Goal: Task Accomplishment & Management: Manage account settings

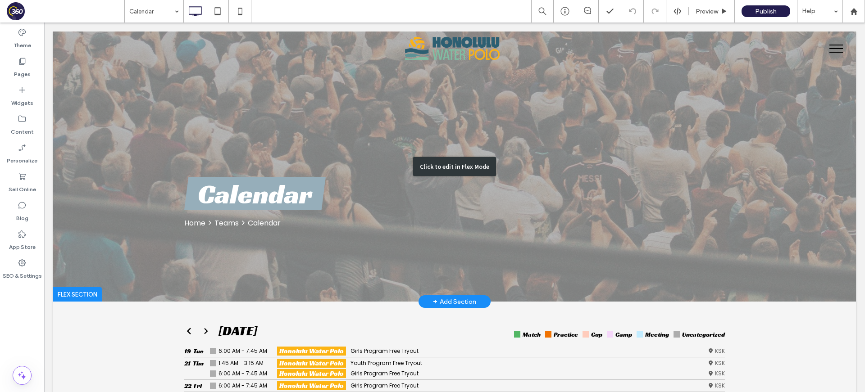
click at [520, 188] on div "Click to edit in Flex Mode" at bounding box center [454, 167] width 803 height 270
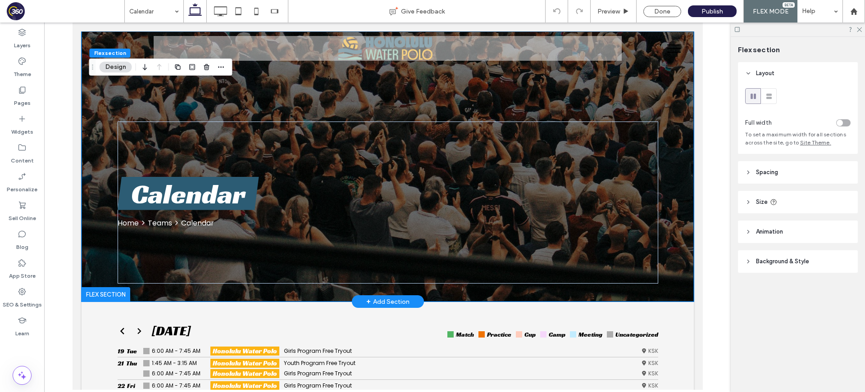
click at [667, 86] on div "Calendar Home Teams Calendar" at bounding box center [387, 167] width 612 height 270
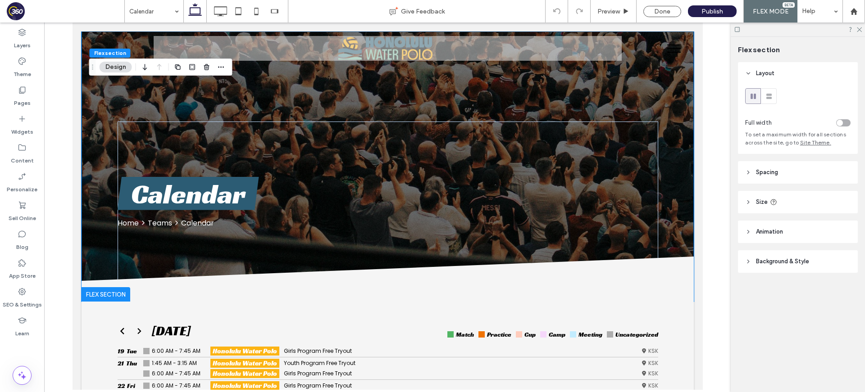
click at [778, 268] on header "Background & Style" at bounding box center [798, 262] width 120 height 23
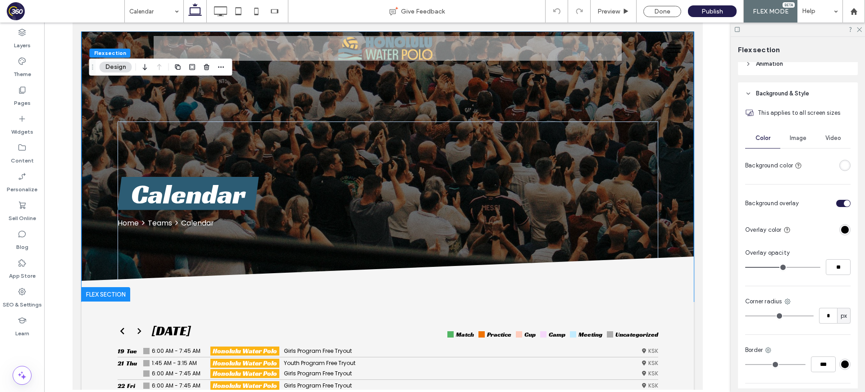
scroll to position [233, 0]
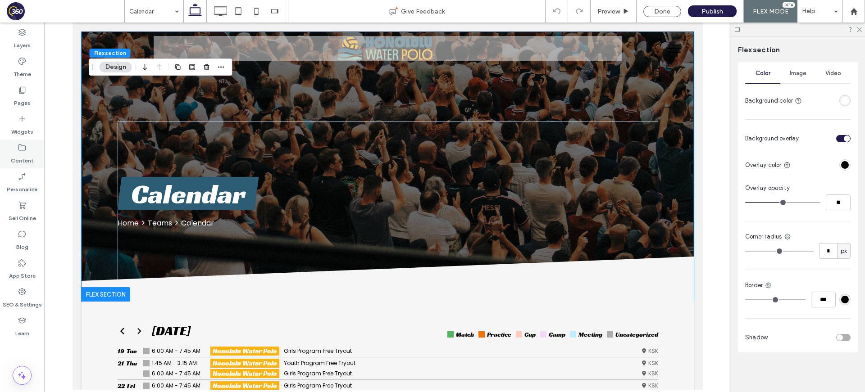
click at [10, 149] on div "Content" at bounding box center [22, 154] width 44 height 29
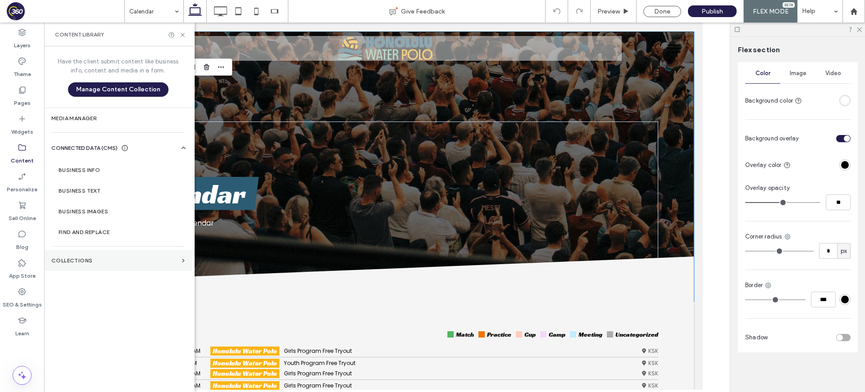
click at [111, 256] on section "Collections" at bounding box center [118, 261] width 148 height 21
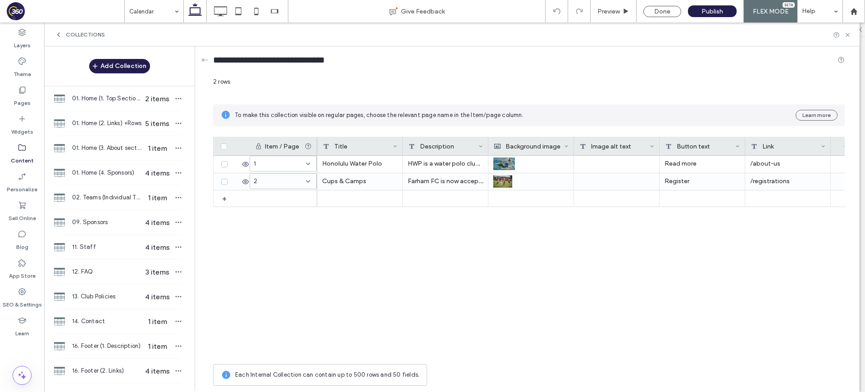
click at [61, 35] on icon at bounding box center [58, 34] width 7 height 7
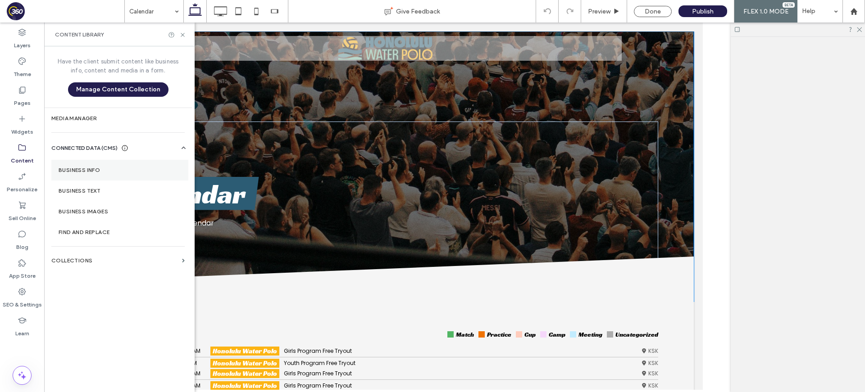
click at [113, 171] on label "Business Info" at bounding box center [120, 170] width 123 height 6
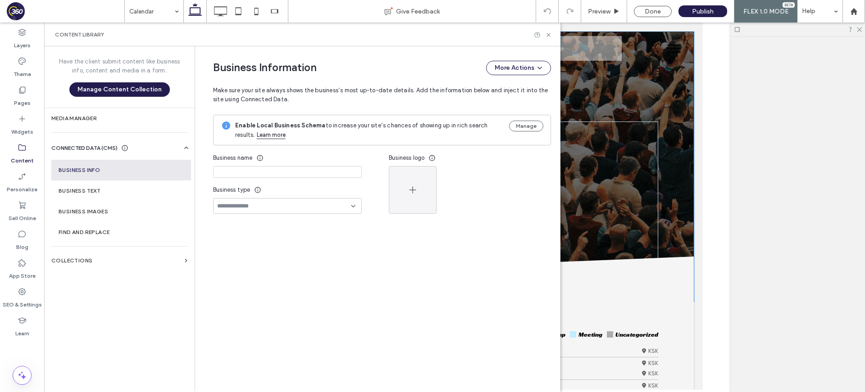
type input "**********"
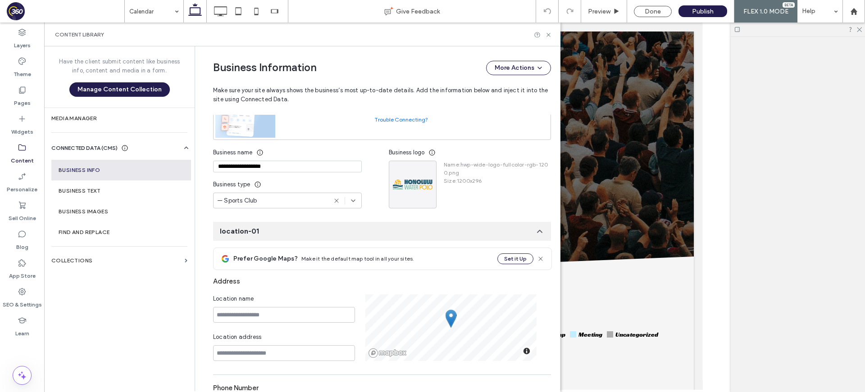
scroll to position [91, 0]
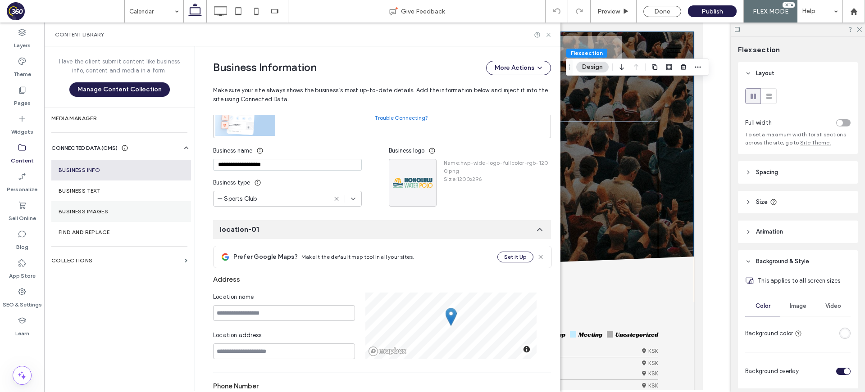
click at [112, 214] on label "Business Images" at bounding box center [121, 212] width 125 height 6
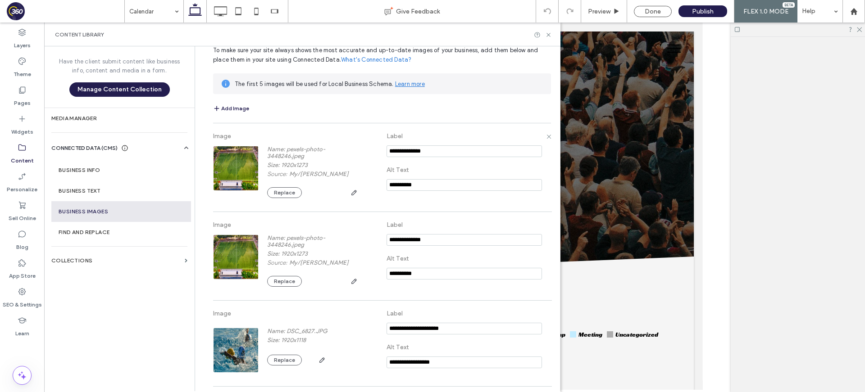
scroll to position [0, 0]
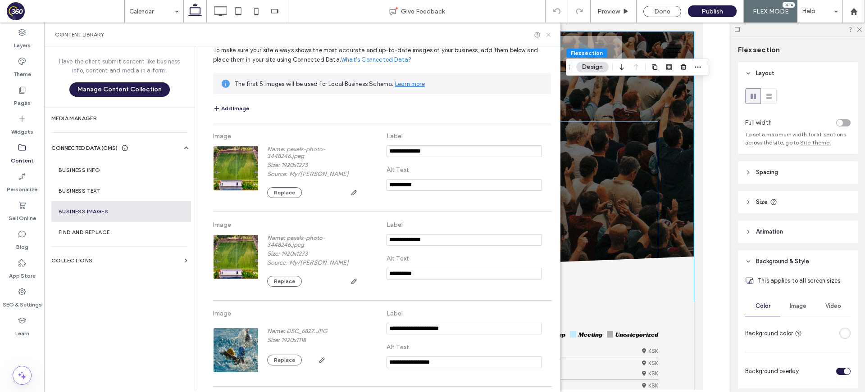
click at [548, 37] on icon at bounding box center [548, 35] width 7 height 7
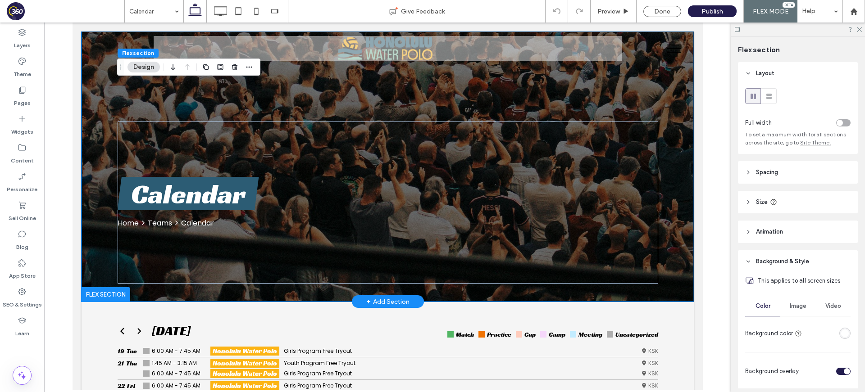
click at [105, 182] on div "Calendar Home Teams Calendar" at bounding box center [387, 167] width 612 height 270
click at [105, 292] on div at bounding box center [105, 294] width 49 height 14
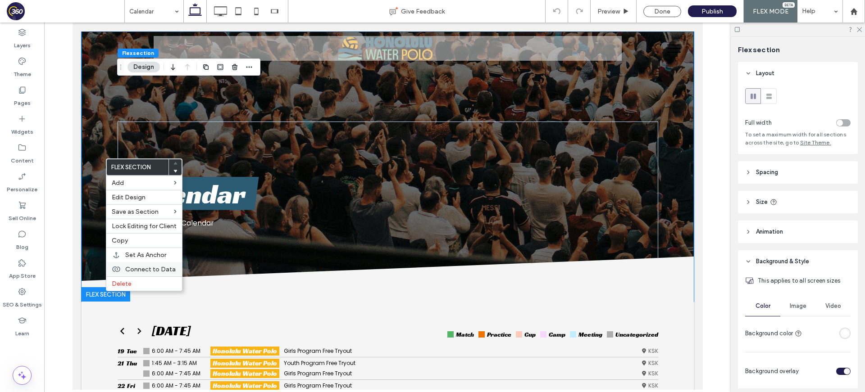
click at [150, 272] on span "Connect to Data" at bounding box center [150, 270] width 50 height 8
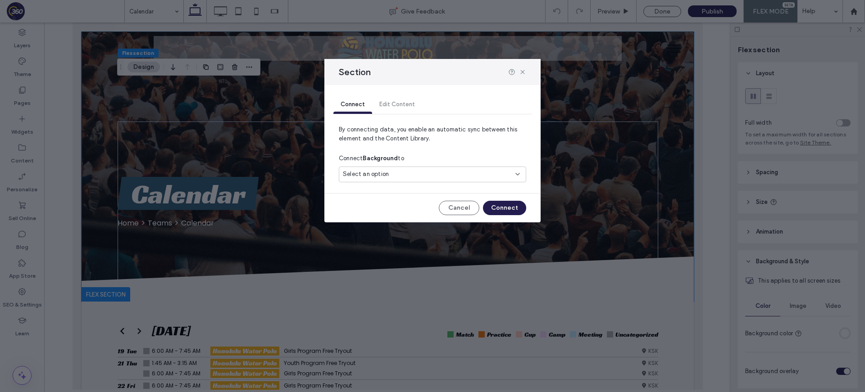
click at [419, 174] on div "Select an option" at bounding box center [427, 174] width 169 height 9
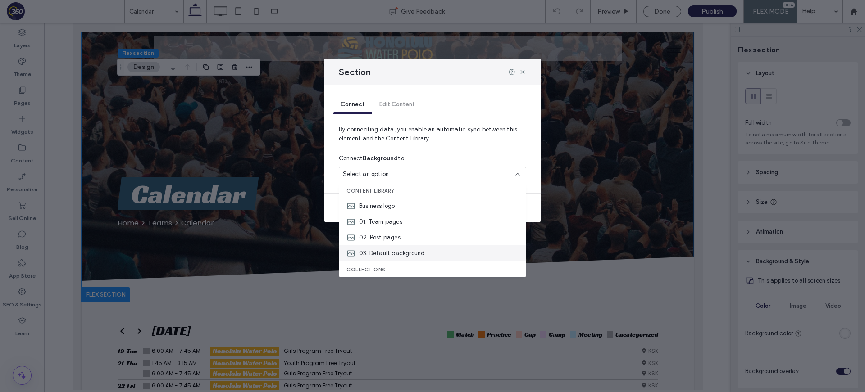
click at [440, 251] on div "03. Default background" at bounding box center [432, 254] width 187 height 16
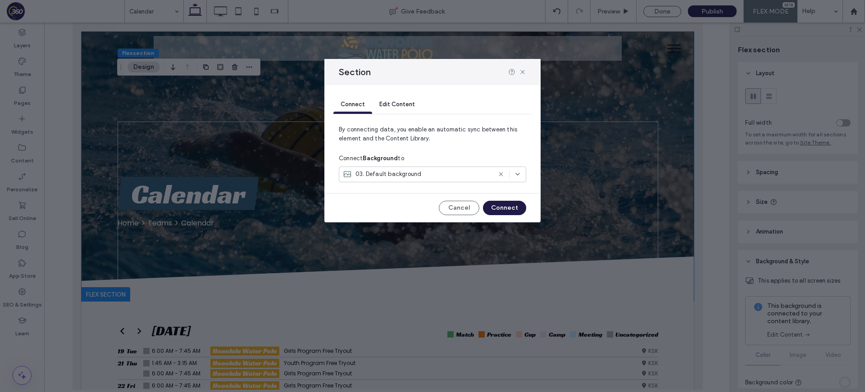
click at [510, 210] on button "Connect" at bounding box center [504, 208] width 43 height 14
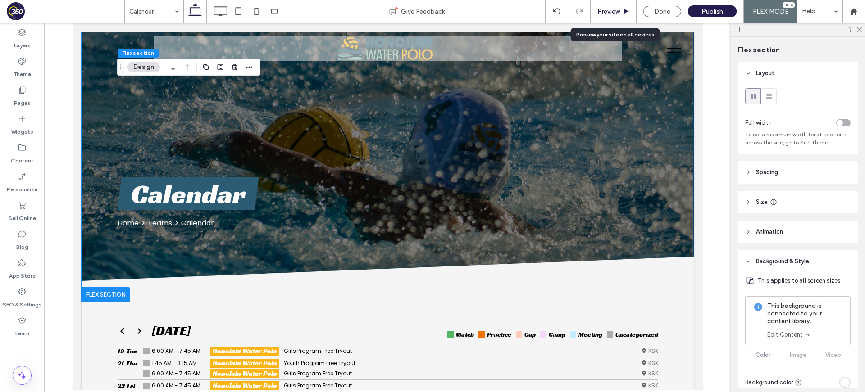
click at [607, 12] on span "Preview" at bounding box center [608, 12] width 23 height 8
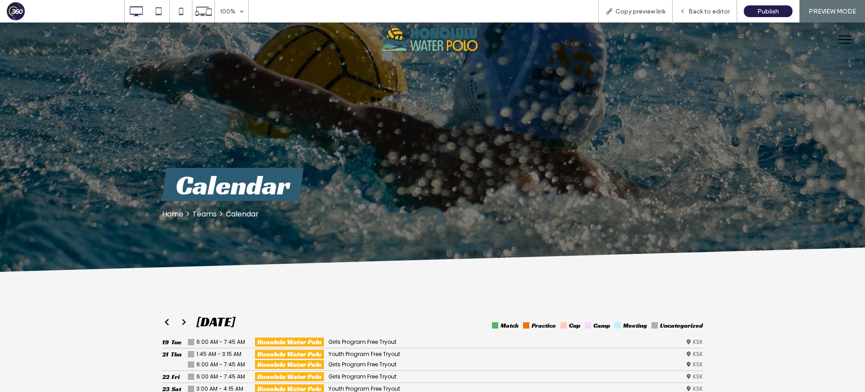
click at [778, 38] on button "menu" at bounding box center [845, 39] width 23 height 23
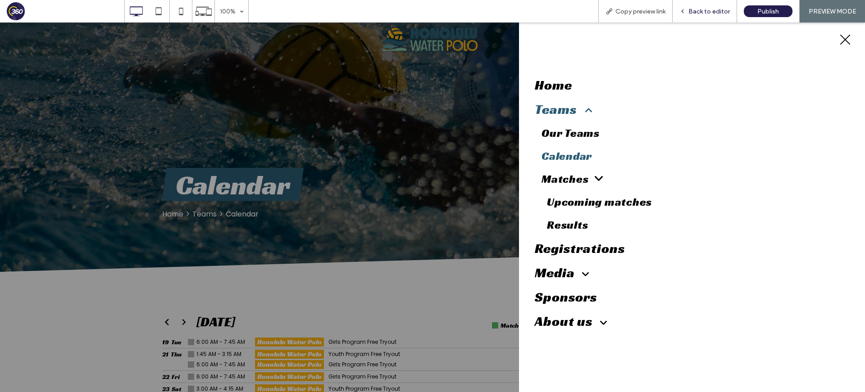
click at [711, 11] on span "Back to editor" at bounding box center [708, 12] width 41 height 8
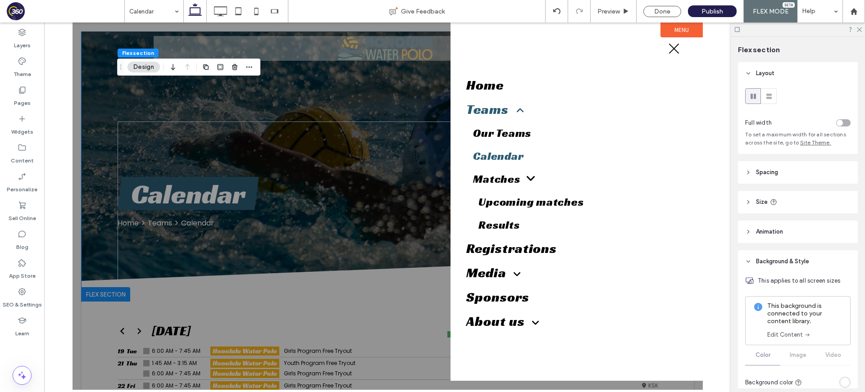
click at [665, 32] on label "Menu" at bounding box center [681, 30] width 42 height 15
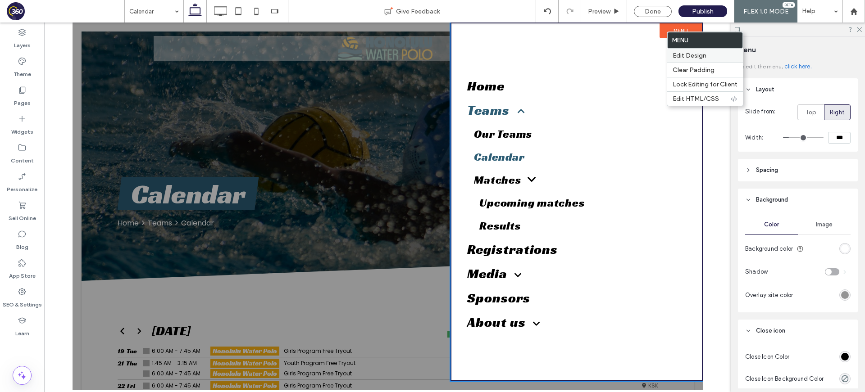
click at [683, 62] on div "Edit Design" at bounding box center [705, 56] width 76 height 14
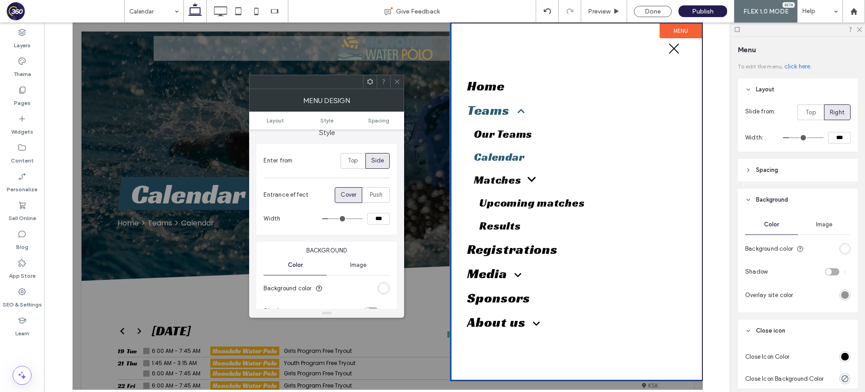
scroll to position [156, 0]
type input "**"
type input "***"
type input "**"
type input "***"
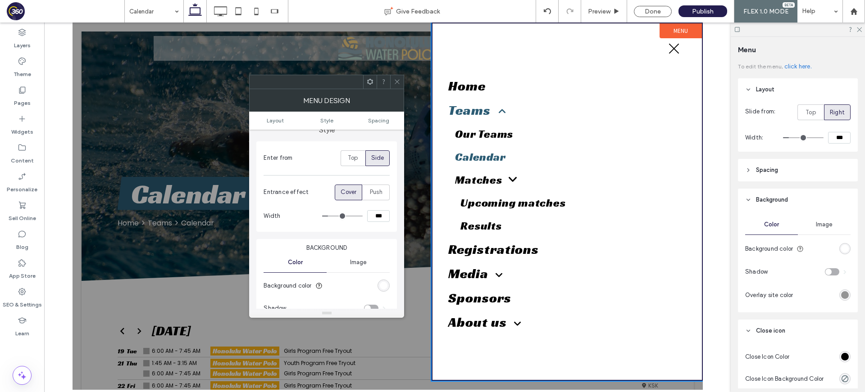
type input "**"
type input "***"
type input "**"
type input "***"
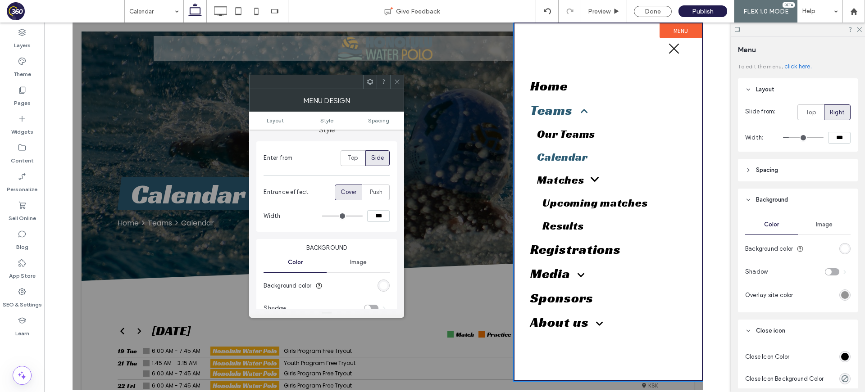
type input "**"
drag, startPoint x: 332, startPoint y: 219, endPoint x: 316, endPoint y: 205, distance: 20.5
click at [313, 218] on section "Width ***" at bounding box center [327, 216] width 126 height 23
click at [396, 85] on span at bounding box center [397, 82] width 7 height 14
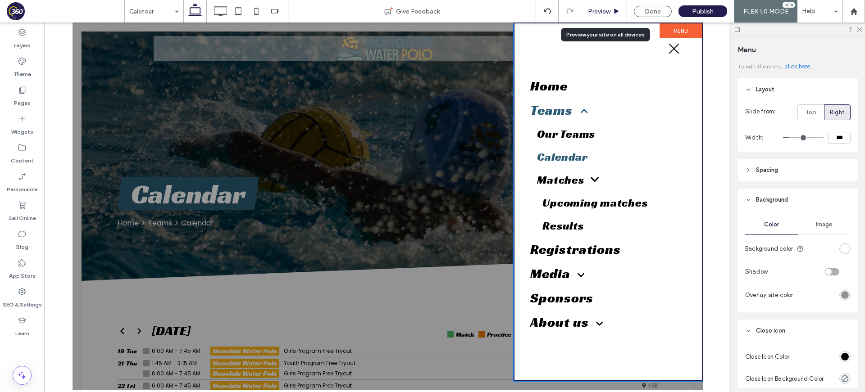
click at [603, 11] on span "Preview" at bounding box center [599, 12] width 23 height 8
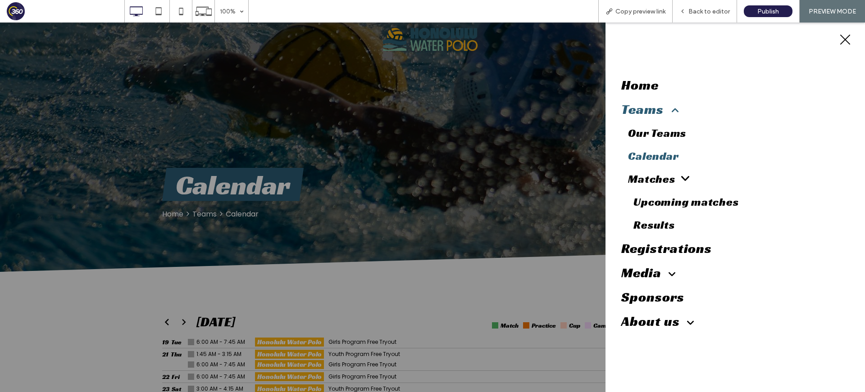
click at [778, 37] on button "menu" at bounding box center [845, 39] width 23 height 23
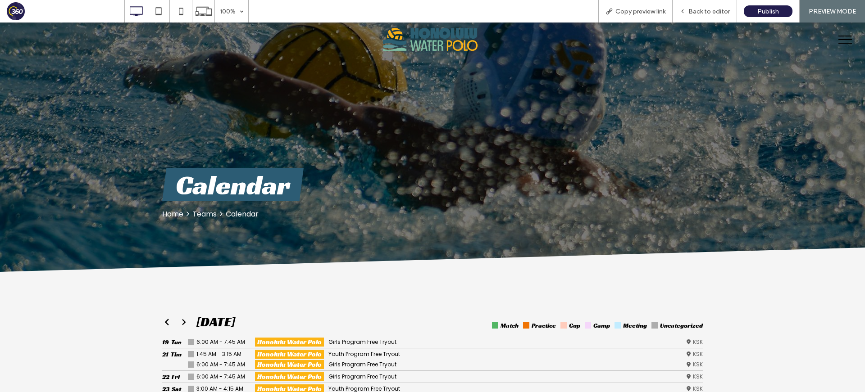
click at [778, 38] on button "menu" at bounding box center [845, 39] width 23 height 23
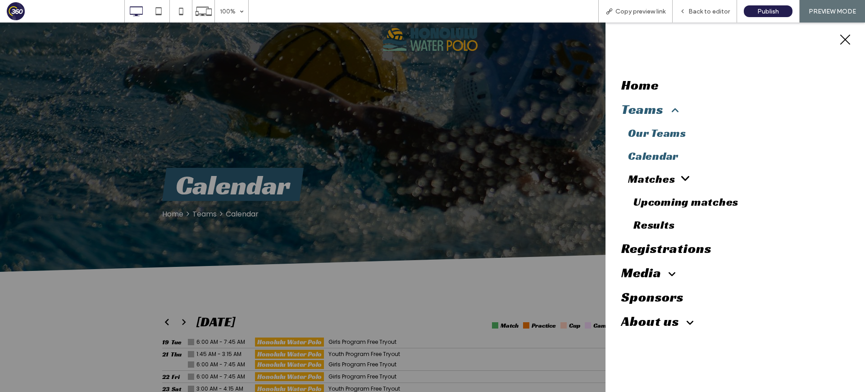
click at [662, 132] on span "Our Teams" at bounding box center [657, 133] width 58 height 14
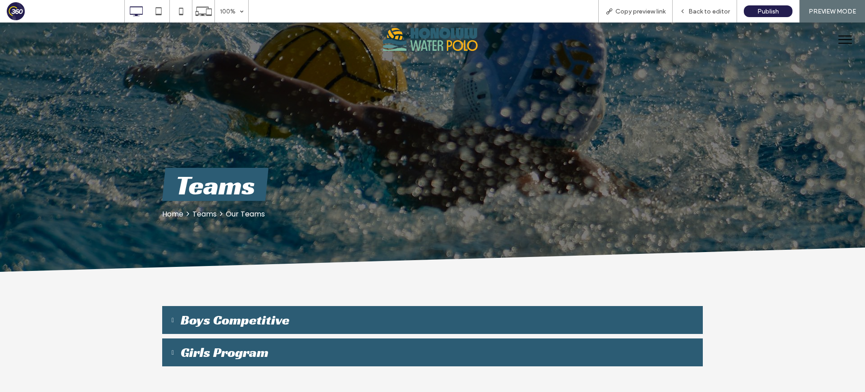
click at [778, 33] on button "menu" at bounding box center [845, 39] width 23 height 23
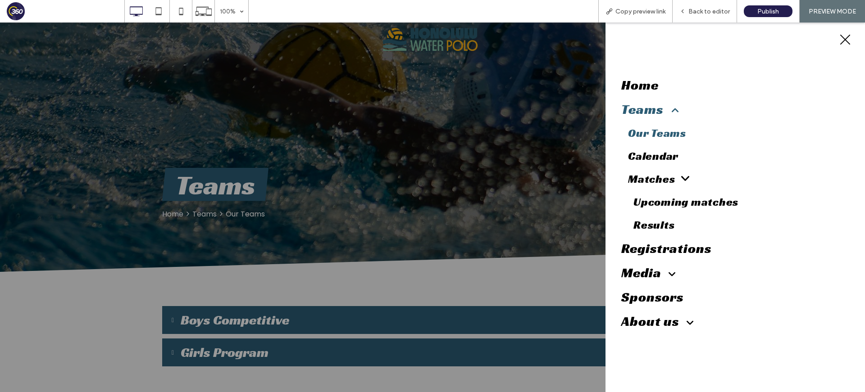
click at [778, 38] on span "menu" at bounding box center [845, 39] width 10 height 10
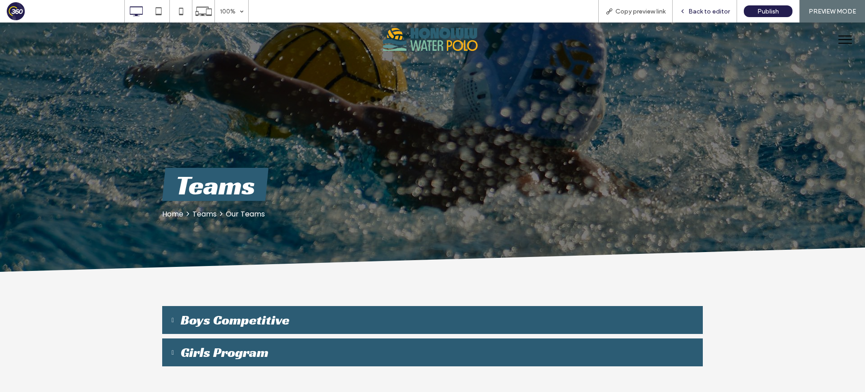
click at [696, 11] on span "Back to editor" at bounding box center [708, 12] width 41 height 8
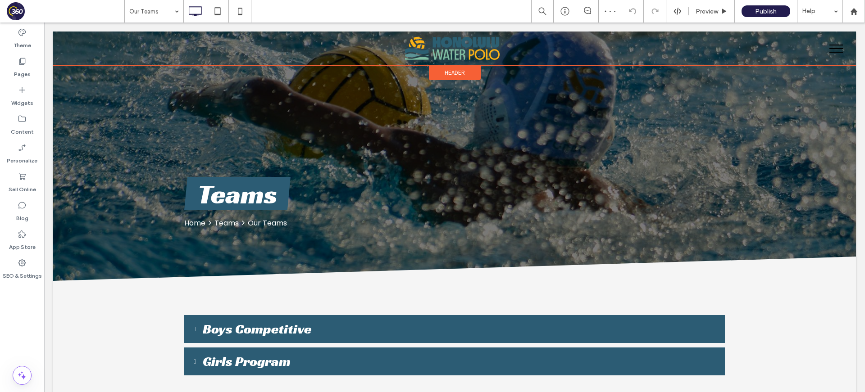
click at [456, 71] on span "Header" at bounding box center [455, 73] width 20 height 8
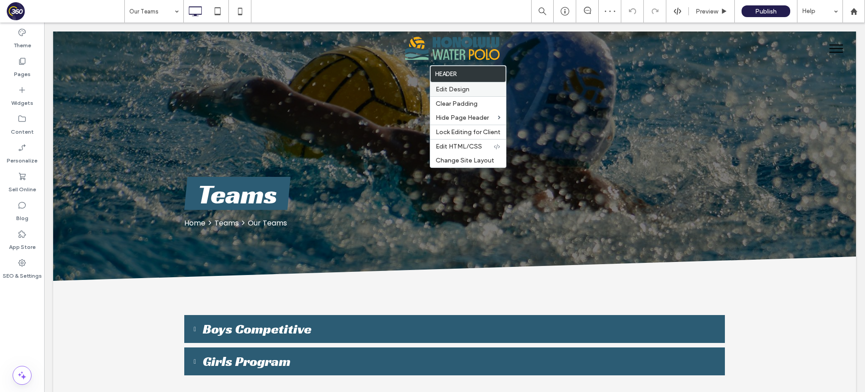
click at [456, 92] on span "Edit Design" at bounding box center [453, 90] width 34 height 8
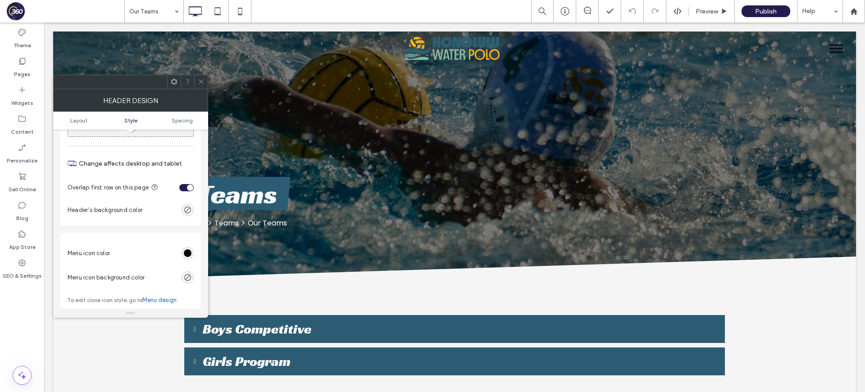
scroll to position [373, 0]
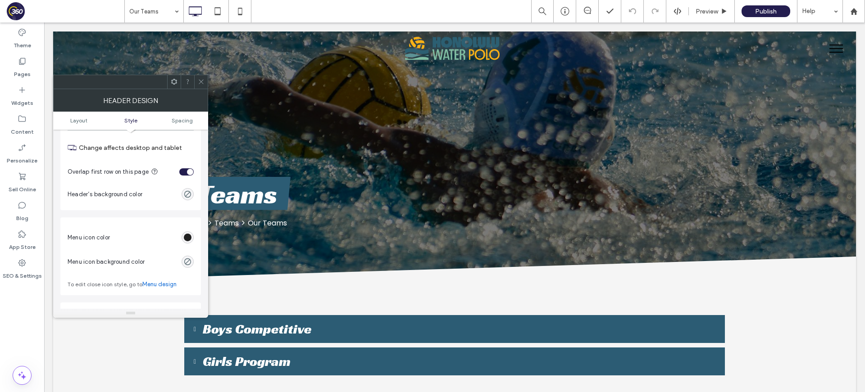
click at [185, 236] on div "rgb(0, 0, 0)" at bounding box center [188, 238] width 8 height 8
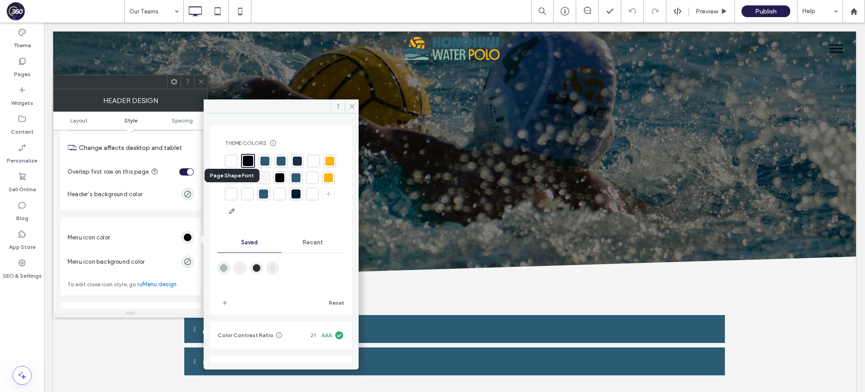
click at [308, 182] on div at bounding box center [312, 177] width 9 height 9
click at [200, 82] on icon at bounding box center [201, 81] width 7 height 7
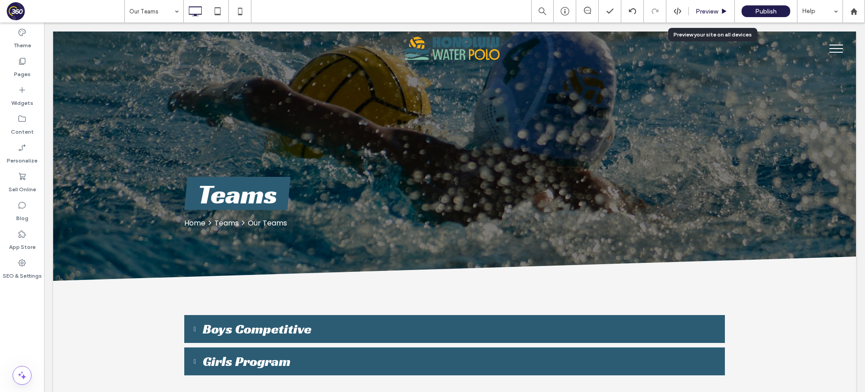
click at [699, 10] on span "Preview" at bounding box center [707, 12] width 23 height 8
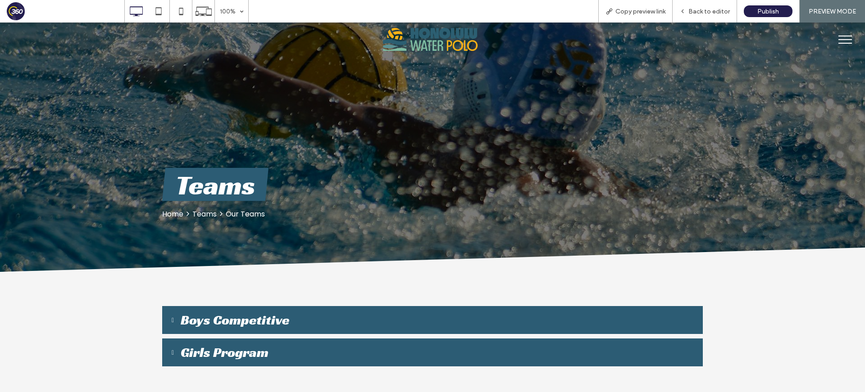
click at [778, 43] on span "menu" at bounding box center [845, 43] width 14 height 1
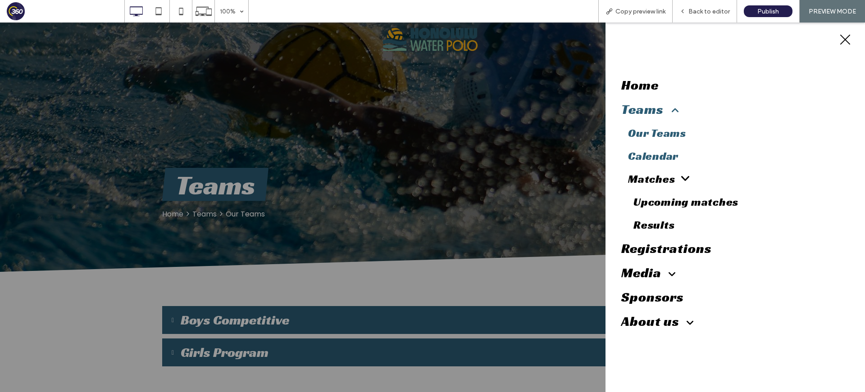
click at [638, 160] on span "Calendar" at bounding box center [653, 156] width 50 height 14
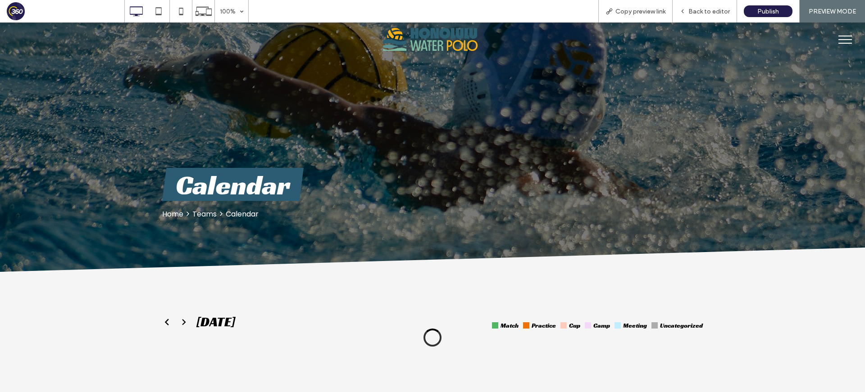
click at [778, 41] on button "menu" at bounding box center [845, 39] width 23 height 23
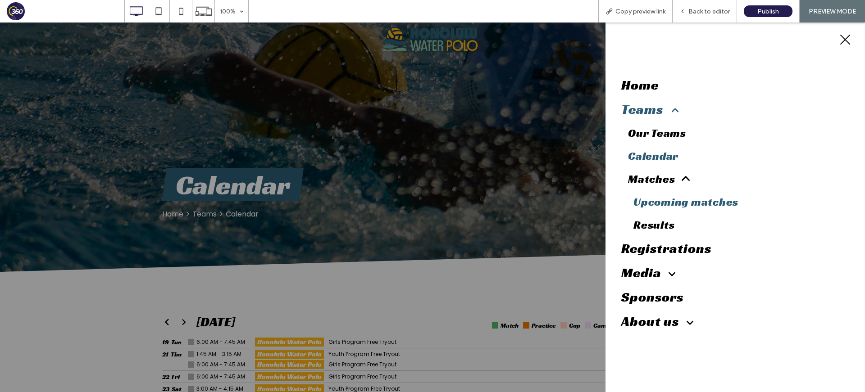
click at [684, 203] on link "Upcoming matches" at bounding box center [734, 202] width 214 height 23
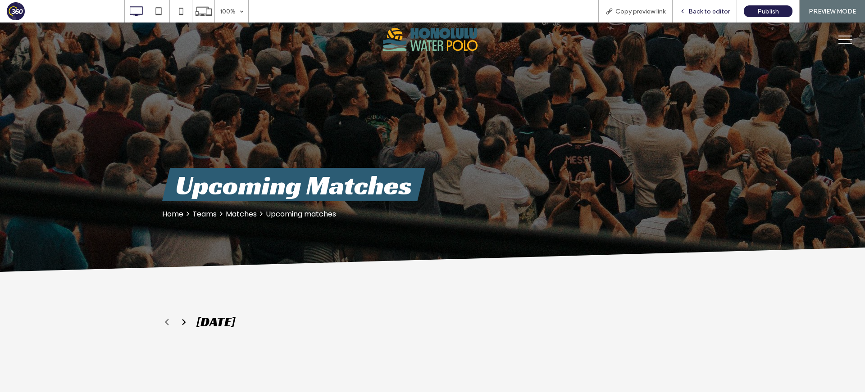
click at [699, 6] on div "Back to editor" at bounding box center [705, 11] width 64 height 23
click at [778, 39] on span "menu" at bounding box center [845, 39] width 14 height 1
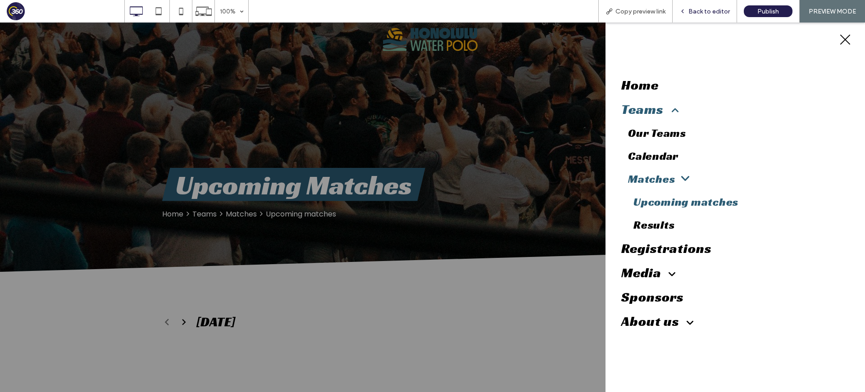
click at [702, 11] on span "Back to editor" at bounding box center [708, 12] width 41 height 8
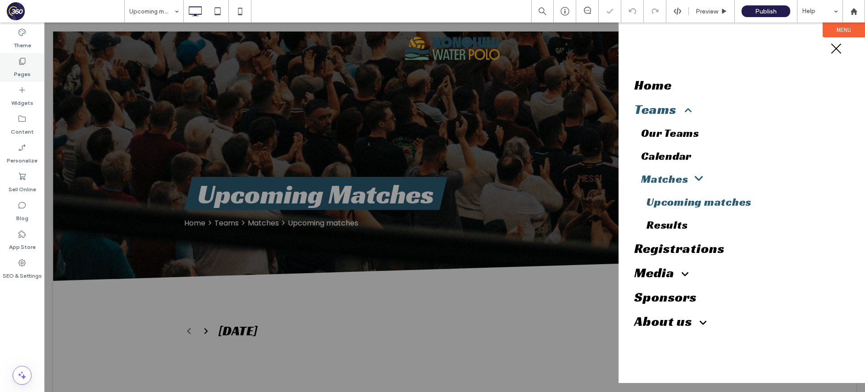
click at [24, 67] on label "Pages" at bounding box center [22, 72] width 17 height 13
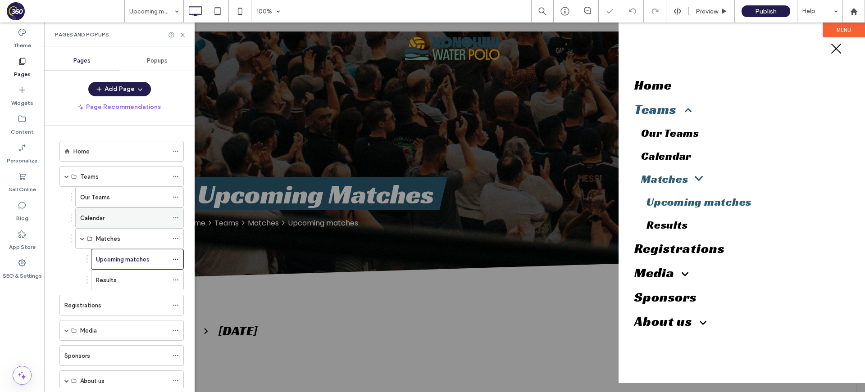
scroll to position [44, 0]
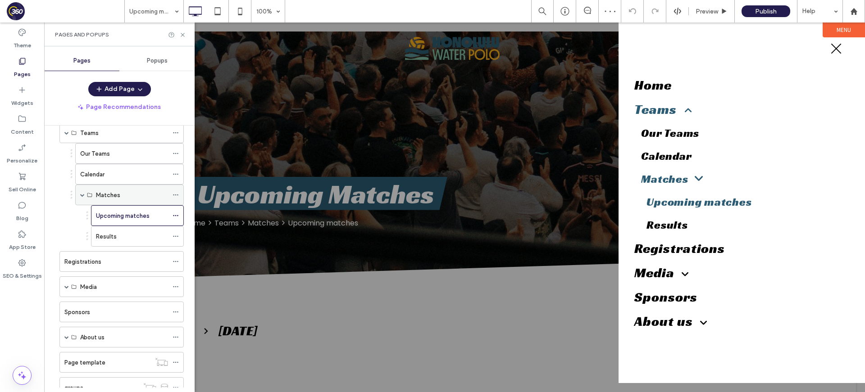
click at [175, 194] on icon at bounding box center [176, 195] width 6 height 6
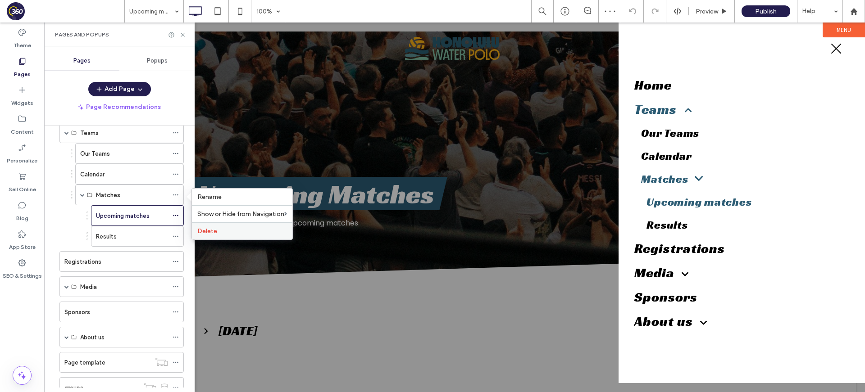
click at [214, 229] on span "Delete" at bounding box center [207, 232] width 20 height 8
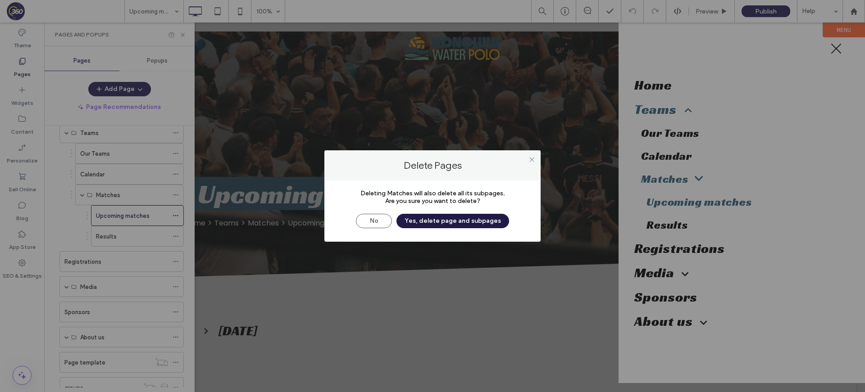
click at [480, 224] on button "Yes, delete page and subpages" at bounding box center [452, 221] width 113 height 14
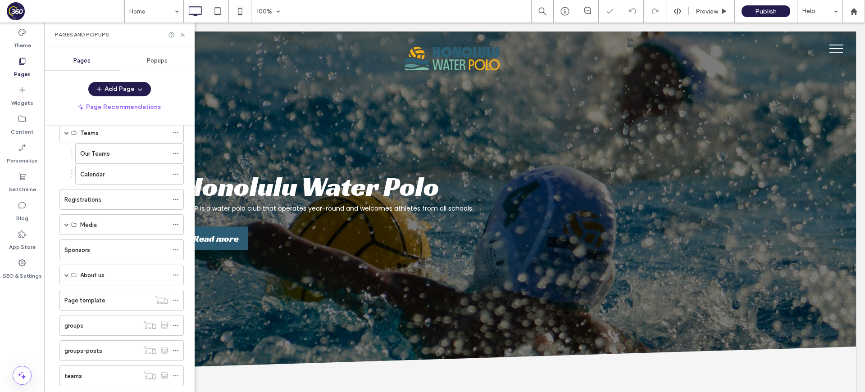
scroll to position [0, 0]
click at [107, 198] on div "Registrations" at bounding box center [116, 199] width 104 height 9
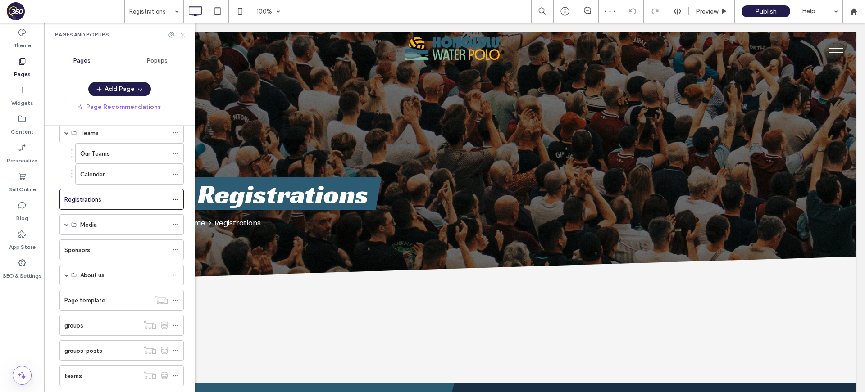
click at [183, 32] on icon at bounding box center [182, 35] width 7 height 7
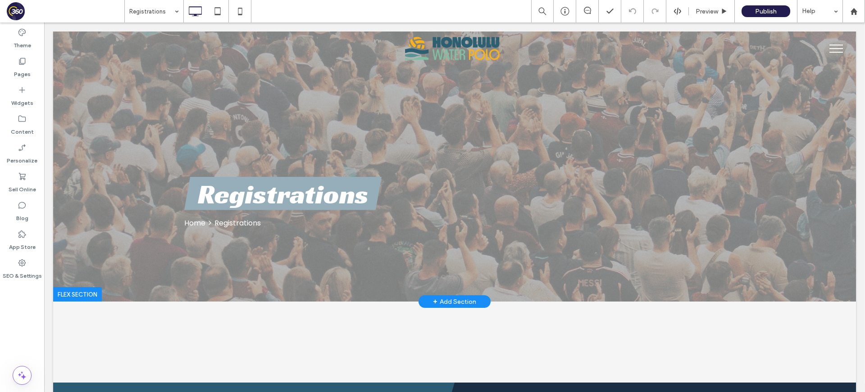
click at [89, 292] on div at bounding box center [77, 294] width 49 height 14
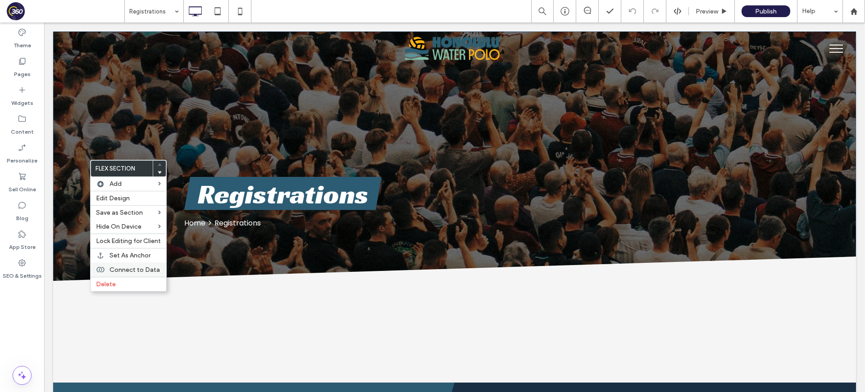
click at [120, 269] on span "Connect to Data" at bounding box center [134, 270] width 50 height 8
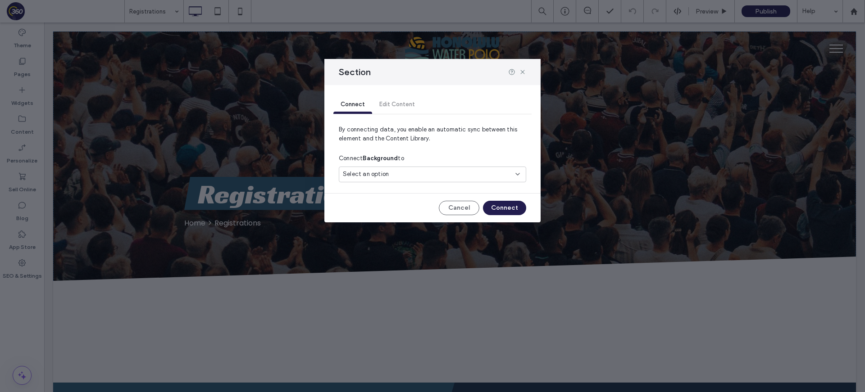
click at [424, 168] on div "Select an option" at bounding box center [432, 175] width 187 height 16
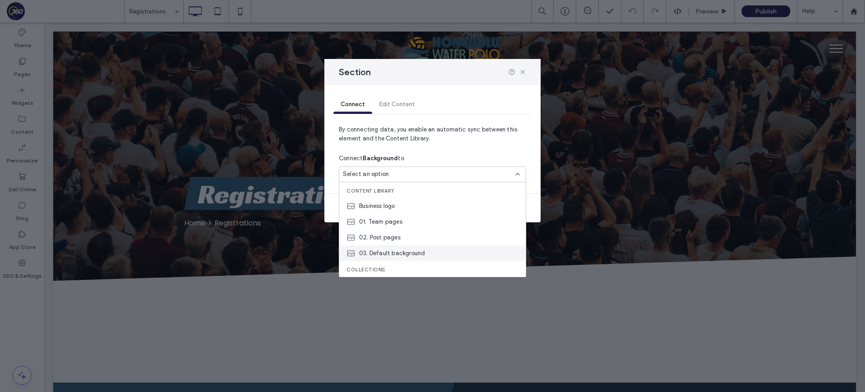
click at [414, 251] on span "03. Default background" at bounding box center [392, 253] width 66 height 9
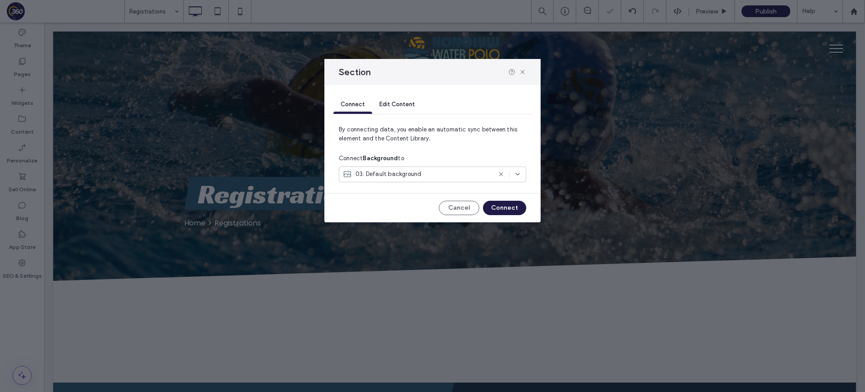
click at [509, 206] on button "Connect" at bounding box center [504, 208] width 43 height 14
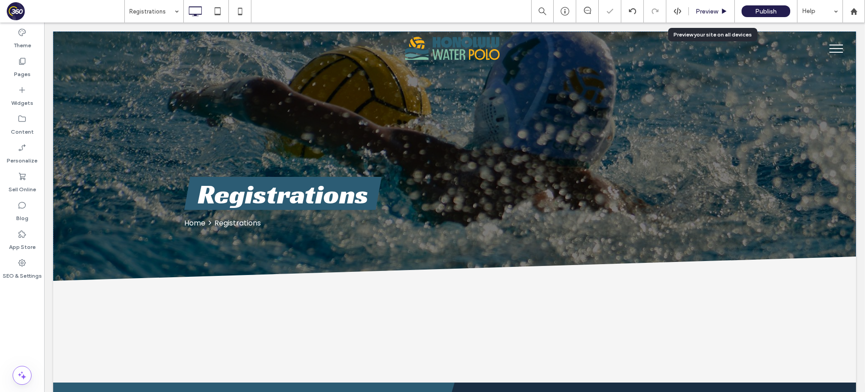
click at [694, 8] on div "Preview" at bounding box center [712, 12] width 46 height 8
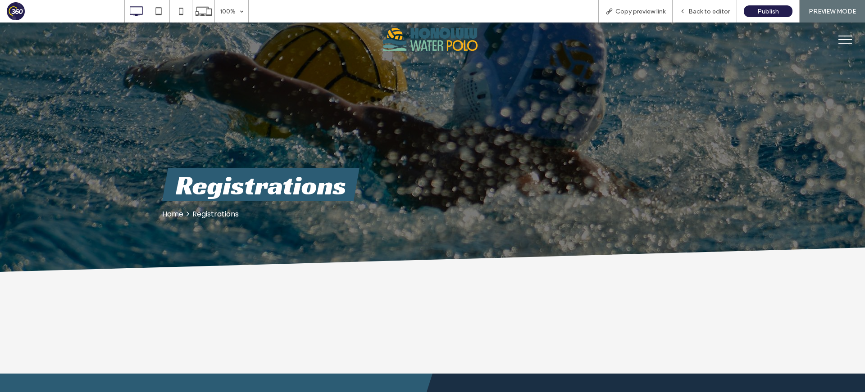
click at [778, 38] on button "menu" at bounding box center [845, 39] width 23 height 23
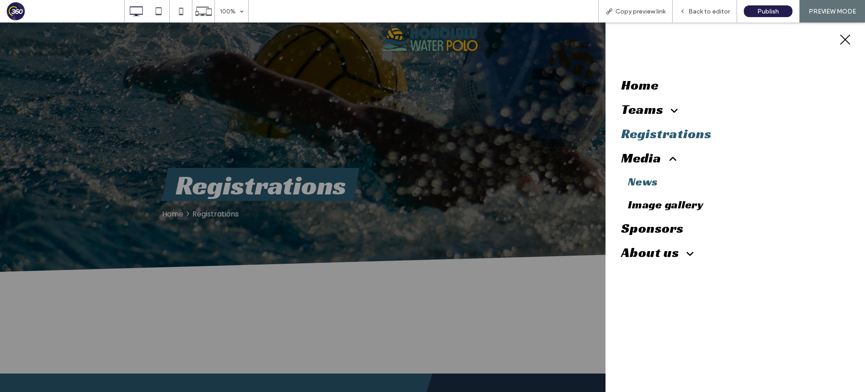
click at [653, 179] on span "News" at bounding box center [643, 182] width 30 height 14
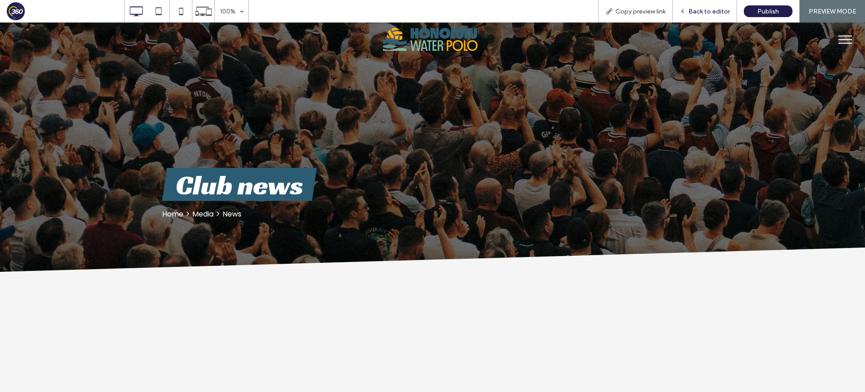
click at [723, 13] on span "Back to editor" at bounding box center [708, 12] width 41 height 8
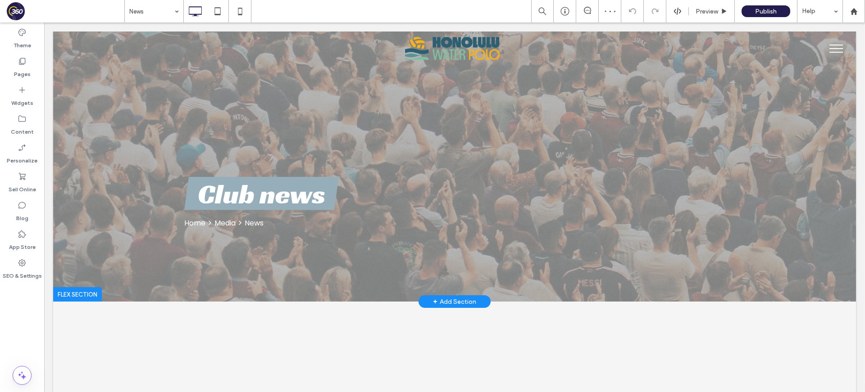
click at [71, 299] on div at bounding box center [77, 294] width 49 height 14
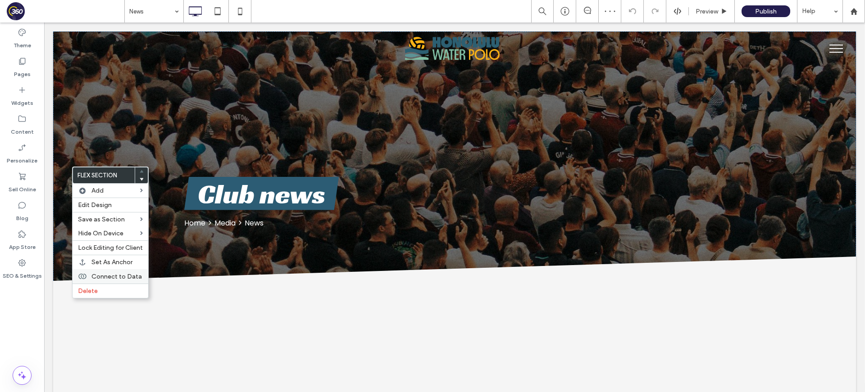
click at [107, 272] on div "Connect to Data" at bounding box center [111, 276] width 76 height 14
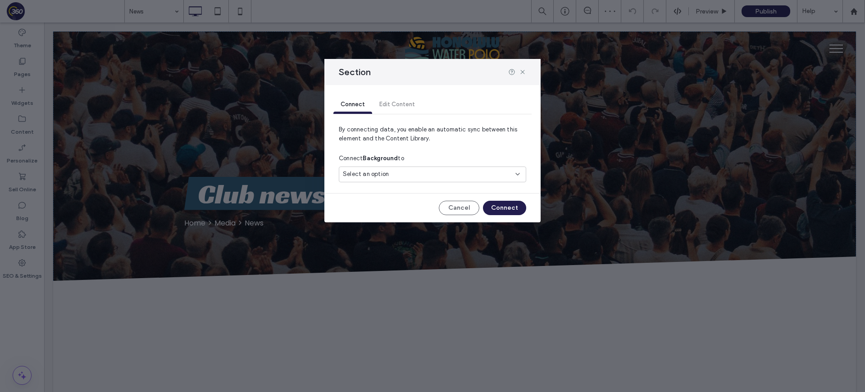
click at [388, 172] on div "Select an option" at bounding box center [427, 174] width 169 height 9
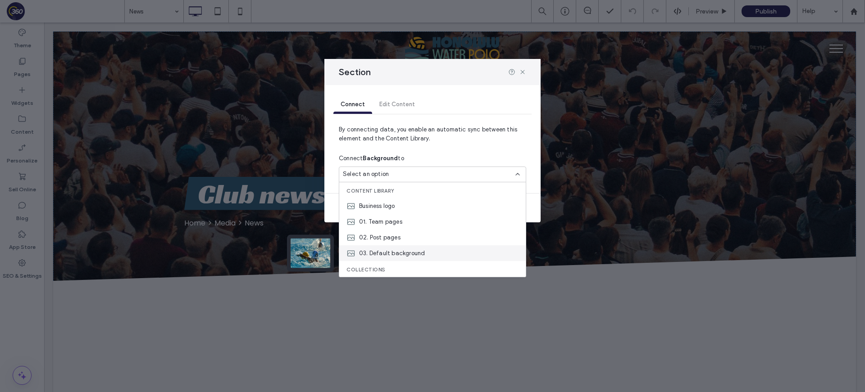
click at [441, 255] on div "03. Default background" at bounding box center [432, 254] width 187 height 16
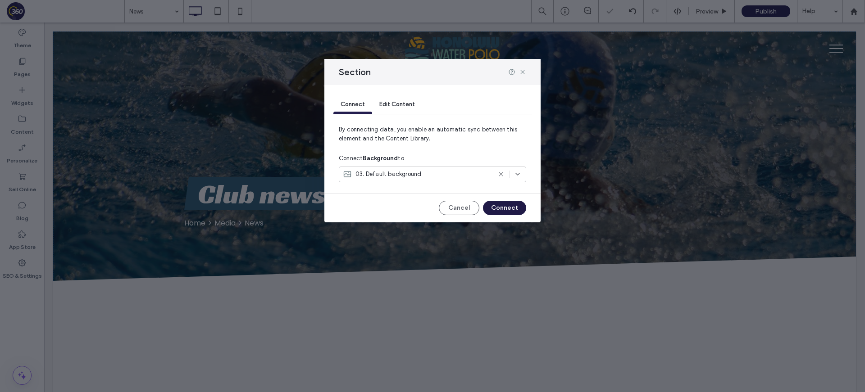
click at [512, 212] on button "Connect" at bounding box center [504, 208] width 43 height 14
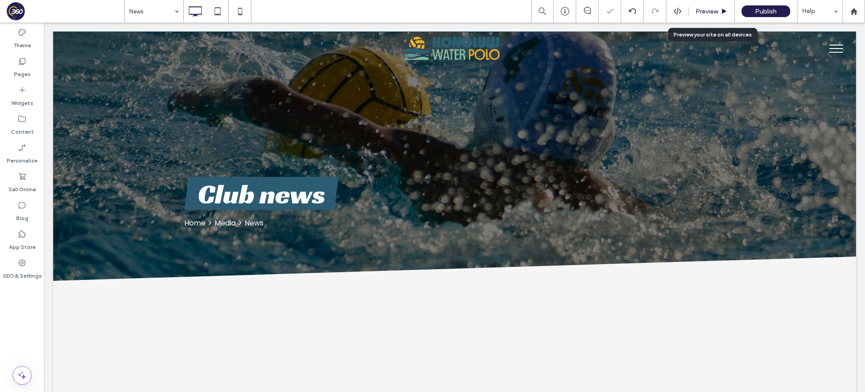
click at [697, 13] on span "Preview" at bounding box center [707, 12] width 23 height 8
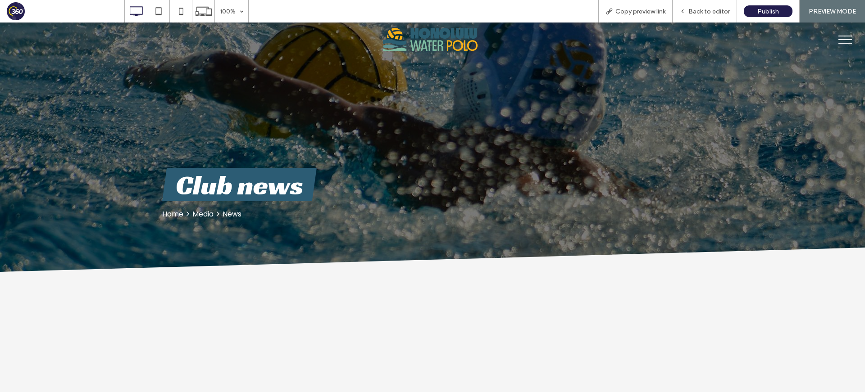
click at [778, 39] on span "menu" at bounding box center [845, 39] width 14 height 1
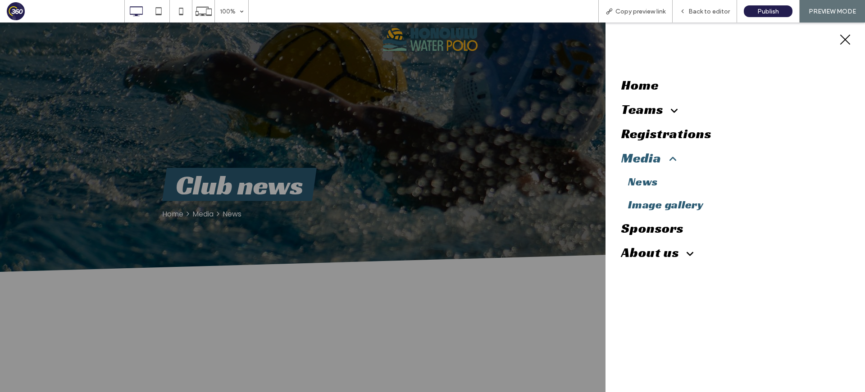
click at [675, 204] on span "Image gallery" at bounding box center [666, 205] width 76 height 14
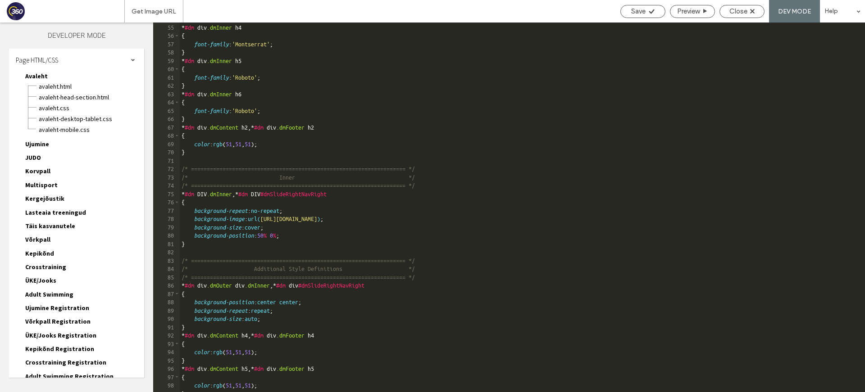
scroll to position [449, 0]
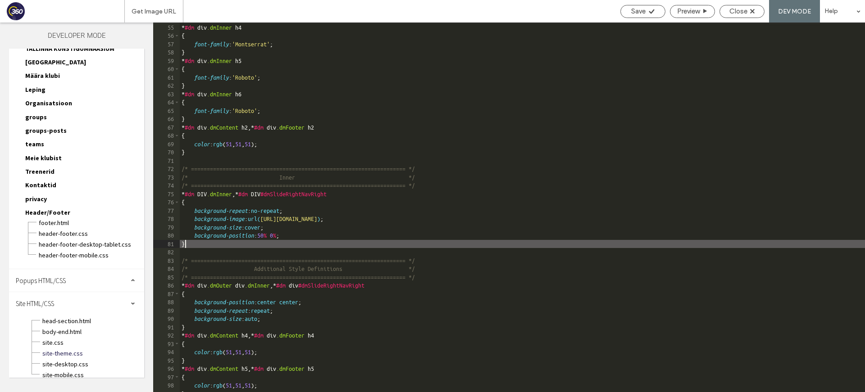
click at [367, 240] on div "} * #dm div .dmInner h4 { font-family : 'Montserrat' ; } * #dm div .dmInner h5 …" at bounding box center [522, 208] width 685 height 387
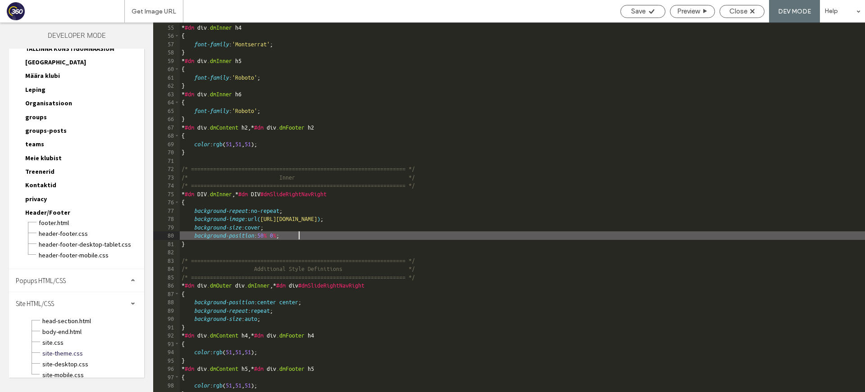
click at [369, 237] on div "} * #dm div .dmInner h4 { font-family : 'Montserrat' ; } * #dm div .dmInner h5 …" at bounding box center [522, 208] width 685 height 387
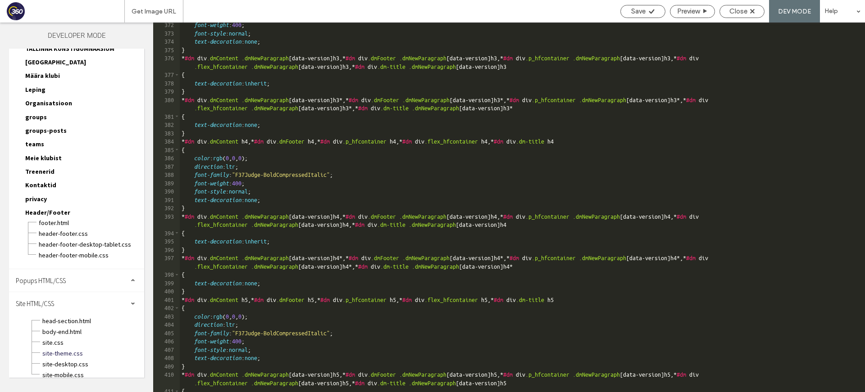
scroll to position [4006, 0]
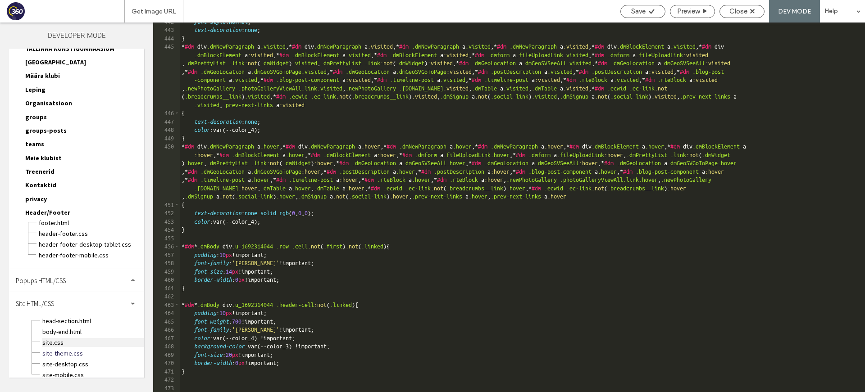
click at [64, 338] on span "site.css" at bounding box center [93, 342] width 102 height 9
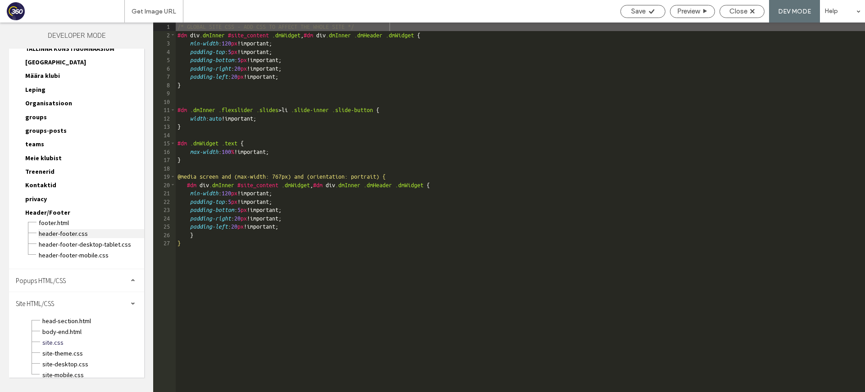
click at [77, 229] on span "header-footer.css" at bounding box center [91, 233] width 106 height 9
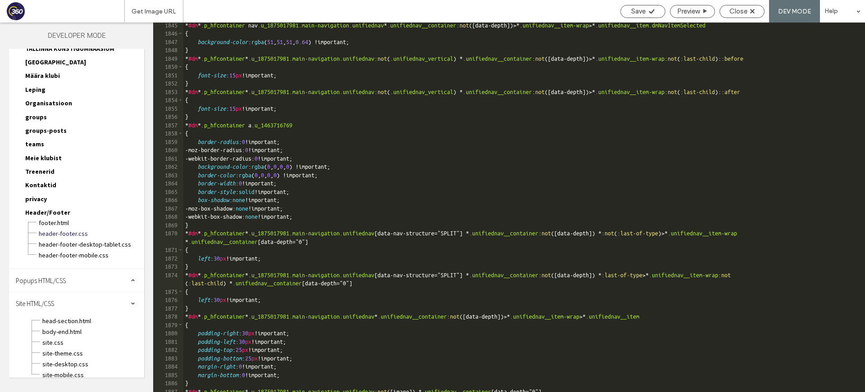
scroll to position [6815, 0]
click at [745, 9] on span "Close" at bounding box center [738, 11] width 18 height 8
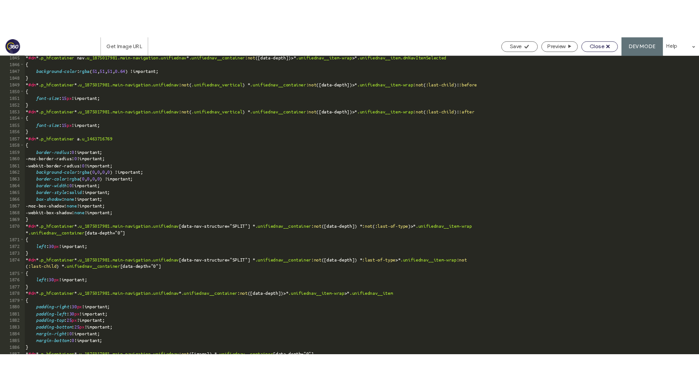
scroll to position [711, 0]
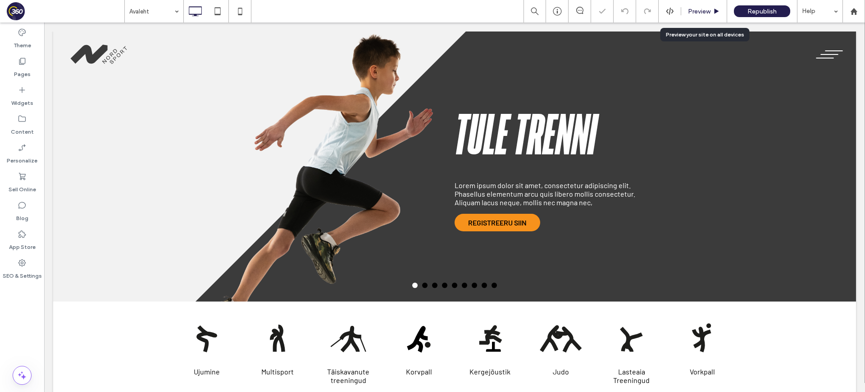
click at [697, 13] on span "Preview" at bounding box center [699, 12] width 23 height 8
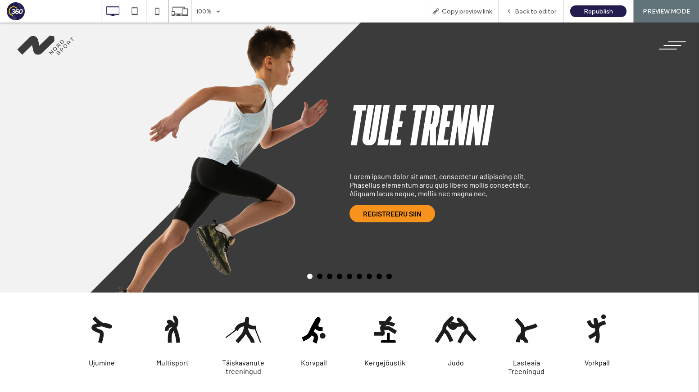
click at [675, 46] on button "menu" at bounding box center [672, 45] width 37 height 23
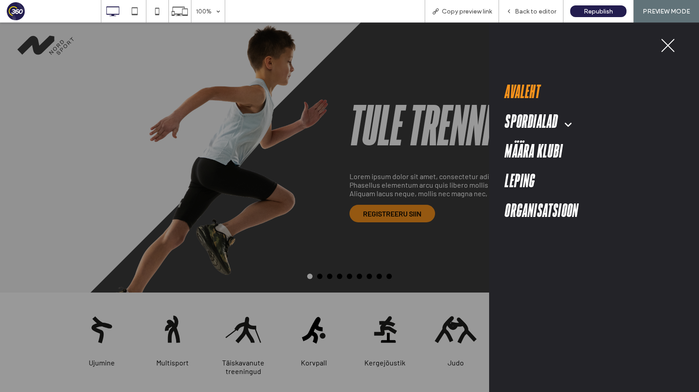
click at [670, 46] on button "menu" at bounding box center [672, 45] width 37 height 23
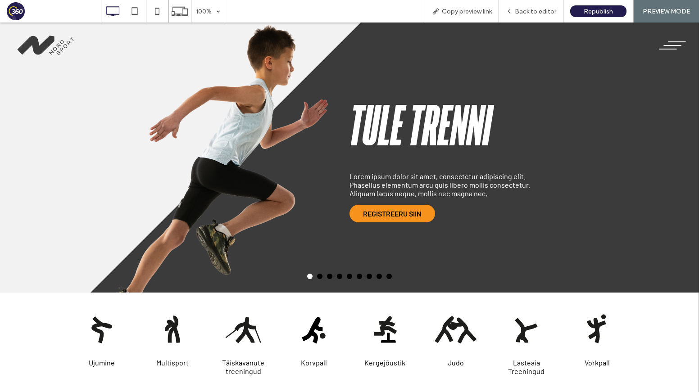
click at [670, 46] on button "menu" at bounding box center [672, 45] width 37 height 23
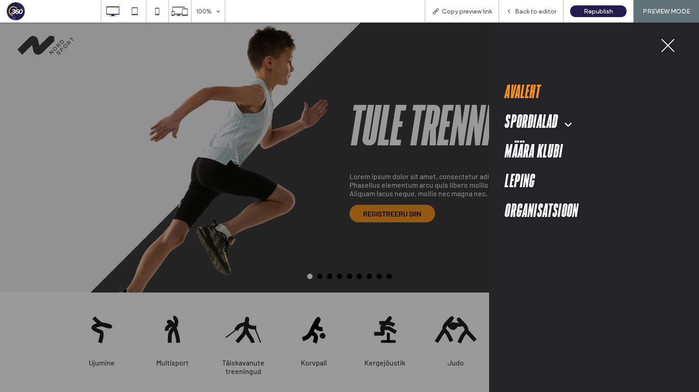
click at [670, 46] on button "menu" at bounding box center [672, 45] width 37 height 23
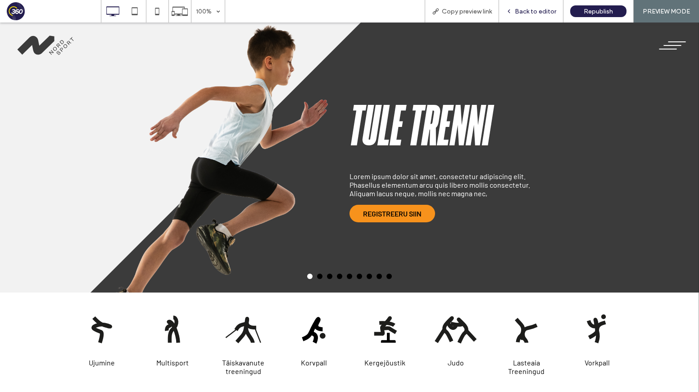
click at [545, 11] on span "Back to editor" at bounding box center [535, 12] width 41 height 8
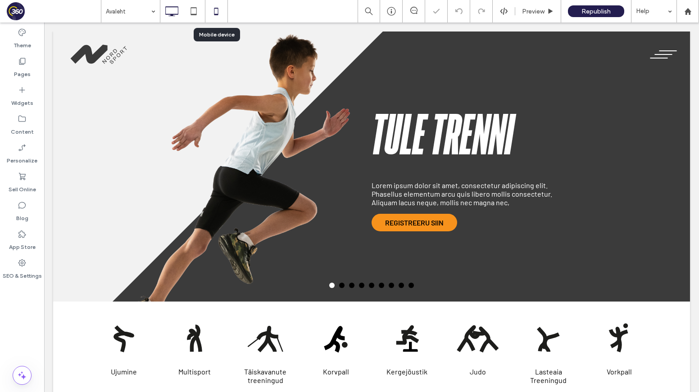
click at [215, 12] on icon at bounding box center [216, 11] width 18 height 18
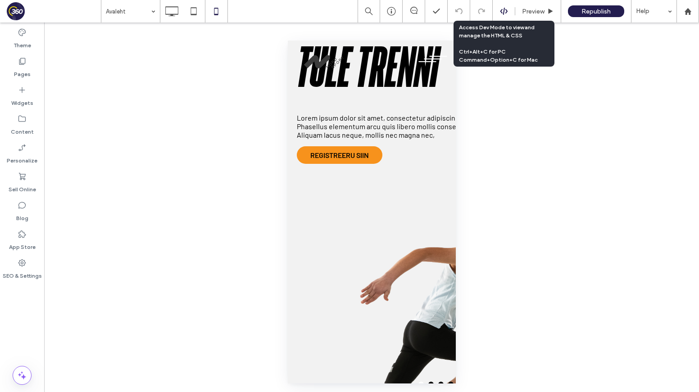
click at [506, 14] on icon at bounding box center [504, 11] width 8 height 8
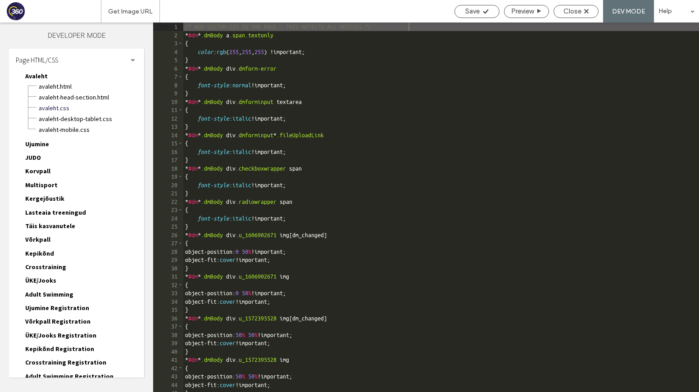
scroll to position [620, 0]
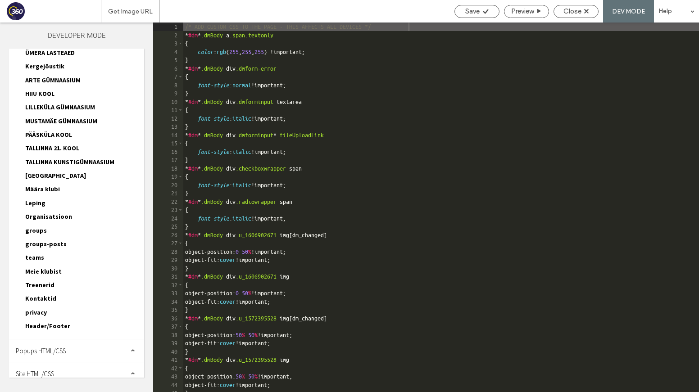
click at [65, 366] on div "Site HTML/CSS" at bounding box center [76, 374] width 135 height 23
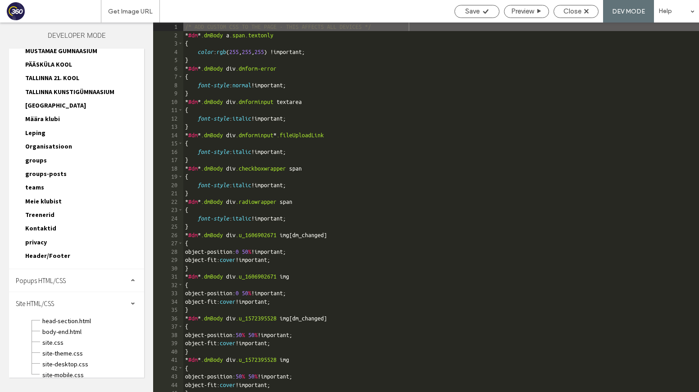
click at [61, 252] on span "Header/Footer" at bounding box center [47, 256] width 45 height 8
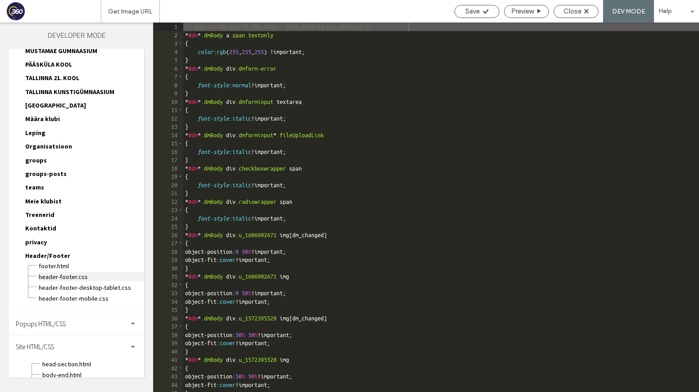
click at [74, 273] on span "header-footer.css" at bounding box center [91, 277] width 106 height 9
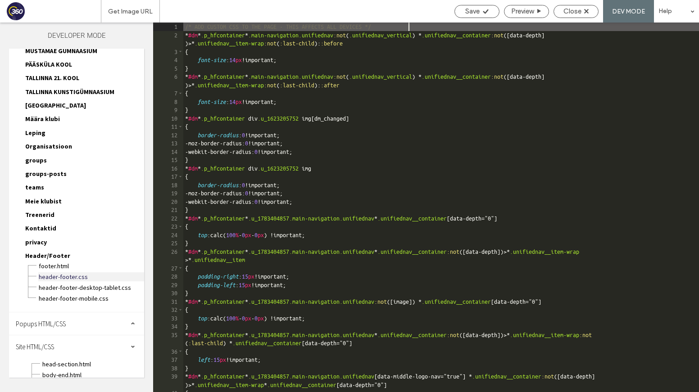
scroll to position [0, 0]
click at [482, 207] on div "/* ADD CUSTOM CSS TO THE PAGE - THIS AFFECTS ALL DEVICES */ * #dm * .p_hfcontai…" at bounding box center [441, 216] width 516 height 387
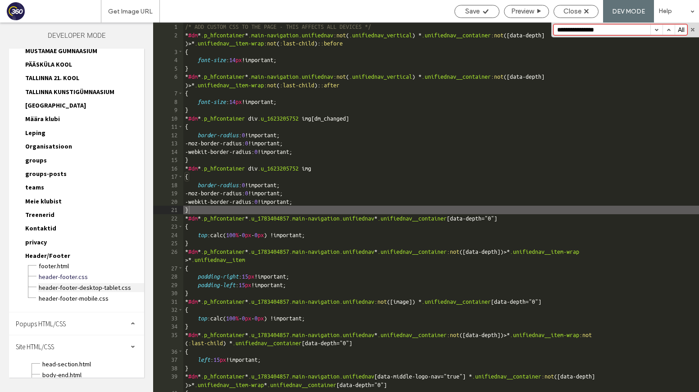
type input "**********"
click at [77, 283] on span "header-footer-desktop-tablet.css" at bounding box center [91, 287] width 106 height 9
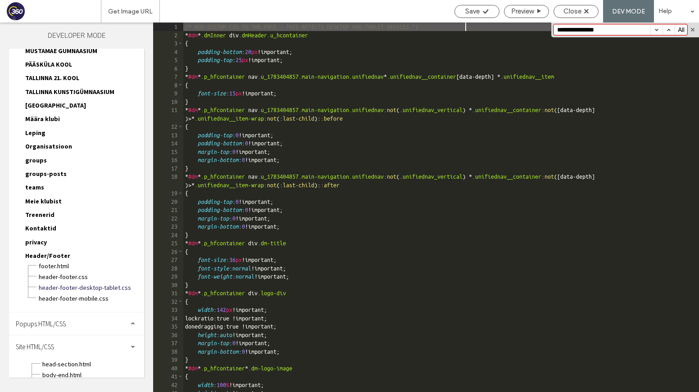
click at [352, 187] on div "/* ADD CUSTOM CSS TO THE PAGE - THIS AFFECTS DESKTOP AND TABLET DEVICES */ * #d…" at bounding box center [441, 216] width 516 height 387
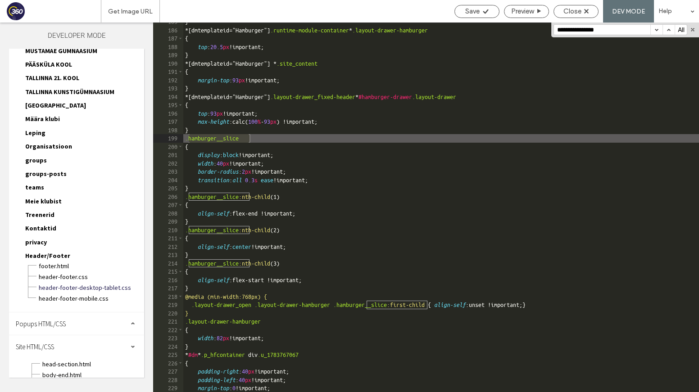
scroll to position [392, 0]
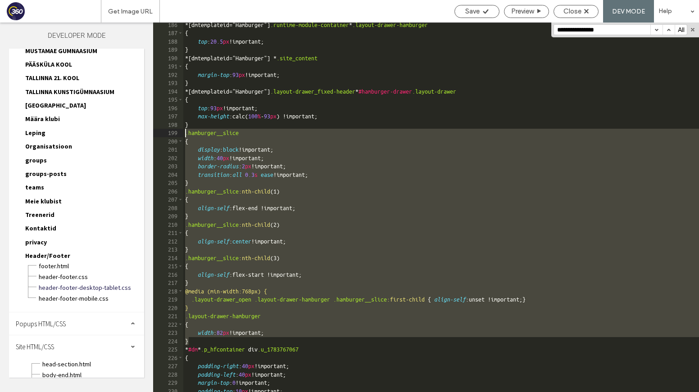
drag, startPoint x: 190, startPoint y: 342, endPoint x: 183, endPoint y: 134, distance: 208.3
click at [183, 134] on div "** 186 187 188 189 190 191 192 193 194 195 196 197 198 199 200 201 202 203 204 …" at bounding box center [426, 208] width 546 height 370
click at [83, 283] on span "header-footer-desktop-tablet.css" at bounding box center [91, 287] width 106 height 9
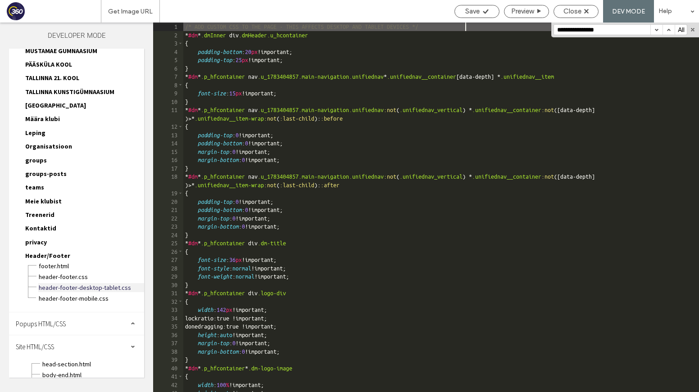
scroll to position [0, 0]
click at [90, 273] on span "header-footer.css" at bounding box center [91, 277] width 106 height 9
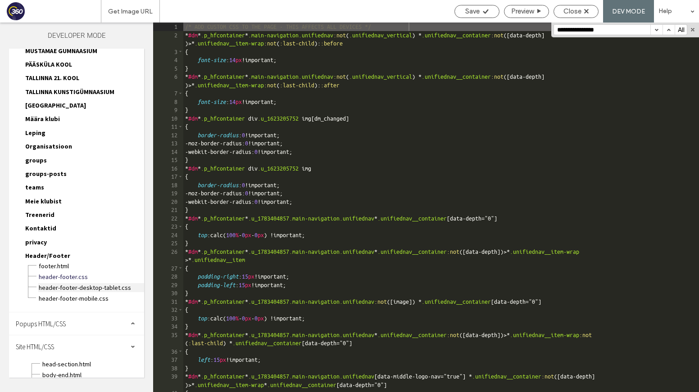
click at [115, 283] on span "header-footer-desktop-tablet.css" at bounding box center [91, 287] width 106 height 9
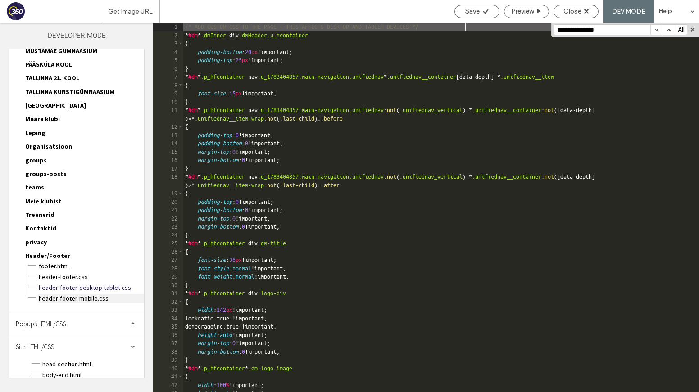
drag, startPoint x: 114, startPoint y: 290, endPoint x: 121, endPoint y: 288, distance: 7.3
click at [114, 294] on span "header-footer-mobile.css" at bounding box center [91, 298] width 106 height 9
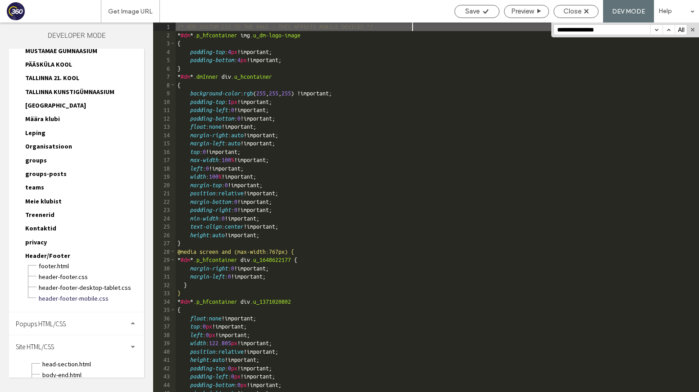
click at [385, 248] on div "/* ADD CUSTOM CSS TO THE PAGE - THIS AFFECTS MOBILE DEVICES */ * #dm * .p_hfcon…" at bounding box center [438, 216] width 524 height 387
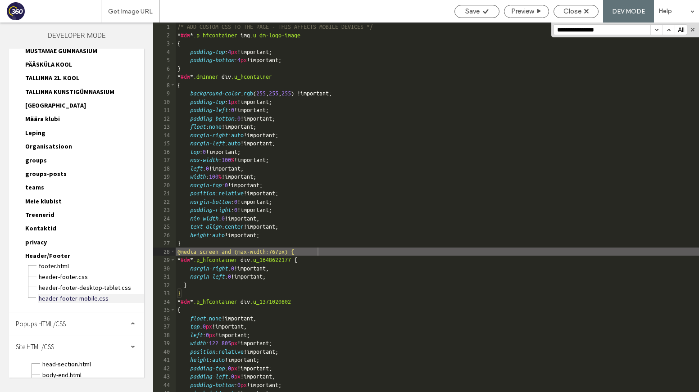
click at [103, 294] on span "header-footer-mobile.css" at bounding box center [91, 298] width 106 height 9
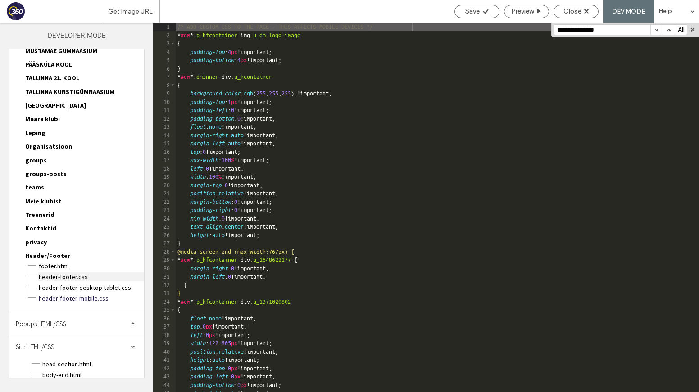
click at [93, 273] on span "header-footer.css" at bounding box center [91, 277] width 106 height 9
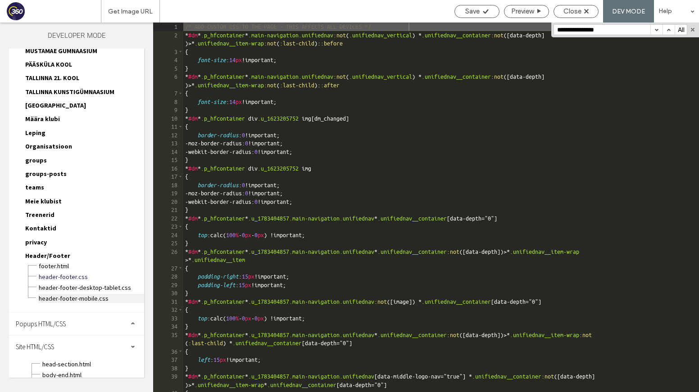
click at [88, 294] on span "header-footer-mobile.css" at bounding box center [91, 298] width 106 height 9
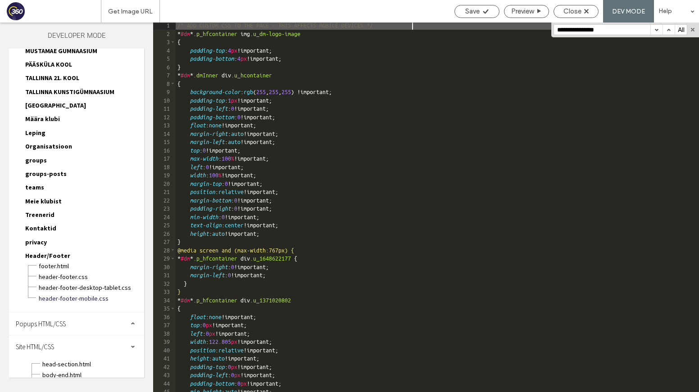
scroll to position [164, 0]
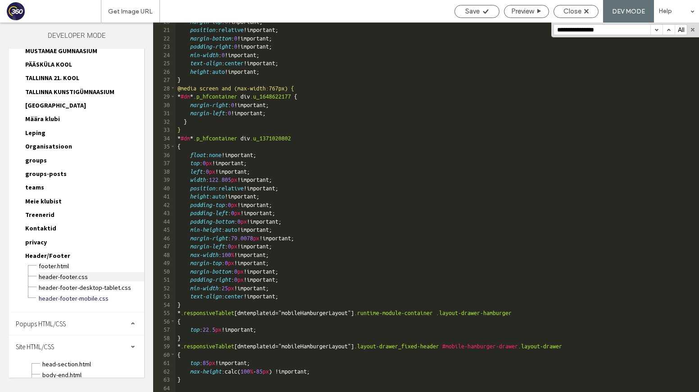
click at [99, 273] on span "header-footer.css" at bounding box center [91, 277] width 106 height 9
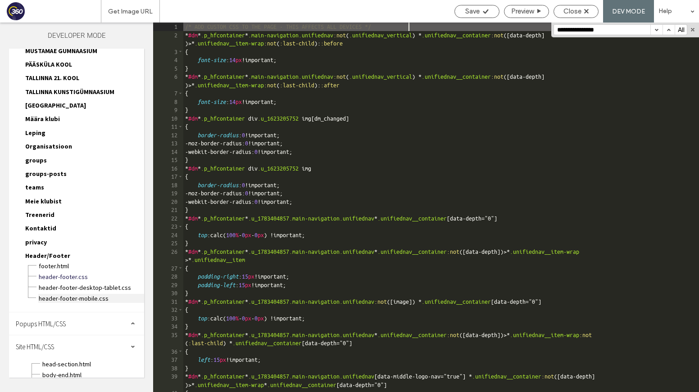
scroll to position [0, 0]
drag, startPoint x: 96, startPoint y: 290, endPoint x: 228, endPoint y: 282, distance: 131.8
click at [97, 294] on span "header-footer-mobile.css" at bounding box center [91, 298] width 106 height 9
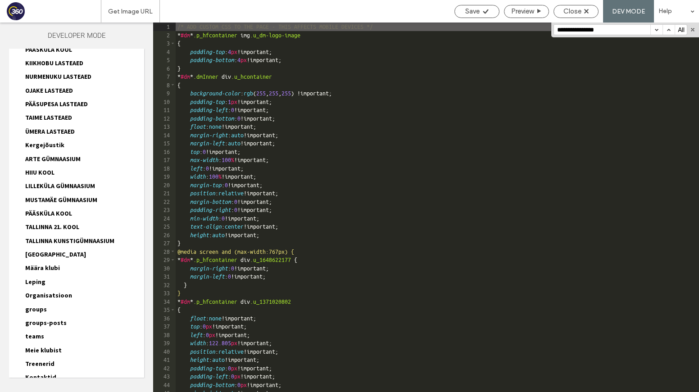
scroll to position [734, 0]
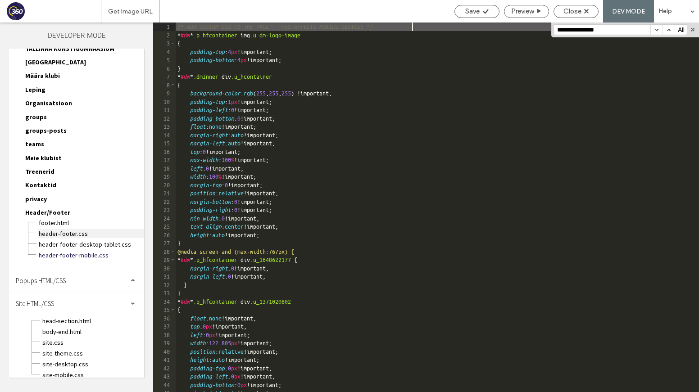
click at [77, 229] on span "header-footer.css" at bounding box center [91, 233] width 106 height 9
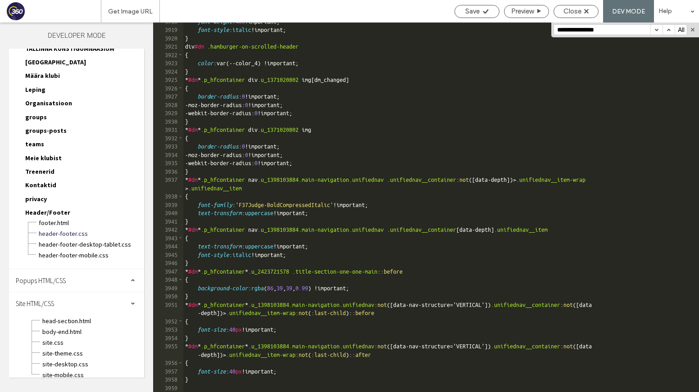
scroll to position [14394, 0]
click at [211, 379] on div "font-weight : 400 !important; font-style : italic !important; } div #dm .hambur…" at bounding box center [441, 211] width 516 height 387
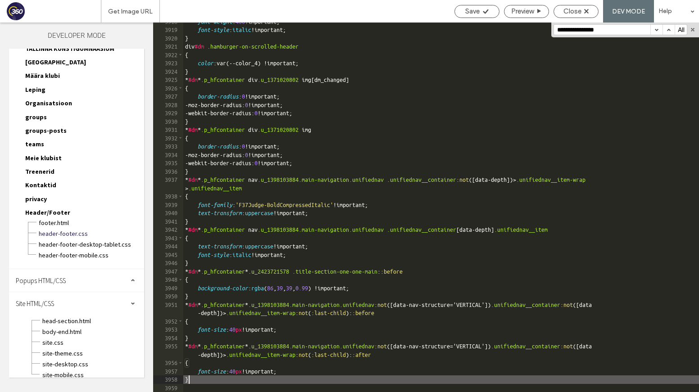
type textarea "**"
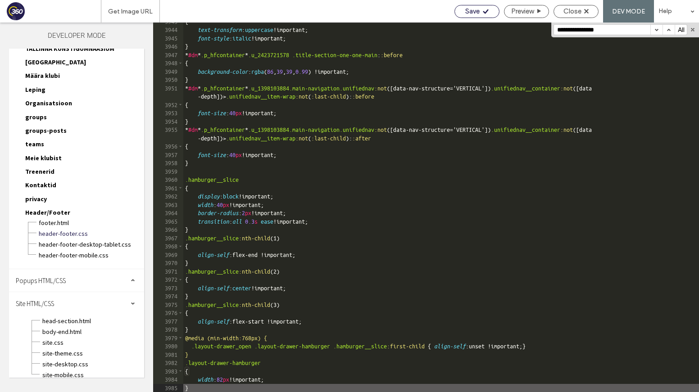
click at [480, 8] on div "Save" at bounding box center [477, 11] width 44 height 8
click at [582, 10] on div "Close" at bounding box center [576, 11] width 44 height 8
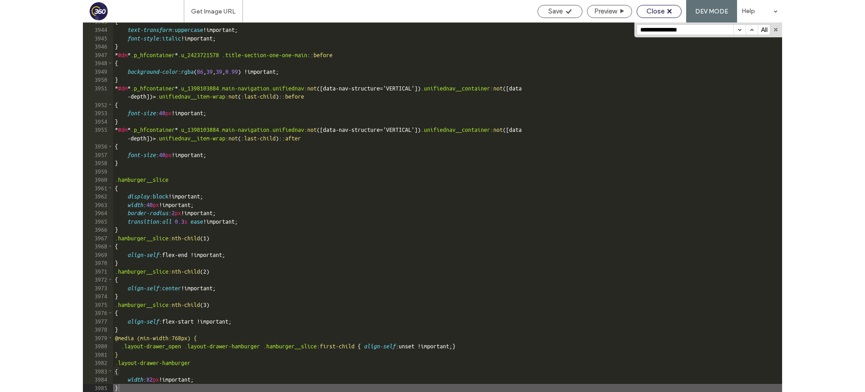
scroll to position [14371, 0]
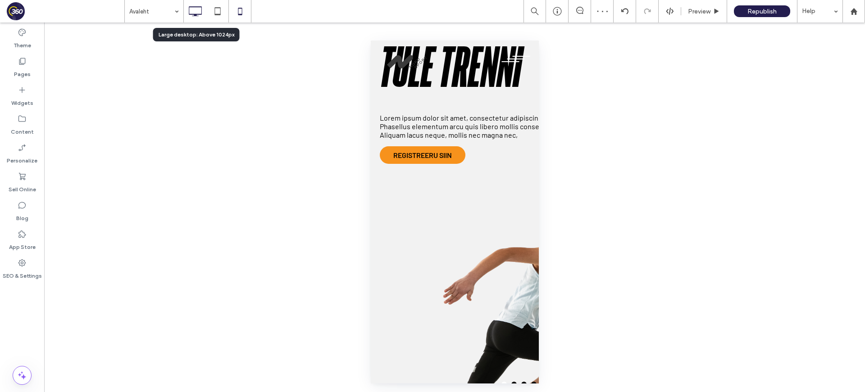
click at [189, 7] on icon at bounding box center [195, 11] width 18 height 18
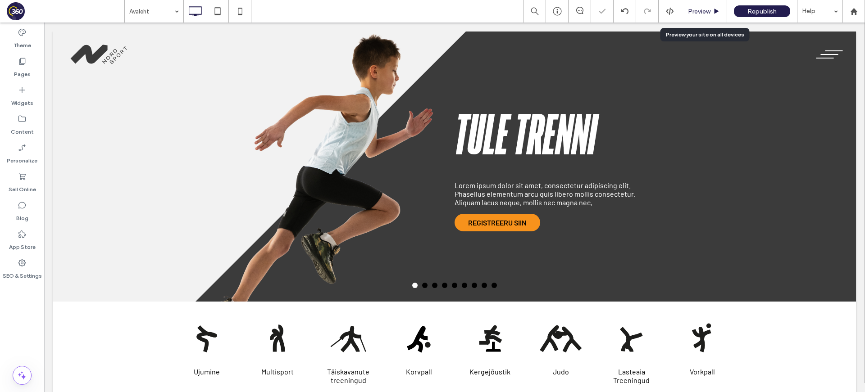
click at [701, 10] on span "Preview" at bounding box center [699, 12] width 23 height 8
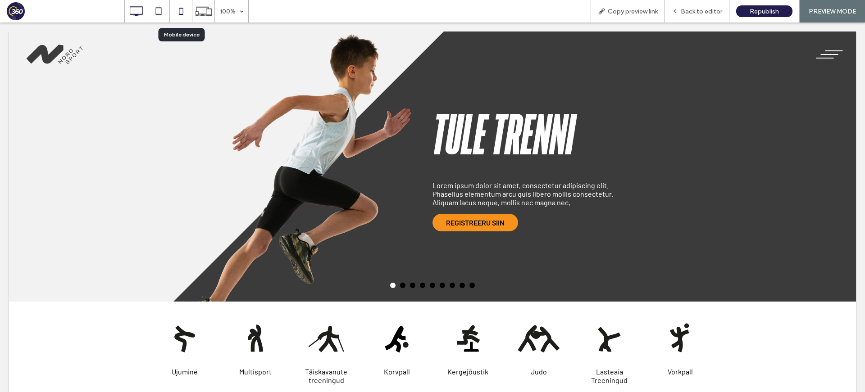
click at [184, 7] on icon at bounding box center [181, 11] width 18 height 18
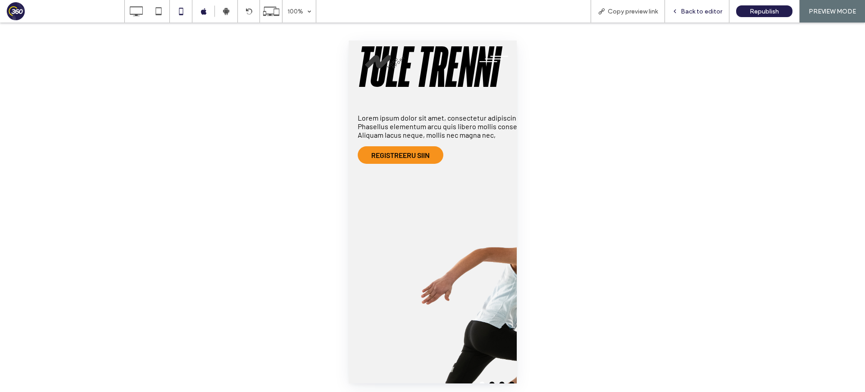
click at [692, 13] on span "Back to editor" at bounding box center [701, 12] width 41 height 8
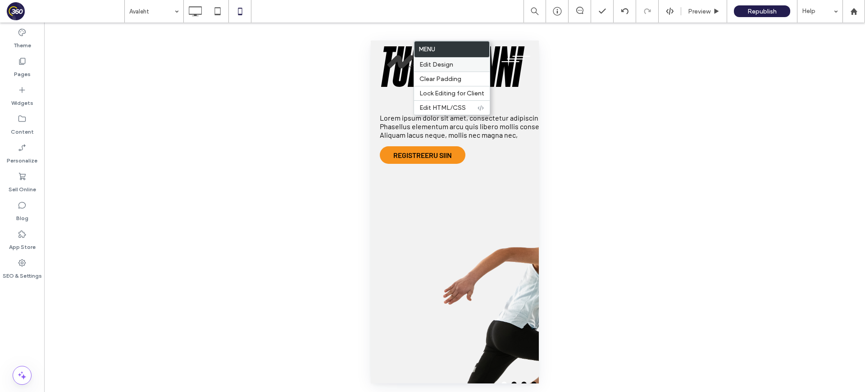
click at [452, 68] on span "Edit Design" at bounding box center [436, 65] width 34 height 8
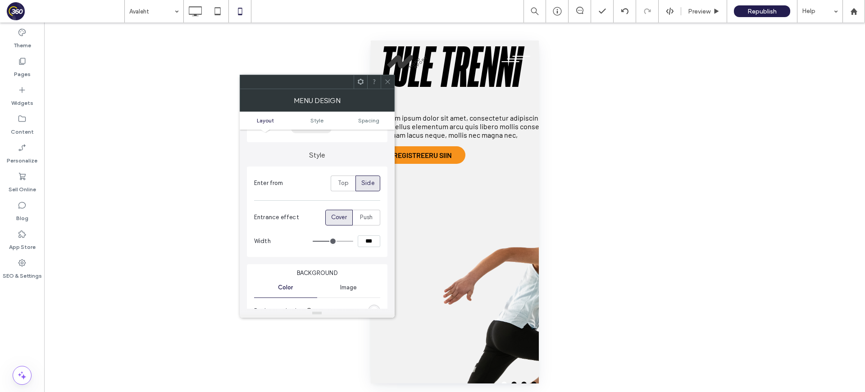
scroll to position [222, 0]
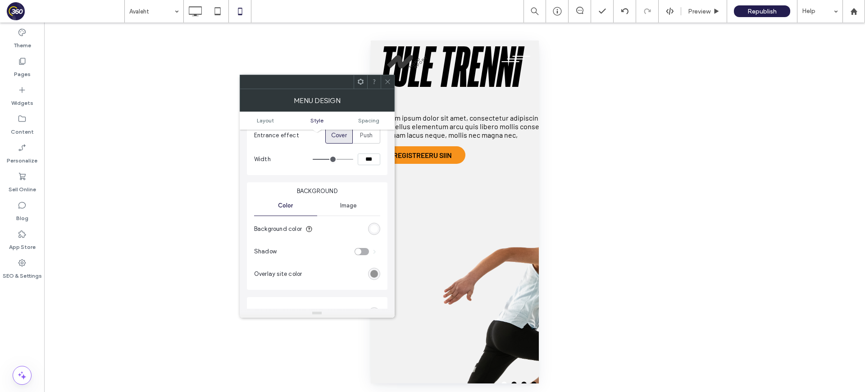
click at [379, 231] on div "rgb(255, 255, 255)" at bounding box center [374, 229] width 12 height 12
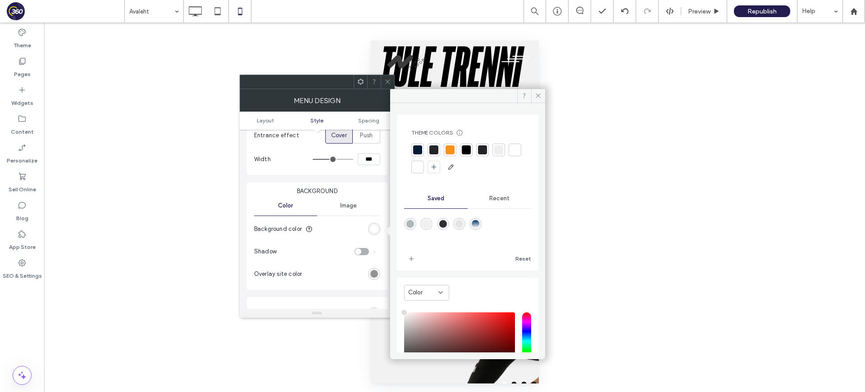
click at [416, 148] on div at bounding box center [417, 150] width 9 height 9
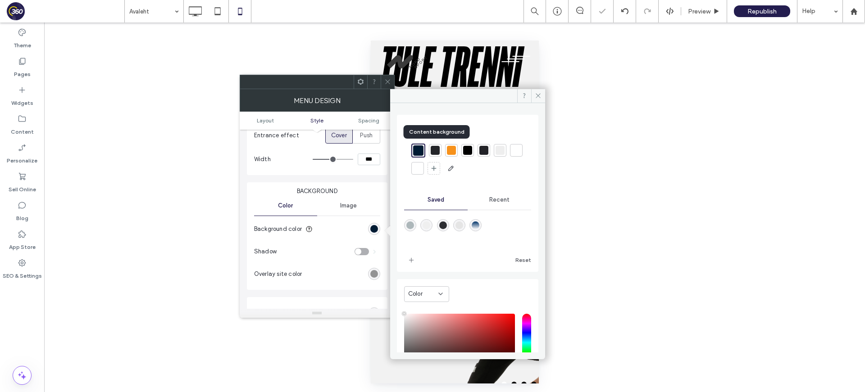
click at [433, 148] on div at bounding box center [435, 150] width 9 height 9
click at [390, 81] on icon at bounding box center [387, 81] width 7 height 7
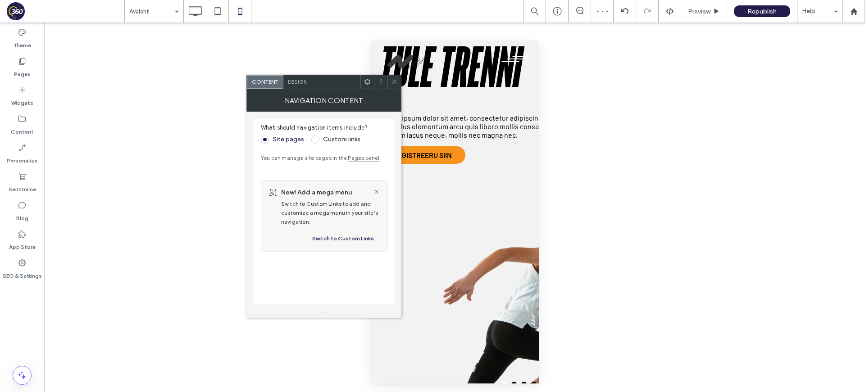
click at [303, 81] on span "Design" at bounding box center [297, 81] width 19 height 7
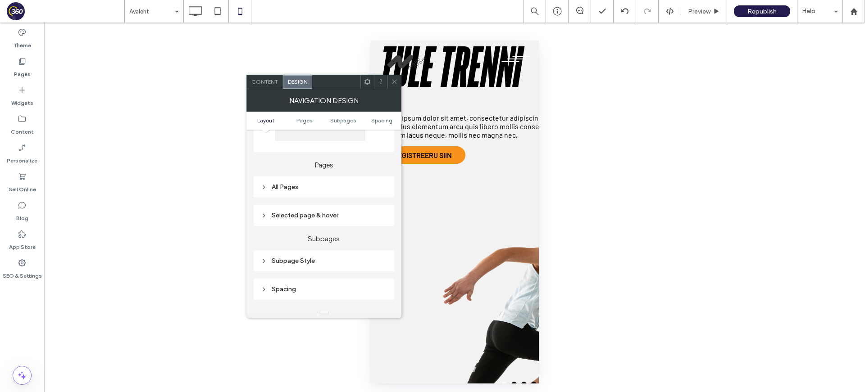
scroll to position [184, 0]
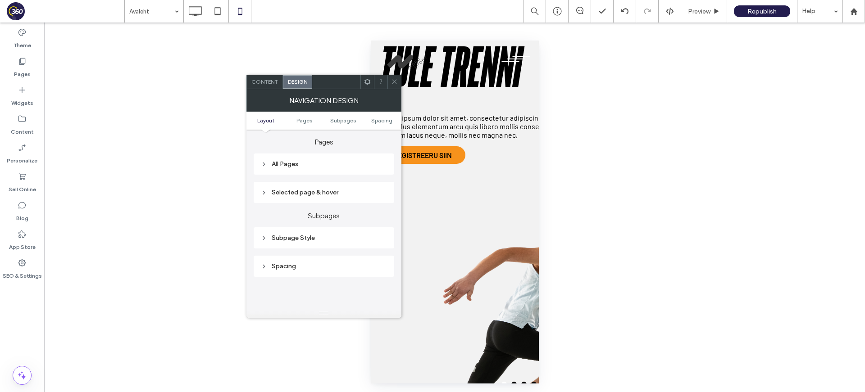
click at [337, 163] on div "All Pages" at bounding box center [324, 164] width 126 height 8
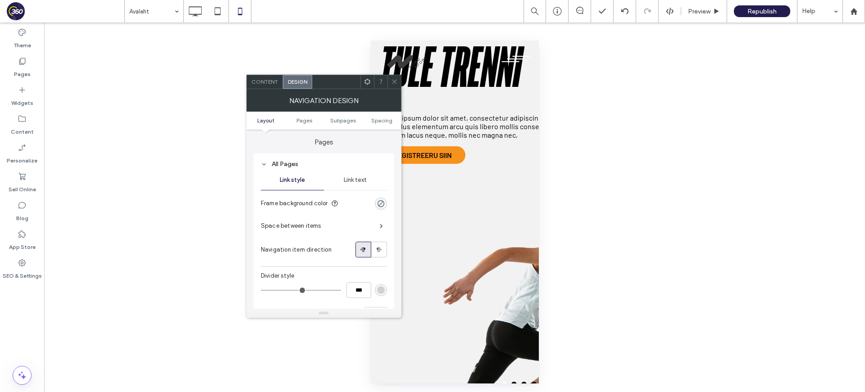
click at [359, 187] on div "Link text" at bounding box center [355, 180] width 63 height 20
click at [366, 242] on section "Font size 16" at bounding box center [329, 248] width 116 height 23
type input "**"
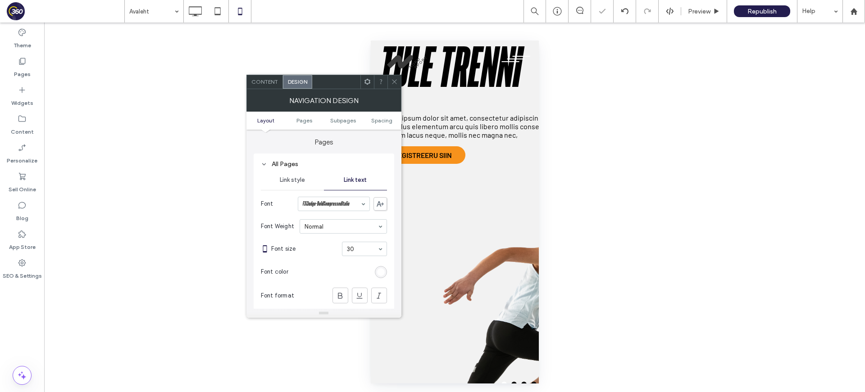
click at [364, 251] on input at bounding box center [362, 249] width 31 height 6
type input "**"
click at [361, 252] on input at bounding box center [362, 249] width 31 height 6
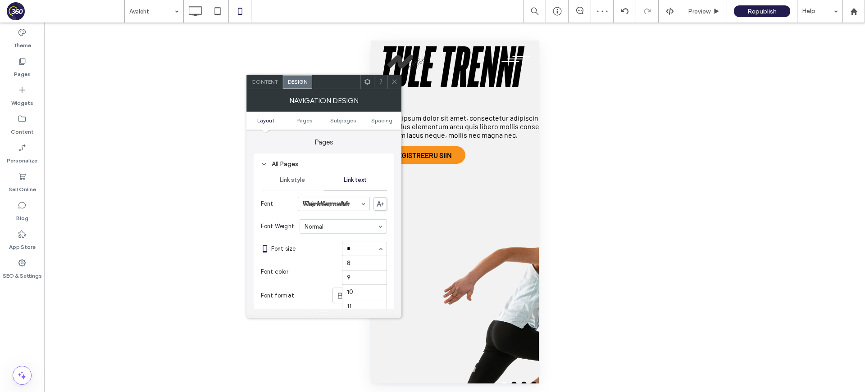
type input "**"
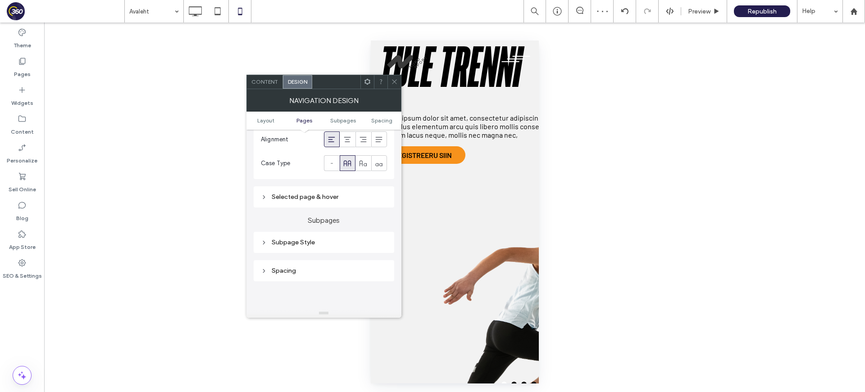
scroll to position [368, 0]
click at [337, 248] on div "Subpage Style" at bounding box center [324, 239] width 141 height 21
click at [343, 243] on div "Subpage Style" at bounding box center [324, 240] width 126 height 8
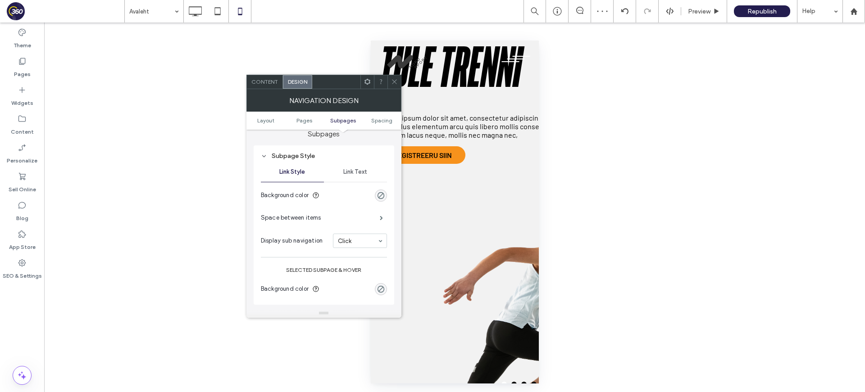
scroll to position [464, 0]
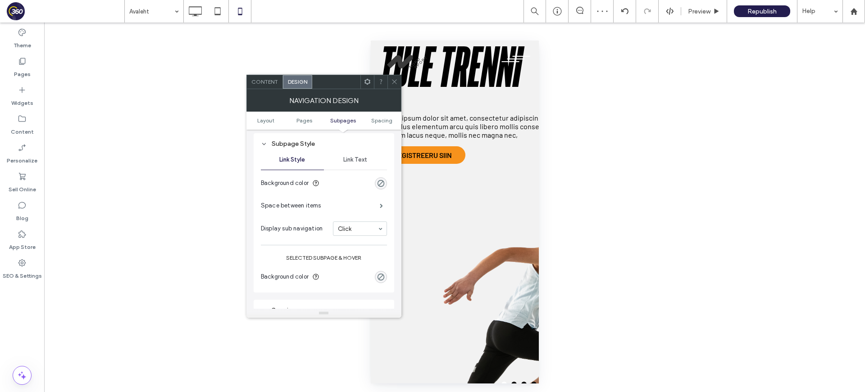
click at [360, 166] on div "Link Text" at bounding box center [355, 160] width 63 height 20
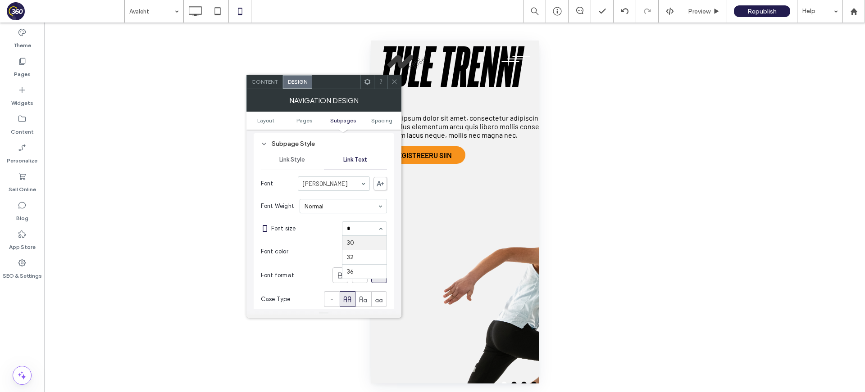
type input "**"
click at [353, 230] on input at bounding box center [362, 229] width 31 height 6
type input "**"
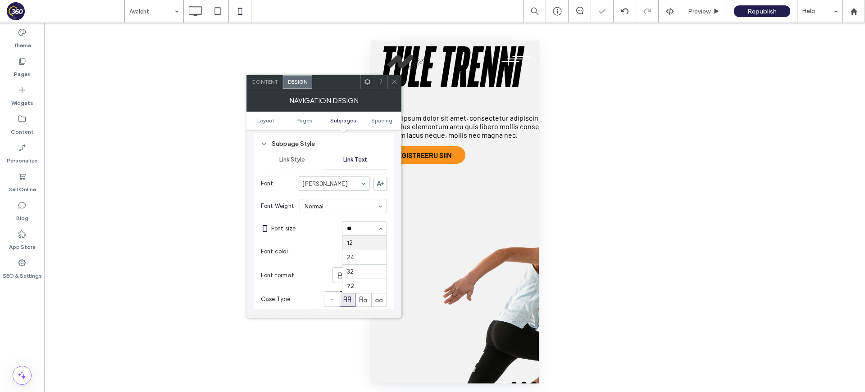
scroll to position [0, 0]
click at [384, 86] on div at bounding box center [381, 82] width 14 height 14
click at [391, 84] on icon at bounding box center [394, 81] width 7 height 7
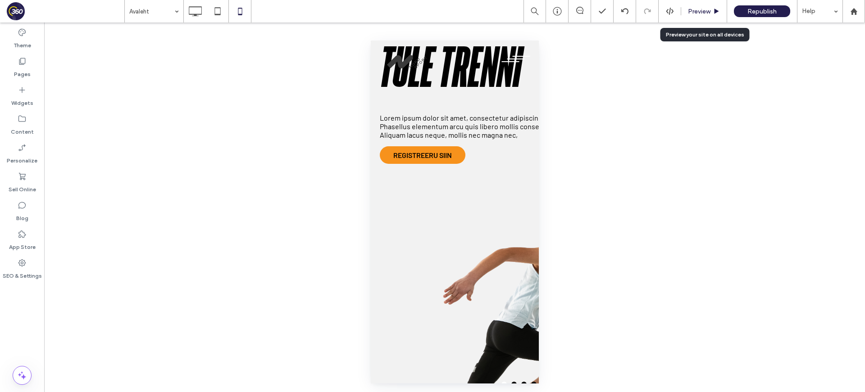
click at [711, 12] on div "Preview" at bounding box center [704, 12] width 46 height 8
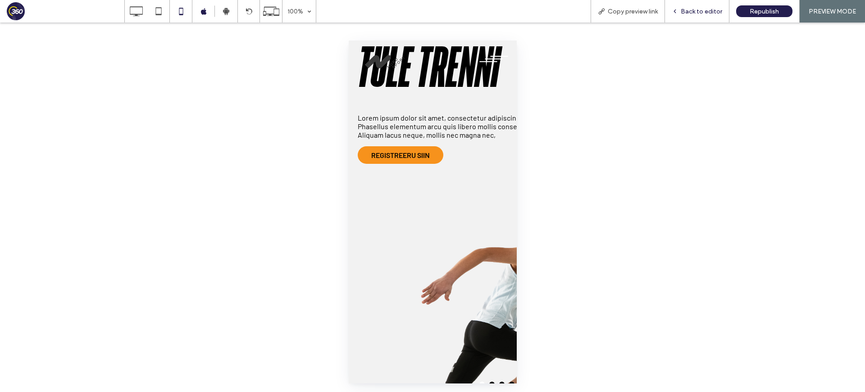
click at [689, 10] on span "Back to editor" at bounding box center [701, 12] width 41 height 8
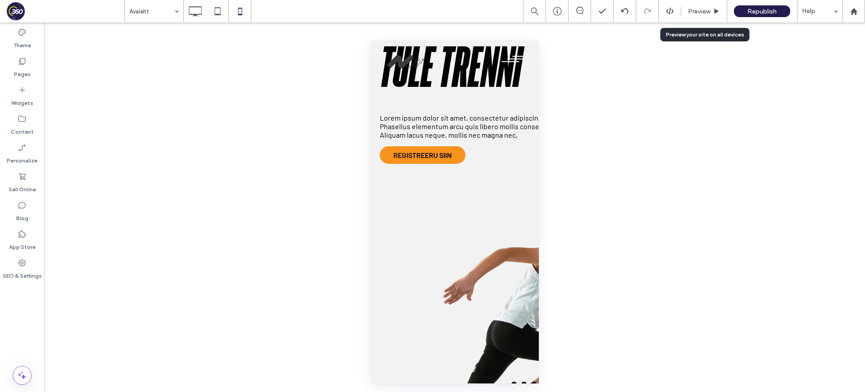
drag, startPoint x: 690, startPoint y: 10, endPoint x: 661, endPoint y: 39, distance: 41.4
click at [690, 10] on span "Preview" at bounding box center [699, 12] width 23 height 8
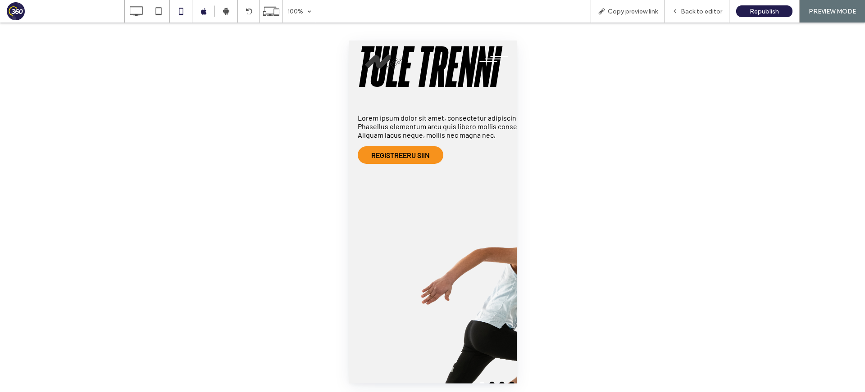
click at [666, 96] on div "Unhide? Yes Unhide? Yes Unhide? Yes Unhide? Yes Unhide? Yes" at bounding box center [432, 209] width 865 height 373
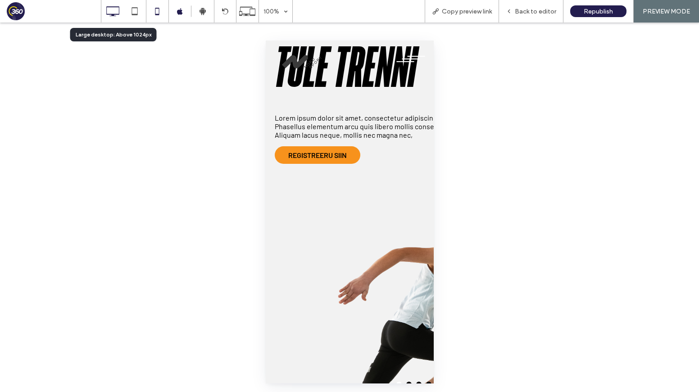
click at [118, 16] on icon at bounding box center [113, 11] width 18 height 18
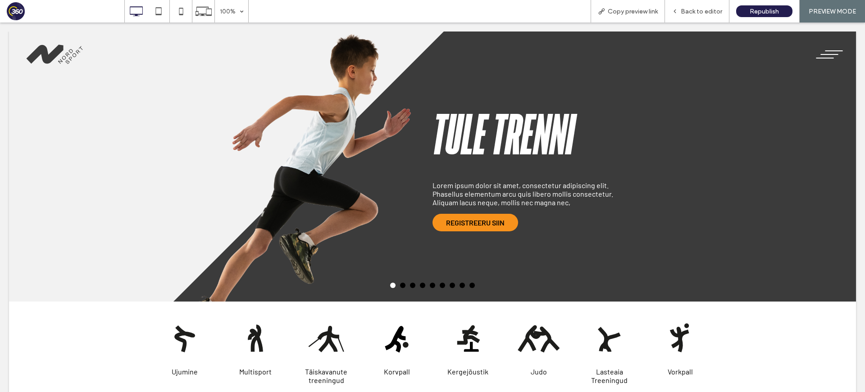
click at [686, 12] on span "Back to editor" at bounding box center [701, 12] width 41 height 8
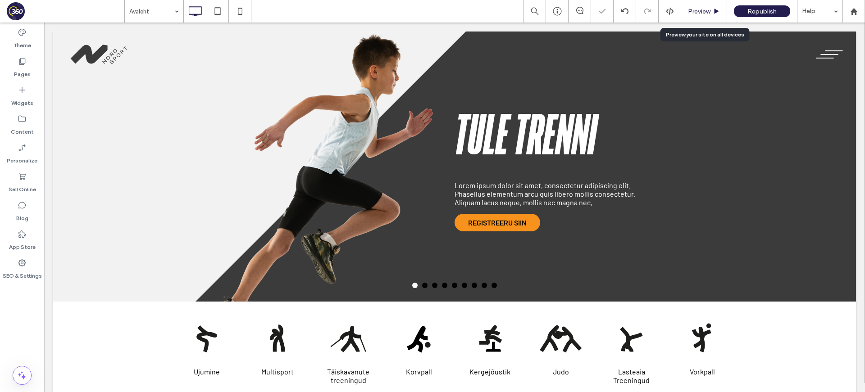
click at [711, 11] on div "Preview" at bounding box center [704, 12] width 46 height 8
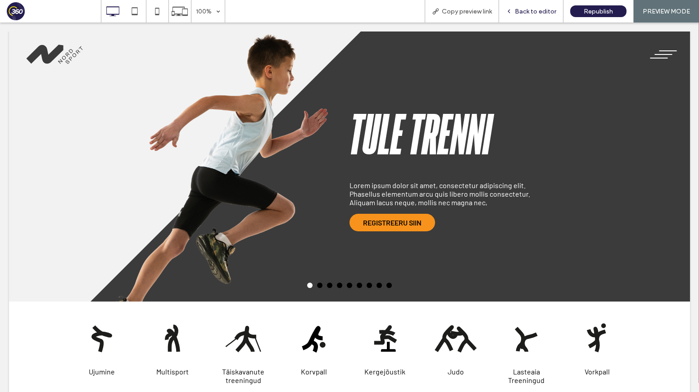
click at [547, 14] on div "Back to editor" at bounding box center [531, 11] width 64 height 23
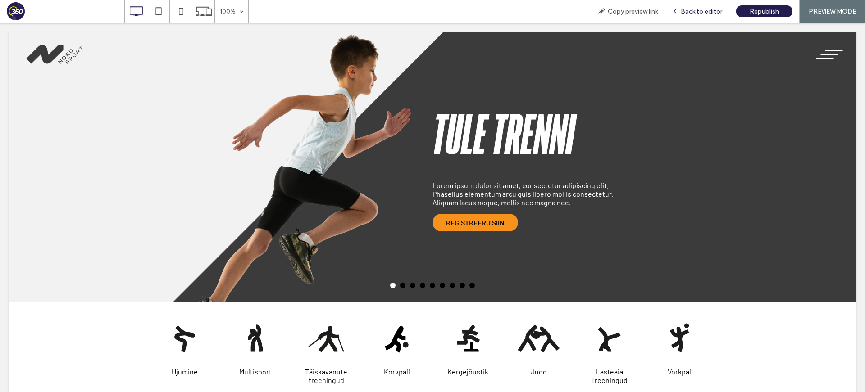
click at [688, 13] on span "Back to editor" at bounding box center [701, 12] width 41 height 8
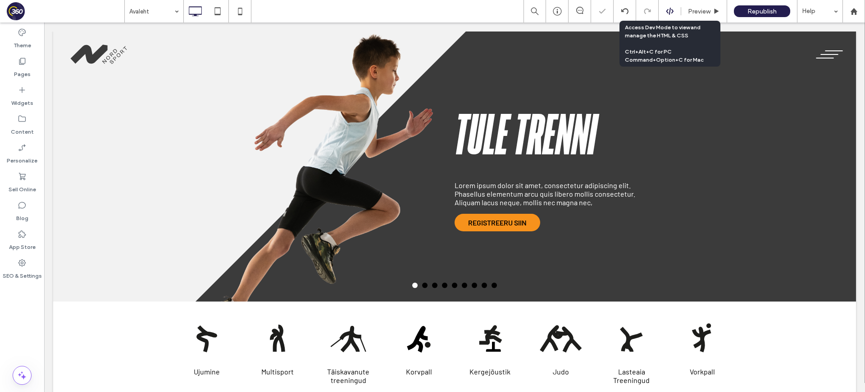
click at [670, 11] on use at bounding box center [669, 11] width 7 height 7
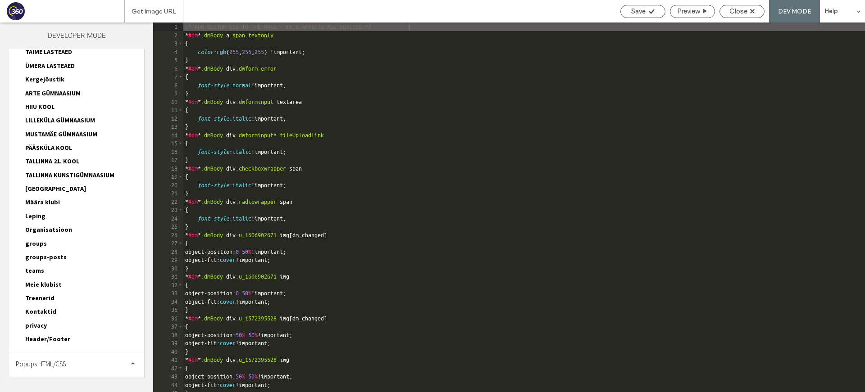
scroll to position [620, 0]
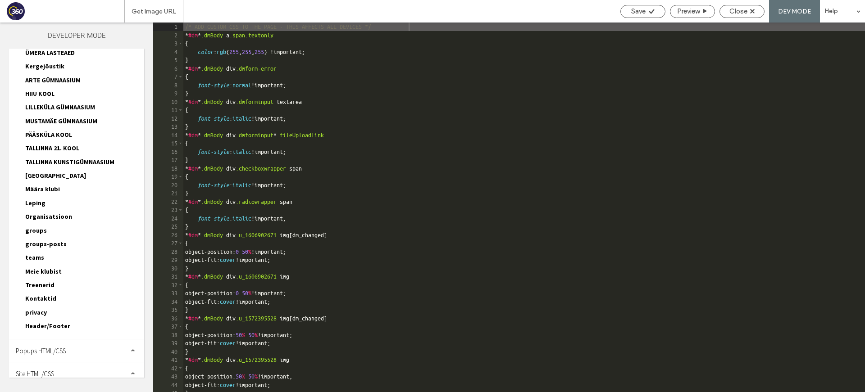
click at [67, 321] on div "Header/Footer header.html footer.html header-footer.css header-footer-desktop-t…" at bounding box center [81, 328] width 126 height 14
click at [58, 322] on span "Header/Footer" at bounding box center [47, 326] width 45 height 8
click at [63, 343] on span "header-footer.css" at bounding box center [91, 347] width 106 height 9
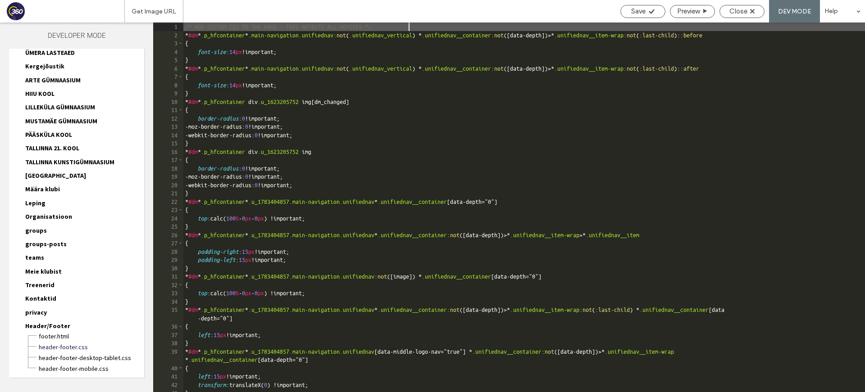
scroll to position [0, 0]
click at [345, 261] on div "/* ADD CUSTOM CSS TO THE PAGE - THIS AFFECTS ALL DEVICES */ * #dm * .p_hfcontai…" at bounding box center [524, 220] width 682 height 395
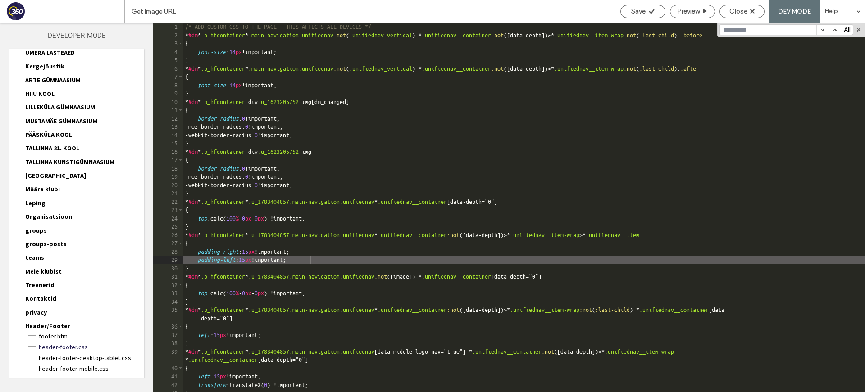
type input "**********"
click at [68, 354] on span "header-footer-desktop-tablet.css" at bounding box center [91, 358] width 106 height 9
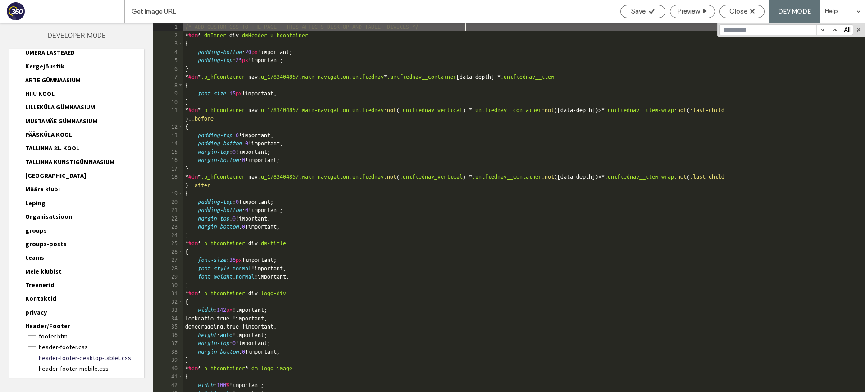
click at [390, 268] on div "/* ADD CUSTOM CSS TO THE PAGE - THIS AFFECTS DESKTOP AND TABLET DEVICES */ * #d…" at bounding box center [524, 216] width 682 height 387
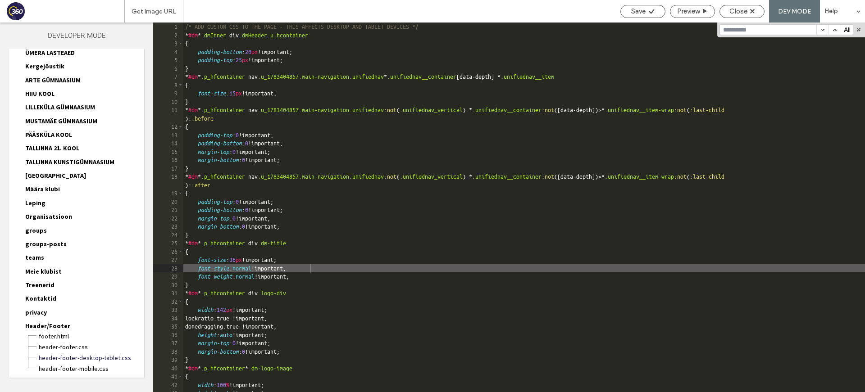
paste input "**********"
drag, startPoint x: 726, startPoint y: 28, endPoint x: 720, endPoint y: 29, distance: 6.8
click at [720, 29] on input "**********" at bounding box center [768, 30] width 96 height 10
type input "**********"
click at [789, 31] on input "**********" at bounding box center [768, 30] width 96 height 10
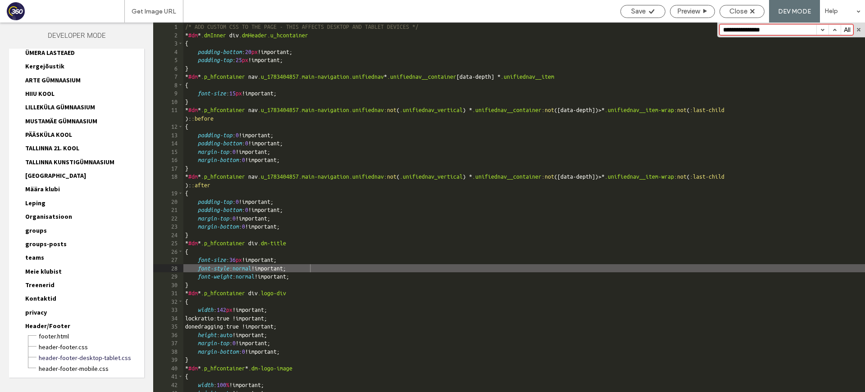
drag, startPoint x: 789, startPoint y: 31, endPoint x: 655, endPoint y: 74, distance: 141.1
click at [707, 28] on div "** 1 2 3 4 5 6 7 8 9 10 11 12 13 14 15 16 17 18 19 20 21 22 23 24 25 26 27 28 2…" at bounding box center [509, 208] width 712 height 370
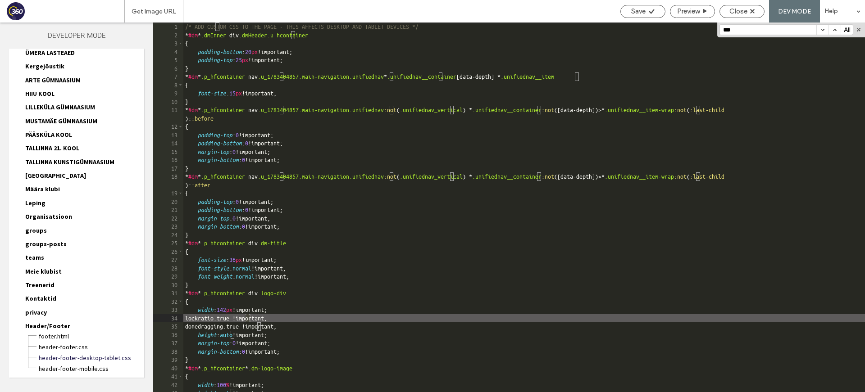
scroll to position [416, 0]
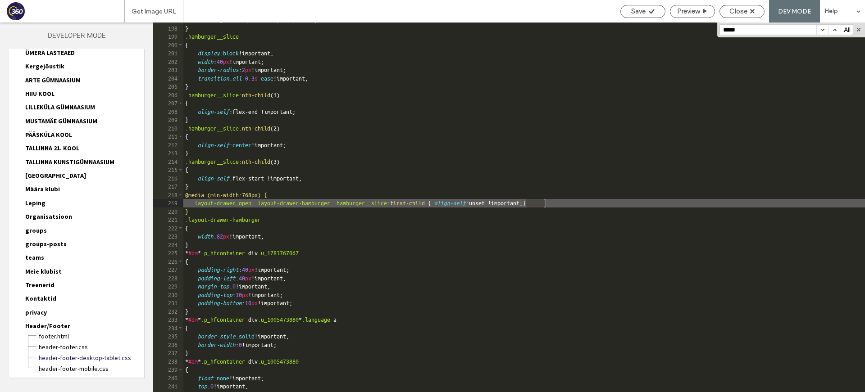
type input "*****"
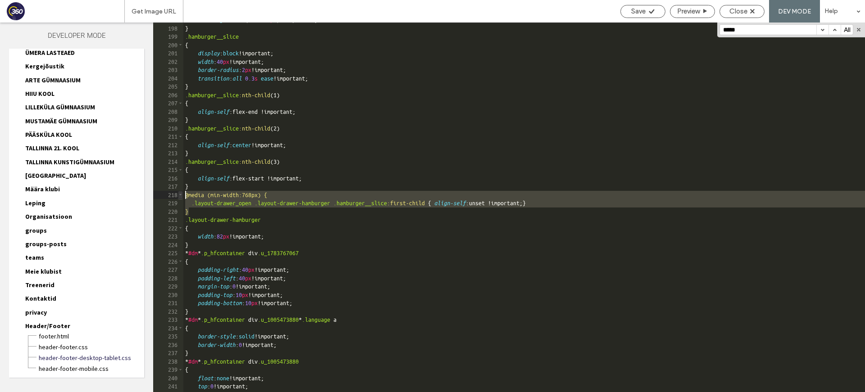
drag, startPoint x: 190, startPoint y: 214, endPoint x: 182, endPoint y: 196, distance: 19.6
click at [182, 196] on div "** 197 198 199 200 201 202 203 204 205 206 207 208 209 210 211 212 213 214 215 …" at bounding box center [509, 208] width 712 height 370
click at [76, 343] on span "header-footer.css" at bounding box center [91, 347] width 106 height 9
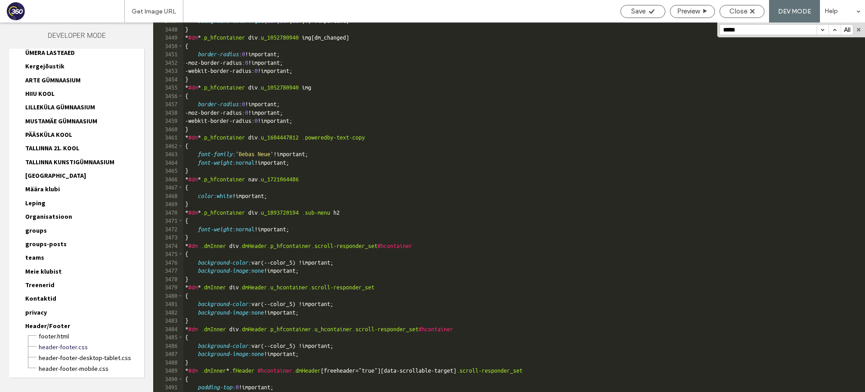
scroll to position [14394, 0]
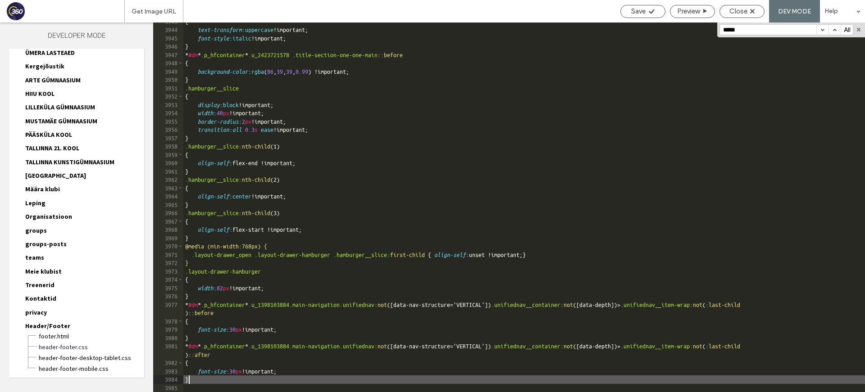
click at [210, 383] on div "{ text-transform : uppercase !important; font-style : italic !important; } * #d…" at bounding box center [524, 211] width 682 height 387
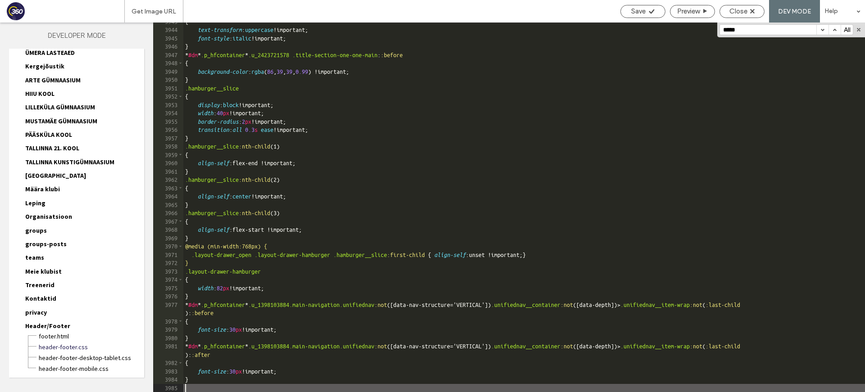
type textarea "**"
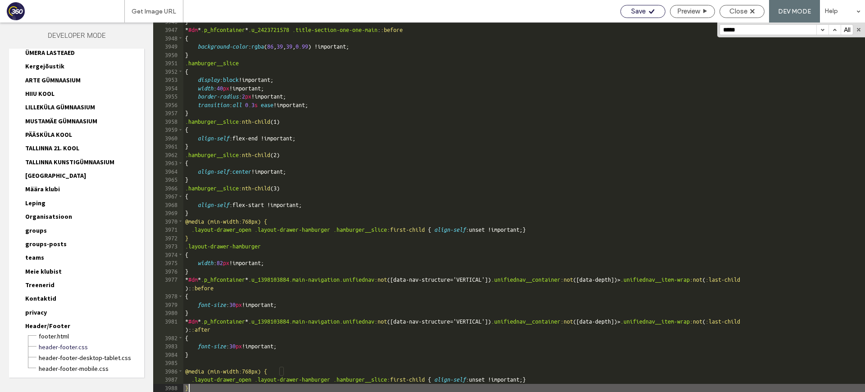
click at [646, 13] on div "Save" at bounding box center [643, 11] width 44 height 8
click at [743, 11] on span "Close" at bounding box center [738, 11] width 18 height 8
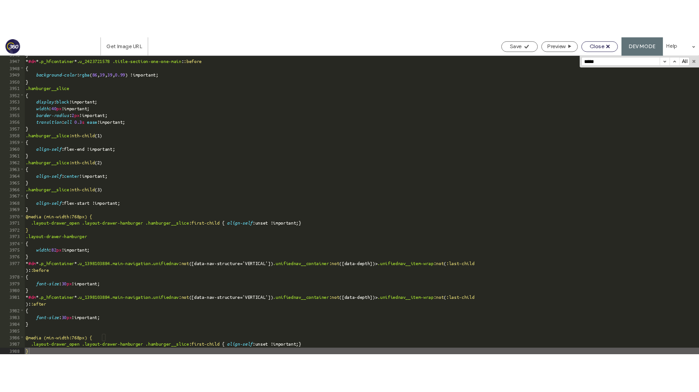
scroll to position [14371, 0]
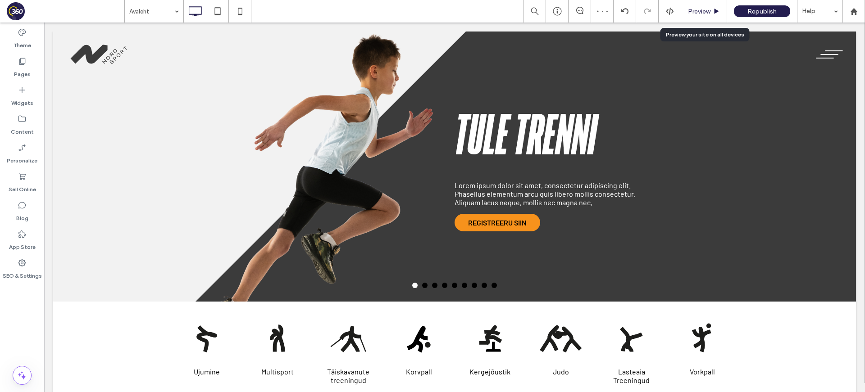
click at [712, 11] on div "Preview" at bounding box center [704, 12] width 46 height 8
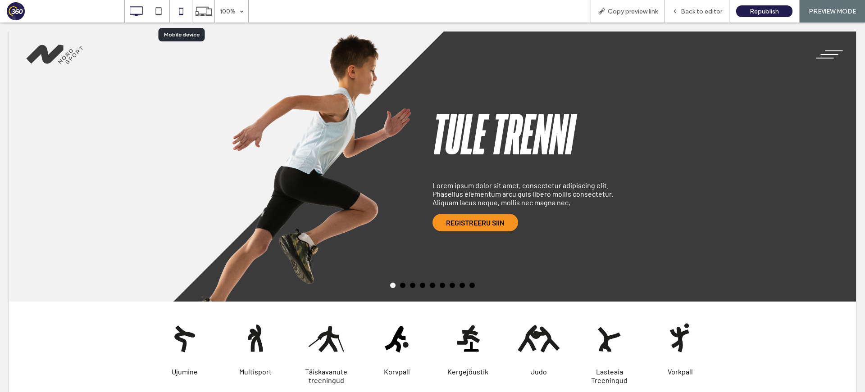
click at [175, 13] on icon at bounding box center [181, 11] width 18 height 18
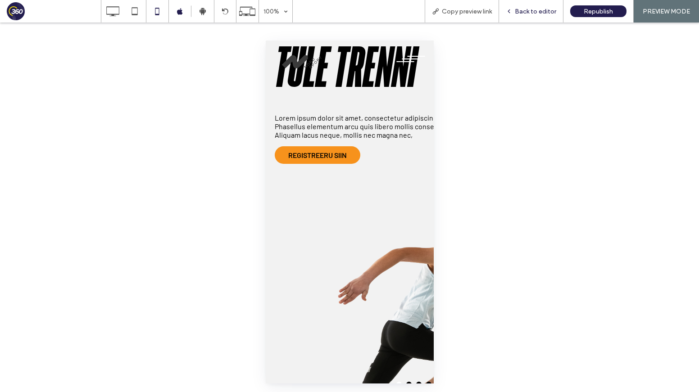
click at [526, 12] on span "Back to editor" at bounding box center [535, 12] width 41 height 8
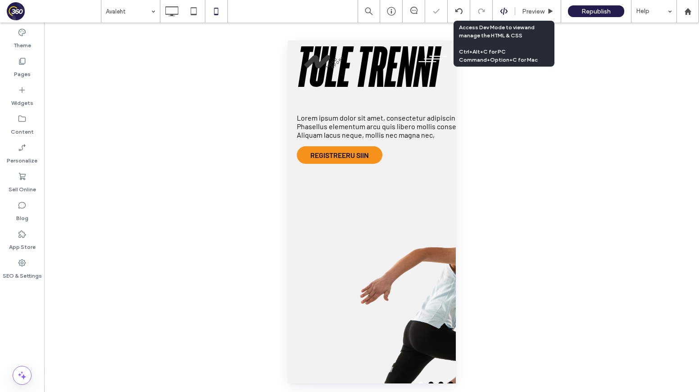
click at [503, 12] on use at bounding box center [503, 11] width 7 height 7
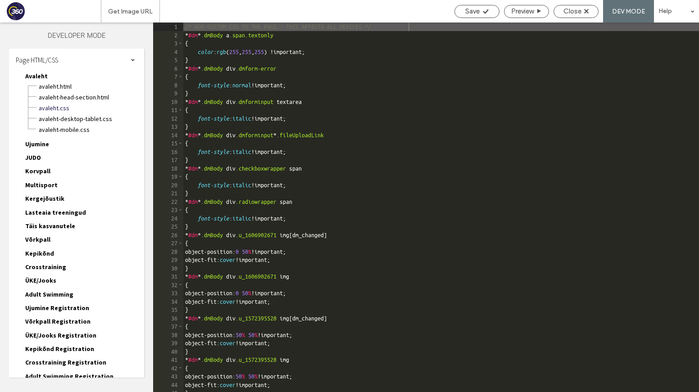
scroll to position [620, 0]
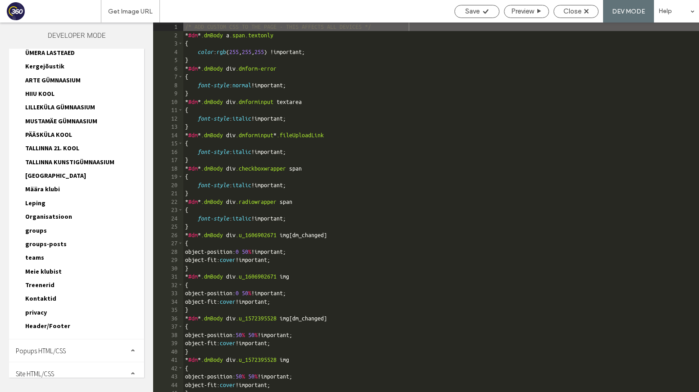
drag, startPoint x: 77, startPoint y: 368, endPoint x: 78, endPoint y: 362, distance: 5.9
click at [77, 366] on div "Site HTML/CSS" at bounding box center [76, 374] width 135 height 23
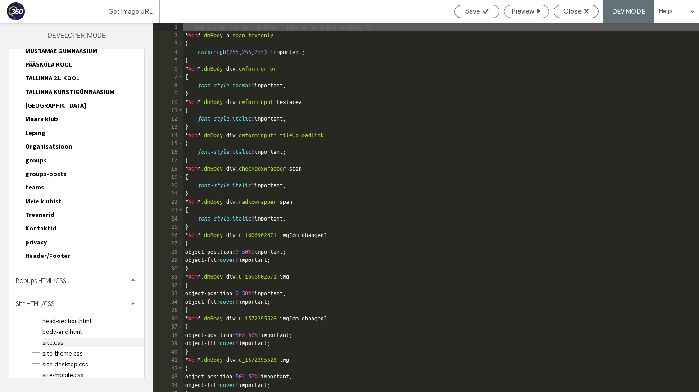
click at [68, 338] on span "site.css" at bounding box center [93, 342] width 102 height 9
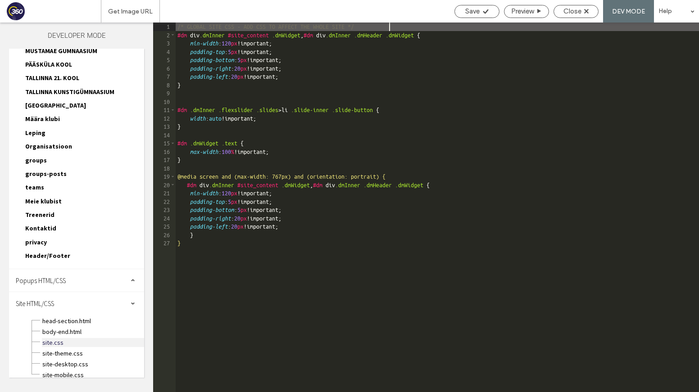
scroll to position [0, 0]
click at [59, 252] on span "Header/Footer" at bounding box center [47, 256] width 45 height 8
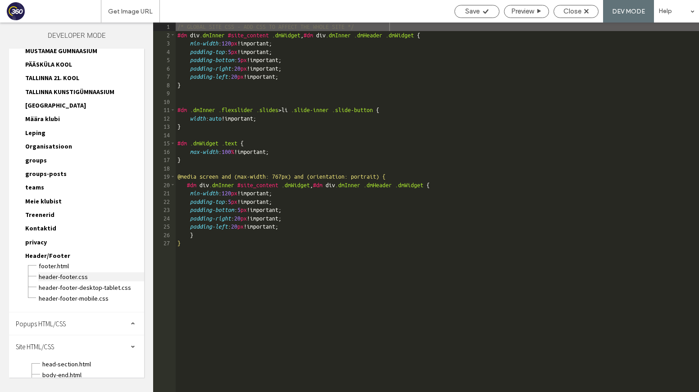
click at [83, 273] on span "header-footer.css" at bounding box center [91, 277] width 106 height 9
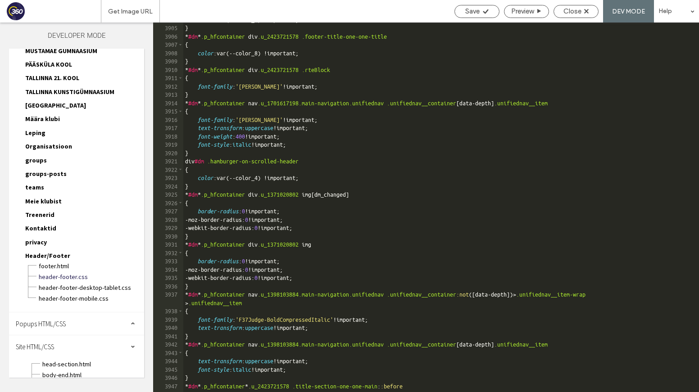
scroll to position [14394, 0]
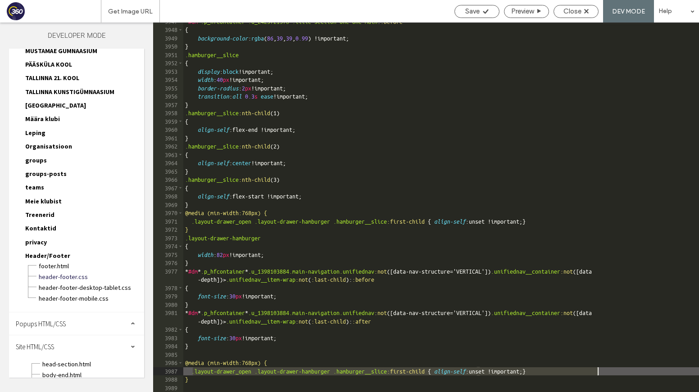
drag, startPoint x: 193, startPoint y: 373, endPoint x: 604, endPoint y: 371, distance: 410.9
click at [604, 371] on div "* #dm * .p_hfcontainer * .u_2423721578 .title-section-one-one-main : :before { …" at bounding box center [441, 211] width 516 height 387
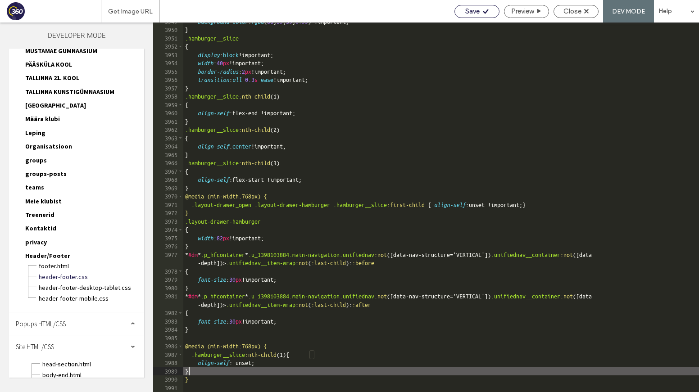
click at [485, 11] on use at bounding box center [485, 11] width 5 height 5
click at [589, 11] on div "Close" at bounding box center [576, 11] width 44 height 8
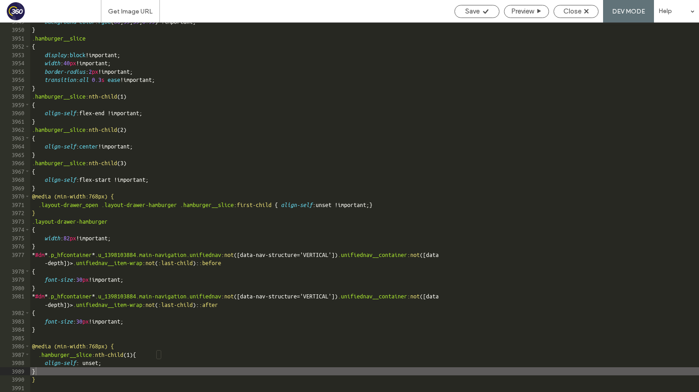
scroll to position [14371, 0]
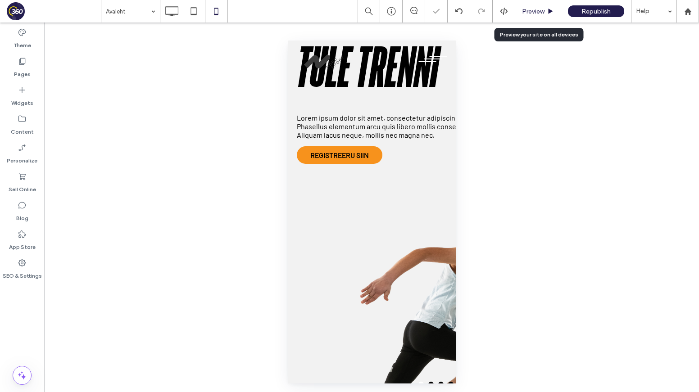
click at [537, 14] on span "Preview" at bounding box center [533, 12] width 23 height 8
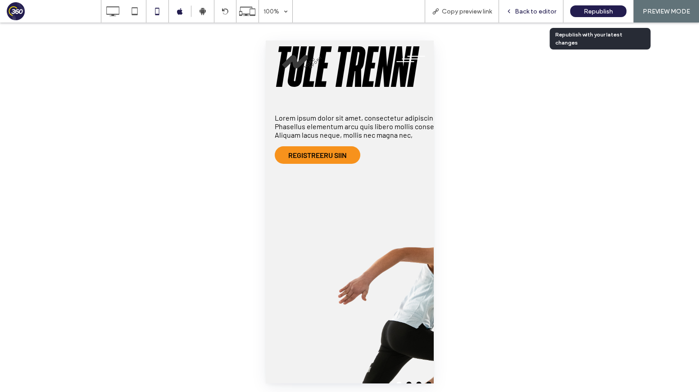
click at [542, 11] on span "Back to editor" at bounding box center [535, 12] width 41 height 8
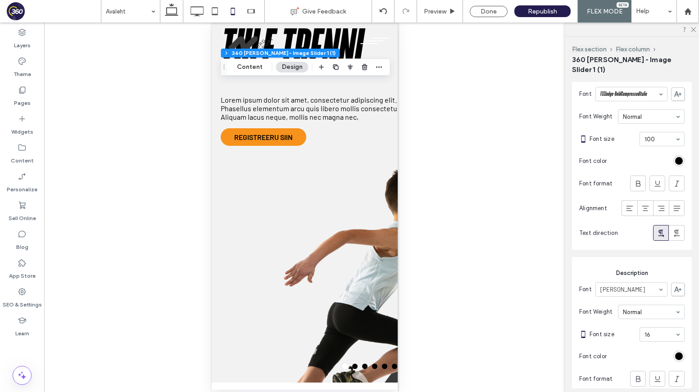
scroll to position [274, 0]
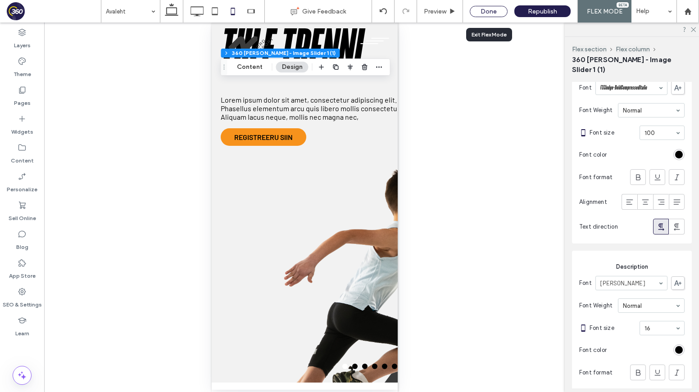
click at [501, 11] on div "Done" at bounding box center [489, 11] width 38 height 11
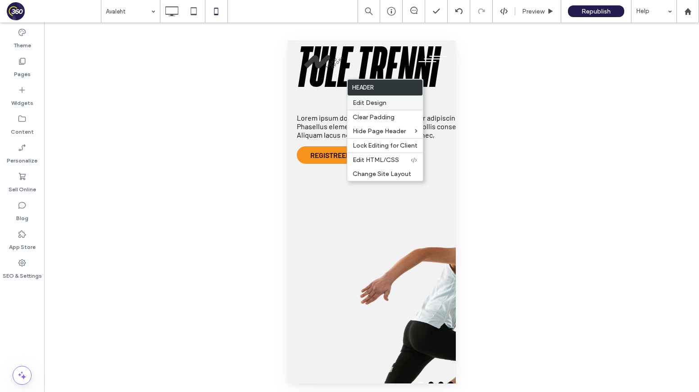
click at [378, 103] on span "Edit Design" at bounding box center [370, 103] width 34 height 8
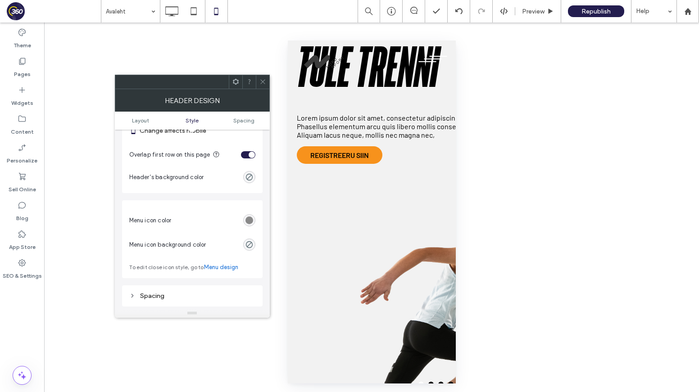
scroll to position [463, 0]
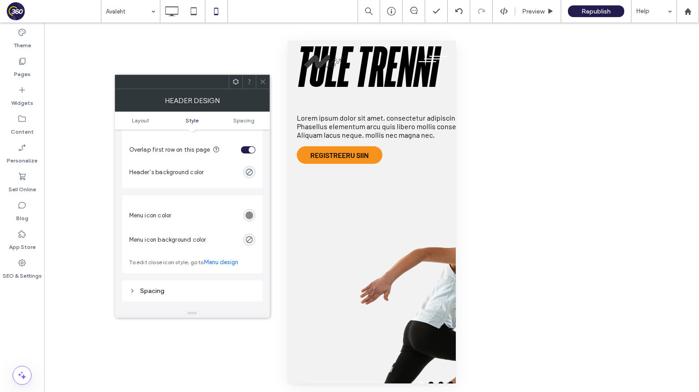
click at [251, 217] on div "rgb(120, 120, 120)" at bounding box center [250, 216] width 8 height 8
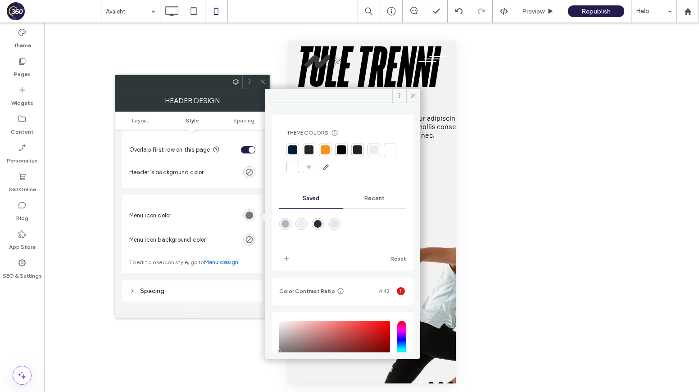
scroll to position [83, 0]
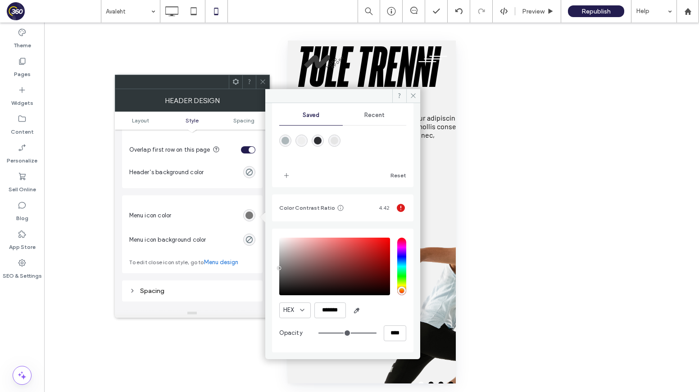
type input "*******"
click at [263, 309] on div "Theme Colors Save time with Theme Colors Create a color palette to instantly ad…" at bounding box center [192, 203] width 155 height 229
click at [260, 84] on use at bounding box center [262, 82] width 5 height 5
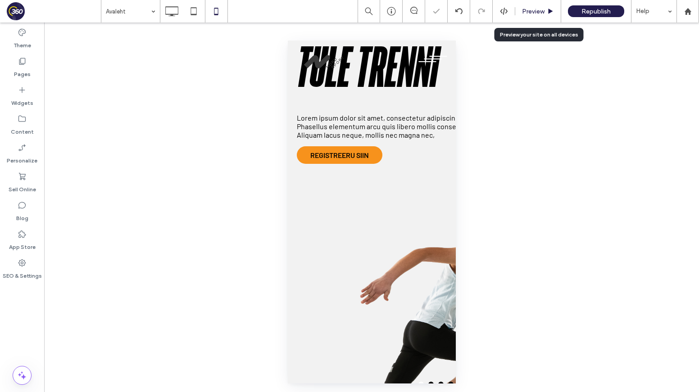
click at [551, 12] on use at bounding box center [551, 11] width 5 height 5
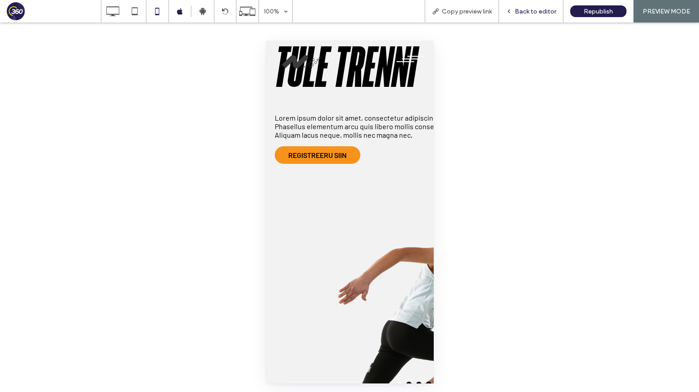
click at [555, 9] on span "Back to editor" at bounding box center [535, 12] width 41 height 8
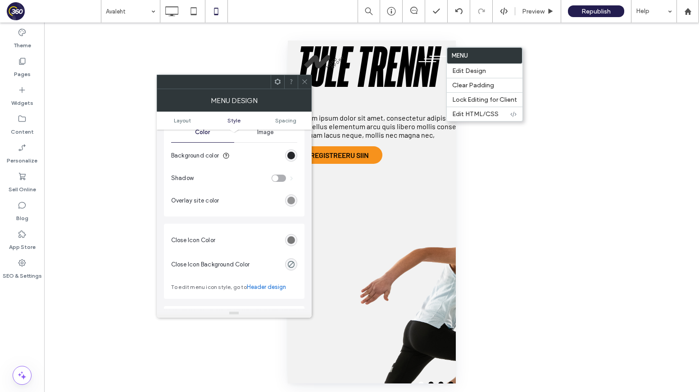
scroll to position [301, 0]
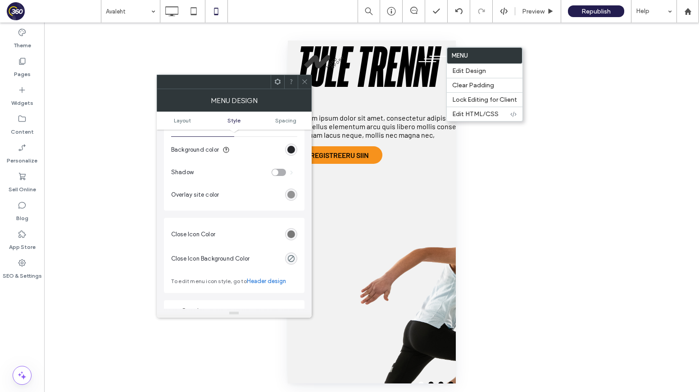
click at [253, 220] on div "Close Icon Color Close Icon Background Color To edit menu icon style, go to Hea…" at bounding box center [234, 255] width 141 height 75
click at [293, 233] on div "rgb(120, 120, 120)" at bounding box center [291, 235] width 8 height 8
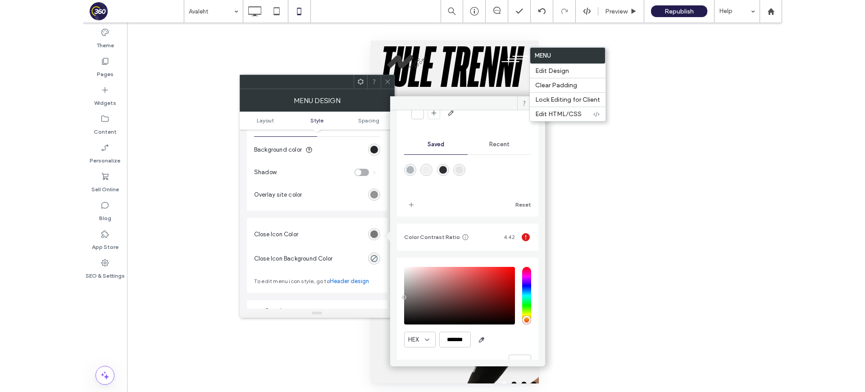
scroll to position [64, 0]
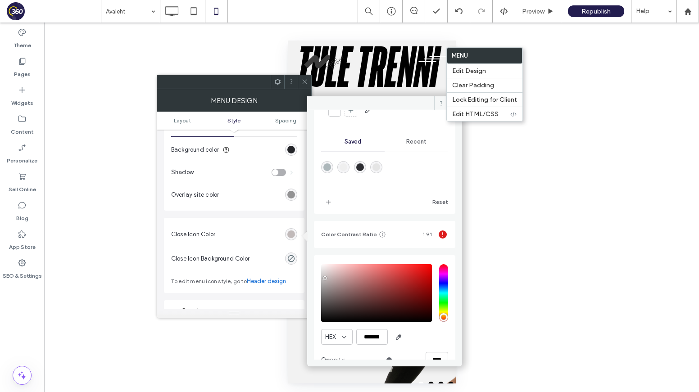
type input "*******"
drag, startPoint x: 328, startPoint y: 286, endPoint x: 309, endPoint y: 242, distance: 47.8
click at [309, 242] on div "Theme Colors Save time with Theme Colors Create a color palette to instantly ad…" at bounding box center [384, 235] width 155 height 250
drag, startPoint x: 307, startPoint y: 79, endPoint x: 494, endPoint y: 9, distance: 199.2
click at [308, 79] on icon at bounding box center [304, 81] width 7 height 7
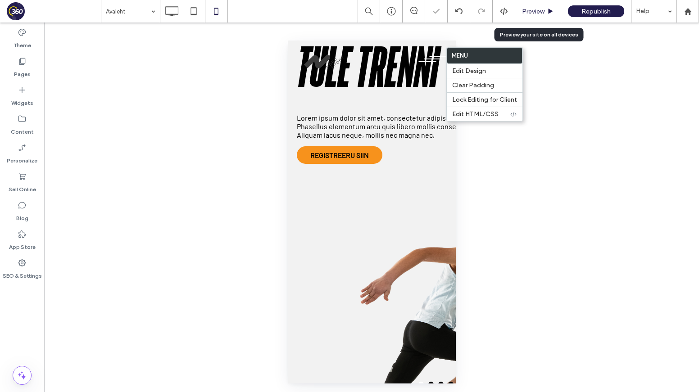
click at [538, 9] on span "Preview" at bounding box center [533, 12] width 23 height 8
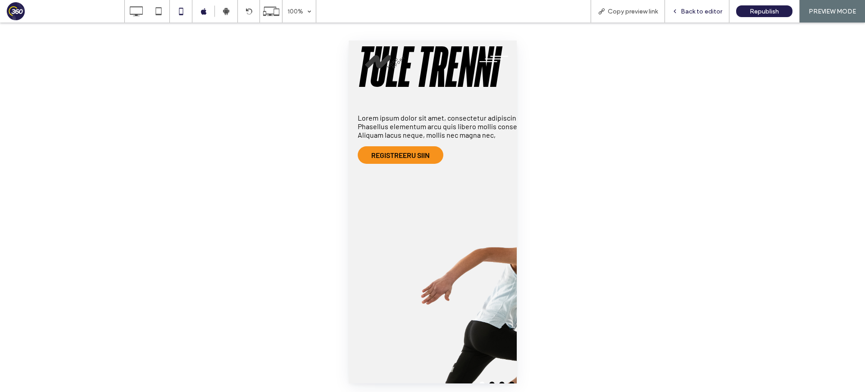
click at [684, 9] on span "Back to editor" at bounding box center [701, 12] width 41 height 8
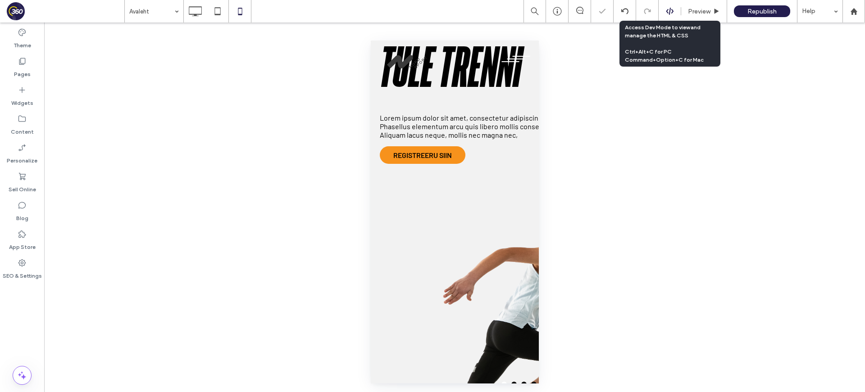
click at [668, 12] on icon at bounding box center [670, 11] width 8 height 8
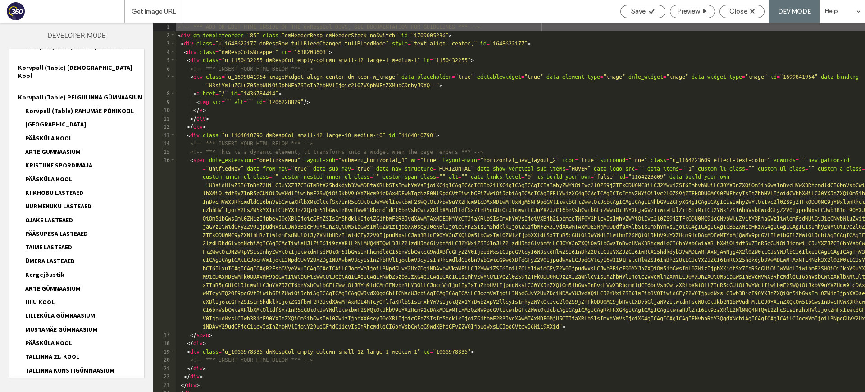
scroll to position [610, 0]
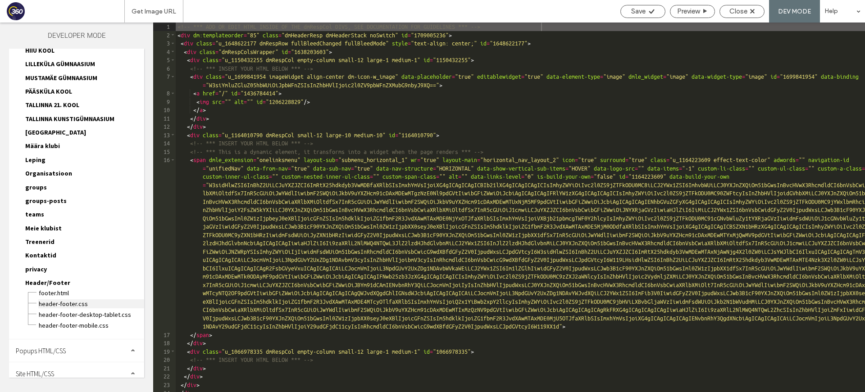
click at [73, 300] on span "header-footer.css" at bounding box center [91, 304] width 106 height 9
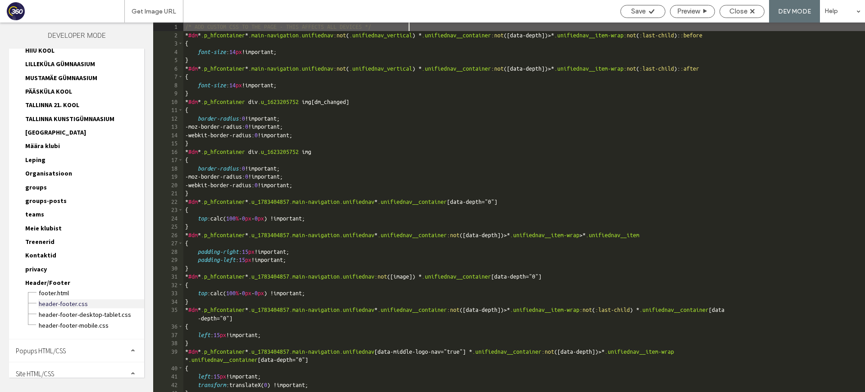
scroll to position [0, 0]
click at [89, 300] on span "header-footer.css" at bounding box center [91, 304] width 106 height 9
click at [93, 300] on span "header-footer.css" at bounding box center [91, 304] width 106 height 9
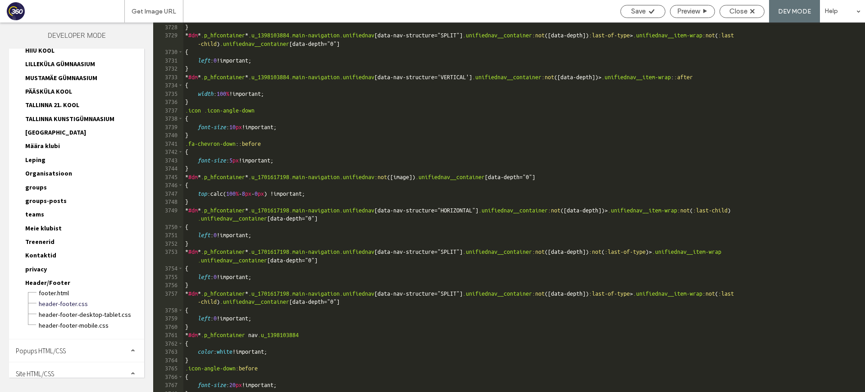
scroll to position [14394, 0]
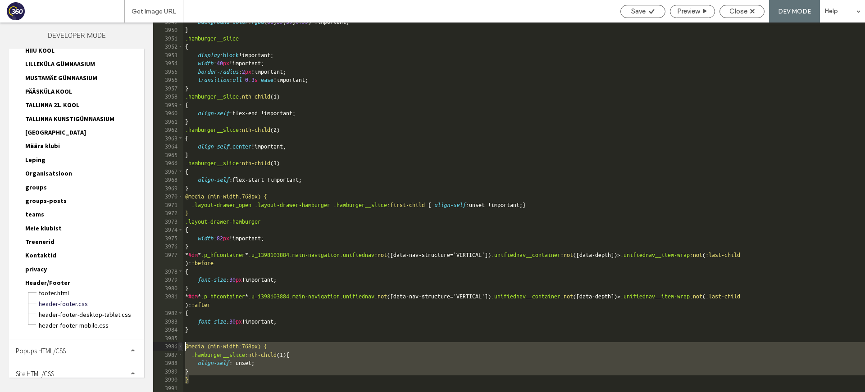
drag, startPoint x: 200, startPoint y: 380, endPoint x: 178, endPoint y: 345, distance: 41.4
click at [178, 345] on div "** 3949 3950 3951 3952 3953 3954 3955 3956 3957 3958 3959 3960 3961 3962 3963 3…" at bounding box center [509, 208] width 712 height 370
paste textarea
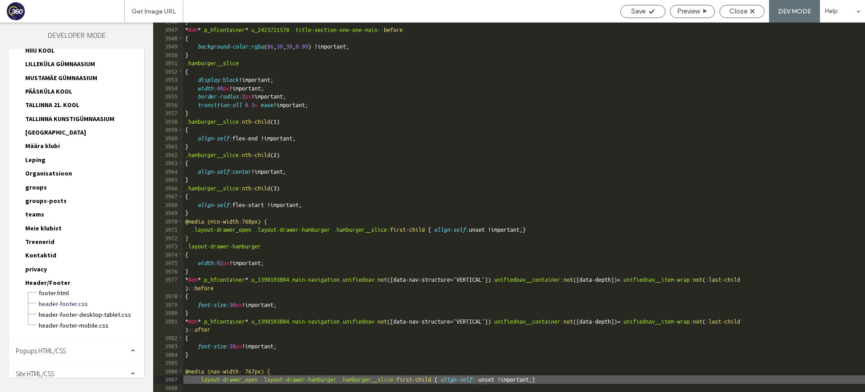
click at [493, 379] on div "} * #dm * .p_hfcontainer * .u_2423721578 .title-section-one-one-main : :before …" at bounding box center [524, 211] width 682 height 387
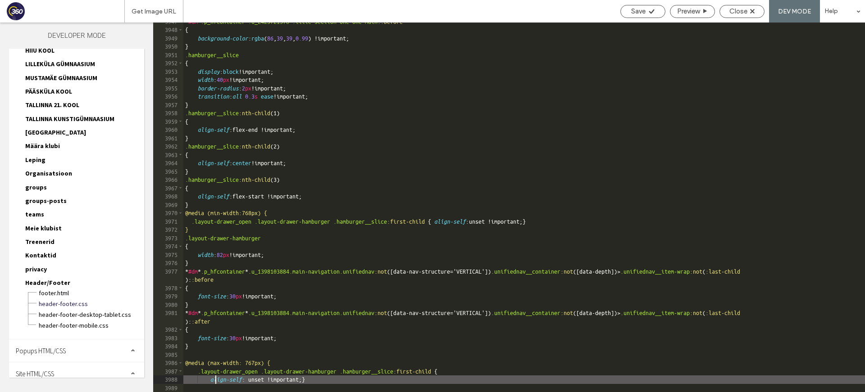
click at [328, 379] on div "* #dm * .p_hfcontainer * .u_2423721578 .title-section-one-one-main : :before { …" at bounding box center [524, 211] width 682 height 387
type textarea "**"
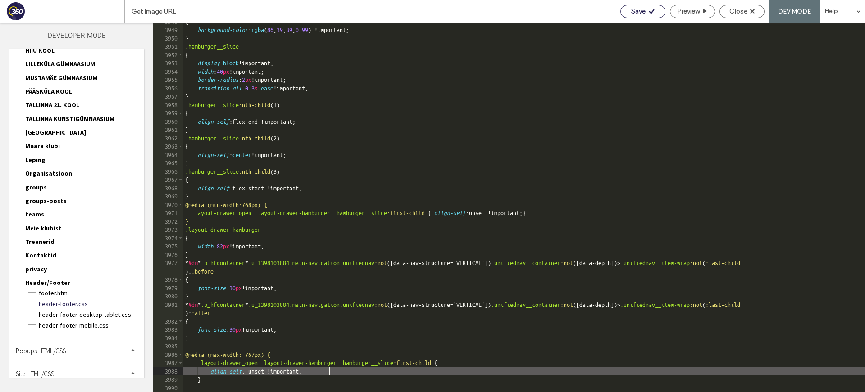
click at [643, 12] on span "Save" at bounding box center [638, 11] width 14 height 8
click at [744, 10] on span "Close" at bounding box center [738, 11] width 18 height 8
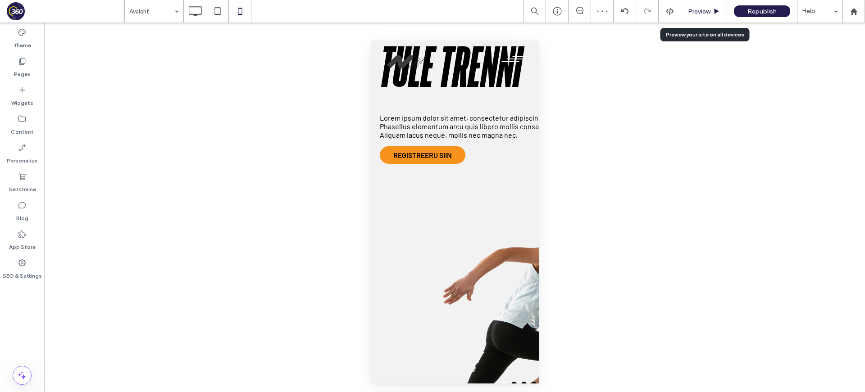
click at [706, 10] on span "Preview" at bounding box center [699, 12] width 23 height 8
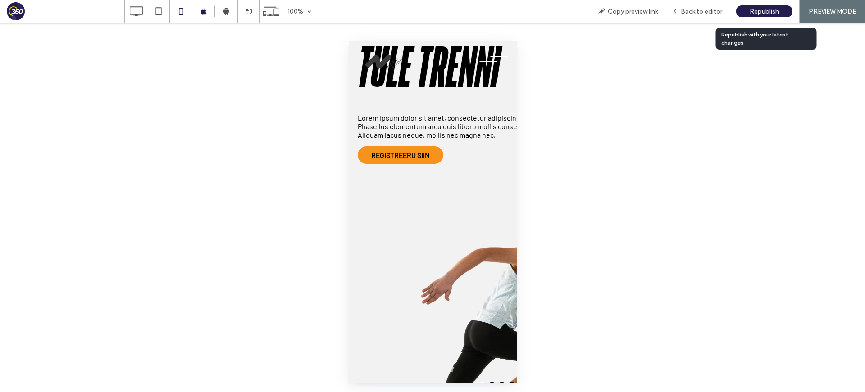
click at [776, 13] on span "Republish" at bounding box center [764, 12] width 29 height 8
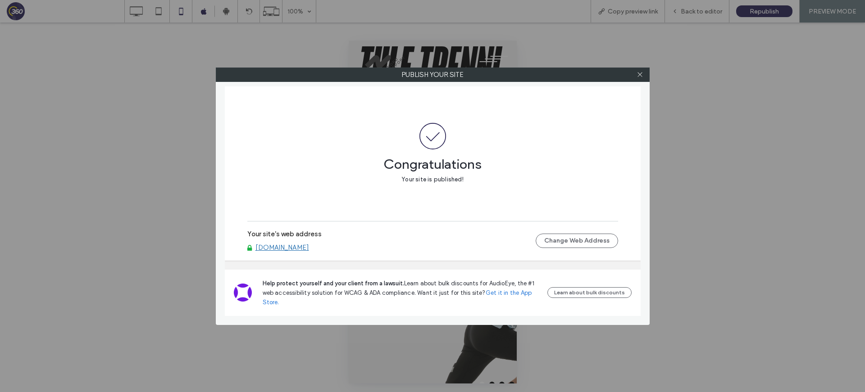
click at [636, 76] on div at bounding box center [640, 75] width 14 height 14
click at [641, 74] on icon at bounding box center [640, 74] width 7 height 7
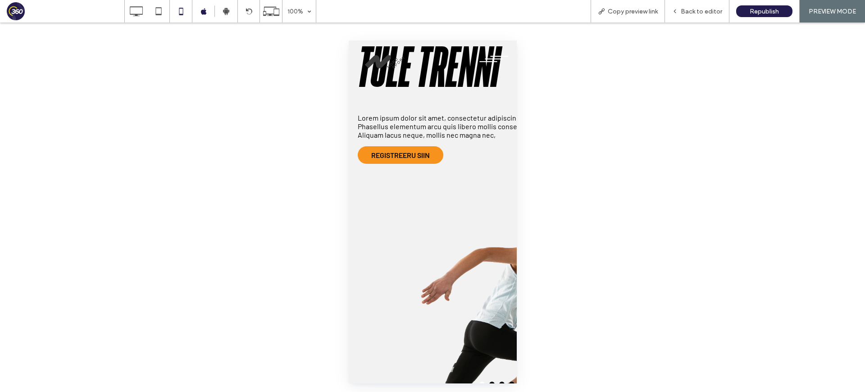
drag, startPoint x: 713, startPoint y: 9, endPoint x: 126, endPoint y: 81, distance: 591.4
click at [695, 11] on span "Back to editor" at bounding box center [701, 12] width 41 height 8
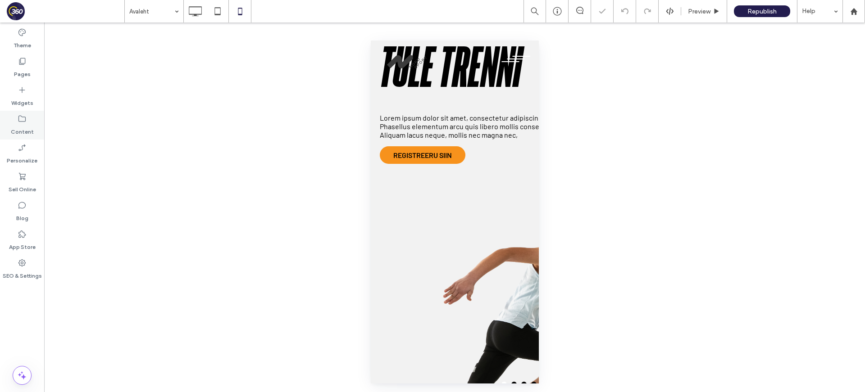
click at [20, 120] on icon at bounding box center [22, 118] width 9 height 9
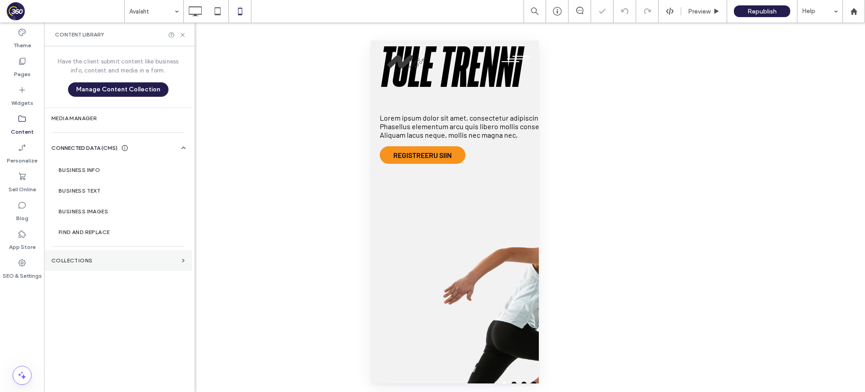
drag, startPoint x: 119, startPoint y: 249, endPoint x: 116, endPoint y: 254, distance: 5.6
click at [118, 250] on div "Have the client submit content like business info, content and media in a form.…" at bounding box center [118, 218] width 148 height 344
click at [116, 255] on section "Collections" at bounding box center [118, 261] width 148 height 21
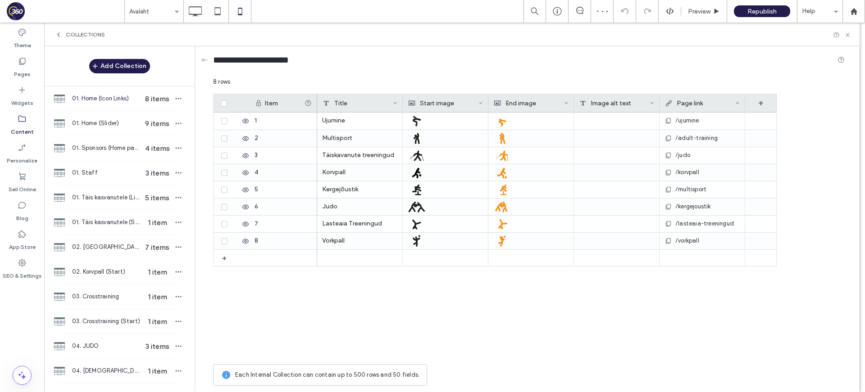
click at [115, 105] on div "01. Home (Icon Links) 8 items" at bounding box center [119, 99] width 150 height 24
click at [111, 120] on span "01. Home (Slider)" at bounding box center [106, 123] width 69 height 9
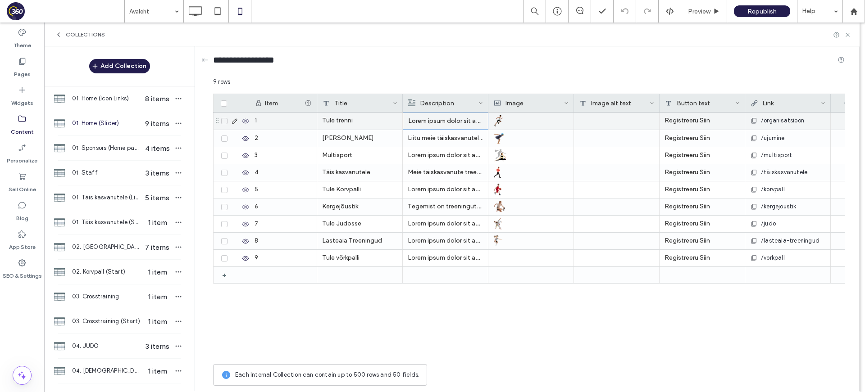
click at [445, 122] on p "Lorem ipsum dolor sit amet, consectetur adipiscing elit." at bounding box center [445, 121] width 75 height 16
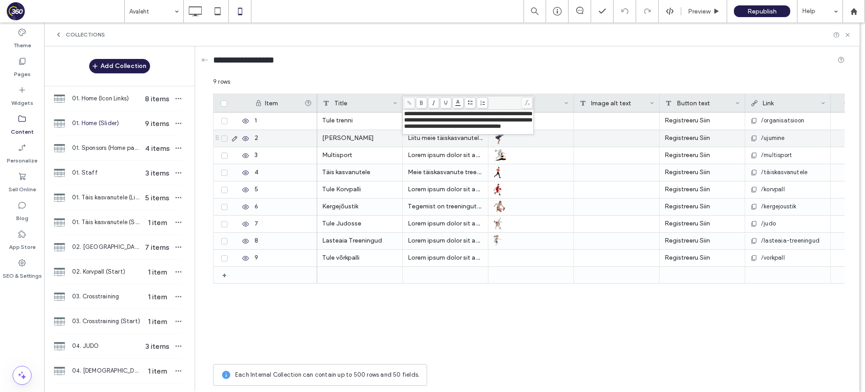
click at [451, 143] on p "Liitu meie täiskasvanutele suunatud ujumistreeningutega, et parandada oma tehni…" at bounding box center [445, 138] width 75 height 16
click at [451, 143] on p "Liitu meie täiskasvanutele suunatud ujumistreeningutega, et parandada oma tehni…" at bounding box center [445, 139] width 75 height 16
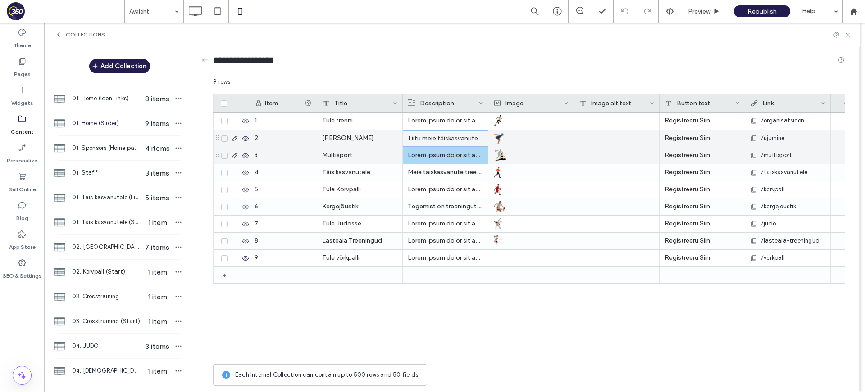
click at [448, 156] on p "Lorem ipsum dolor sit amet, consectetur adipiscing elit." at bounding box center [445, 155] width 75 height 16
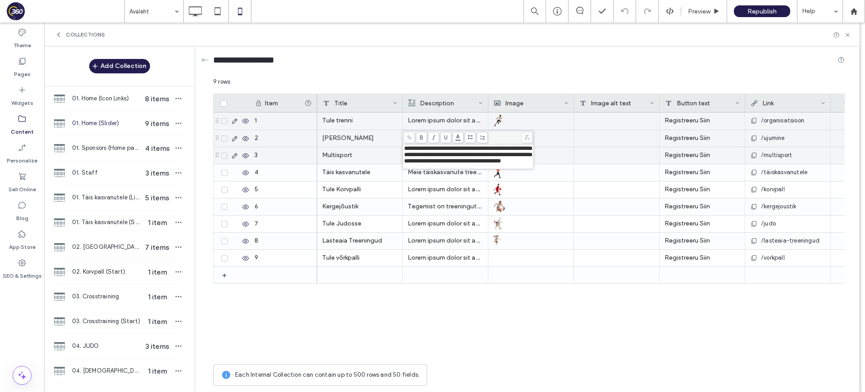
click at [439, 122] on p "Lorem ipsum dolor sit amet, consectetur adipiscing elit." at bounding box center [445, 121] width 75 height 16
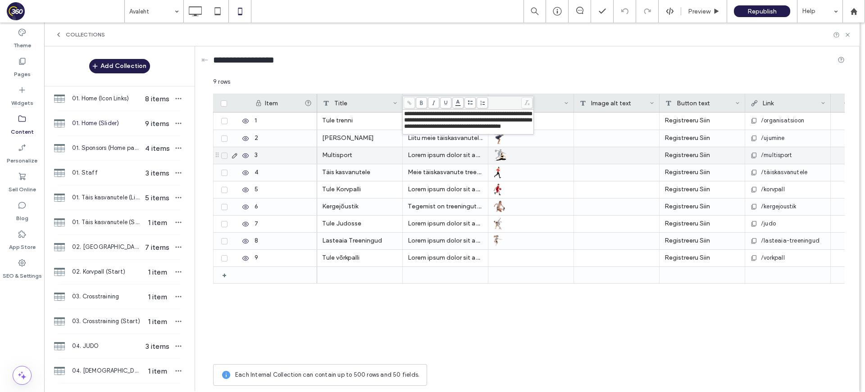
click at [500, 127] on span "**********" at bounding box center [452, 126] width 97 height 6
drag, startPoint x: 506, startPoint y: 127, endPoint x: 538, endPoint y: 136, distance: 33.1
click at [538, 136] on div "**********" at bounding box center [529, 233] width 632 height 313
click at [533, 129] on div "**********" at bounding box center [468, 126] width 128 height 6
click at [478, 152] on p "Lorem ipsum dolor sit amet, consectetur adipiscing elit." at bounding box center [445, 155] width 75 height 16
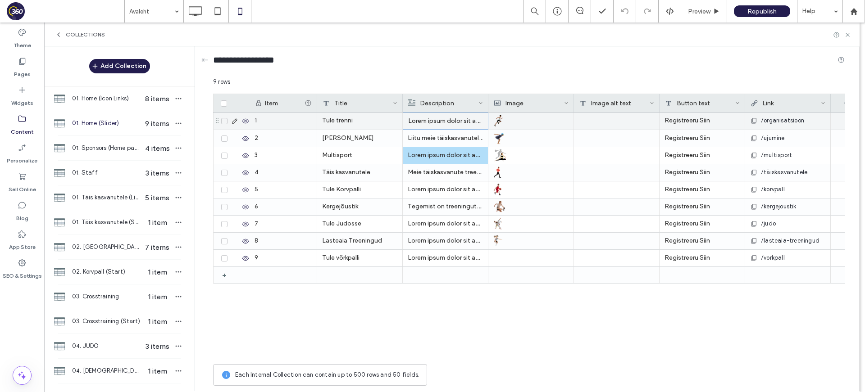
click at [235, 121] on icon at bounding box center [234, 121] width 7 height 7
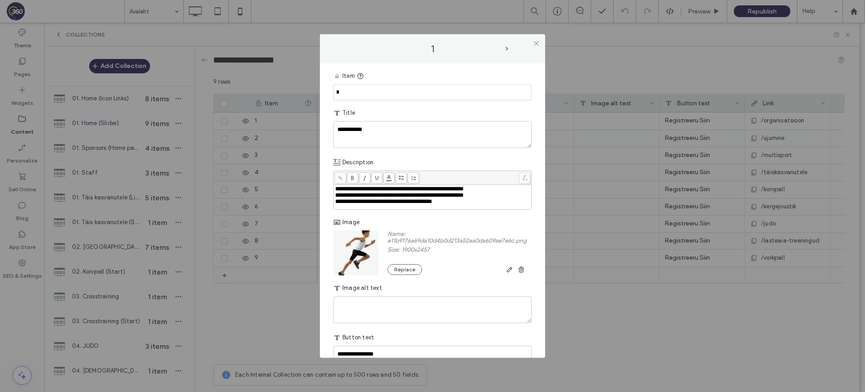
scroll to position [49, 0]
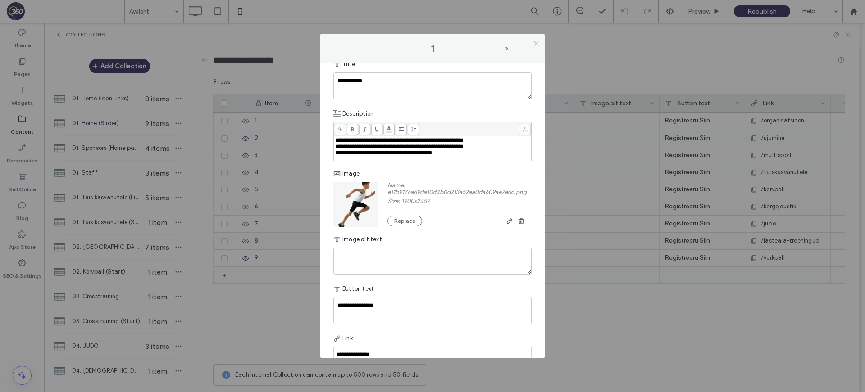
click at [537, 45] on icon at bounding box center [536, 43] width 7 height 7
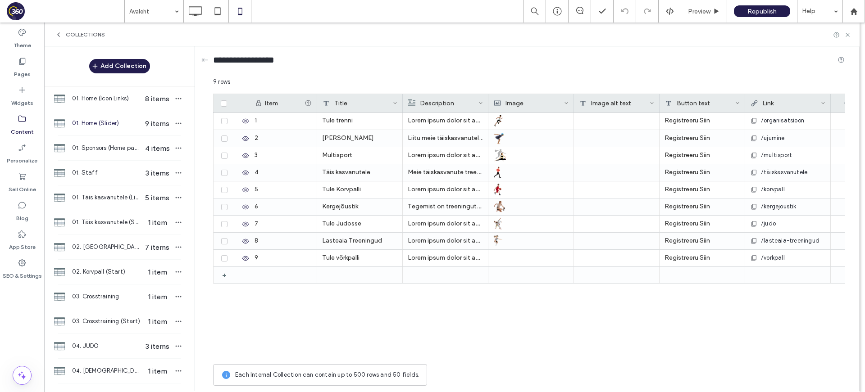
click at [847, 35] on icon at bounding box center [847, 35] width 7 height 7
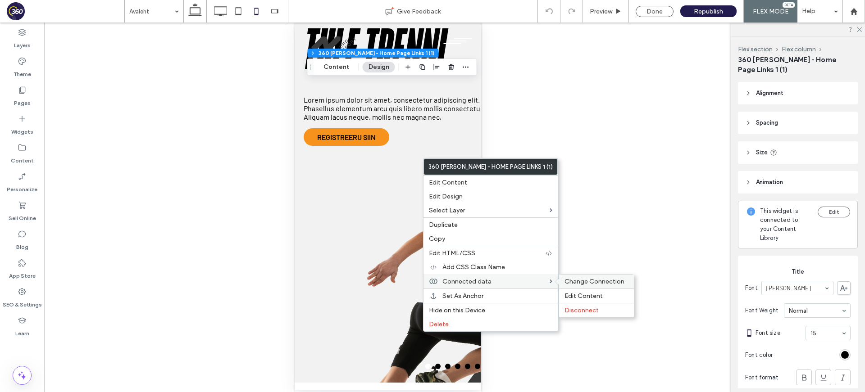
click at [565, 280] on span "Change Connection" at bounding box center [595, 282] width 60 height 8
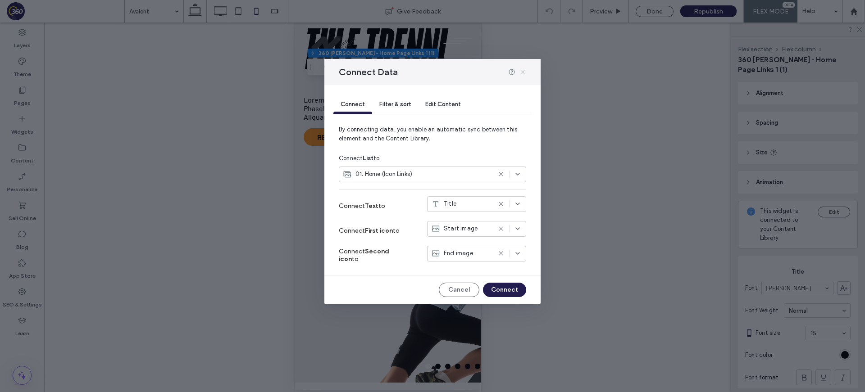
click at [521, 69] on icon at bounding box center [522, 71] width 7 height 7
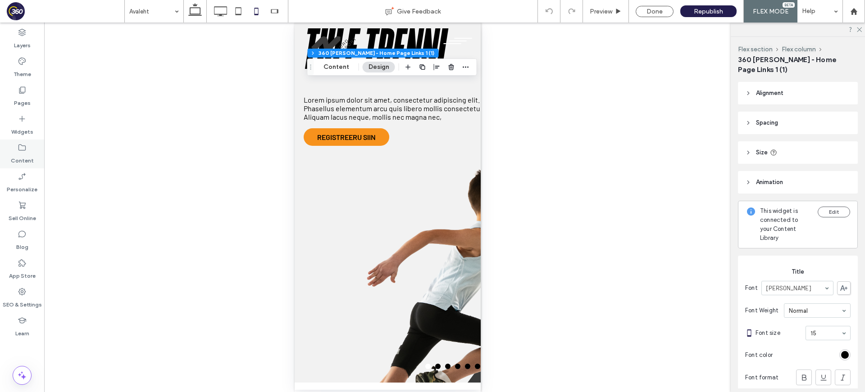
click at [18, 155] on label "Content" at bounding box center [22, 158] width 23 height 13
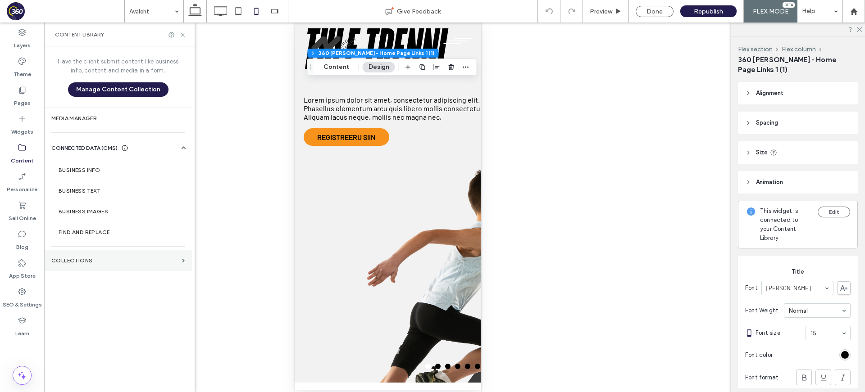
click at [108, 254] on section "Collections" at bounding box center [118, 261] width 148 height 21
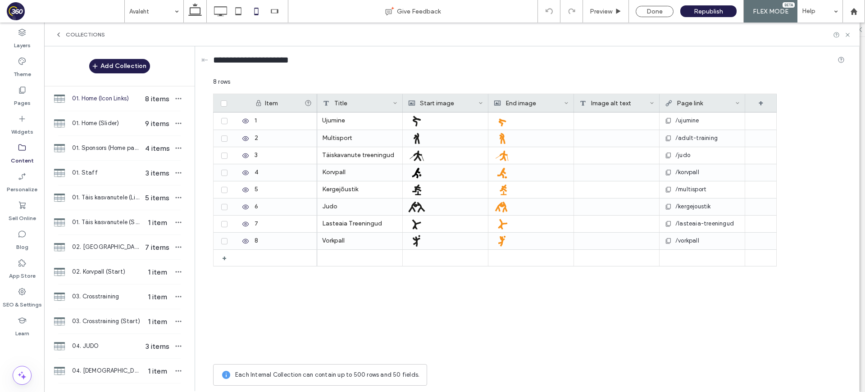
click at [114, 99] on span "01. Home (Icon Links)" at bounding box center [106, 98] width 69 height 9
click at [847, 33] on icon at bounding box center [847, 35] width 7 height 7
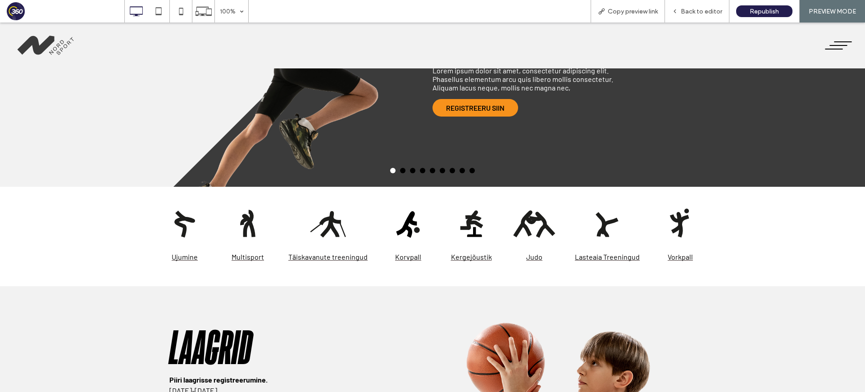
scroll to position [112, 0]
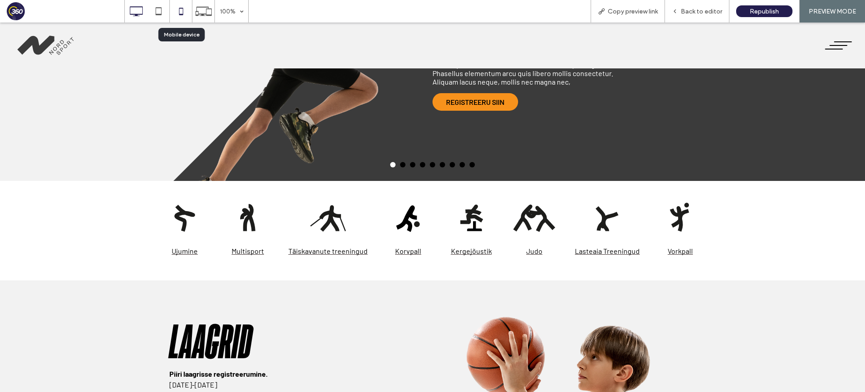
click at [180, 9] on icon at bounding box center [181, 11] width 18 height 18
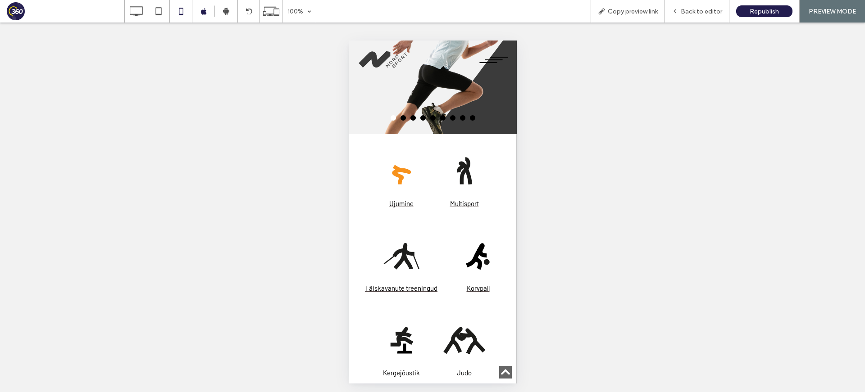
scroll to position [278, 0]
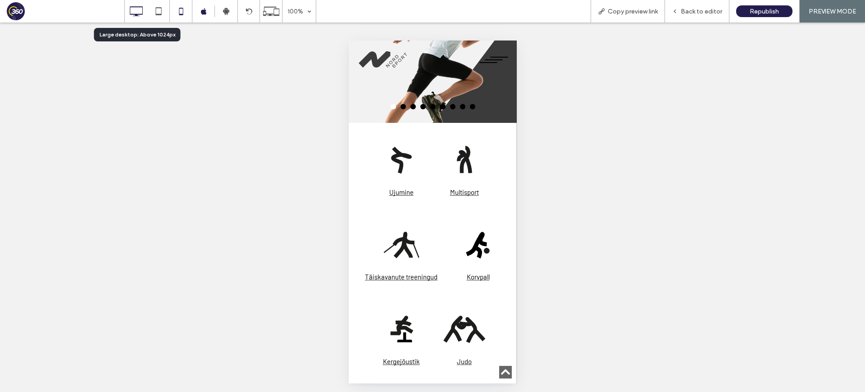
click at [140, 12] on icon at bounding box center [136, 11] width 18 height 18
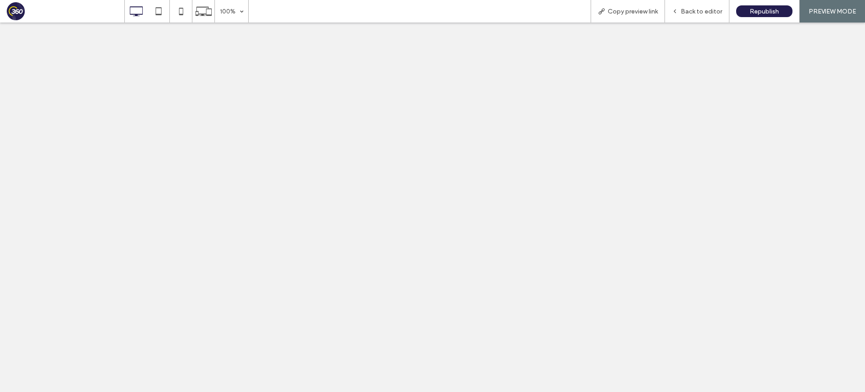
scroll to position [0, 0]
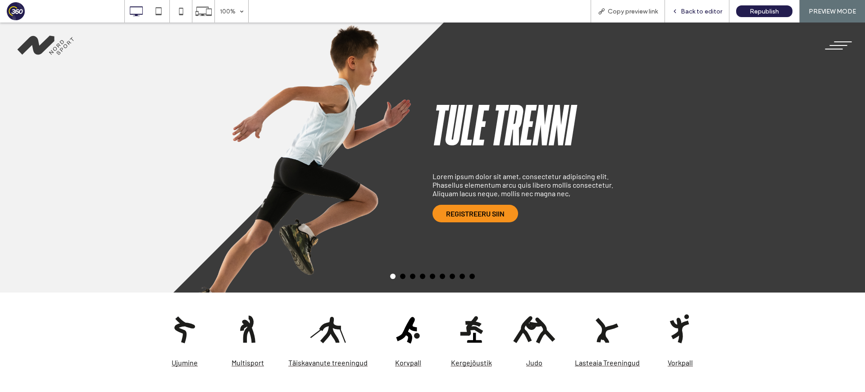
drag, startPoint x: 699, startPoint y: 12, endPoint x: 256, endPoint y: 40, distance: 443.8
click at [699, 12] on span "Back to editor" at bounding box center [701, 12] width 41 height 8
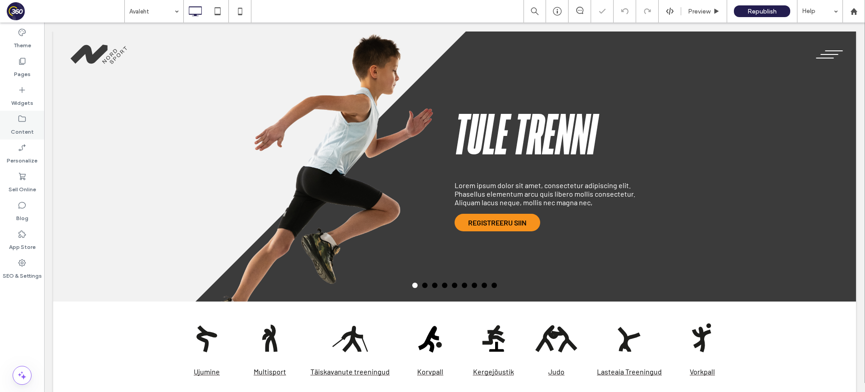
click at [30, 119] on div "Content" at bounding box center [22, 125] width 44 height 29
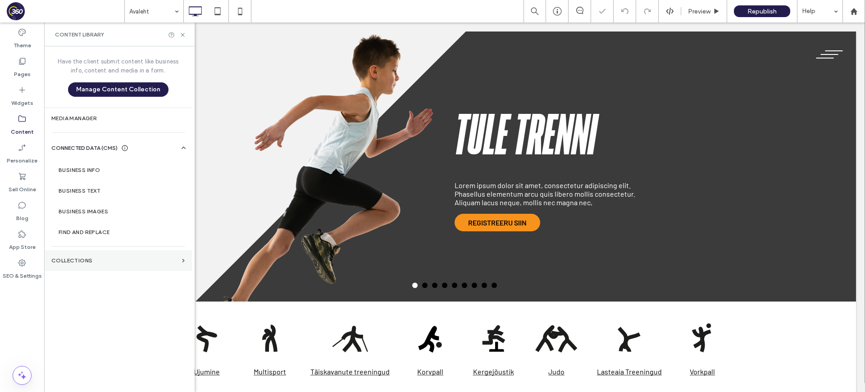
click at [88, 264] on section "Collections" at bounding box center [118, 261] width 148 height 21
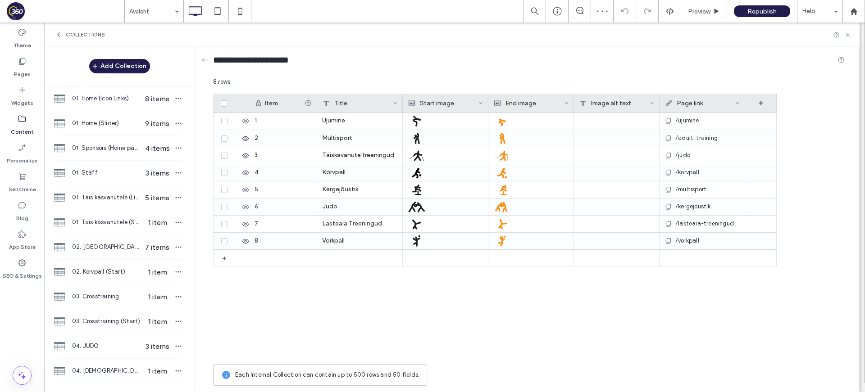
click at [108, 100] on span "01. Home (Icon Links)" at bounding box center [106, 98] width 69 height 9
click at [849, 36] on icon at bounding box center [847, 35] width 7 height 7
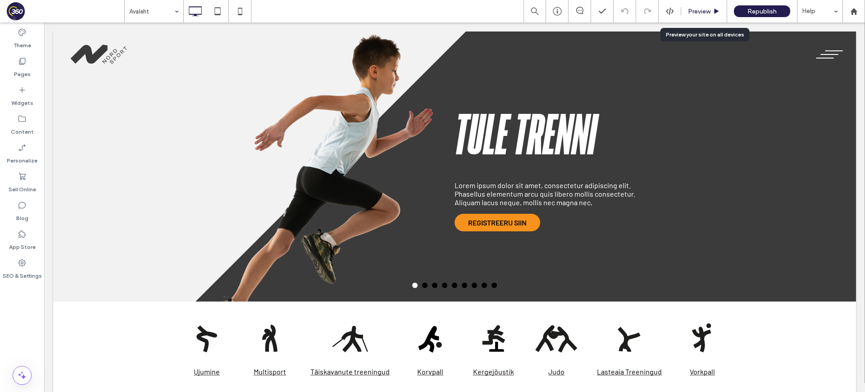
click at [706, 14] on span "Preview" at bounding box center [699, 12] width 23 height 8
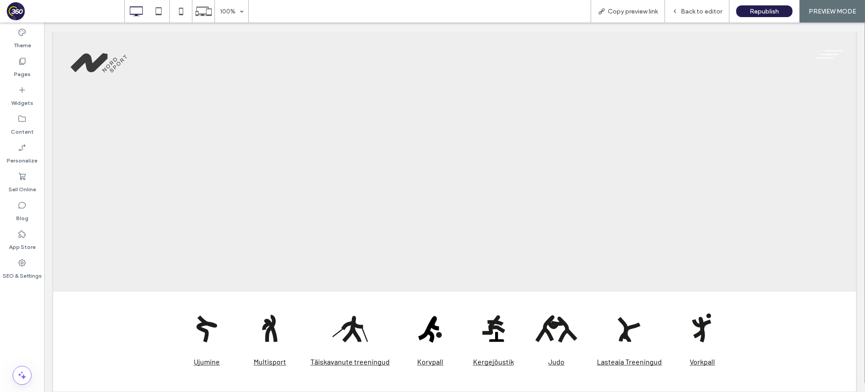
scroll to position [17, 0]
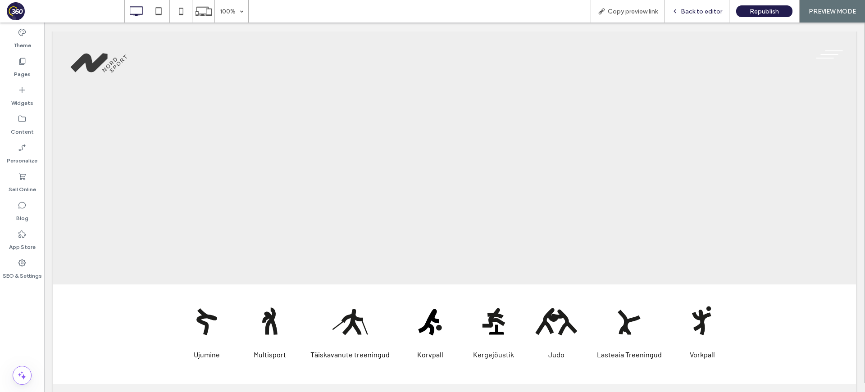
click at [698, 9] on span "Back to editor" at bounding box center [701, 12] width 41 height 8
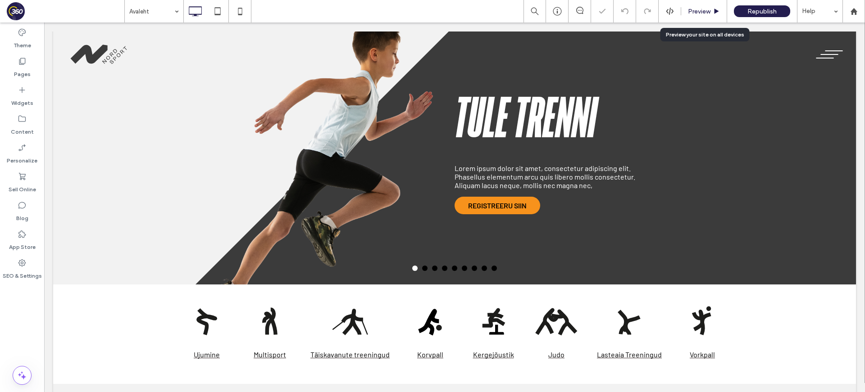
click at [697, 12] on span "Preview" at bounding box center [699, 12] width 23 height 8
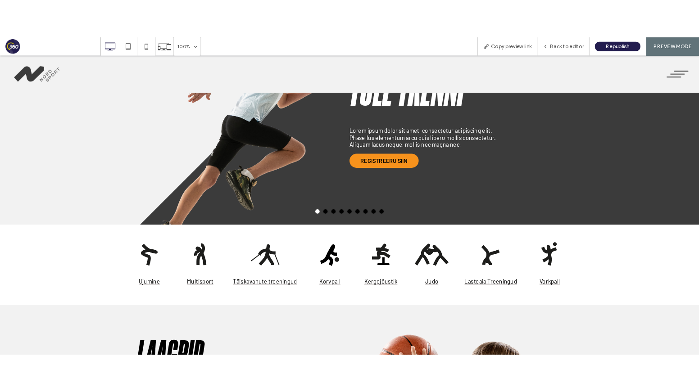
scroll to position [70, 0]
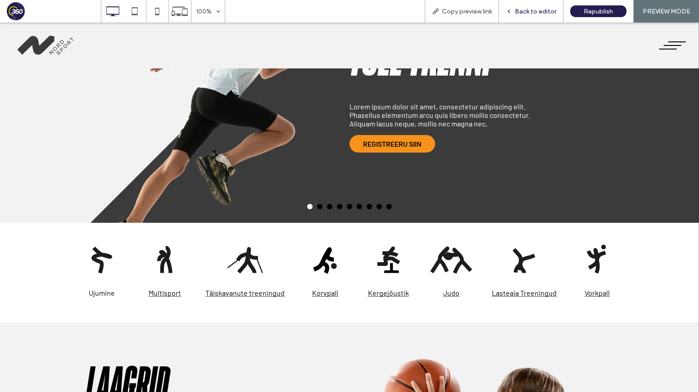
click at [525, 15] on span "Back to editor" at bounding box center [535, 12] width 41 height 8
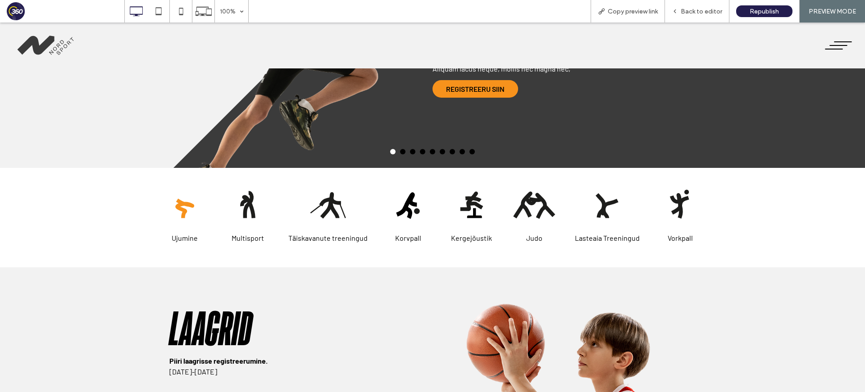
click at [183, 206] on div at bounding box center [184, 204] width 45 height 45
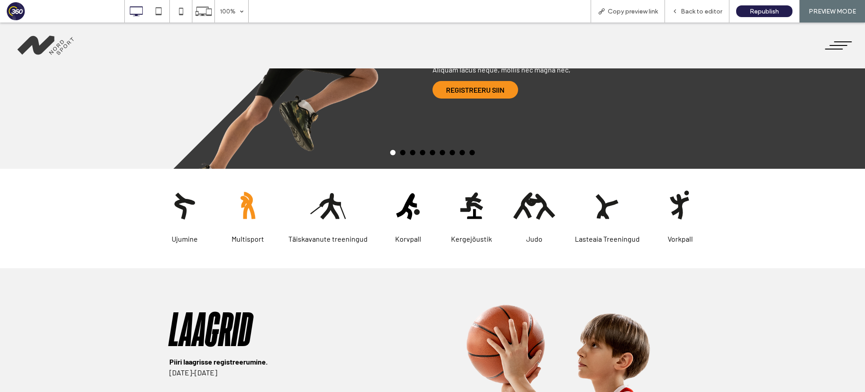
click at [249, 198] on div at bounding box center [247, 204] width 45 height 45
click at [330, 210] on div at bounding box center [327, 204] width 45 height 45
click at [329, 238] on p "Täiskavanute treeningud" at bounding box center [327, 239] width 79 height 9
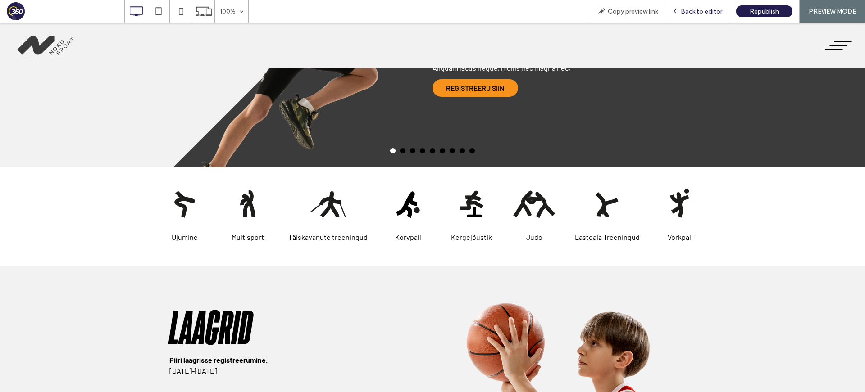
click at [714, 10] on span "Back to editor" at bounding box center [701, 12] width 41 height 8
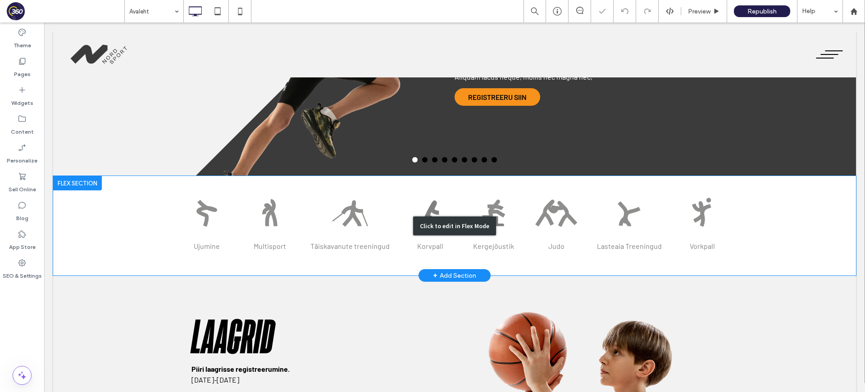
click at [475, 225] on div "Click to edit in Flex Mode" at bounding box center [454, 226] width 83 height 19
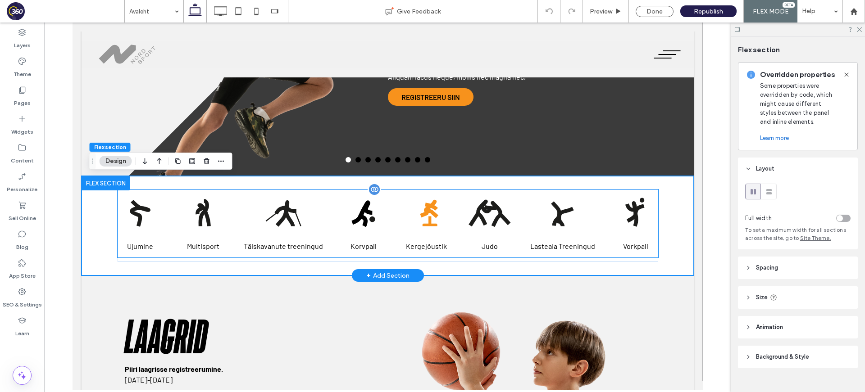
click at [436, 225] on div at bounding box center [426, 212] width 45 height 45
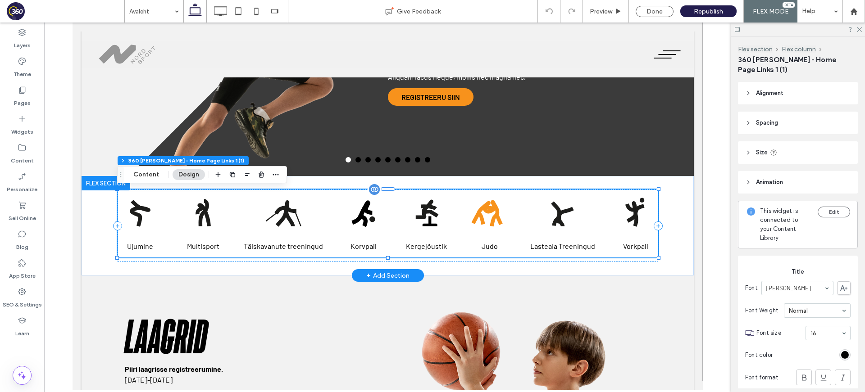
click at [479, 218] on div at bounding box center [489, 212] width 45 height 45
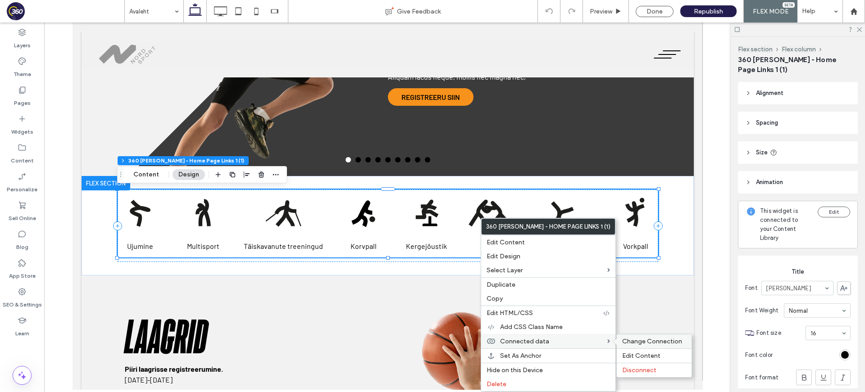
click at [622, 341] on span "Change Connection" at bounding box center [652, 342] width 60 height 8
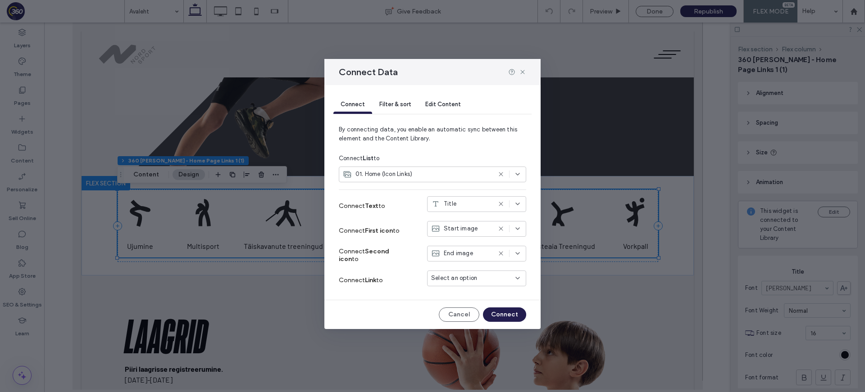
click at [470, 282] on span "Select an option" at bounding box center [454, 278] width 46 height 9
click at [474, 291] on div "Page link" at bounding box center [477, 295] width 98 height 16
click at [513, 317] on button "Connect" at bounding box center [504, 315] width 43 height 14
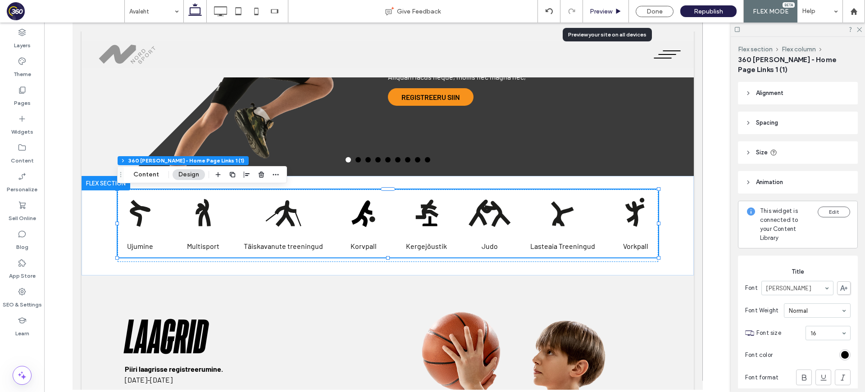
click at [606, 9] on span "Preview" at bounding box center [601, 12] width 23 height 8
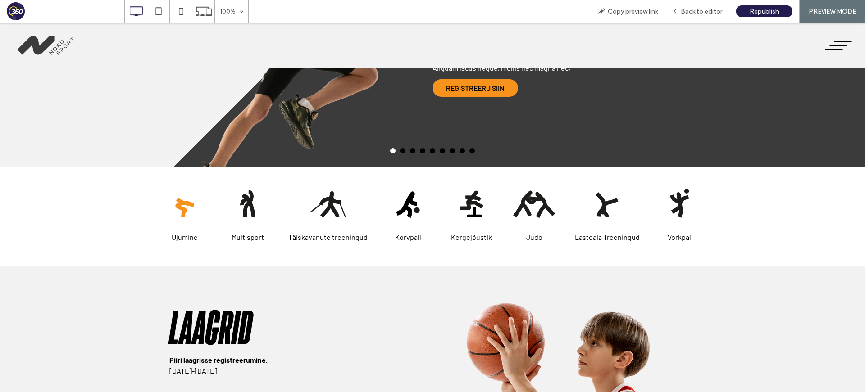
click at [182, 199] on div at bounding box center [184, 203] width 45 height 45
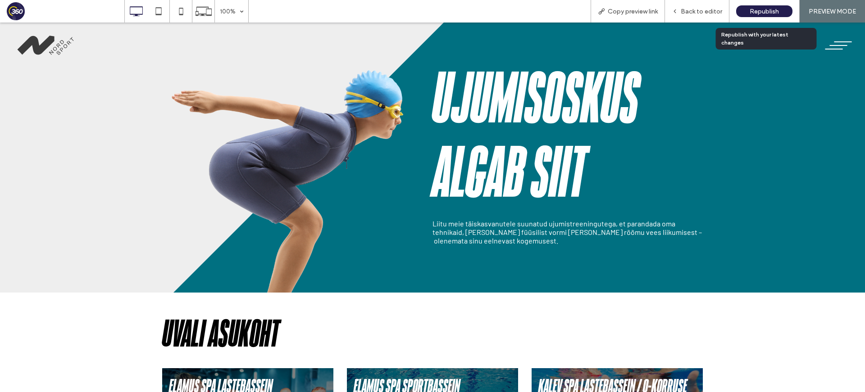
click at [771, 14] on span "Republish" at bounding box center [764, 12] width 29 height 8
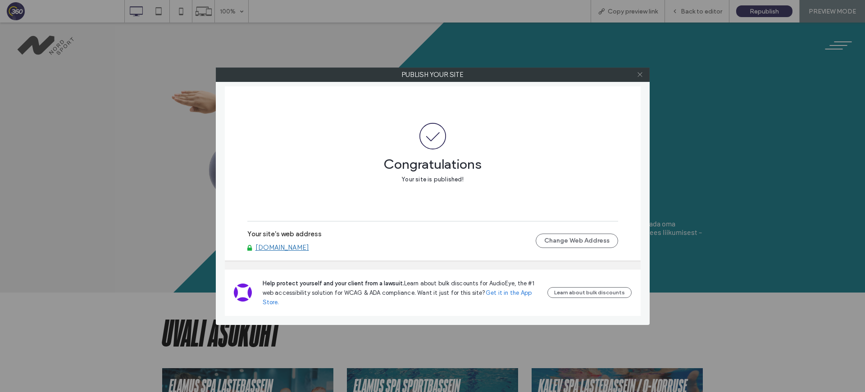
click at [642, 74] on icon at bounding box center [640, 74] width 7 height 7
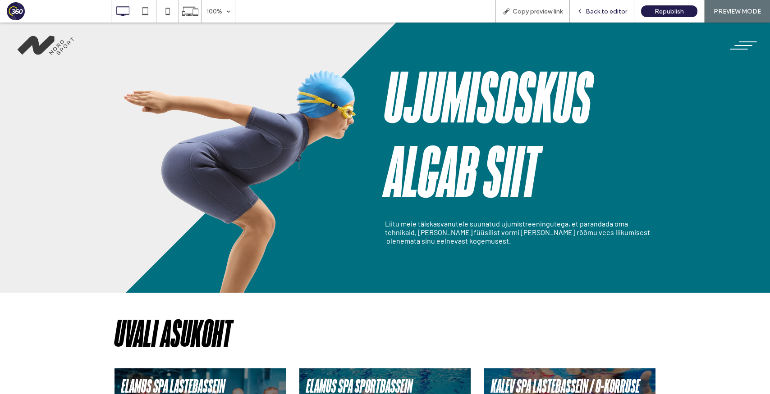
click at [597, 5] on div "Back to editor" at bounding box center [601, 11] width 64 height 23
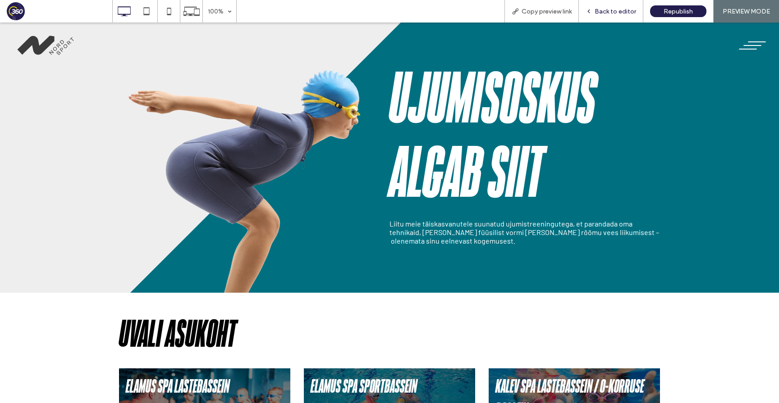
click at [628, 11] on span "Back to editor" at bounding box center [614, 12] width 41 height 8
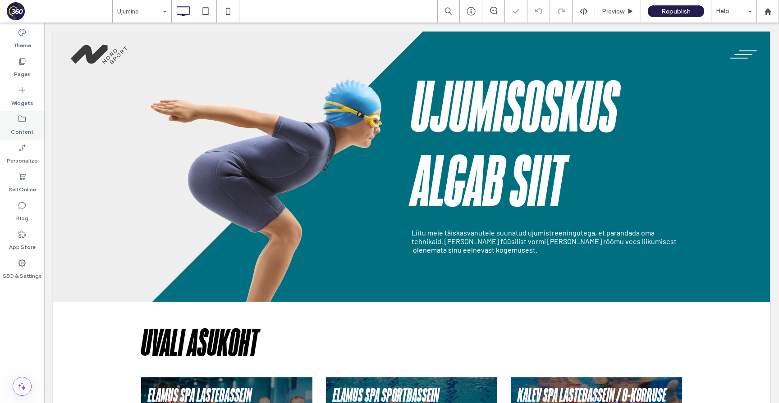
click at [16, 128] on label "Content" at bounding box center [22, 129] width 23 height 13
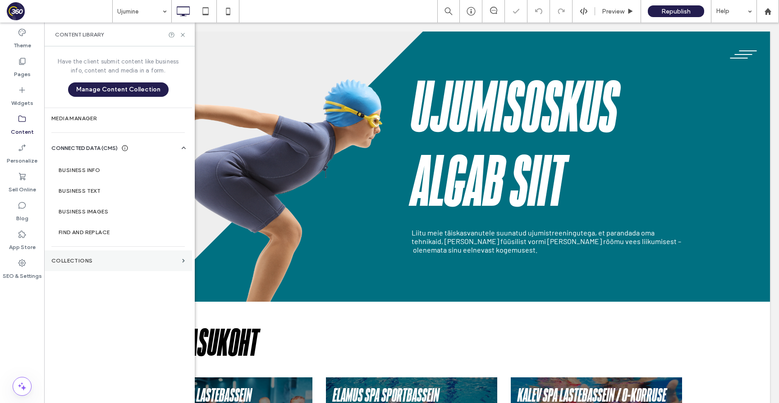
click at [114, 263] on label "Collections" at bounding box center [114, 261] width 127 height 6
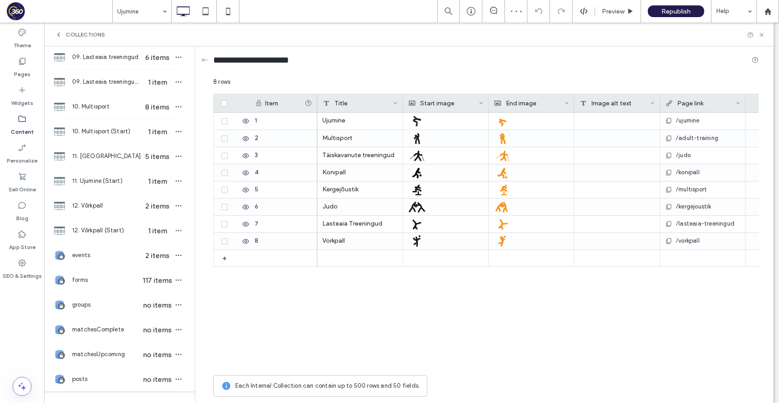
scroll to position [541, 0]
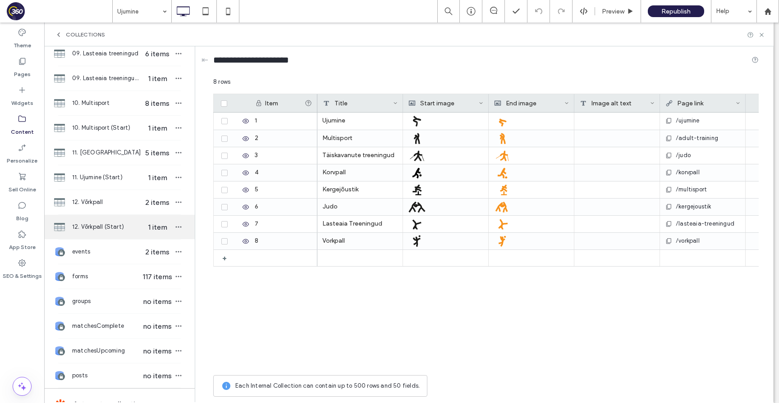
click at [127, 229] on span "12. Võrkpall (Start)" at bounding box center [106, 227] width 69 height 9
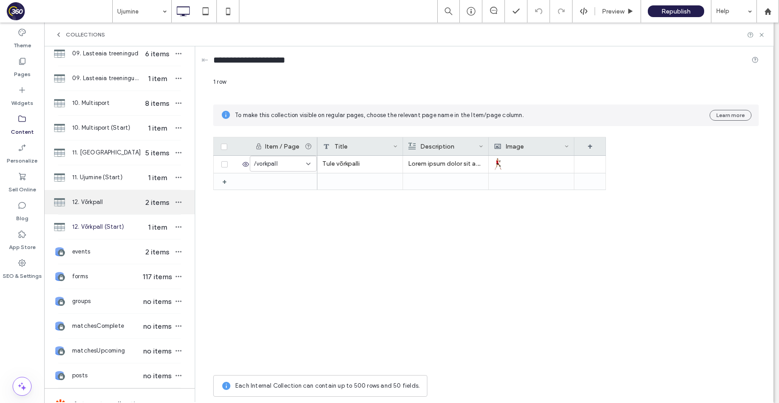
click at [117, 206] on span "12. Võrkpall" at bounding box center [106, 202] width 69 height 9
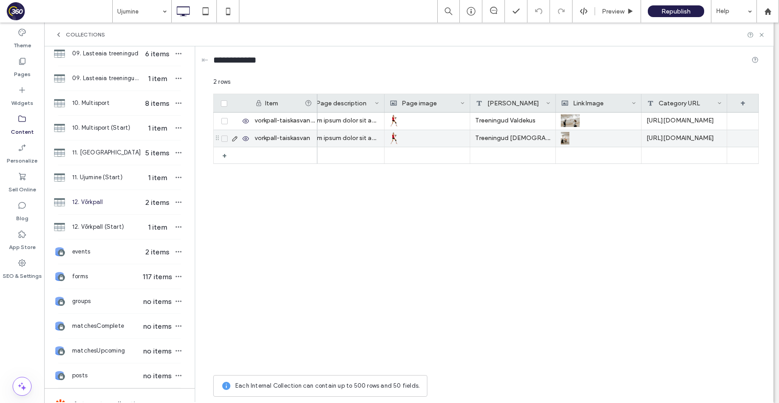
scroll to position [0, 0]
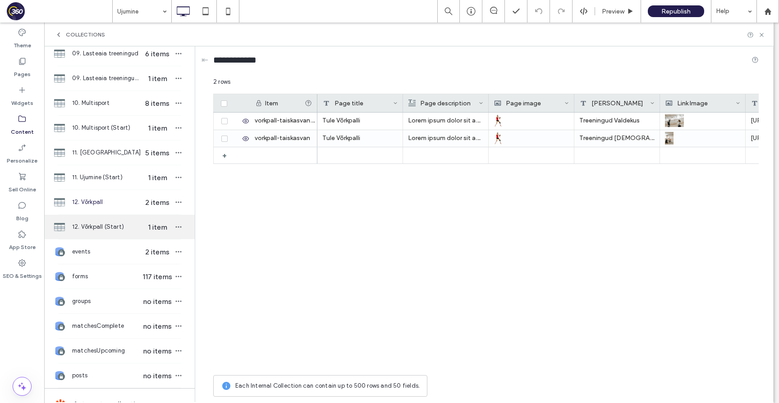
click at [119, 229] on span "12. Võrkpall (Start)" at bounding box center [106, 227] width 69 height 9
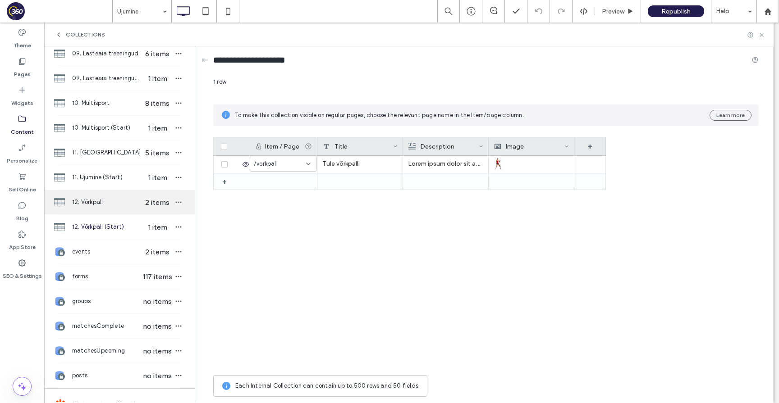
click at [114, 197] on div "12. Võrkpall 2 items" at bounding box center [119, 202] width 150 height 24
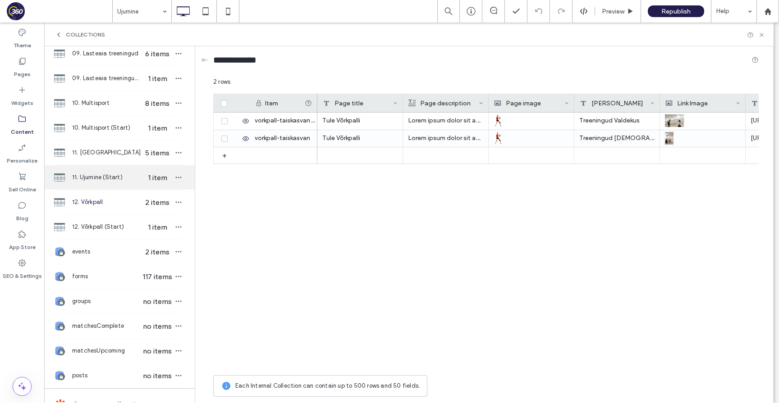
click at [110, 178] on span "11. Ujumine (Start)" at bounding box center [106, 177] width 69 height 9
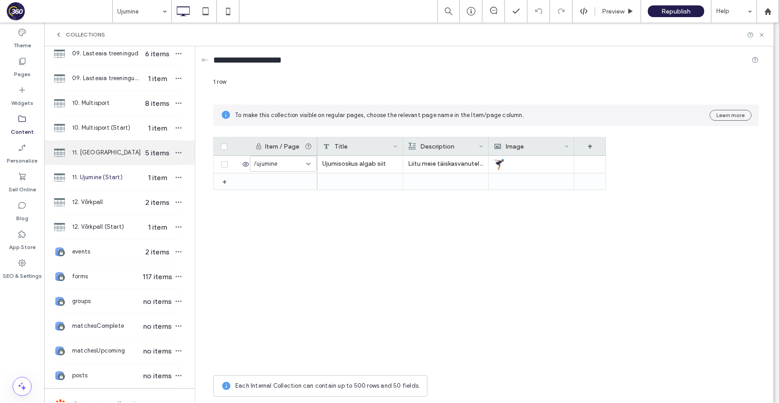
click at [107, 146] on div "11. Ujumine 5 items" at bounding box center [119, 153] width 150 height 24
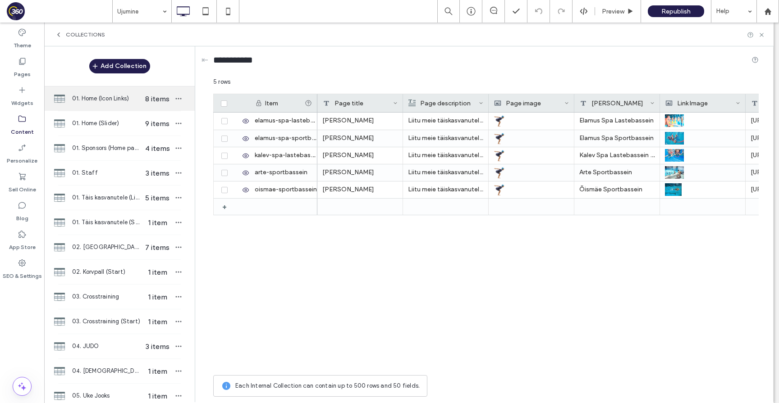
click at [104, 92] on div "01. Home (Icon Links) 8 items" at bounding box center [119, 99] width 150 height 24
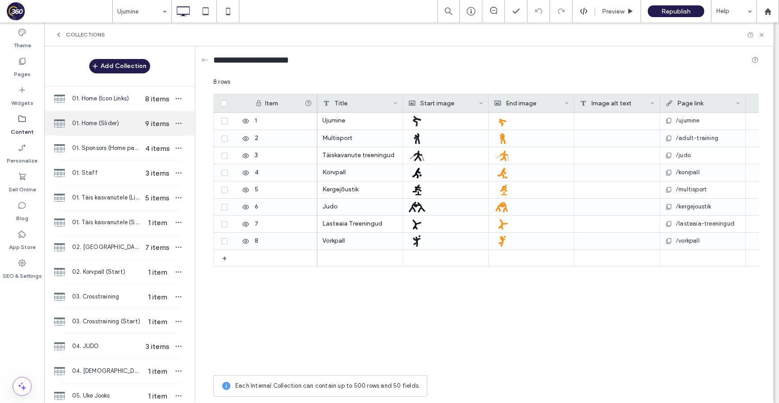
click at [105, 134] on div "01. Home (Slider) 9 items" at bounding box center [119, 123] width 150 height 24
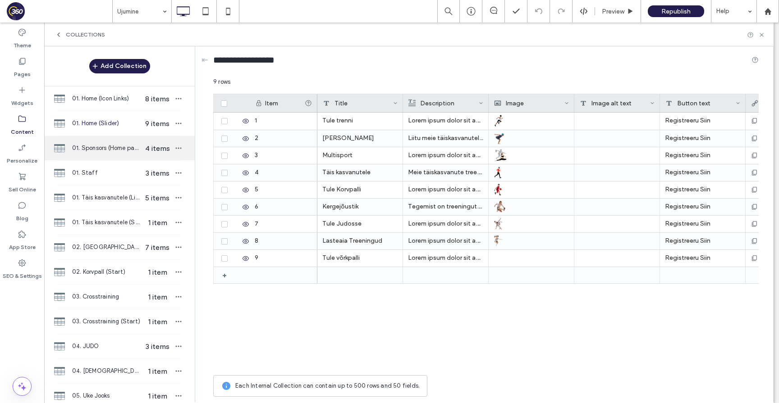
click at [106, 146] on span "01. Sponsors (Home page)" at bounding box center [106, 148] width 69 height 9
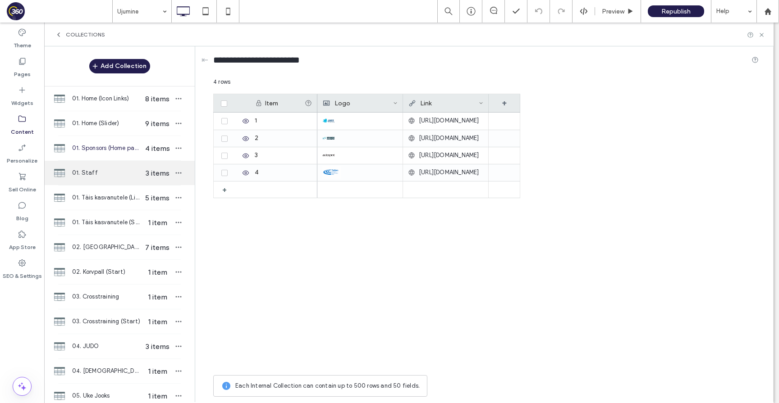
click at [106, 180] on div "01. Staff 3 items" at bounding box center [119, 173] width 150 height 24
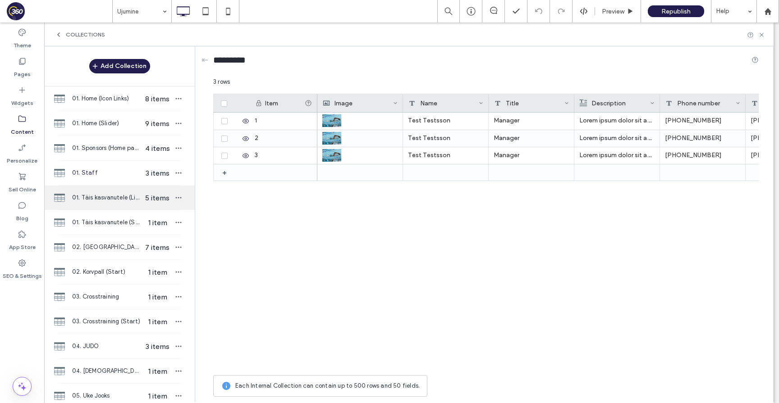
click at [108, 196] on span "01. Täis kasvanutele (Links)" at bounding box center [106, 197] width 69 height 9
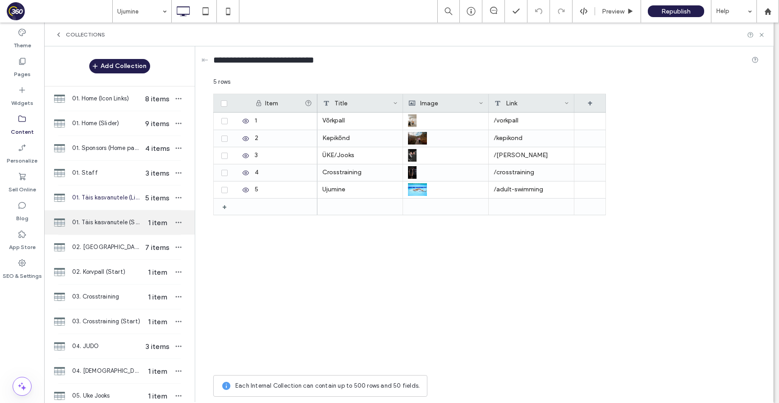
click at [105, 226] on span "01. Täis kasvanutele (Start)" at bounding box center [106, 222] width 69 height 9
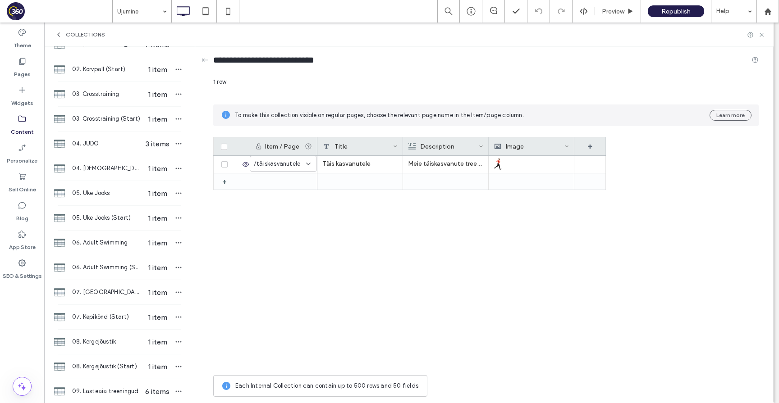
scroll to position [4, 0]
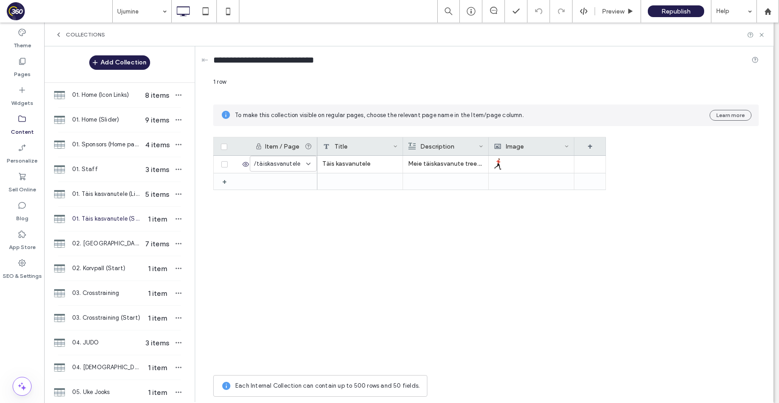
click at [765, 32] on div "Collections" at bounding box center [408, 35] width 729 height 24
click at [763, 33] on icon at bounding box center [761, 35] width 7 height 7
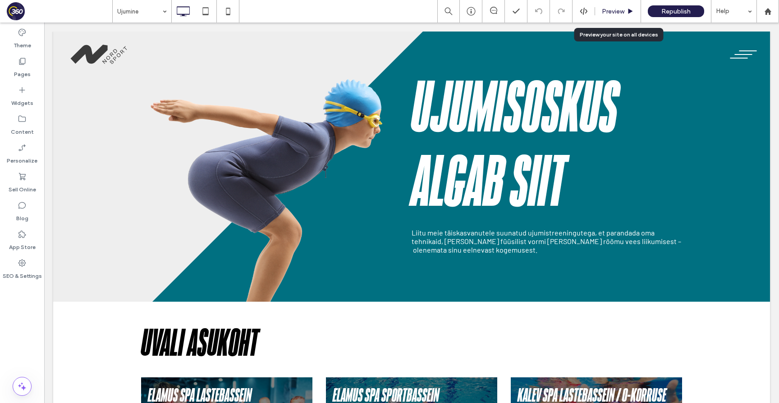
click at [626, 14] on div "Preview" at bounding box center [618, 12] width 46 height 8
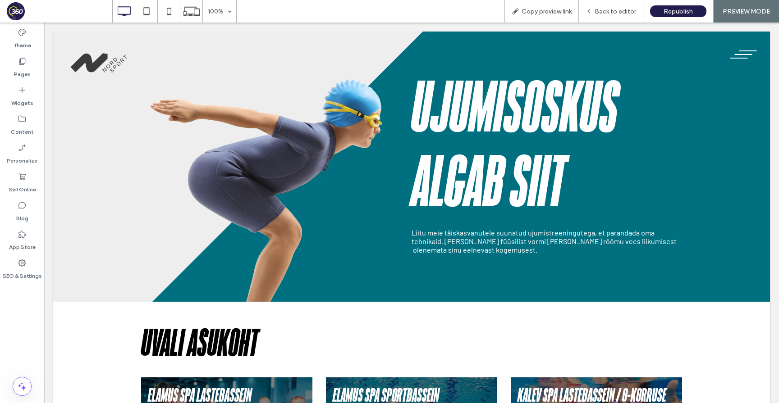
scroll to position [0, 0]
click at [613, 12] on span "Back to editor" at bounding box center [614, 12] width 41 height 8
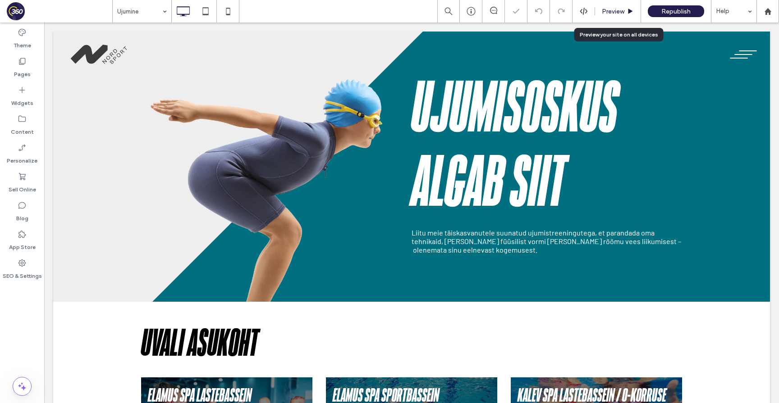
click at [615, 11] on span "Preview" at bounding box center [612, 12] width 23 height 8
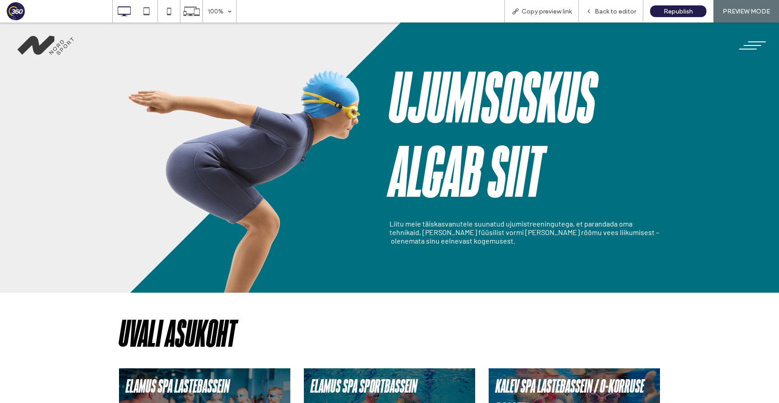
click at [38, 46] on img at bounding box center [46, 46] width 65 height 28
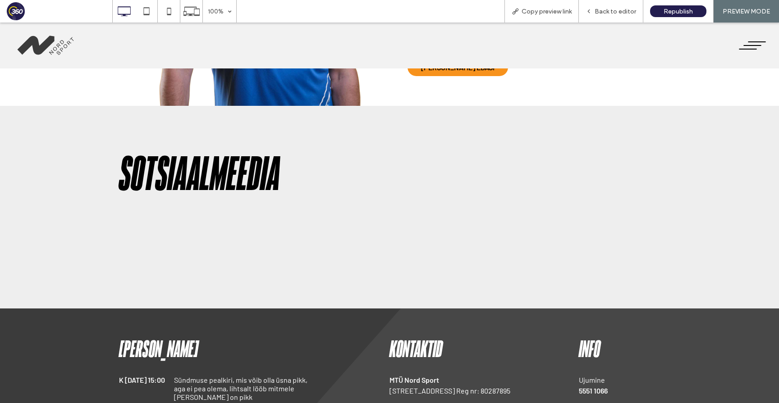
scroll to position [1238, 0]
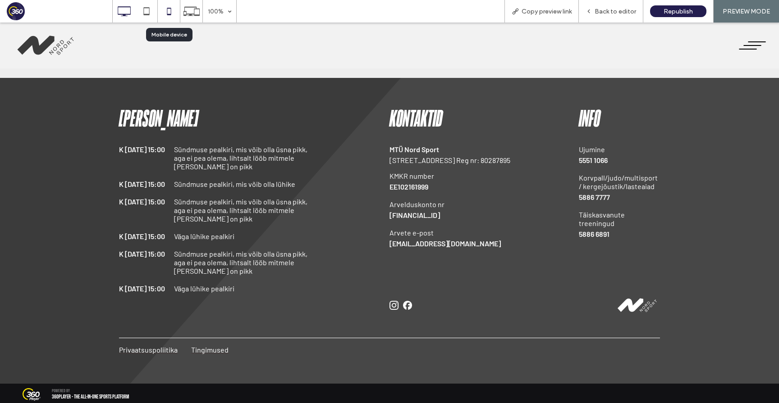
click at [168, 8] on use at bounding box center [169, 11] width 4 height 7
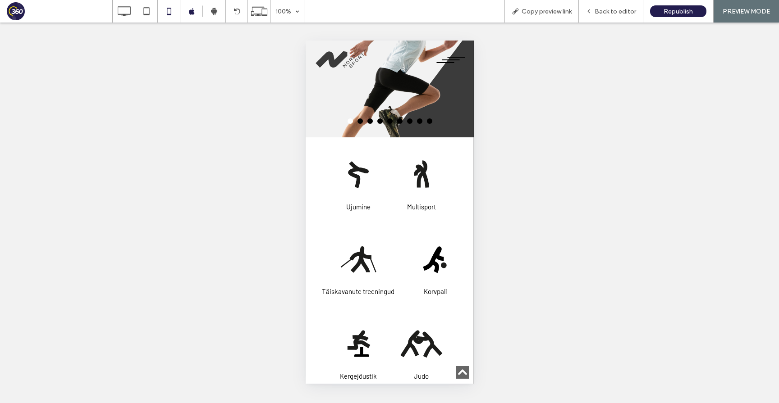
scroll to position [0, 0]
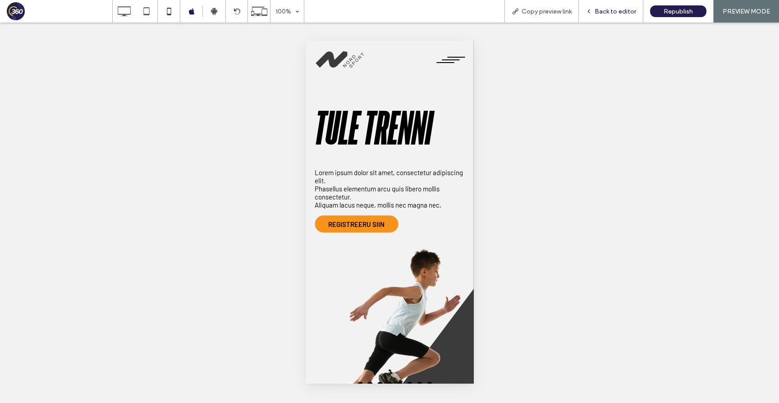
click at [605, 4] on div "Back to editor" at bounding box center [611, 11] width 64 height 23
click at [605, 13] on span "Back to editor" at bounding box center [614, 12] width 41 height 8
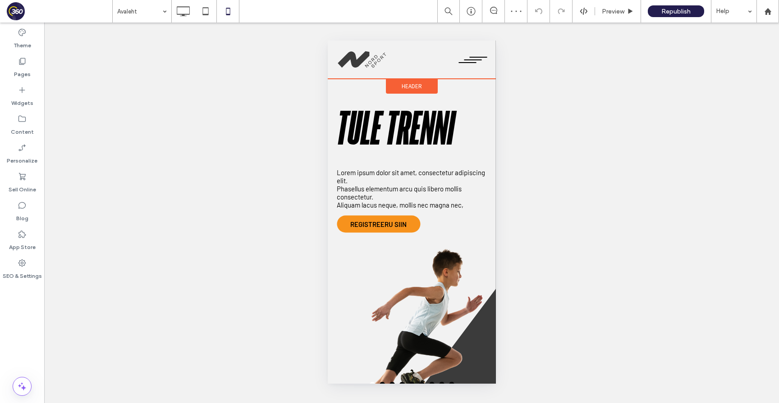
click at [402, 86] on span "Header" at bounding box center [411, 86] width 20 height 8
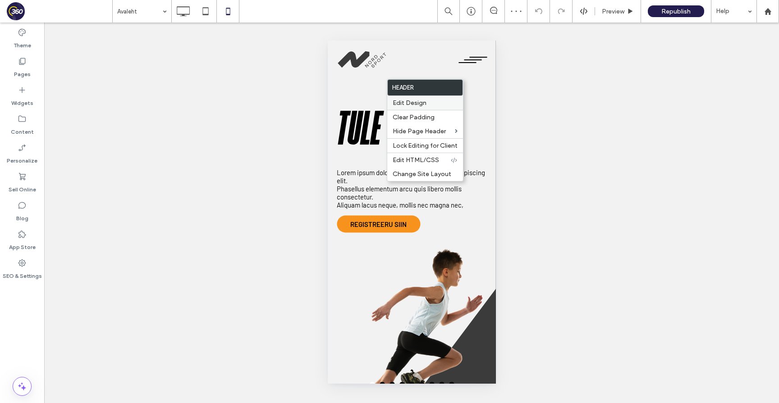
click at [413, 103] on span "Edit Design" at bounding box center [409, 103] width 34 height 8
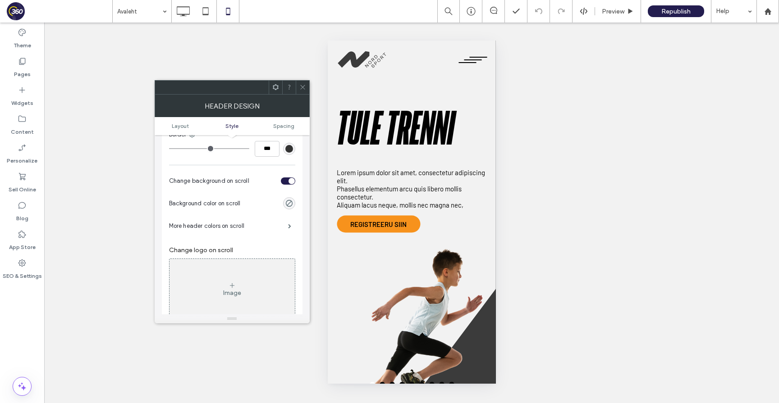
scroll to position [248, 0]
click at [287, 201] on div "rgba(0, 0, 0, 0)" at bounding box center [289, 202] width 8 height 8
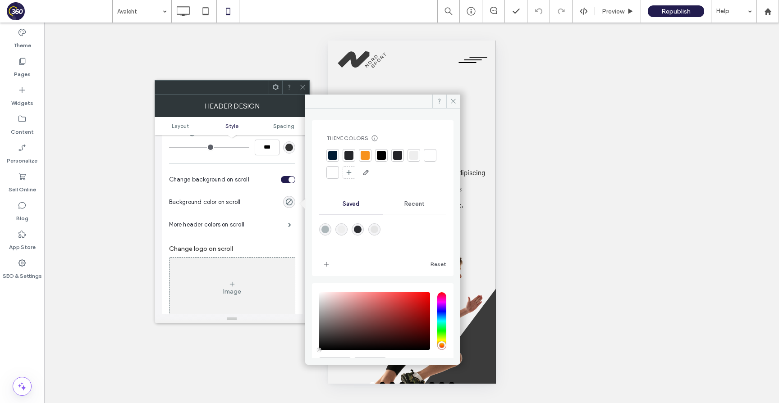
click at [425, 160] on div at bounding box center [429, 155] width 9 height 9
click at [304, 88] on icon at bounding box center [302, 87] width 7 height 7
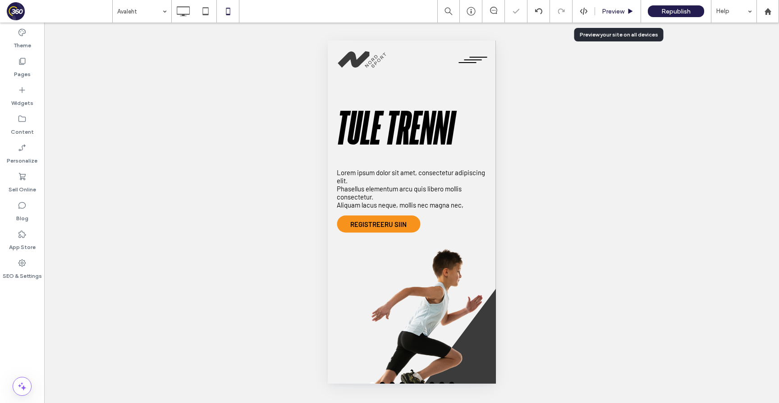
click at [614, 10] on span "Preview" at bounding box center [612, 12] width 23 height 8
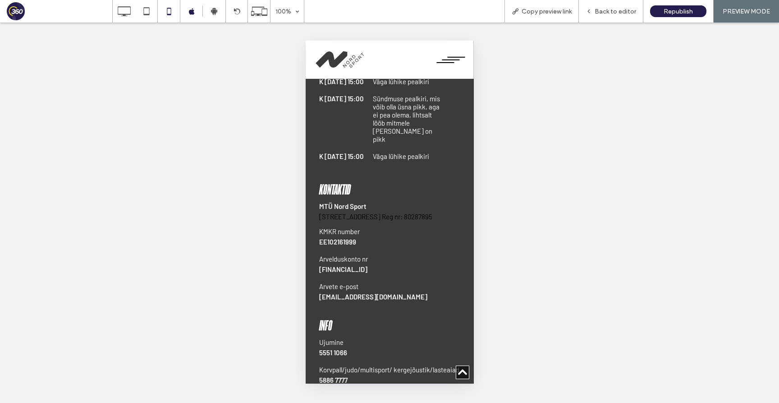
scroll to position [1915, 0]
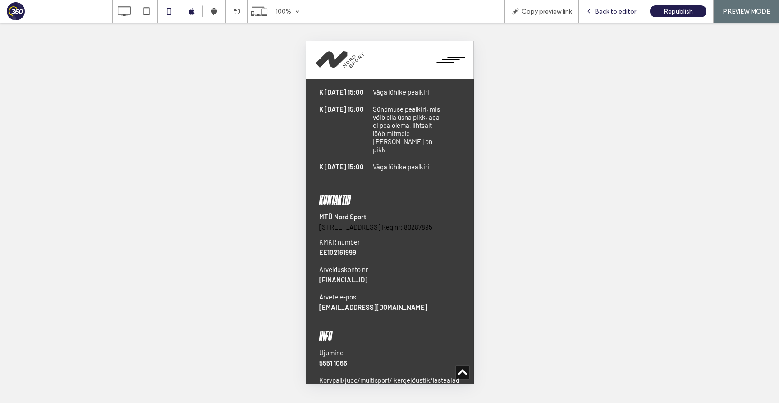
click at [633, 9] on span "Back to editor" at bounding box center [614, 12] width 41 height 8
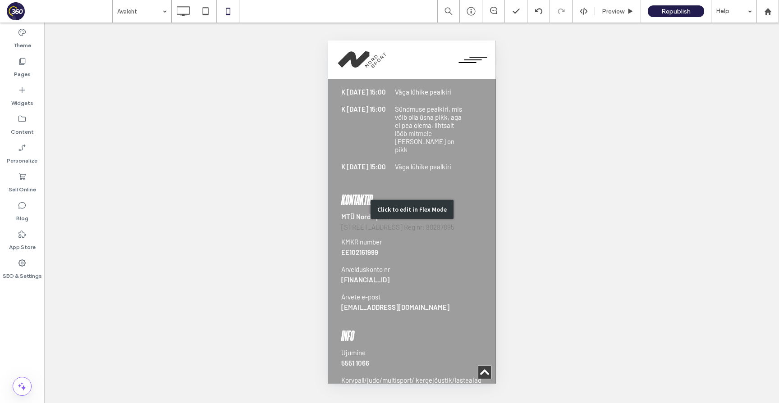
click at [415, 215] on div "Click to edit in Flex Mode" at bounding box center [411, 209] width 168 height 590
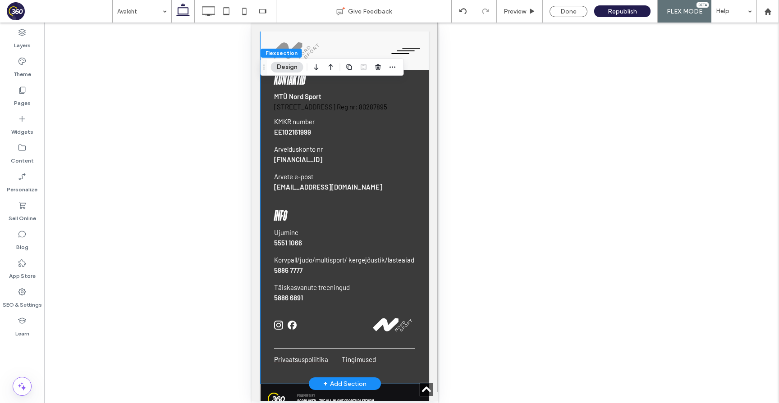
scroll to position [2013, 0]
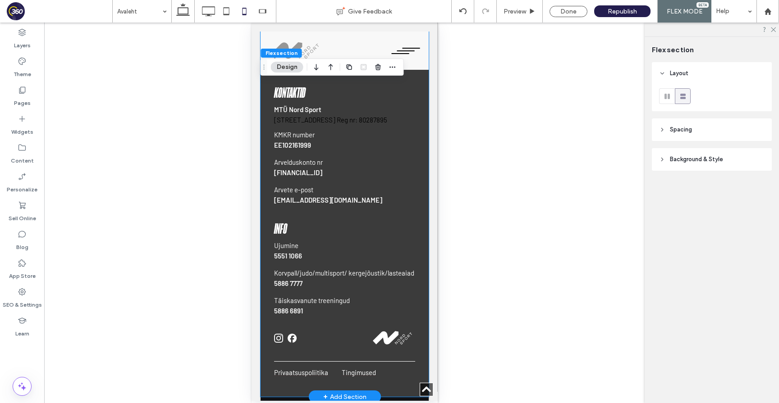
click at [336, 184] on div "Kontaktid MTÜ Nord Sport Tervise 21, Tallinn, 13419 Reg nr: 80287895 KMKR numbe…" at bounding box center [343, 200] width 141 height 229
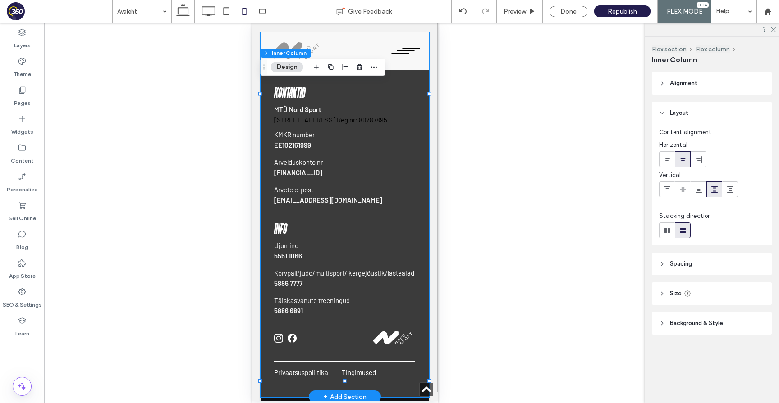
click at [314, 196] on p "arved@sknord.ee" at bounding box center [343, 200] width 141 height 8
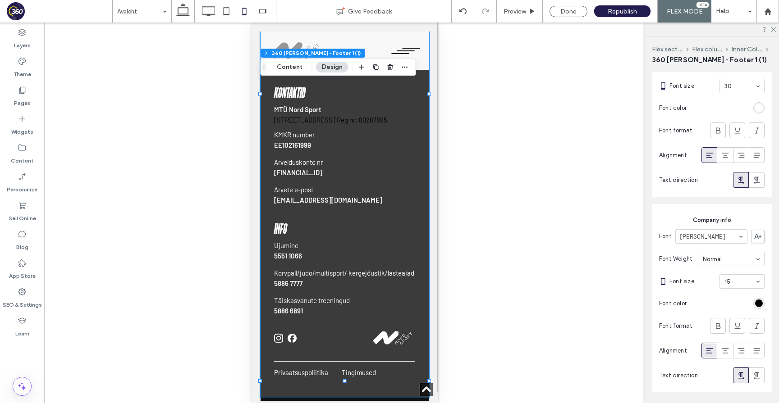
scroll to position [223, 0]
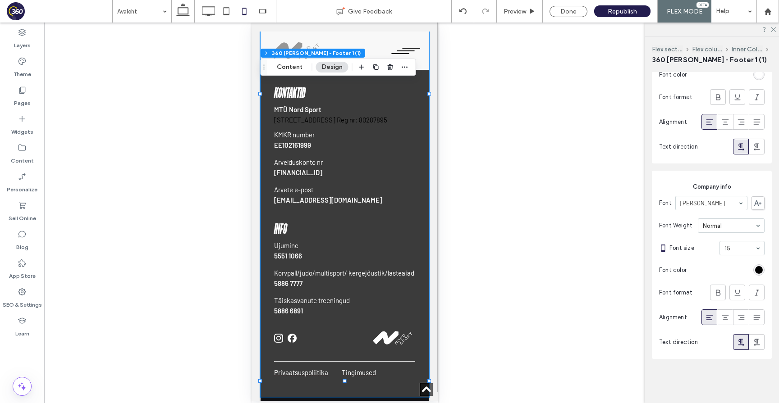
click at [758, 274] on div "rgb(0, 0, 0)" at bounding box center [758, 269] width 11 height 11
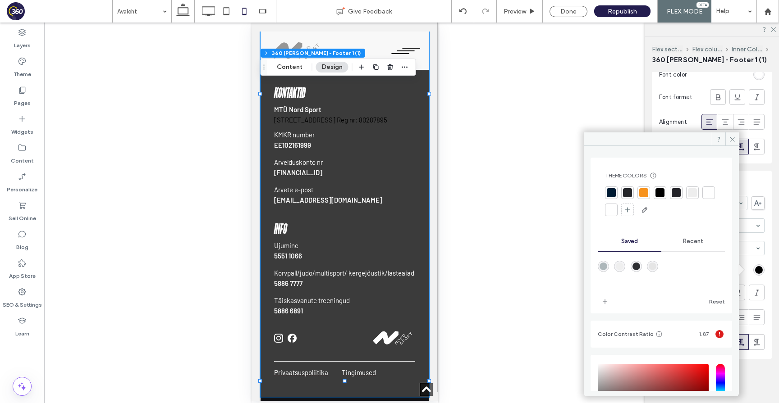
click at [615, 209] on div at bounding box center [610, 209] width 9 height 9
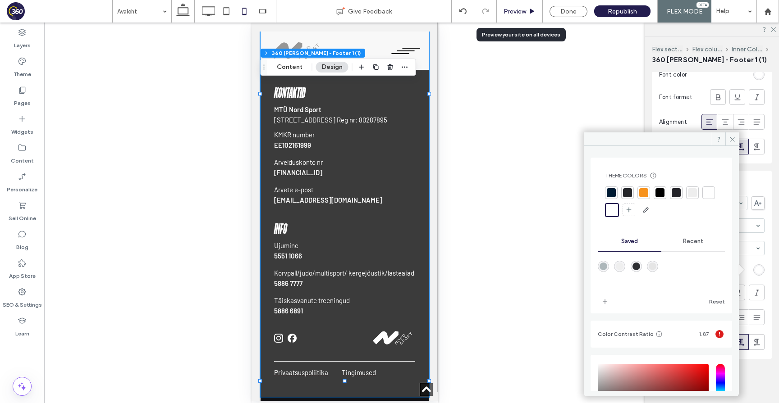
click at [517, 9] on span "Preview" at bounding box center [514, 12] width 23 height 8
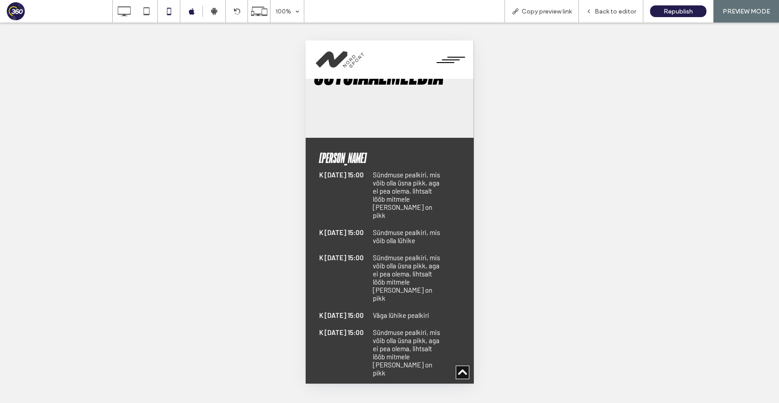
scroll to position [1698, 0]
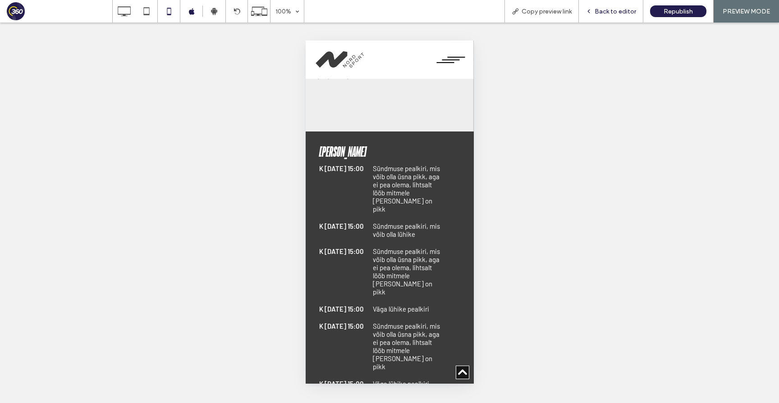
click at [624, 11] on span "Back to editor" at bounding box center [614, 12] width 41 height 8
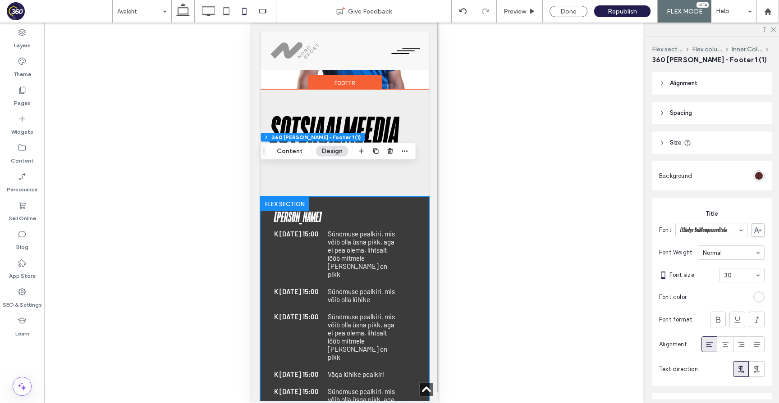
scroll to position [1697, 0]
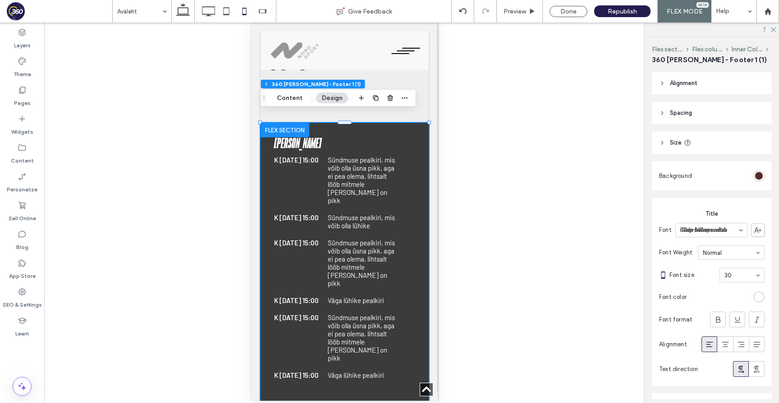
click at [369, 214] on p "Sündmuse pealkiri, mis võib olla lühike" at bounding box center [362, 222] width 71 height 16
type input "**"
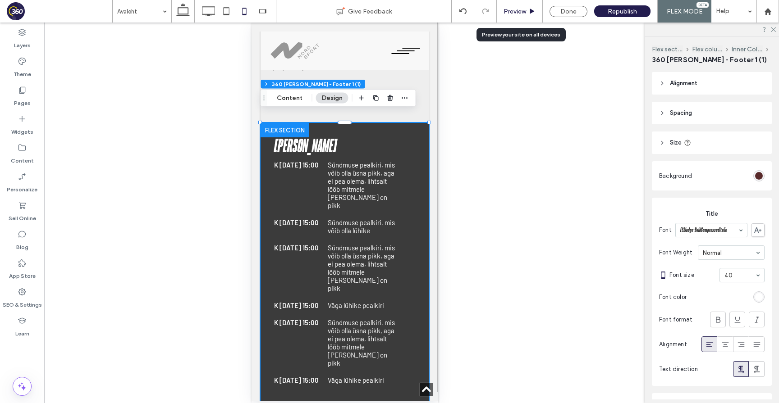
click at [519, 14] on span "Preview" at bounding box center [514, 12] width 23 height 8
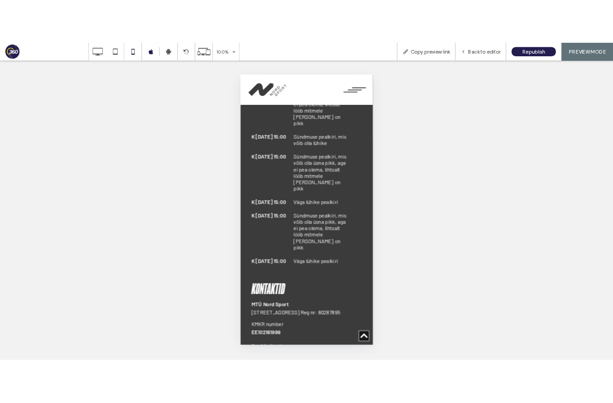
scroll to position [1914, 0]
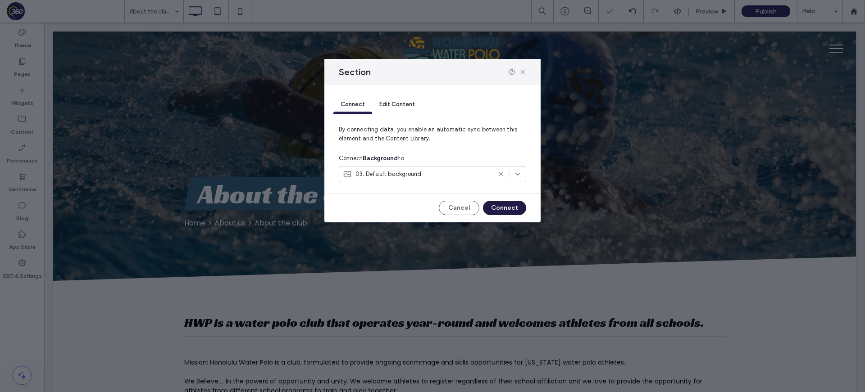
click at [509, 210] on button "Connect" at bounding box center [504, 208] width 43 height 14
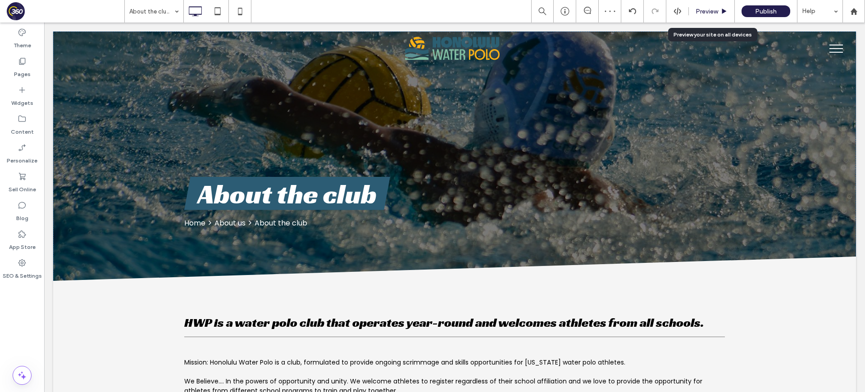
click at [720, 10] on div "Preview" at bounding box center [712, 12] width 46 height 8
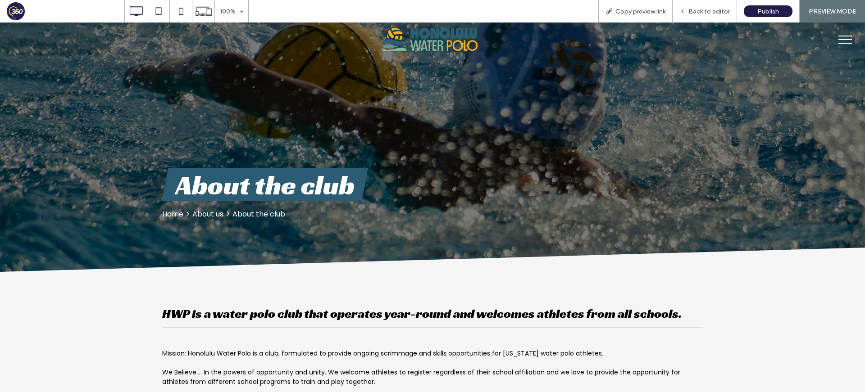
click at [858, 46] on div "Click To Paste Click To Paste Click To Paste Click To Paste Click To Paste Clic…" at bounding box center [432, 40] width 865 height 34
click at [847, 41] on button "menu" at bounding box center [845, 39] width 23 height 23
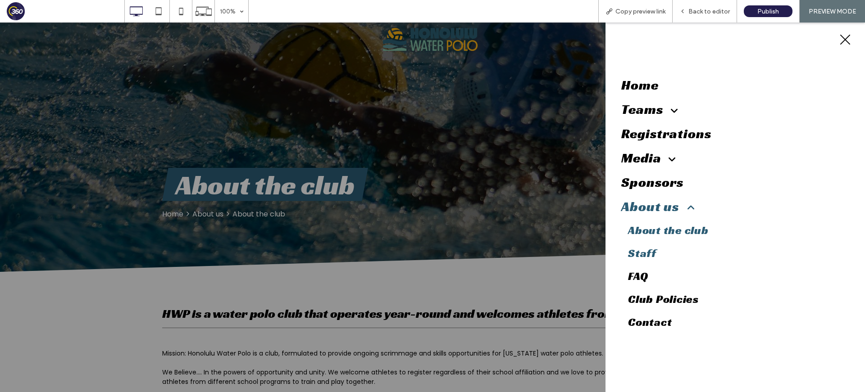
click at [648, 254] on span "Staff" at bounding box center [642, 253] width 28 height 14
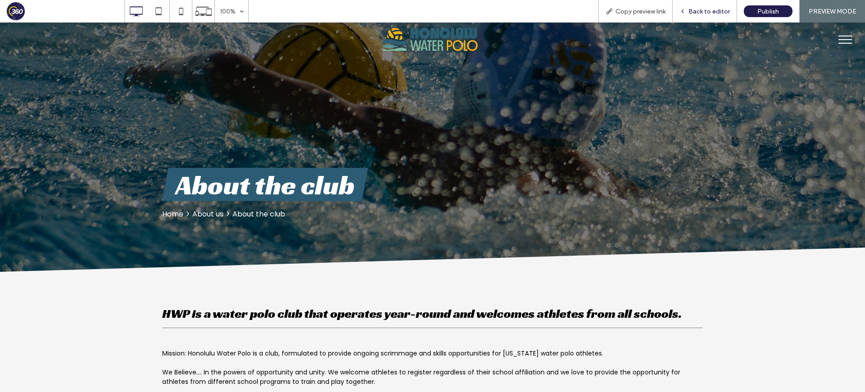
click at [704, 12] on span "Back to editor" at bounding box center [708, 12] width 41 height 8
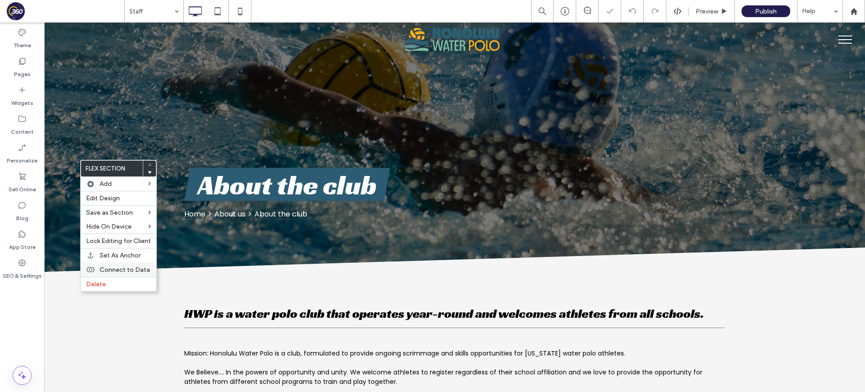
click at [97, 271] on div "Connect to Data" at bounding box center [119, 270] width 76 height 14
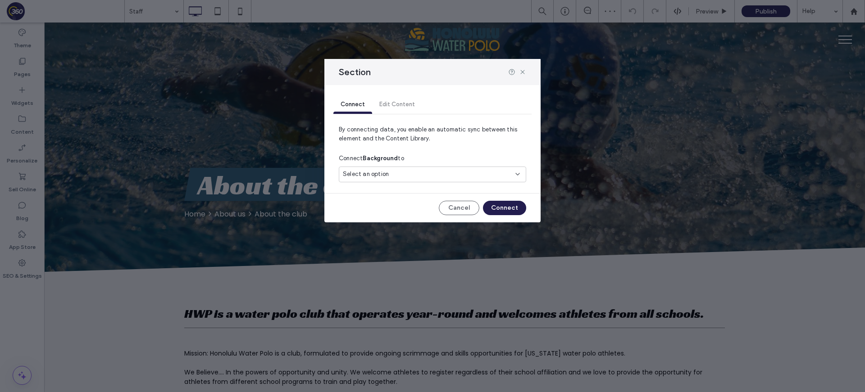
click at [396, 168] on div "Select an option" at bounding box center [432, 175] width 187 height 16
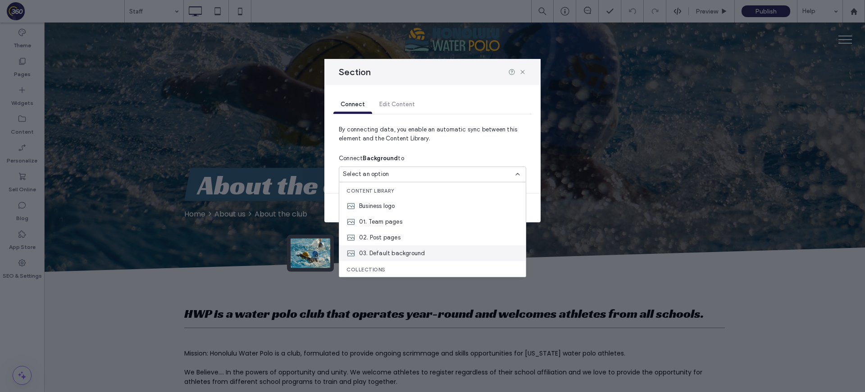
click at [457, 249] on div "03. Default background" at bounding box center [432, 254] width 187 height 16
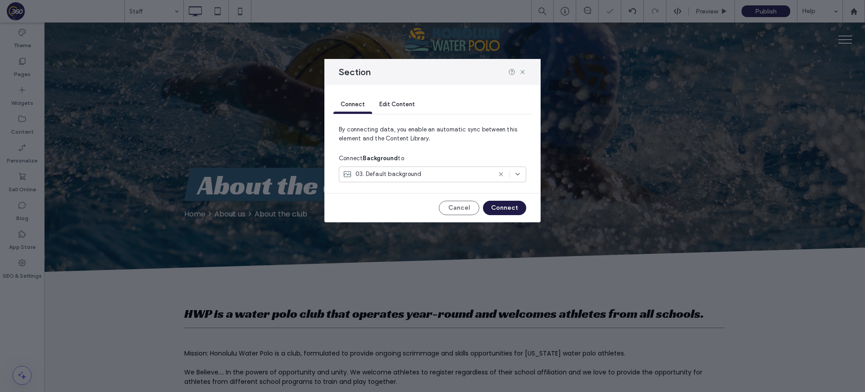
click at [510, 210] on button "Connect" at bounding box center [504, 208] width 43 height 14
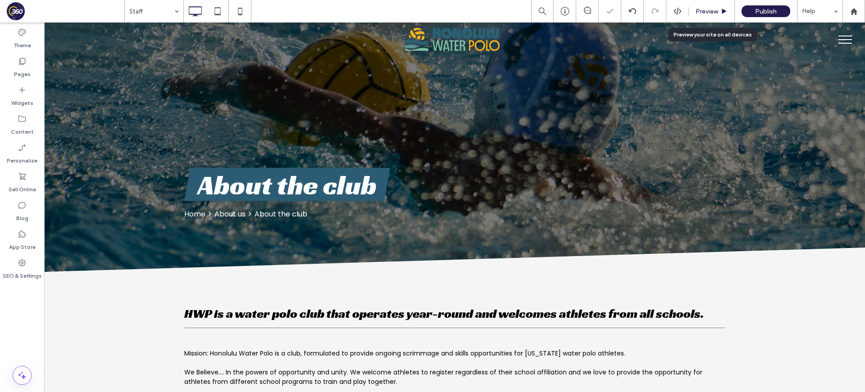
click at [714, 12] on span "Preview" at bounding box center [707, 12] width 23 height 8
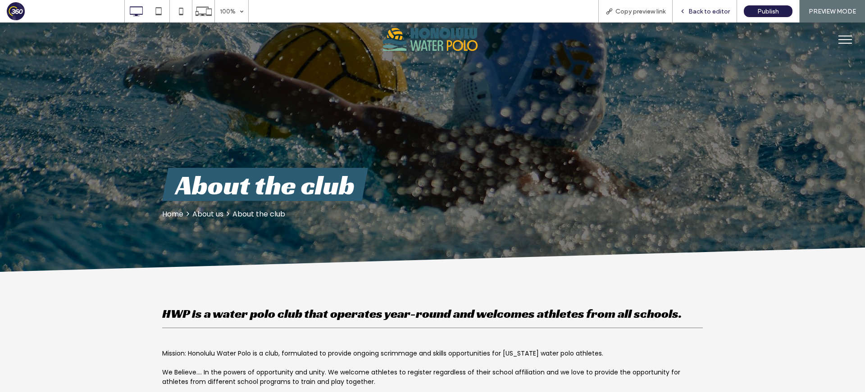
click at [699, 11] on span "Back to editor" at bounding box center [708, 12] width 41 height 8
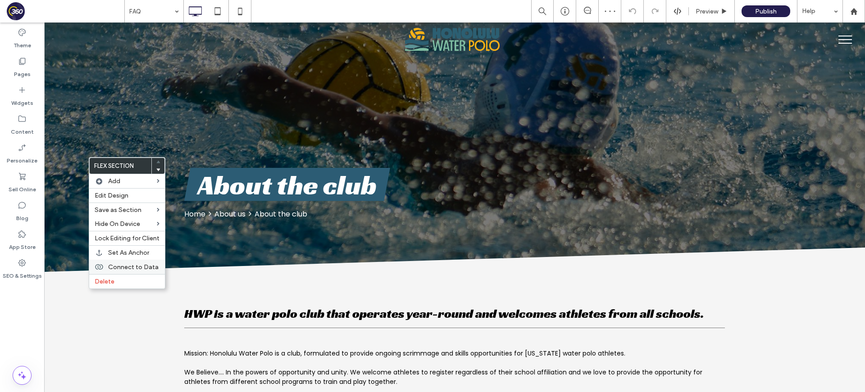
click at [118, 270] on span "Connect to Data" at bounding box center [133, 268] width 50 height 8
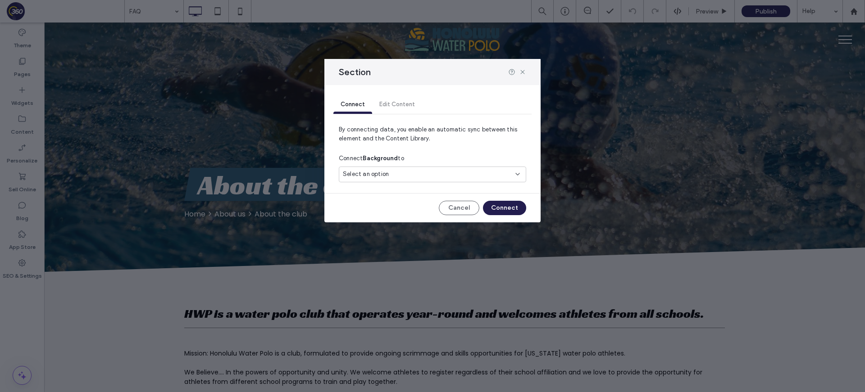
click at [387, 169] on div "Select an option" at bounding box center [432, 175] width 187 height 16
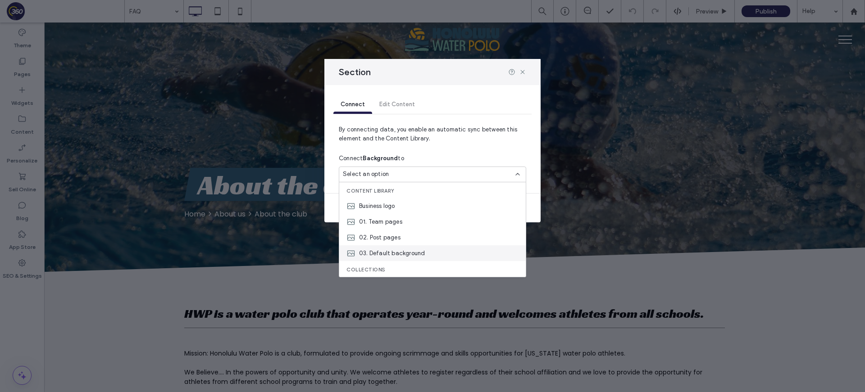
click at [424, 253] on div "03. Default background" at bounding box center [432, 254] width 187 height 16
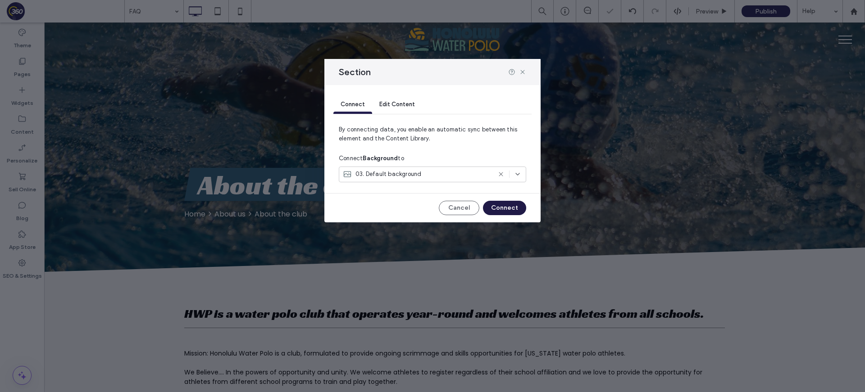
click at [506, 210] on button "Connect" at bounding box center [504, 208] width 43 height 14
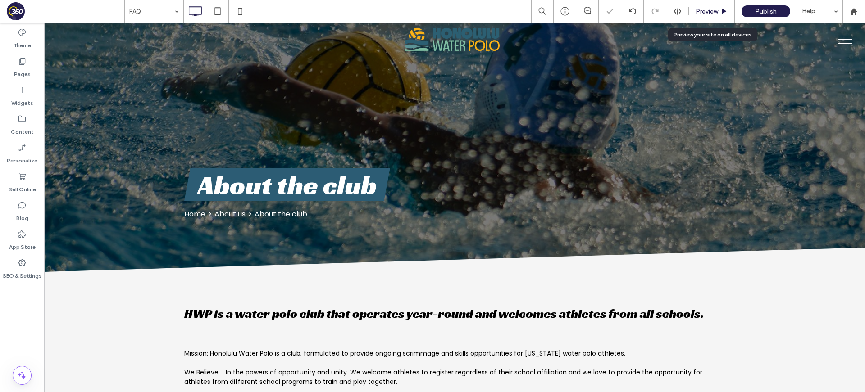
click at [703, 14] on span "Preview" at bounding box center [707, 12] width 23 height 8
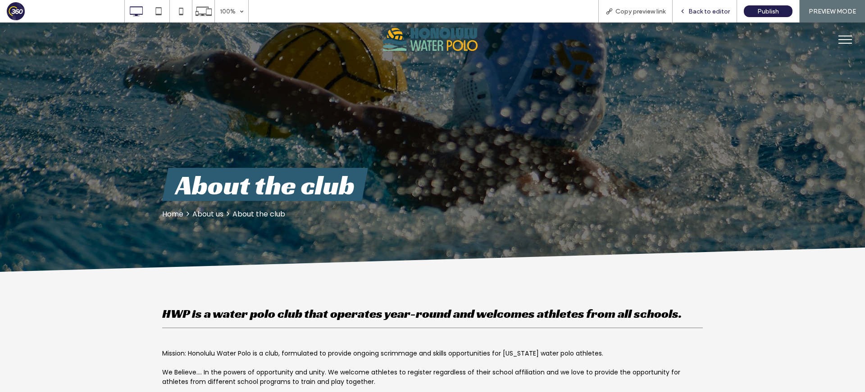
click at [713, 10] on span "Back to editor" at bounding box center [708, 12] width 41 height 8
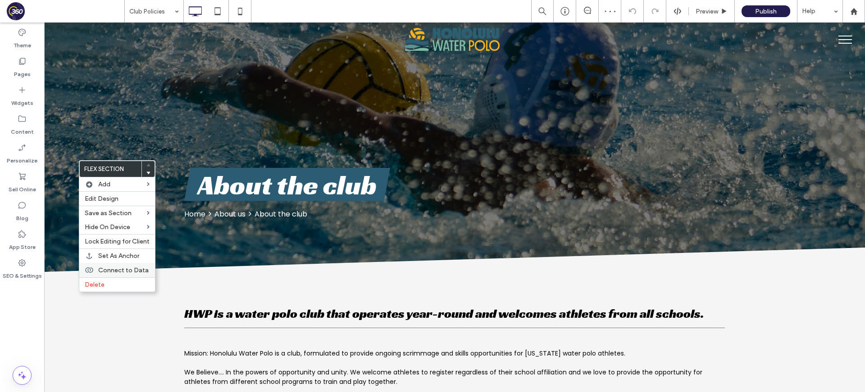
click at [111, 270] on span "Connect to Data" at bounding box center [123, 271] width 50 height 8
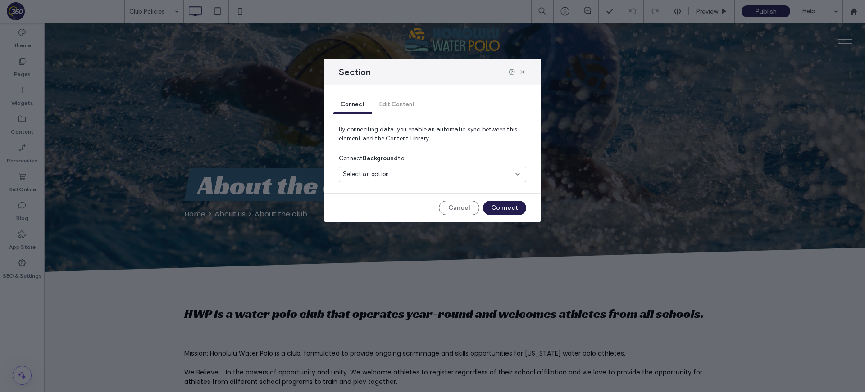
click at [405, 169] on div "Select an option" at bounding box center [432, 175] width 187 height 16
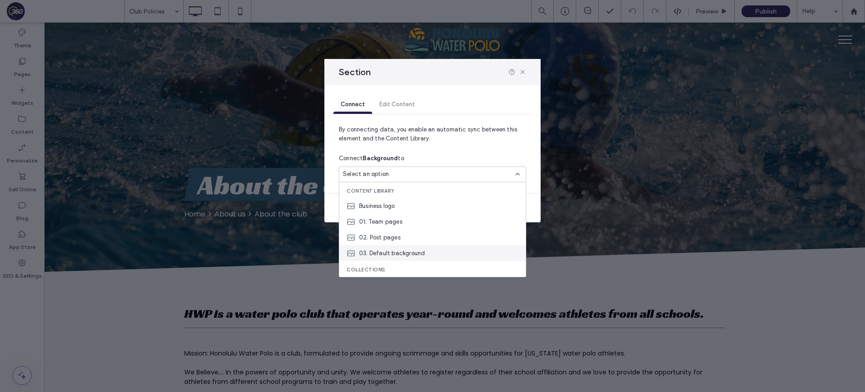
click at [419, 253] on span "03. Default background" at bounding box center [392, 253] width 66 height 9
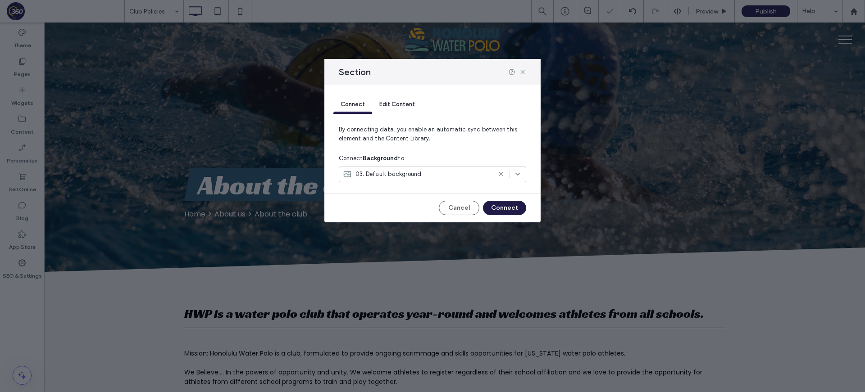
click at [501, 206] on button "Connect" at bounding box center [504, 208] width 43 height 14
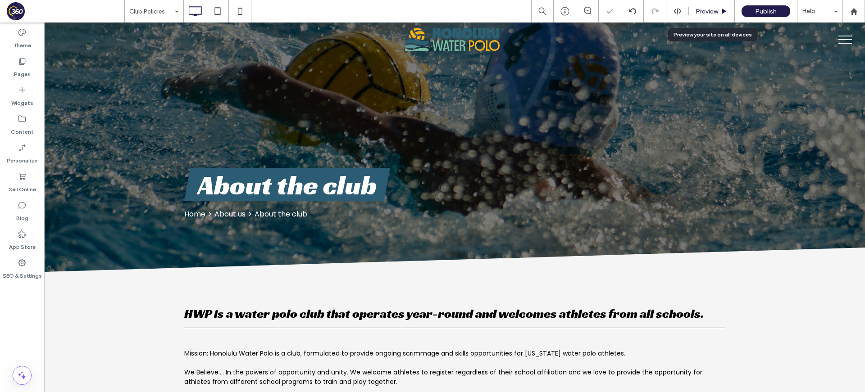
click at [702, 14] on span "Preview" at bounding box center [707, 12] width 23 height 8
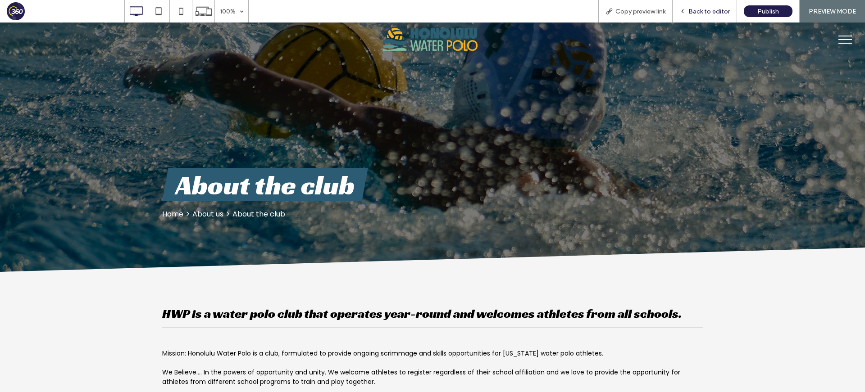
click at [713, 7] on div "Back to editor" at bounding box center [705, 11] width 64 height 23
click at [712, 11] on span "Back to editor" at bounding box center [708, 12] width 41 height 8
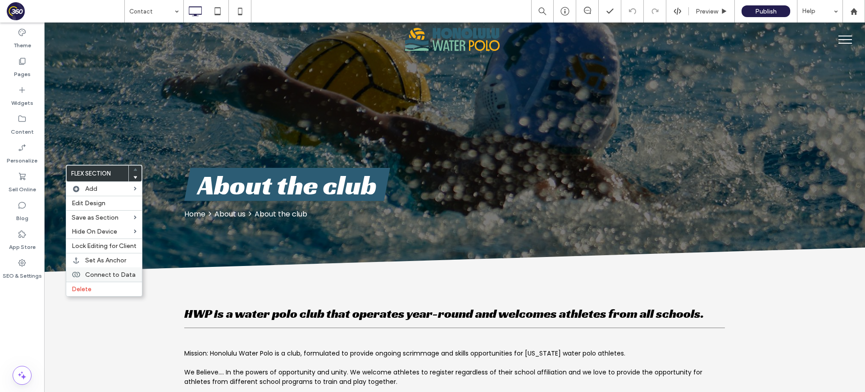
click at [100, 273] on span "Connect to Data" at bounding box center [110, 275] width 50 height 8
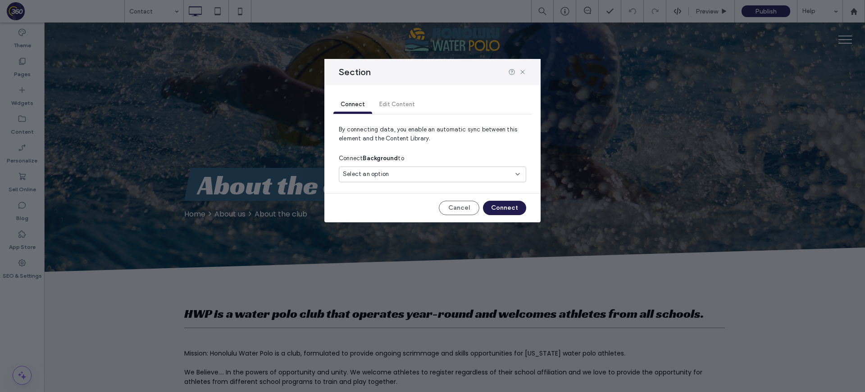
click at [367, 172] on span "Select an option" at bounding box center [366, 174] width 46 height 9
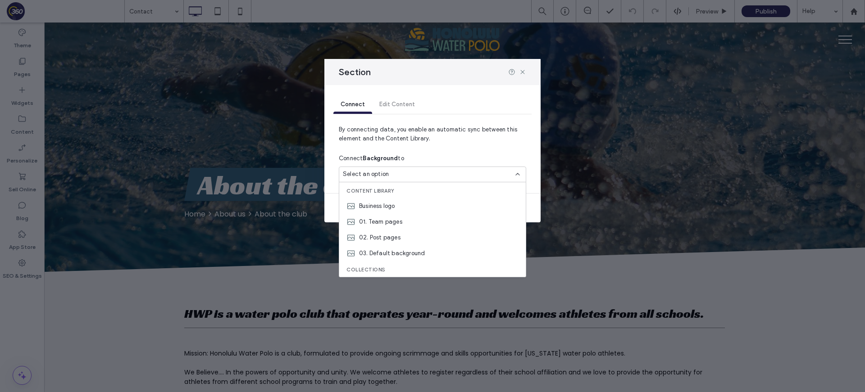
drag, startPoint x: 420, startPoint y: 255, endPoint x: 515, endPoint y: 246, distance: 95.0
click at [420, 255] on span "03. Default background" at bounding box center [392, 253] width 66 height 9
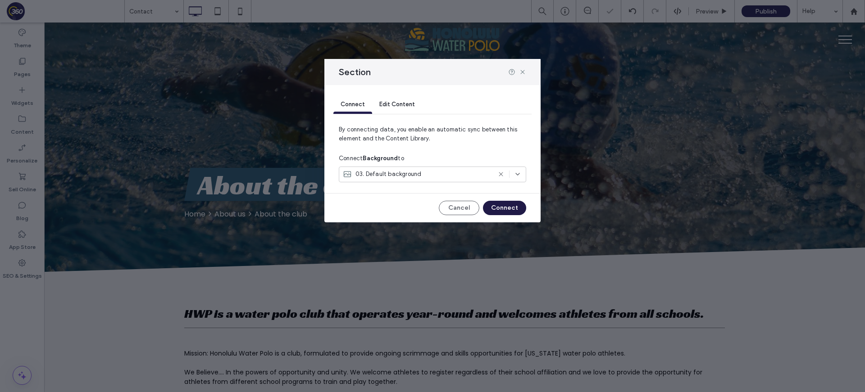
click at [510, 207] on button "Connect" at bounding box center [504, 208] width 43 height 14
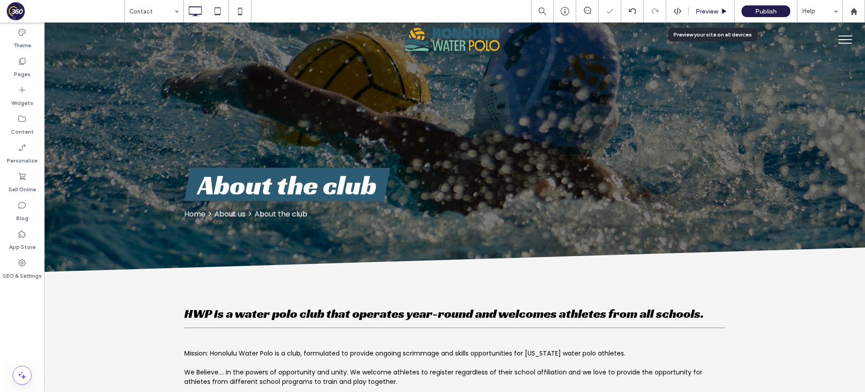
click at [717, 9] on span "Preview" at bounding box center [707, 12] width 23 height 8
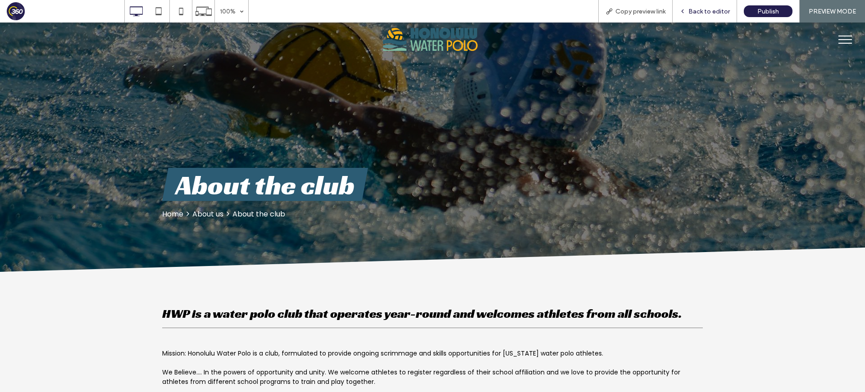
click at [692, 5] on div "Back to editor" at bounding box center [705, 11] width 64 height 23
click at [701, 11] on span "Back to editor" at bounding box center [708, 12] width 41 height 8
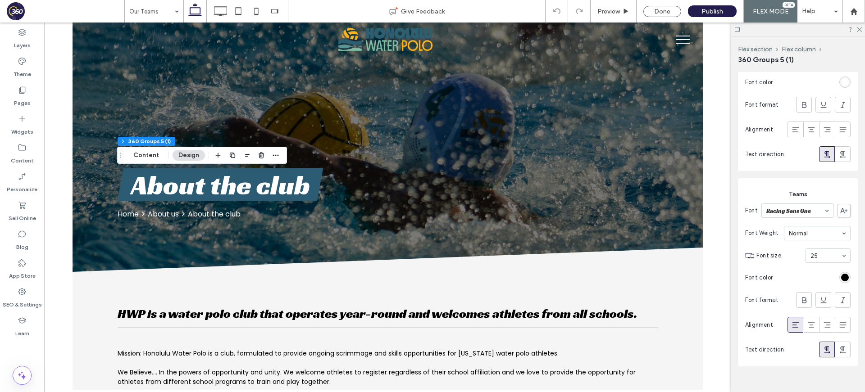
scroll to position [446, 0]
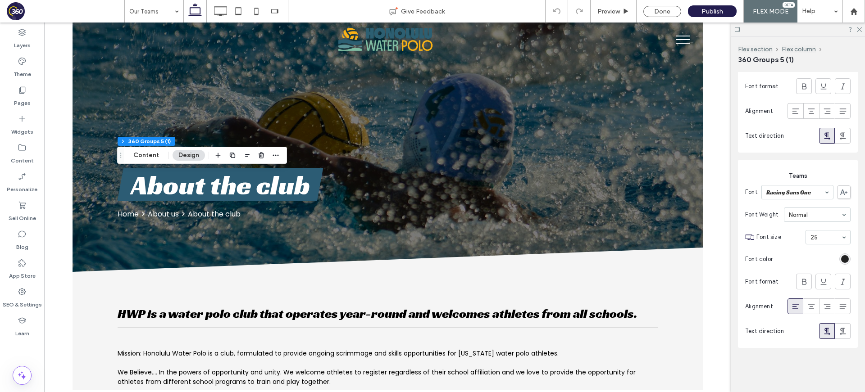
click at [847, 261] on div "rgb(0, 0, 0)" at bounding box center [845, 259] width 8 height 8
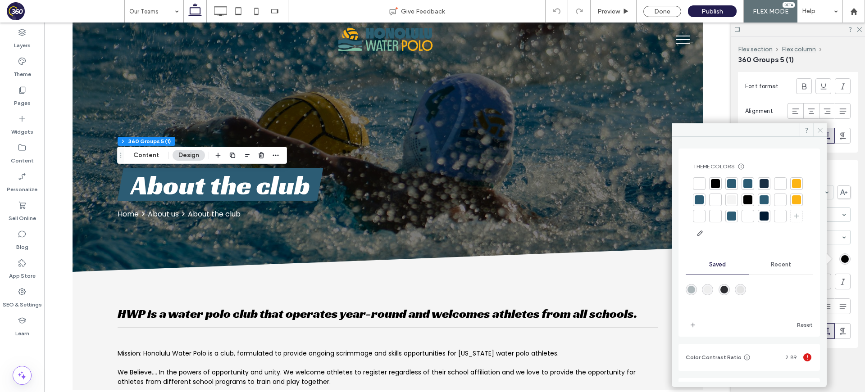
click at [824, 129] on span at bounding box center [820, 130] width 14 height 14
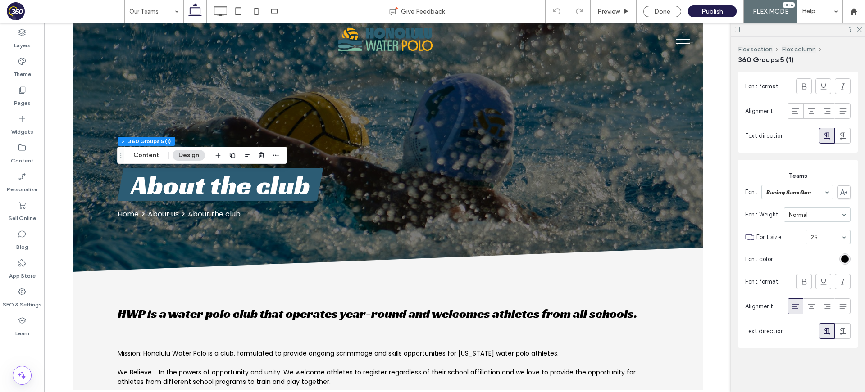
drag, startPoint x: 848, startPoint y: 258, endPoint x: 839, endPoint y: 249, distance: 13.4
click at [848, 258] on div "rgb(0, 0, 0)" at bounding box center [845, 259] width 8 height 8
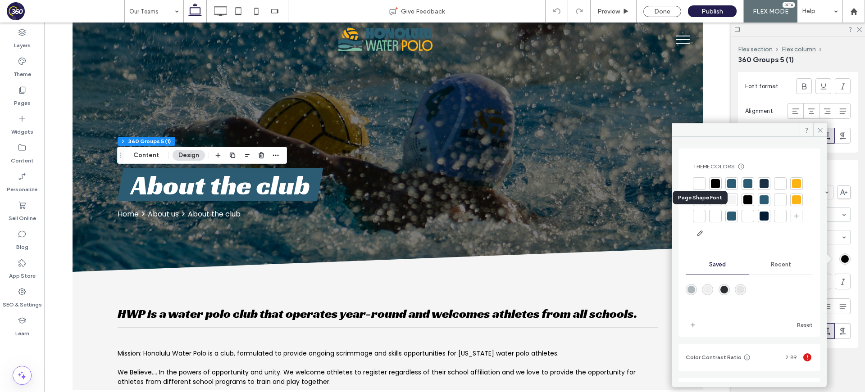
click at [776, 205] on div at bounding box center [780, 200] width 9 height 9
click at [823, 130] on icon at bounding box center [820, 130] width 7 height 7
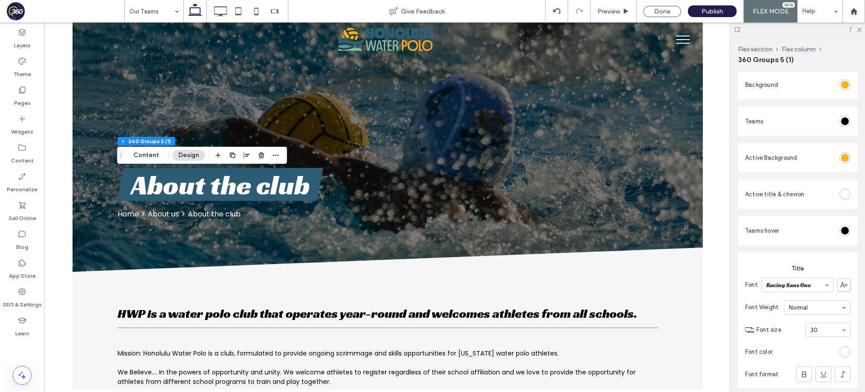
scroll to position [131, 0]
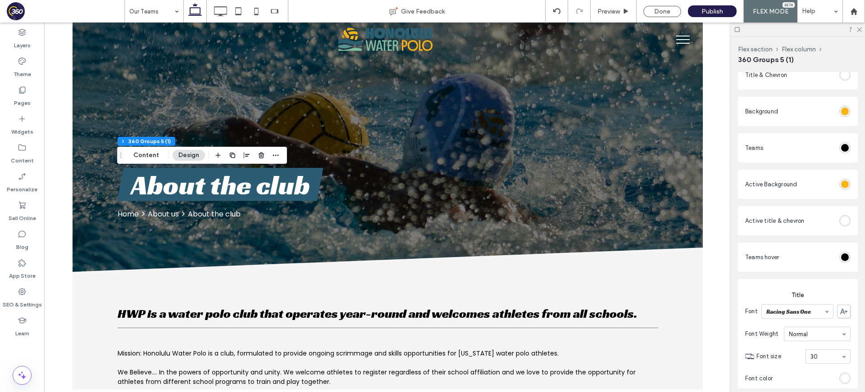
click at [847, 219] on div "rgb(255, 255, 255)" at bounding box center [845, 221] width 8 height 8
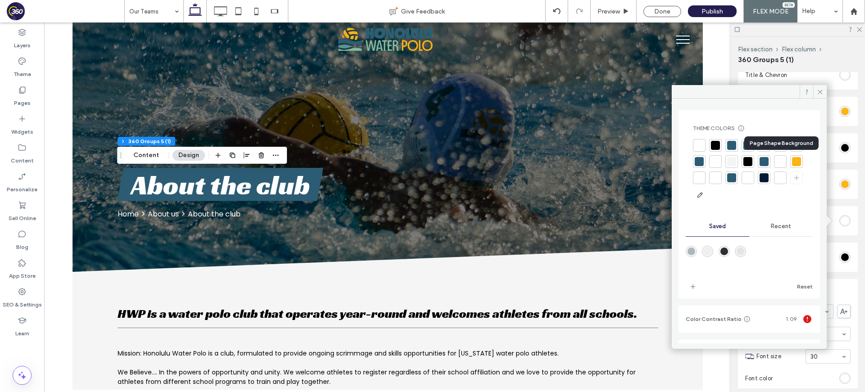
click at [769, 159] on div at bounding box center [764, 161] width 9 height 9
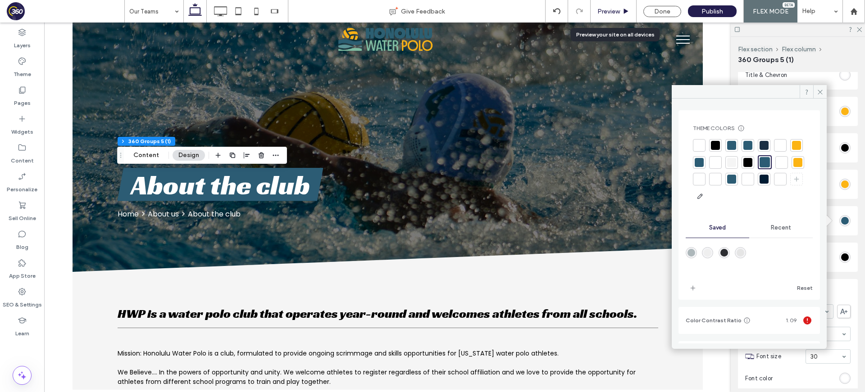
click at [612, 13] on span "Preview" at bounding box center [608, 12] width 23 height 8
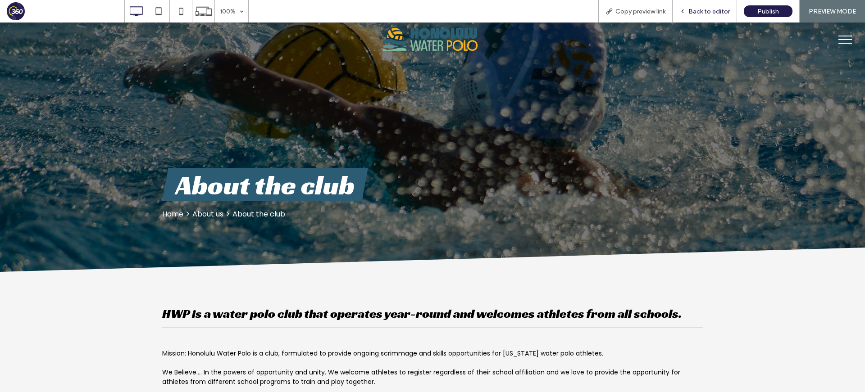
click at [722, 11] on span "Back to editor" at bounding box center [708, 12] width 41 height 8
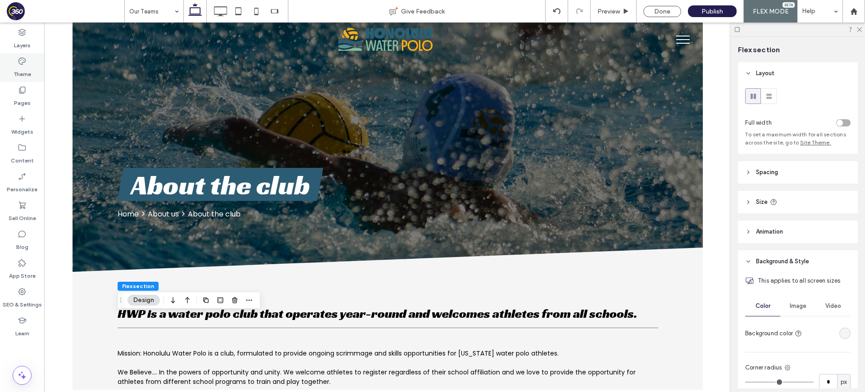
click at [29, 67] on label "Theme" at bounding box center [23, 72] width 18 height 13
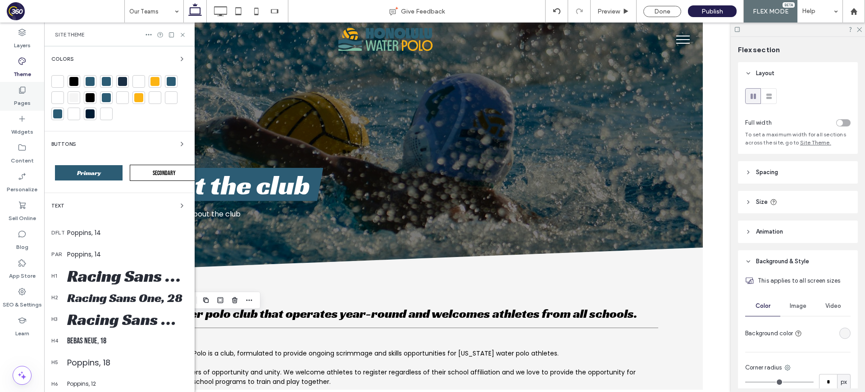
click at [30, 98] on div "Pages" at bounding box center [22, 96] width 44 height 29
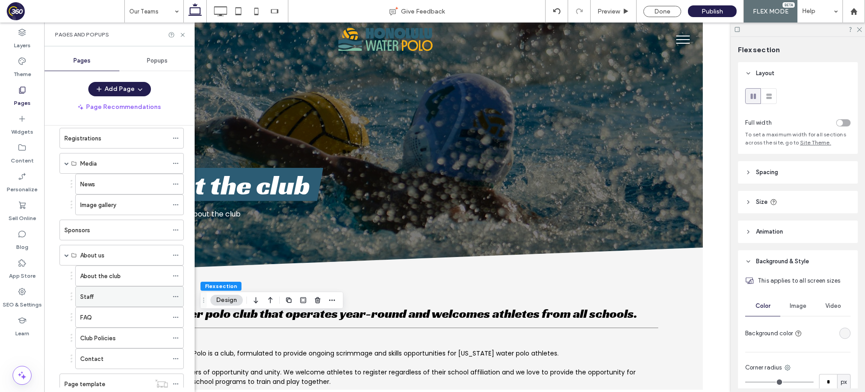
scroll to position [210, 0]
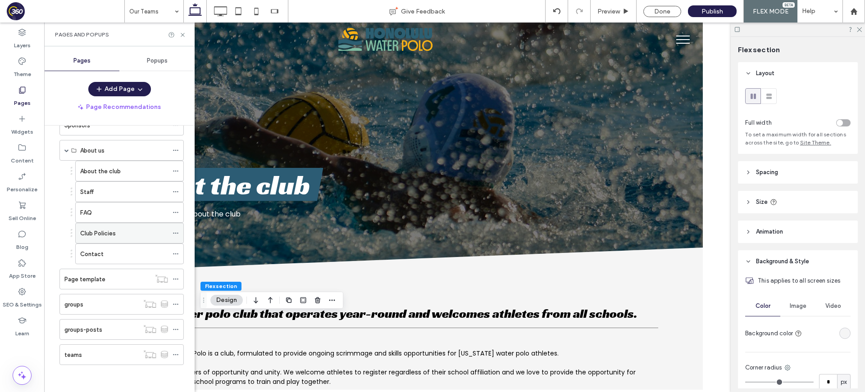
click at [176, 230] on icon at bounding box center [176, 233] width 6 height 6
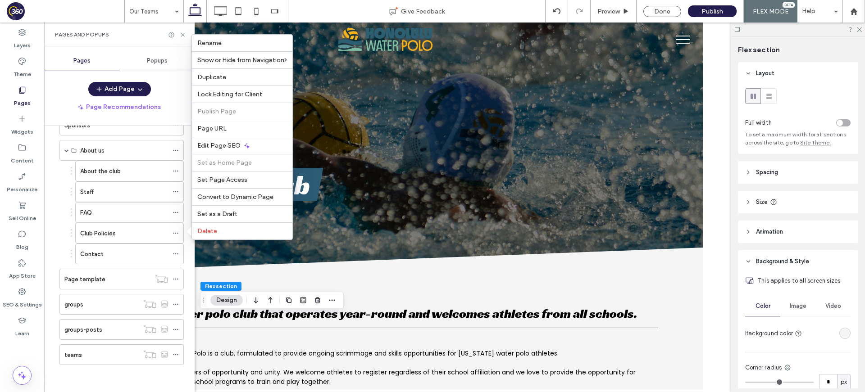
click at [59, 220] on div "About the club Staff FAQ Club Policies Contact" at bounding box center [119, 213] width 129 height 104
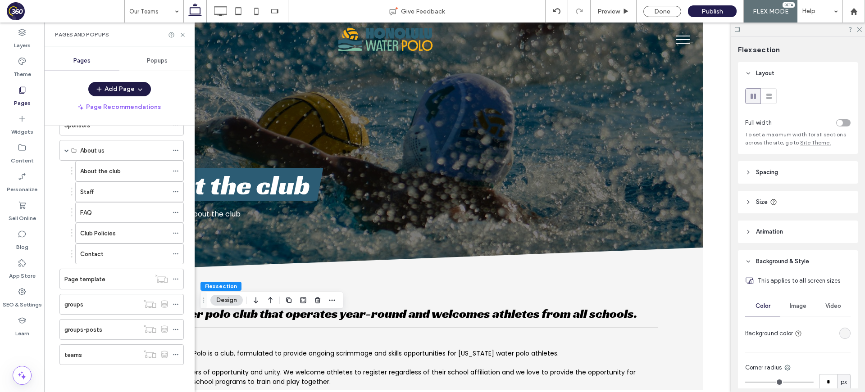
click at [109, 93] on button "Add Page" at bounding box center [119, 89] width 63 height 14
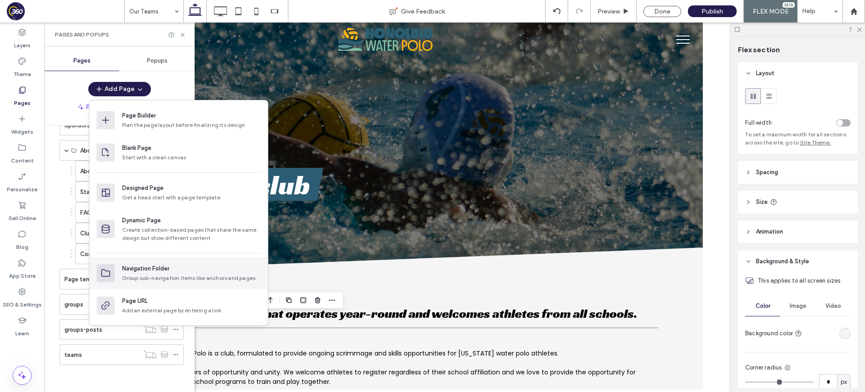
click at [166, 272] on div "Navigation Folder" at bounding box center [145, 268] width 47 height 9
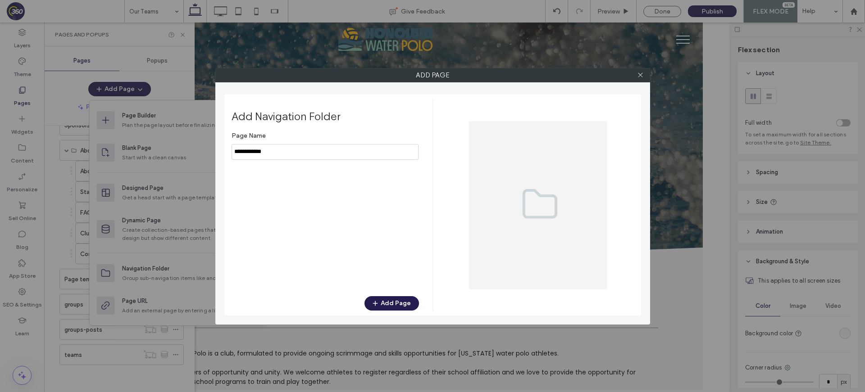
type input "**********"
click at [388, 303] on button "Add Page" at bounding box center [391, 303] width 55 height 14
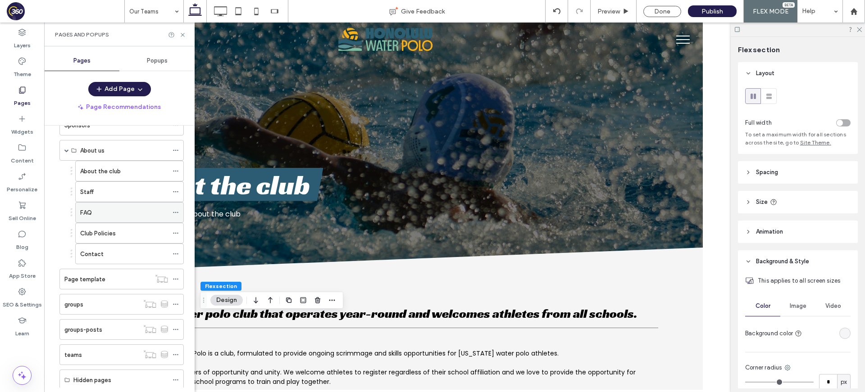
scroll to position [235, 0]
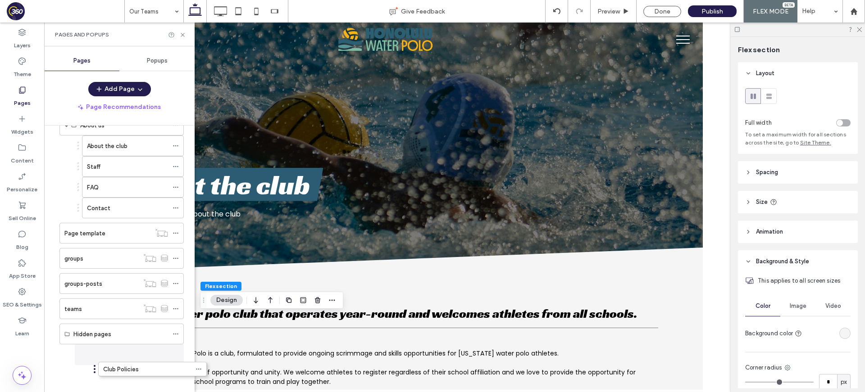
drag, startPoint x: 95, startPoint y: 270, endPoint x: 96, endPoint y: 366, distance: 96.0
click at [177, 355] on use at bounding box center [175, 355] width 5 height 1
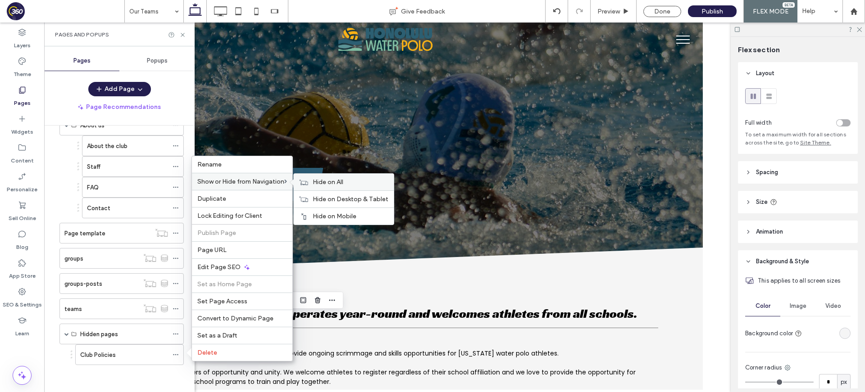
click at [335, 180] on span "Hide on All" at bounding box center [328, 182] width 31 height 8
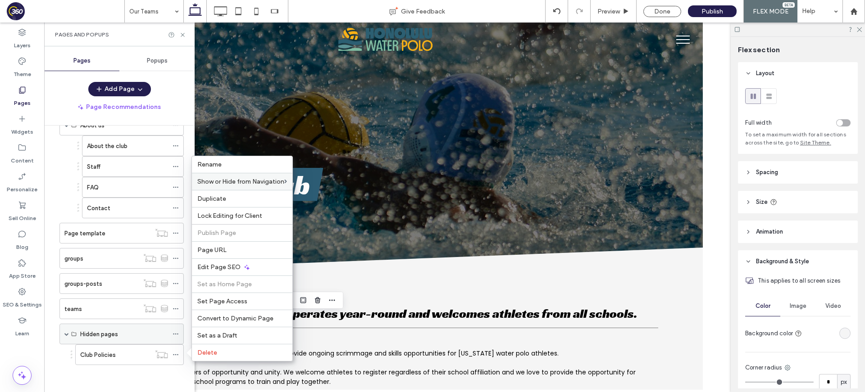
click at [179, 332] on div at bounding box center [178, 335] width 11 height 14
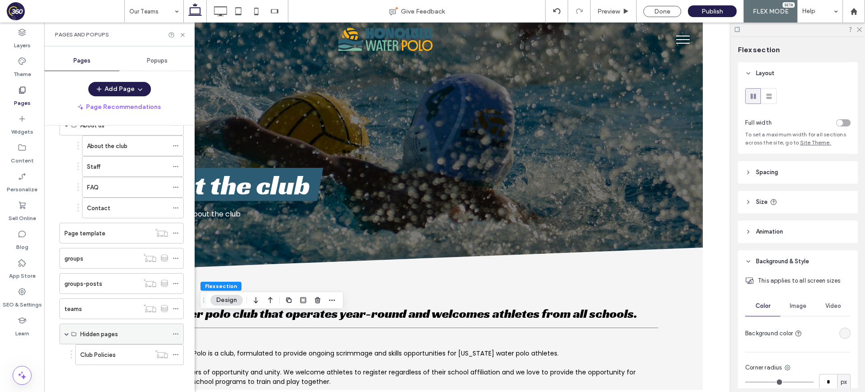
drag, startPoint x: 174, startPoint y: 335, endPoint x: 182, endPoint y: 327, distance: 11.2
click at [176, 334] on icon at bounding box center [176, 334] width 6 height 6
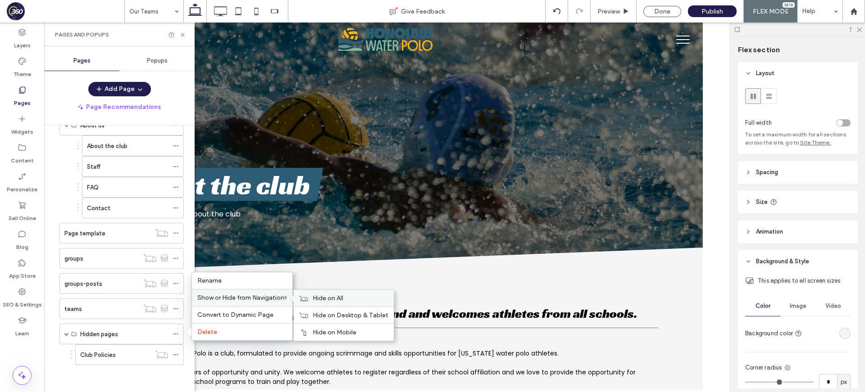
click at [321, 294] on div "Hide on All" at bounding box center [344, 298] width 100 height 17
click at [185, 250] on div "Home Teams Our Teams Calendar Registrations Media News Image gallery Sponsors A…" at bounding box center [125, 257] width 140 height 262
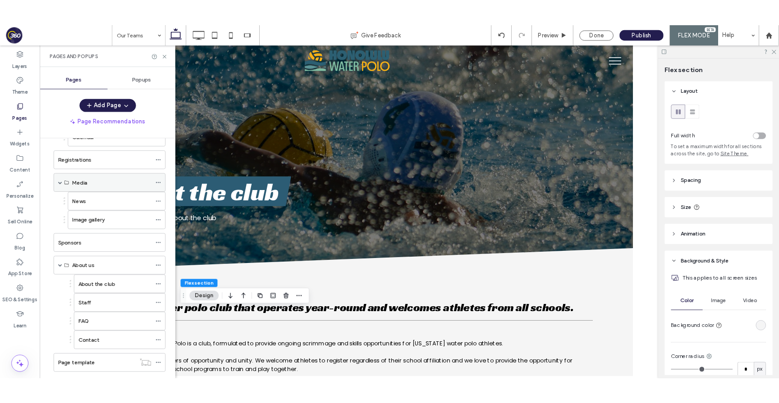
scroll to position [86, 0]
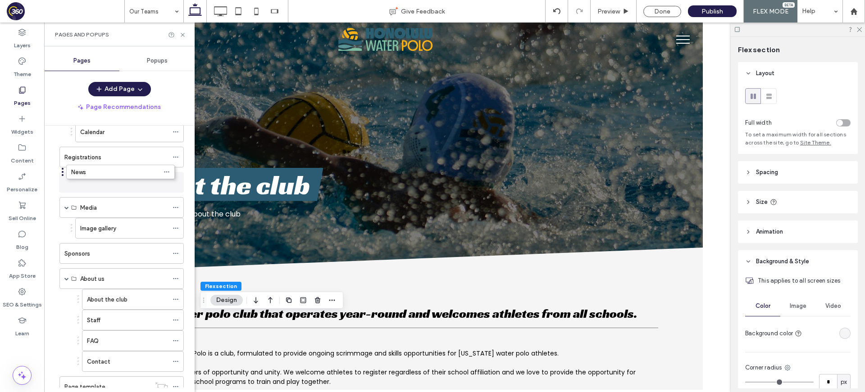
drag, startPoint x: 73, startPoint y: 201, endPoint x: 58, endPoint y: 173, distance: 32.3
click at [176, 208] on icon at bounding box center [176, 208] width 6 height 6
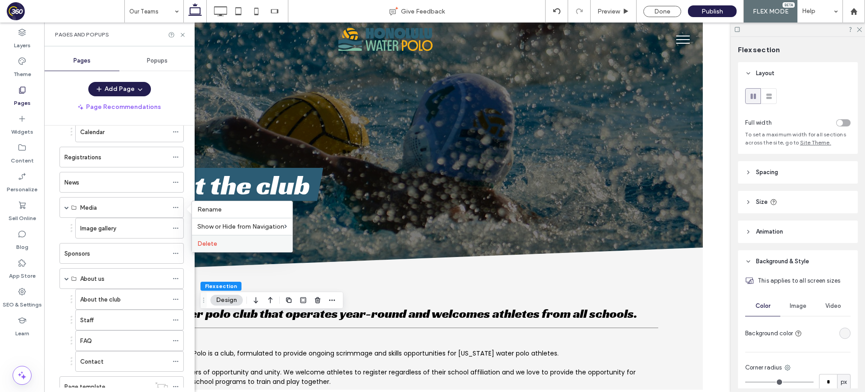
click at [228, 241] on label "Delete" at bounding box center [242, 244] width 90 height 8
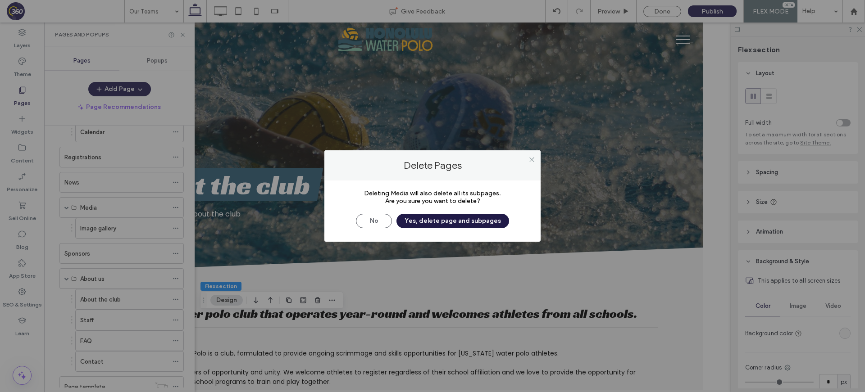
click at [459, 221] on button "Yes, delete page and subpages" at bounding box center [452, 221] width 113 height 14
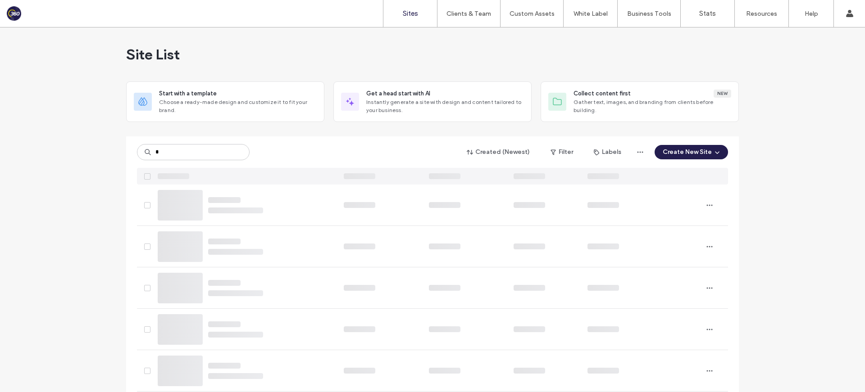
type input "*"
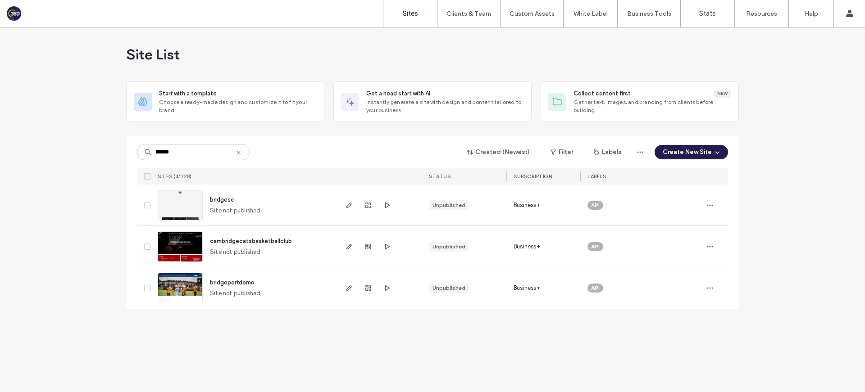
type input "******"
click at [229, 200] on span "bridgesc" at bounding box center [222, 199] width 24 height 7
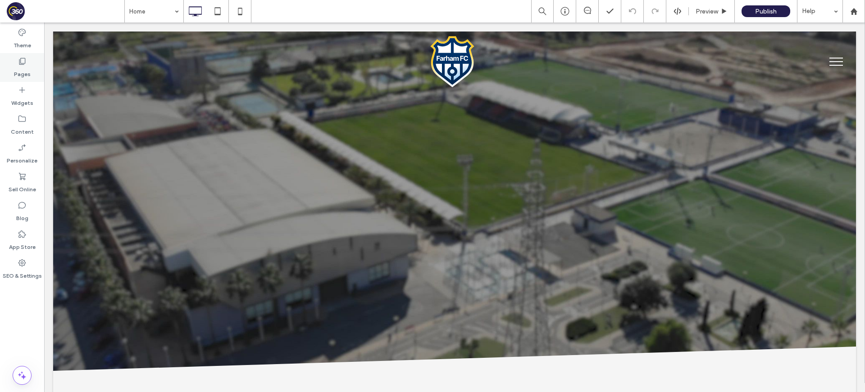
click at [9, 63] on div "Pages" at bounding box center [22, 67] width 44 height 29
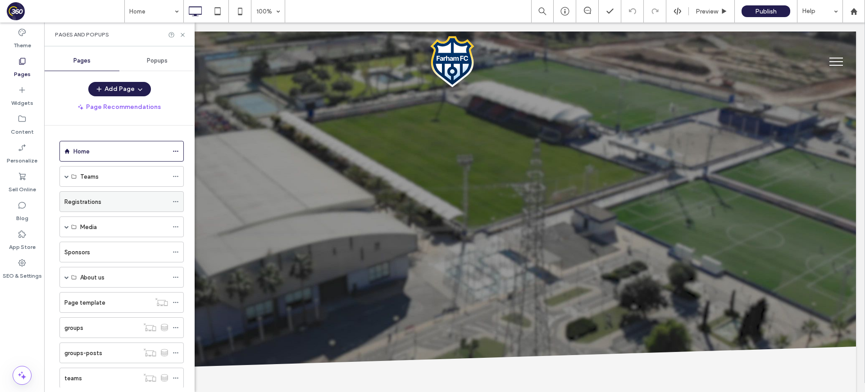
scroll to position [23, 0]
click at [135, 84] on span "button" at bounding box center [139, 89] width 9 height 14
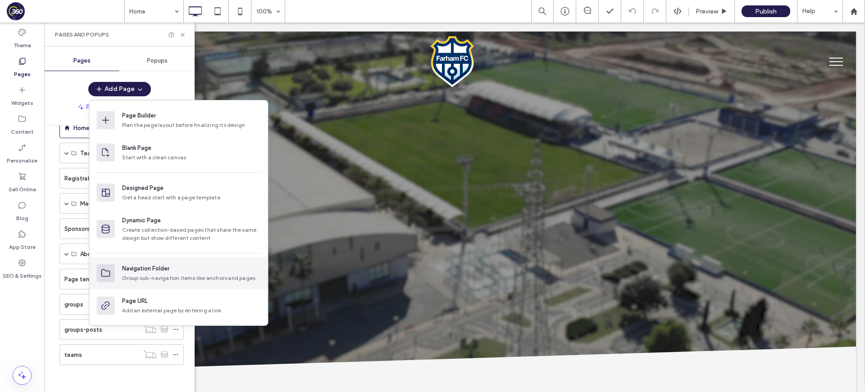
click at [159, 273] on div "Navigation Folder" at bounding box center [145, 268] width 47 height 9
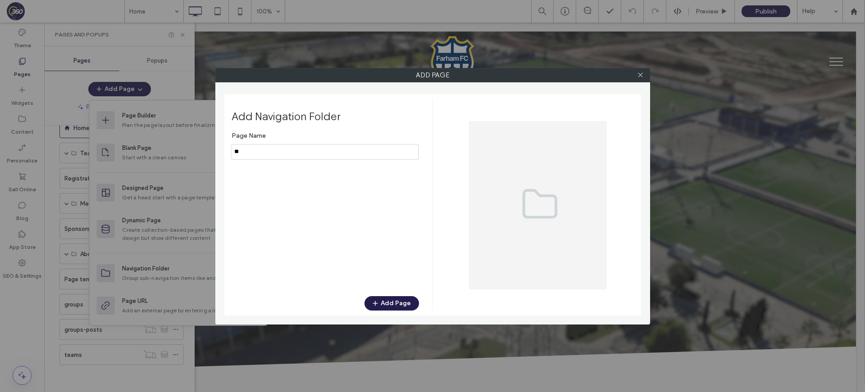
type input "*"
click at [642, 77] on icon at bounding box center [640, 75] width 7 height 7
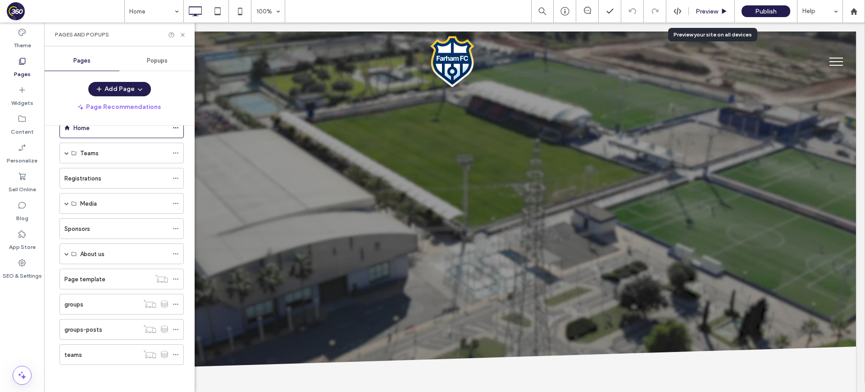
click at [712, 9] on span "Preview" at bounding box center [707, 12] width 23 height 8
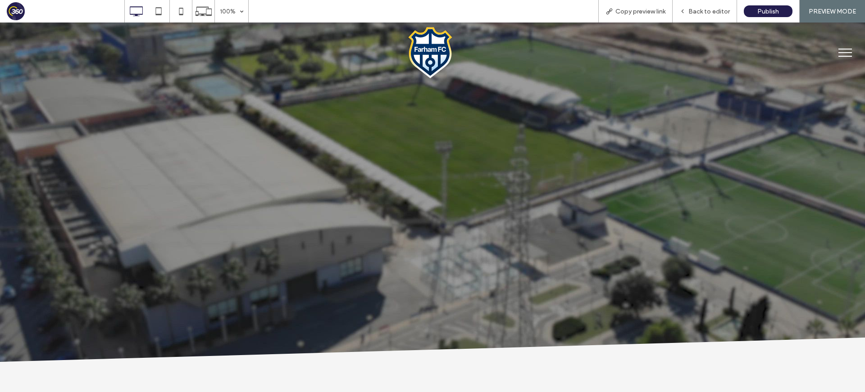
click at [840, 50] on button "menu" at bounding box center [845, 52] width 23 height 23
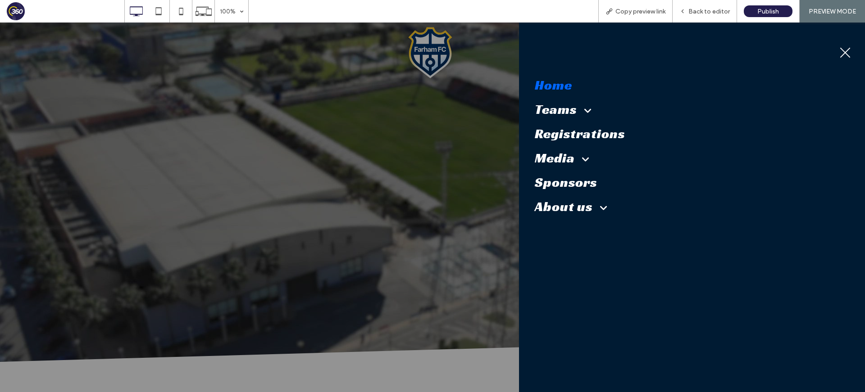
click at [610, 247] on div "Home Teams Our Teams Calendar Matches Upcoming matches Results Registrations Me…" at bounding box center [692, 163] width 346 height 280
click at [596, 137] on span "Registrations" at bounding box center [580, 133] width 91 height 17
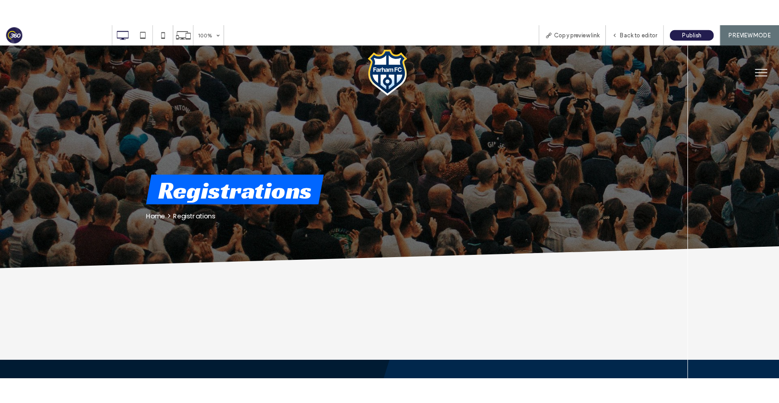
scroll to position [2, 0]
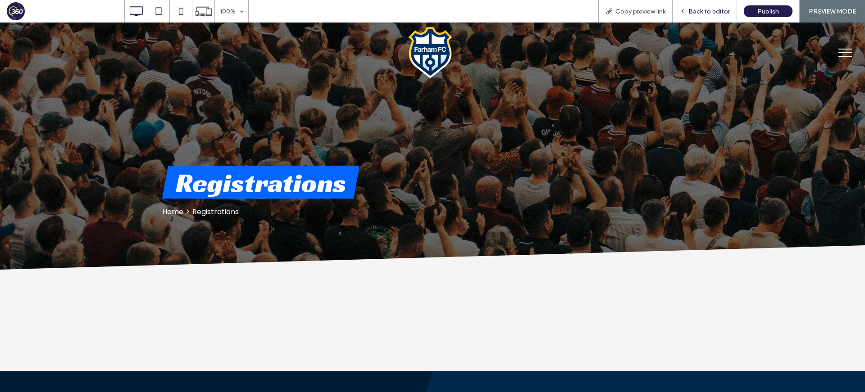
click at [728, 14] on span "Back to editor" at bounding box center [708, 12] width 41 height 8
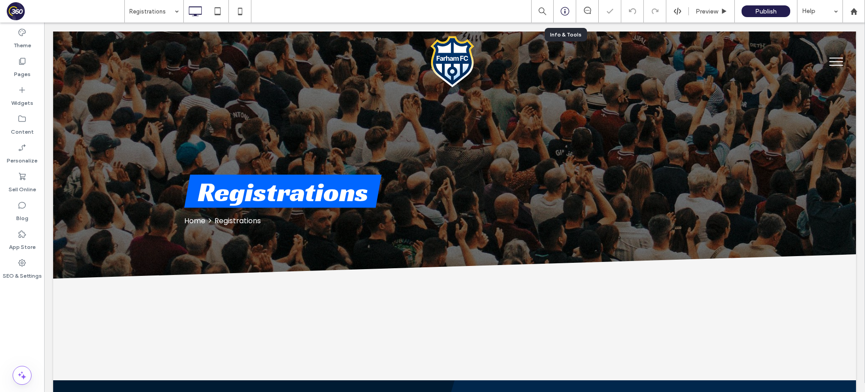
click at [567, 8] on icon at bounding box center [564, 11] width 9 height 9
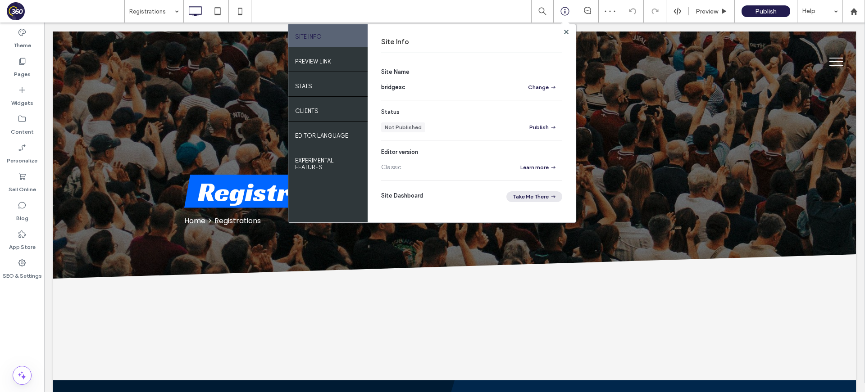
click at [528, 196] on button "Take Me There" at bounding box center [534, 196] width 56 height 11
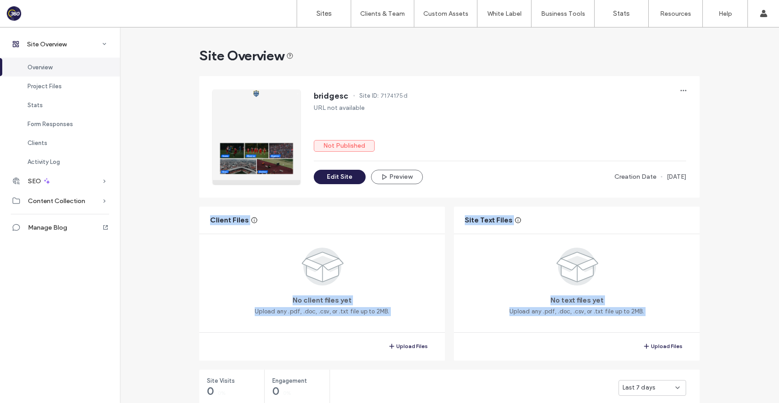
drag, startPoint x: 373, startPoint y: 207, endPoint x: 507, endPoint y: 364, distance: 206.8
click at [500, 353] on div "Client Files No client files yet Upload any .pdf, .doc, .csv, or .txt file up t…" at bounding box center [449, 284] width 500 height 154
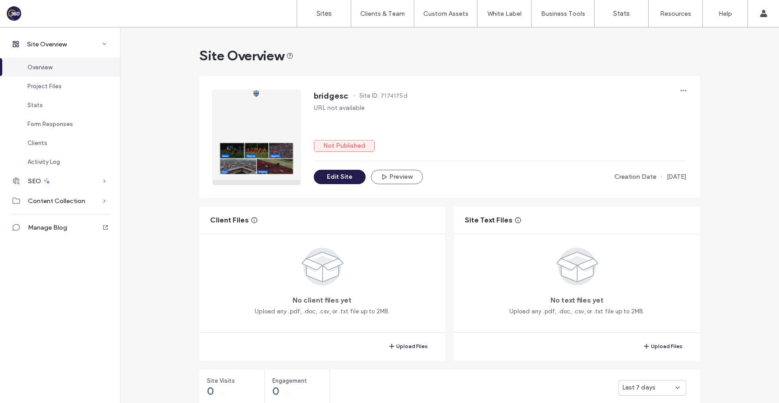
click at [41, 293] on div "Site Overview Overview Project Files Stats Form Responses Clients Activity Log …" at bounding box center [60, 215] width 120 height 376
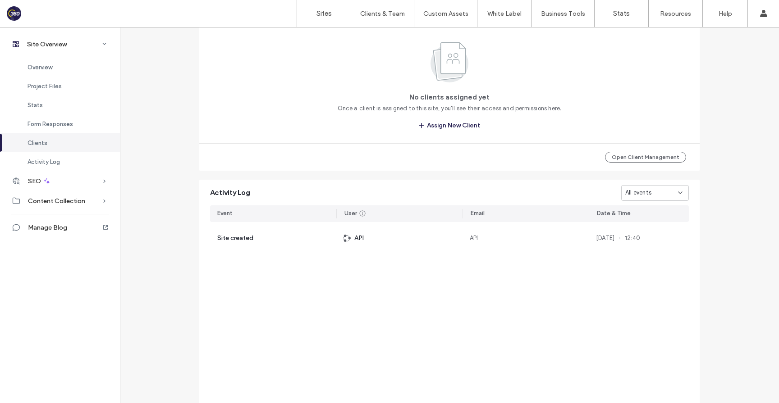
scroll to position [784, 0]
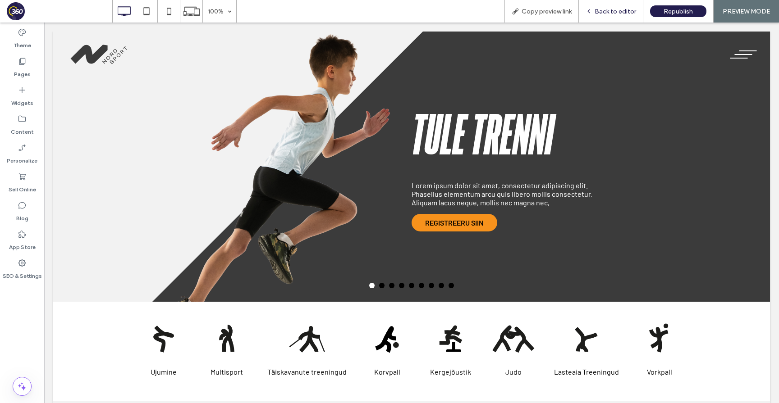
click at [612, 13] on span "Back to editor" at bounding box center [614, 12] width 41 height 8
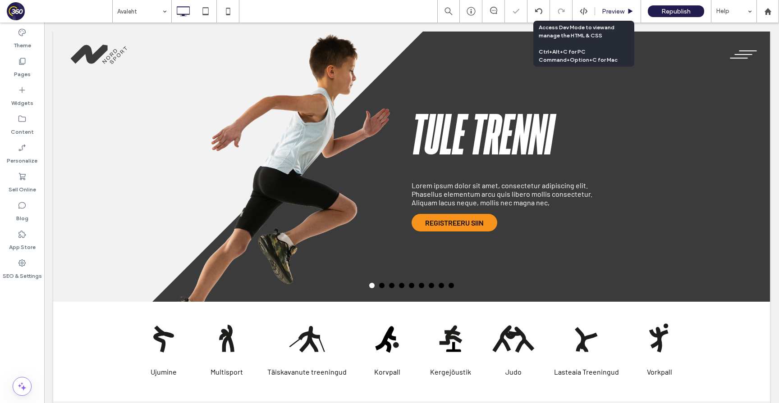
click at [605, 9] on span "Preview" at bounding box center [612, 12] width 23 height 8
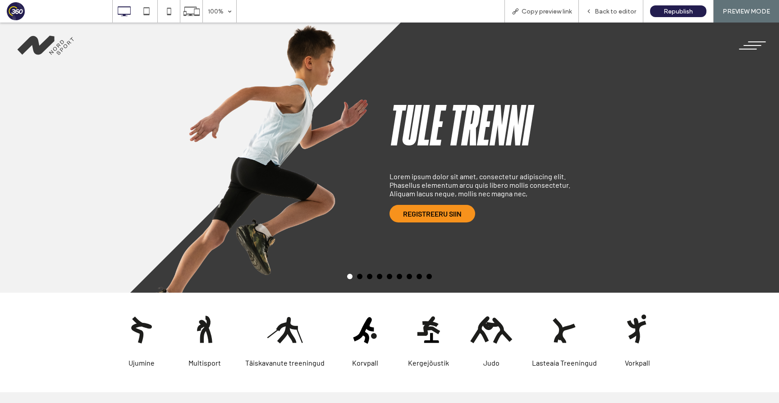
click at [612, 47] on button "menu" at bounding box center [751, 45] width 37 height 23
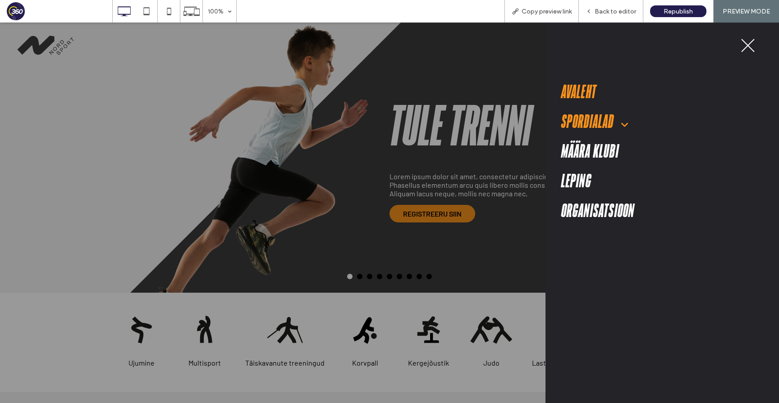
click at [612, 123] on span at bounding box center [621, 121] width 15 height 18
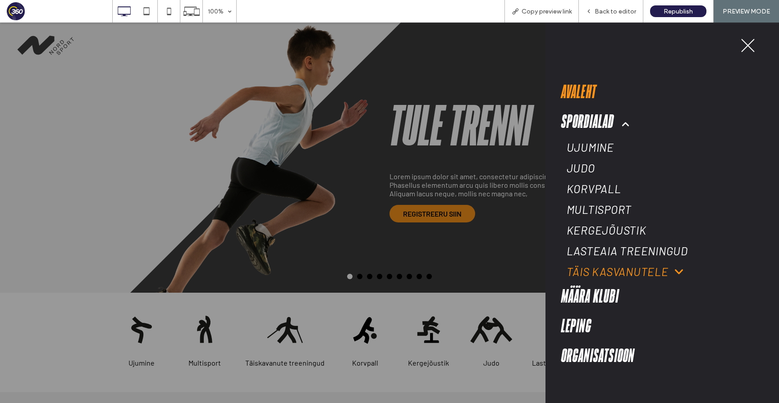
click at [612, 274] on span at bounding box center [675, 271] width 14 height 11
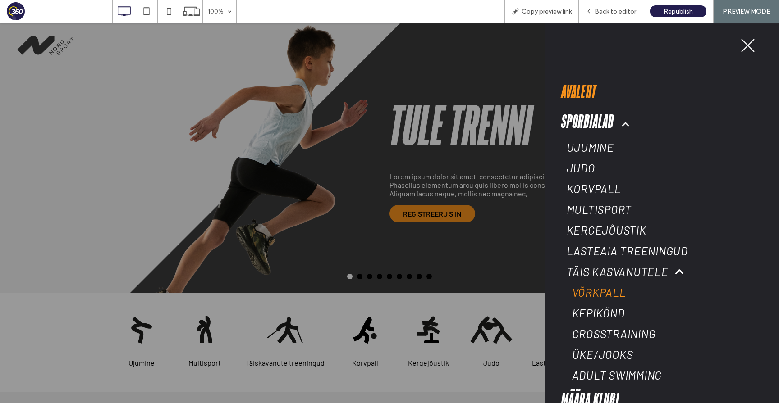
click at [612, 288] on link "Võrkpall" at bounding box center [659, 292] width 187 height 21
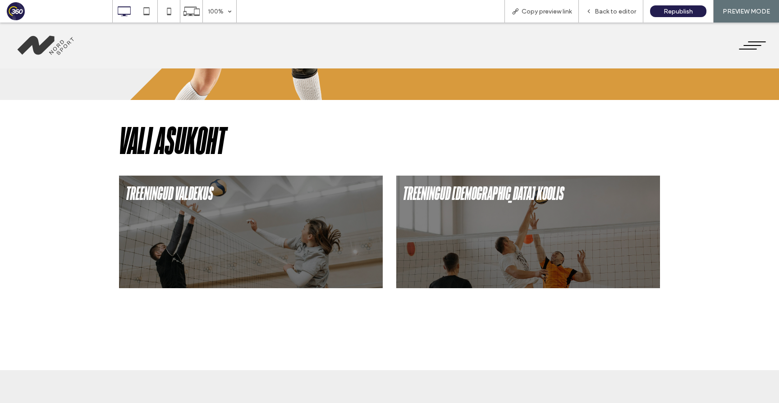
scroll to position [194, 0]
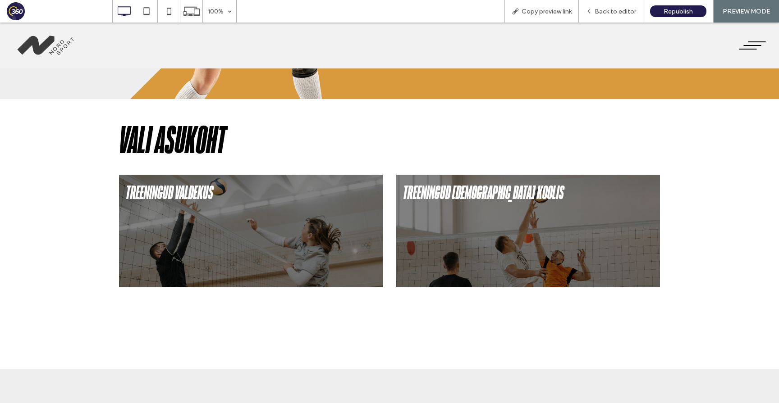
click at [612, 45] on button "menu" at bounding box center [751, 45] width 37 height 23
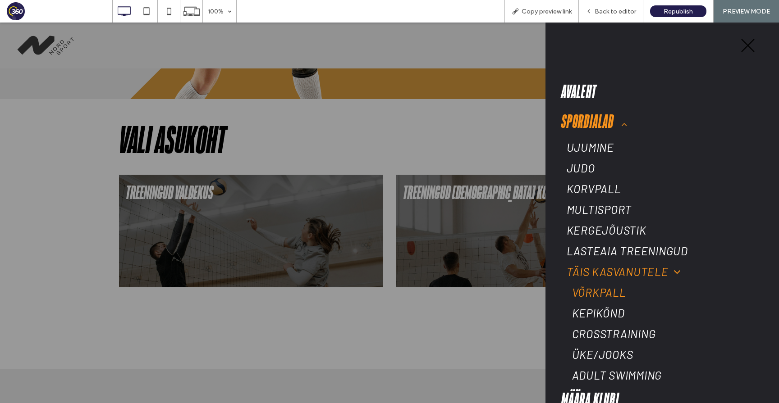
click at [612, 42] on span "menu" at bounding box center [748, 46] width 14 height 14
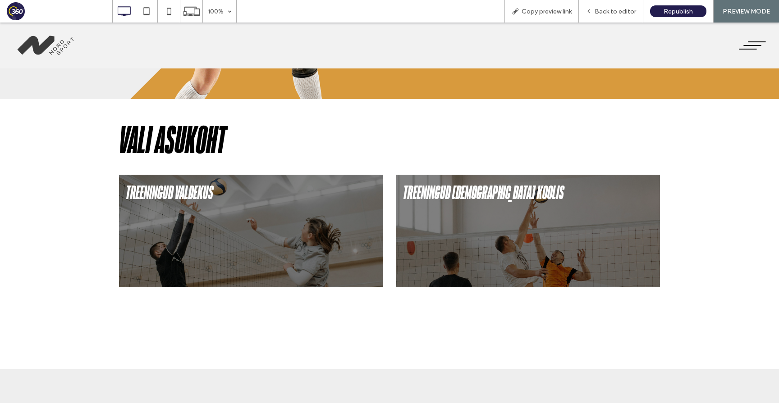
click at [612, 46] on button "menu" at bounding box center [751, 45] width 37 height 23
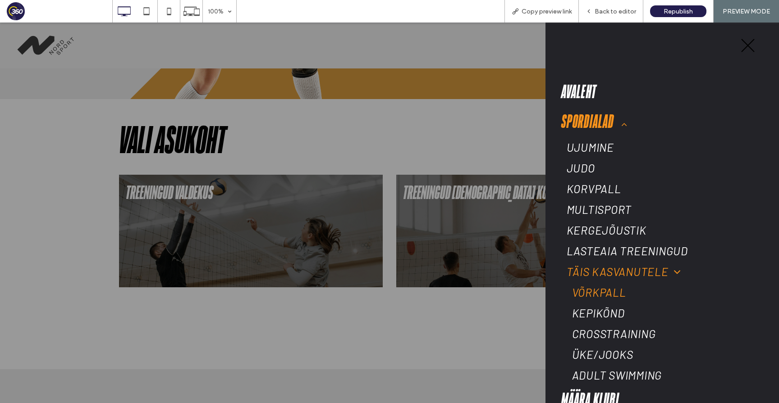
click at [612, 44] on button "menu" at bounding box center [751, 45] width 37 height 23
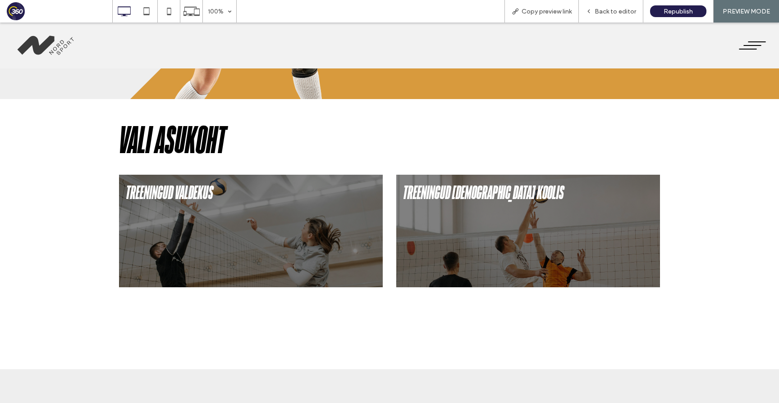
scroll to position [0, 0]
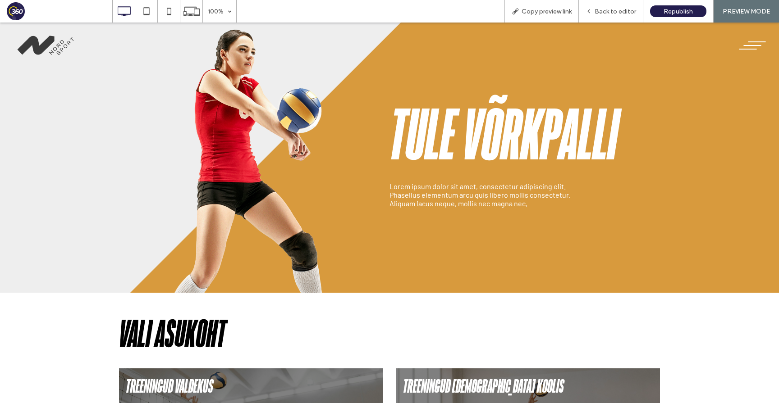
click at [42, 44] on img at bounding box center [46, 46] width 65 height 28
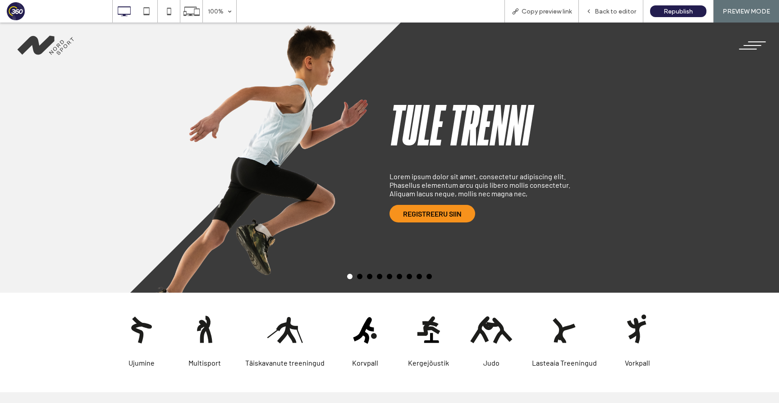
click at [404, 316] on div "Ujumine Multisport Täiskavanute treeningud Korvpall Kergejõustik Judo Lasteaia …" at bounding box center [389, 340] width 541 height 68
click at [429, 321] on div at bounding box center [427, 328] width 45 height 45
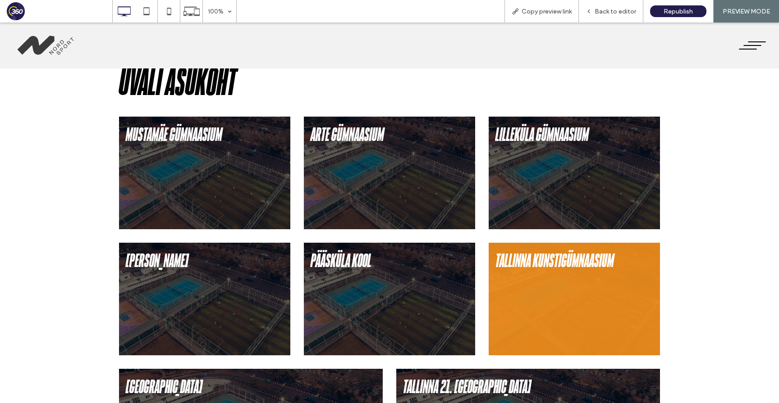
scroll to position [236, 0]
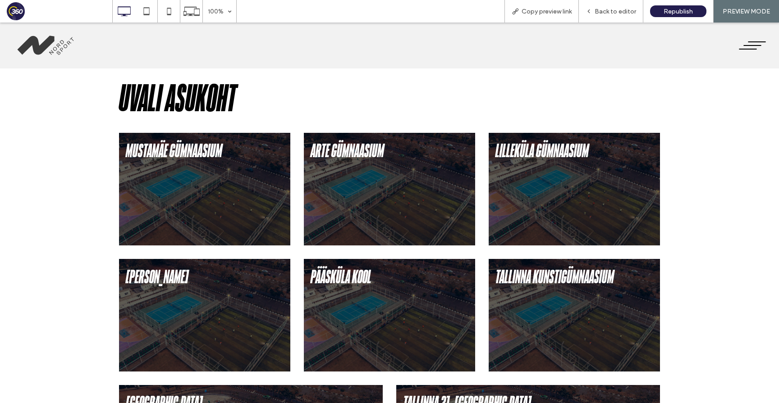
click at [612, 46] on button "menu" at bounding box center [751, 45] width 37 height 23
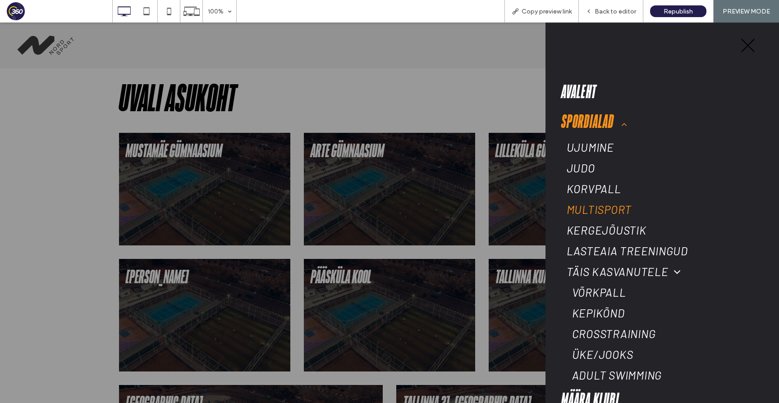
click at [612, 40] on button "menu" at bounding box center [751, 45] width 37 height 23
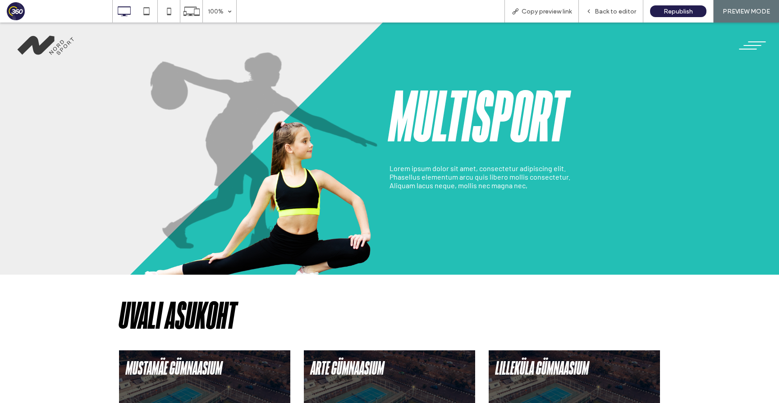
scroll to position [0, 0]
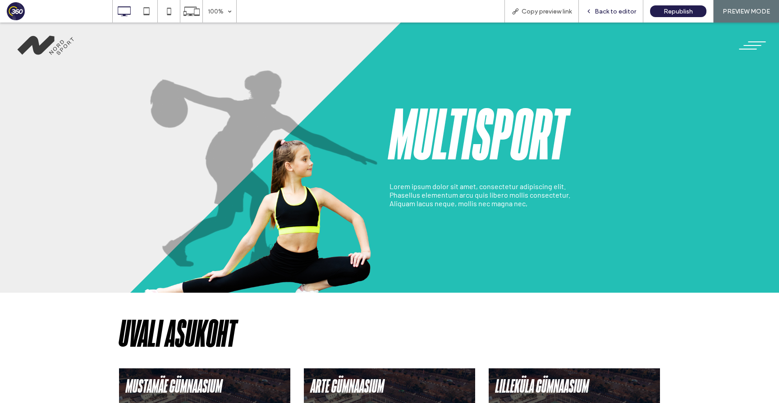
click at [612, 11] on span "Back to editor" at bounding box center [614, 12] width 41 height 8
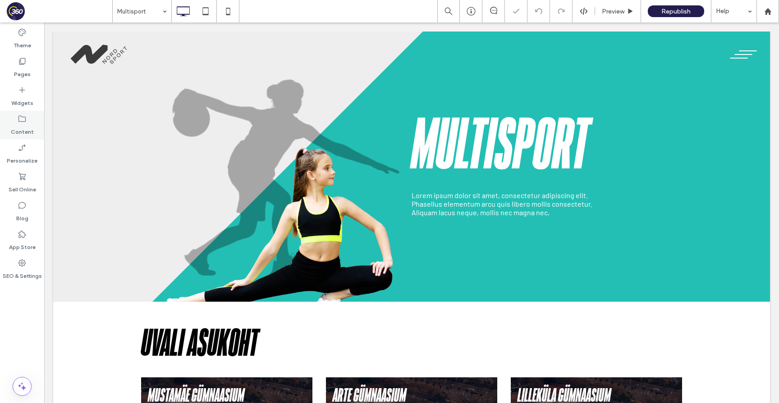
click at [16, 120] on div "Content" at bounding box center [22, 125] width 44 height 29
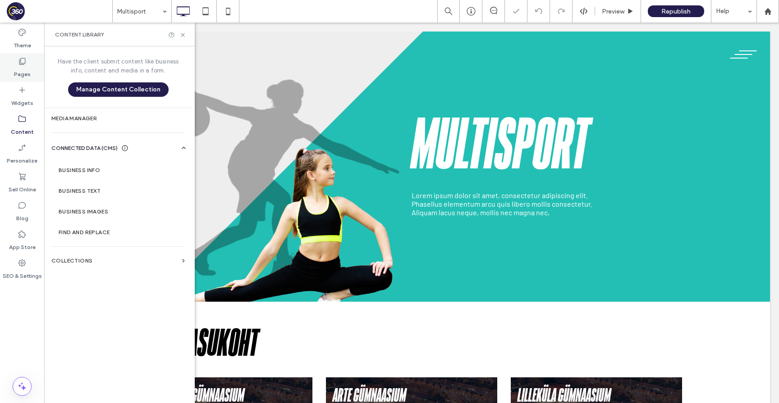
click at [33, 75] on div "Pages" at bounding box center [22, 67] width 44 height 29
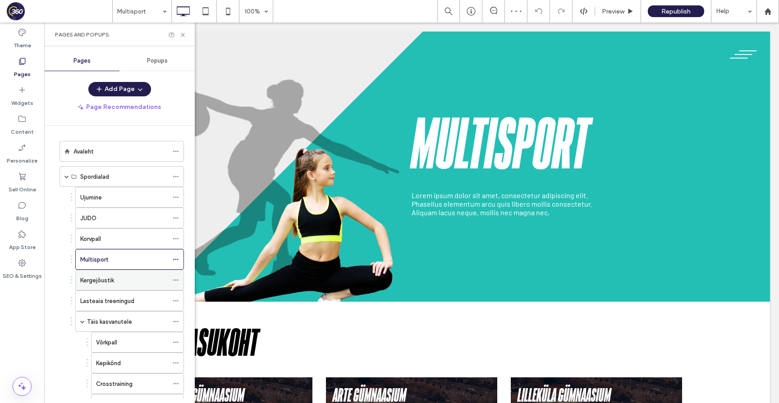
click at [118, 283] on div "Kergejõustik" at bounding box center [124, 280] width 88 height 9
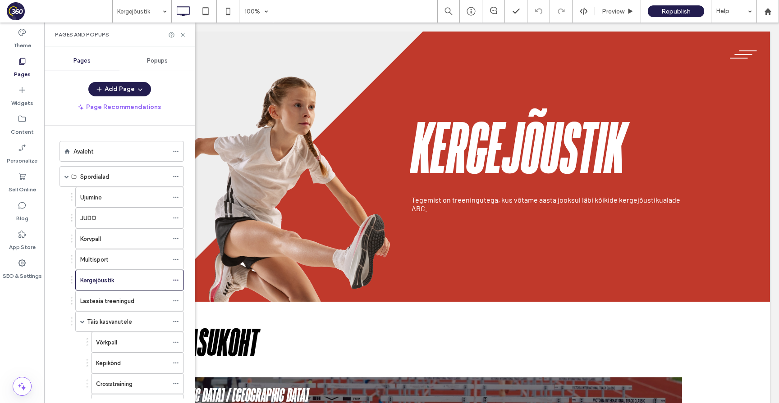
click at [182, 35] on div at bounding box center [389, 201] width 779 height 403
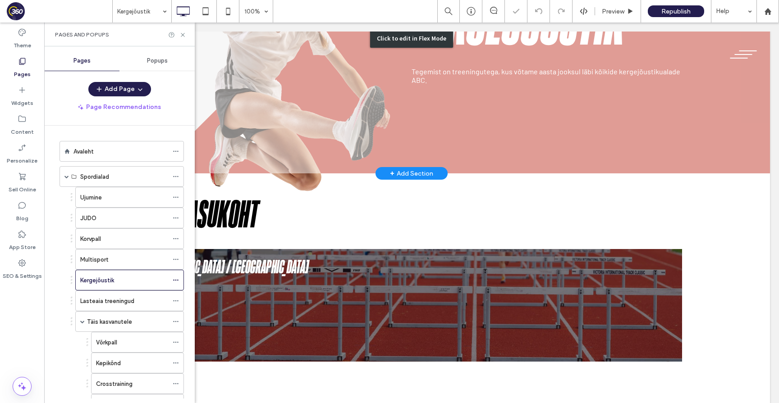
scroll to position [281, 0]
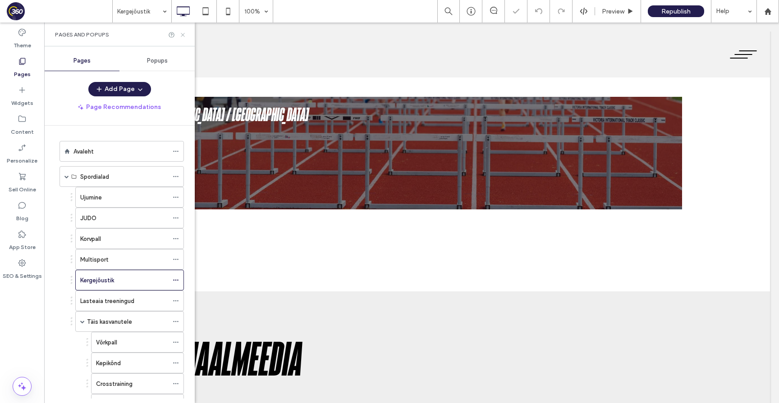
click at [182, 36] on icon at bounding box center [182, 35] width 7 height 7
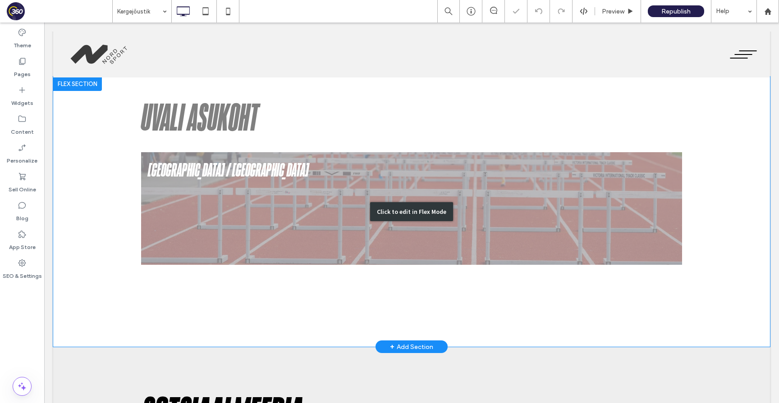
scroll to position [142, 0]
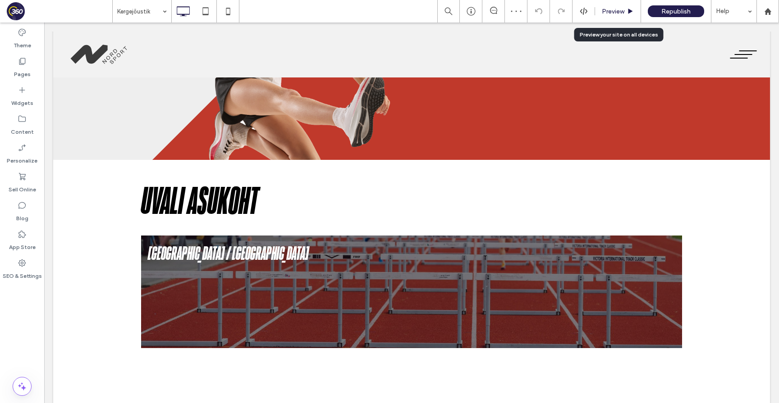
click at [612, 11] on span "Preview" at bounding box center [612, 12] width 23 height 8
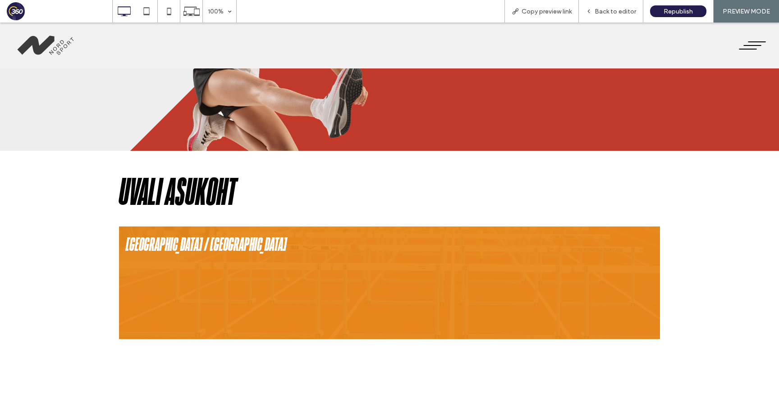
click at [374, 289] on img at bounding box center [389, 283] width 541 height 113
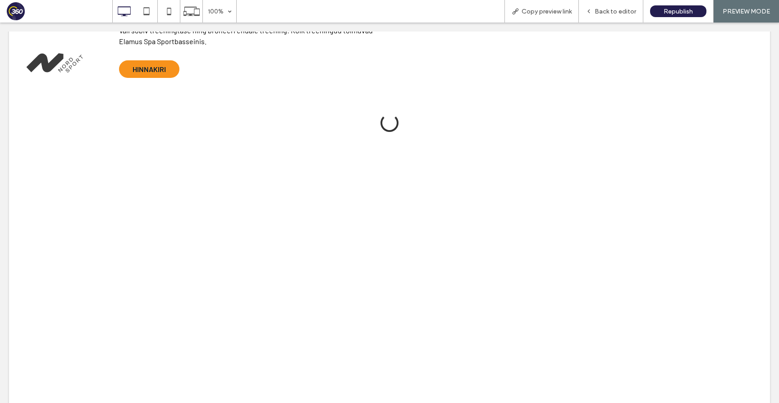
scroll to position [366, 0]
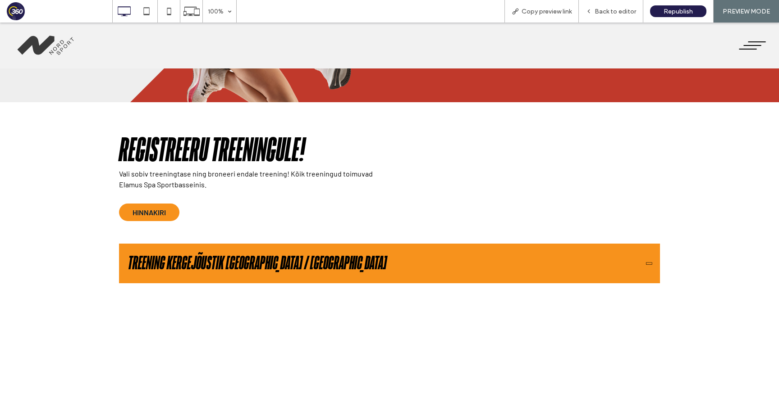
click at [329, 261] on h2 "Treening Kergejõustik Tallinna Kergejõustiku Hall / Kalevi staadion" at bounding box center [257, 264] width 259 height 22
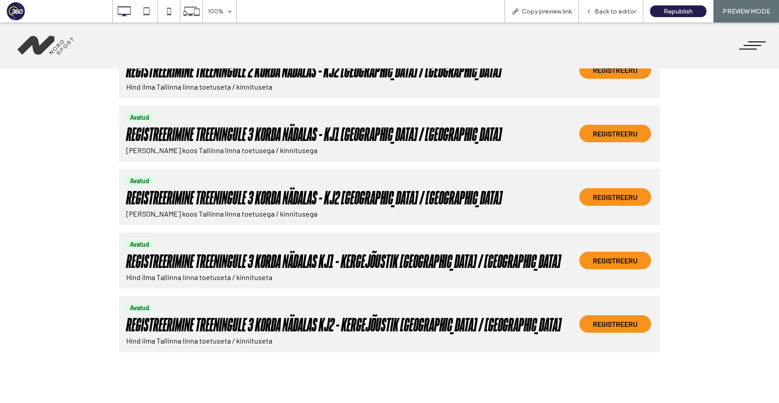
scroll to position [786, 0]
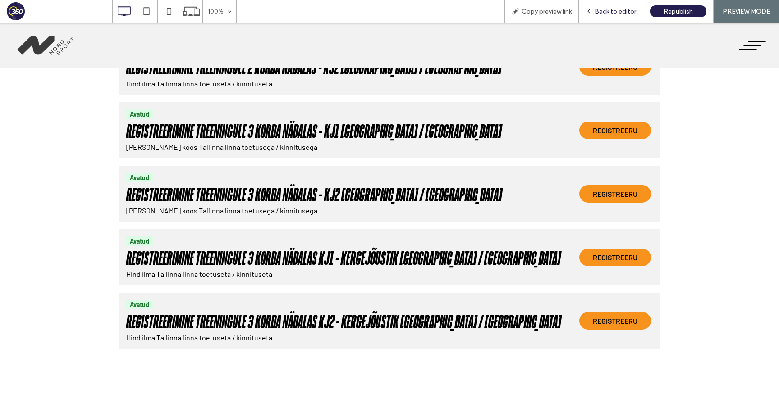
click at [612, 9] on span "Back to editor" at bounding box center [614, 12] width 41 height 8
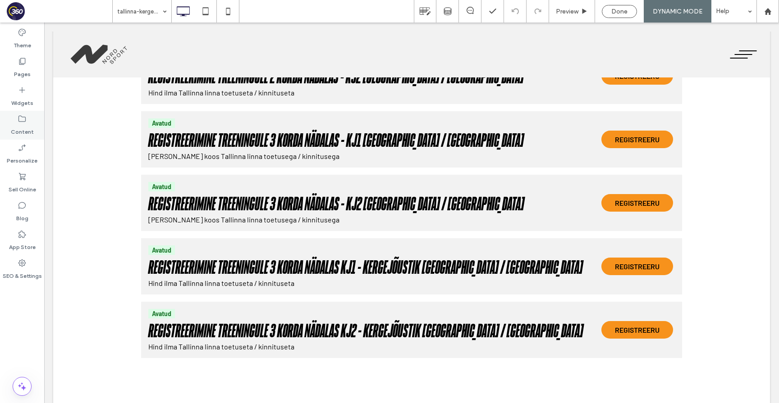
click at [14, 128] on label "Content" at bounding box center [22, 129] width 23 height 13
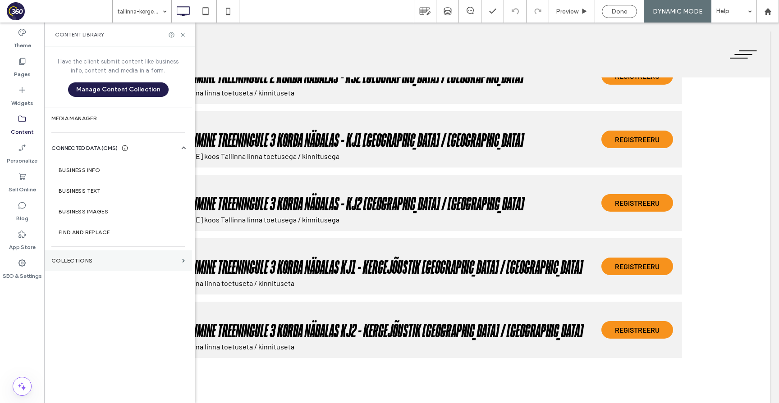
click at [110, 258] on label "Collections" at bounding box center [114, 261] width 127 height 6
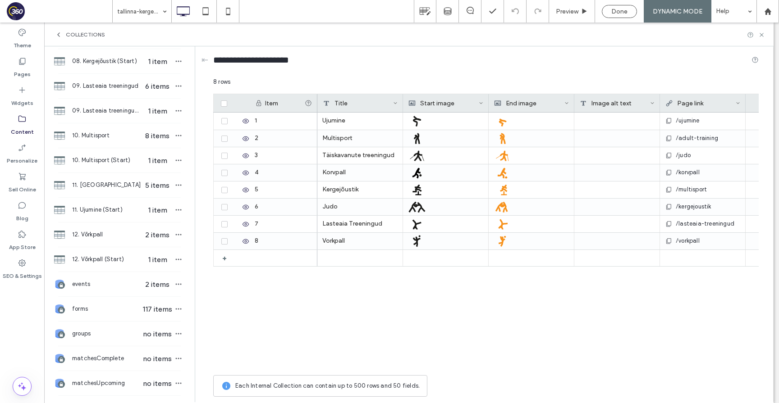
scroll to position [620, 0]
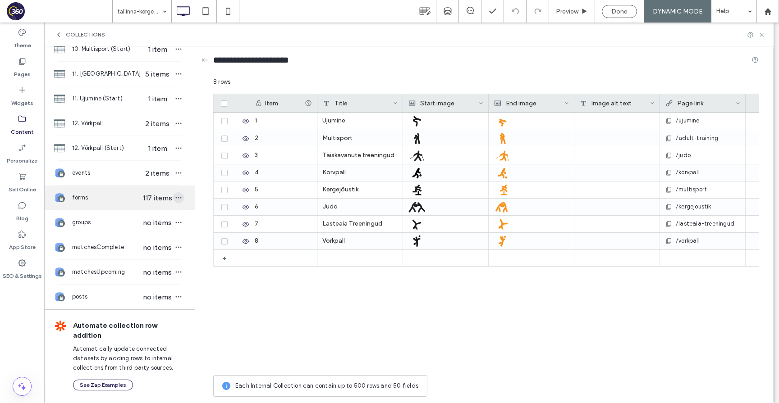
click at [176, 197] on use "button" at bounding box center [179, 197] width 6 height 1
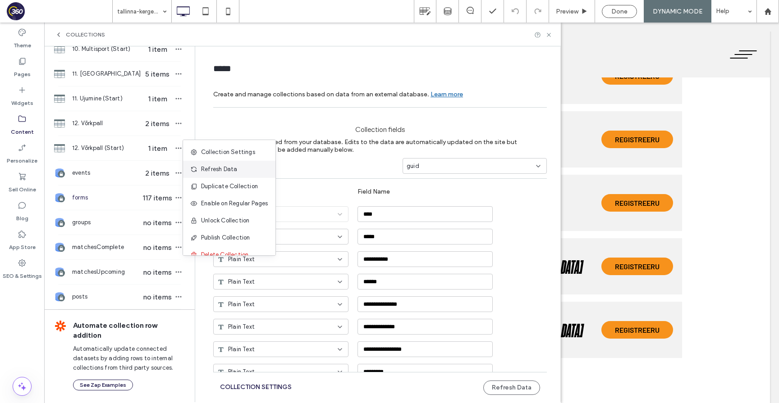
click at [211, 171] on span "Refresh Data" at bounding box center [219, 169] width 36 height 9
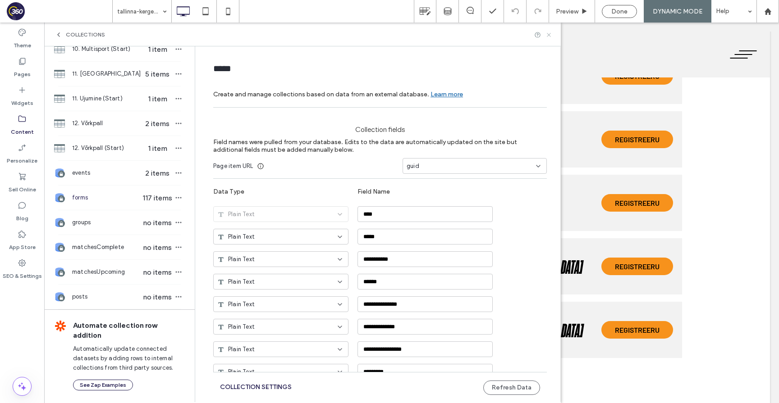
click at [548, 33] on icon at bounding box center [548, 35] width 7 height 7
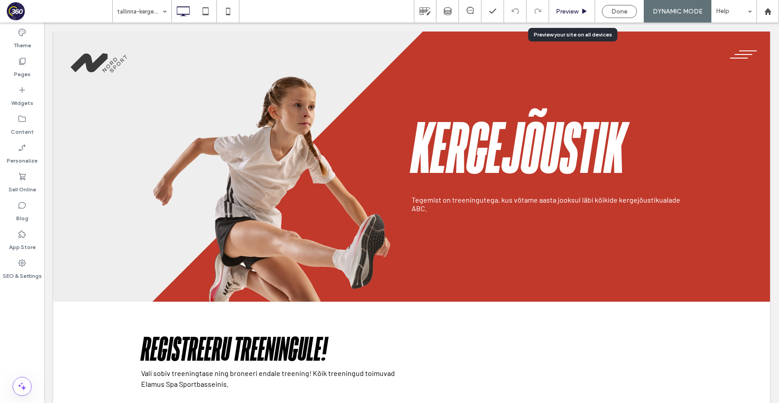
scroll to position [0, 0]
click at [574, 12] on span "Preview" at bounding box center [567, 12] width 23 height 8
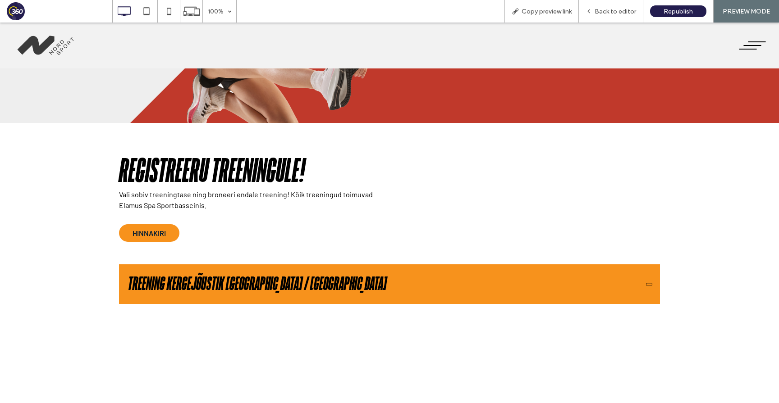
click at [387, 286] on h2 "Treening Kergejõustik Tallinna Kergejõustiku Hall / Kalevi staadion" at bounding box center [257, 284] width 259 height 22
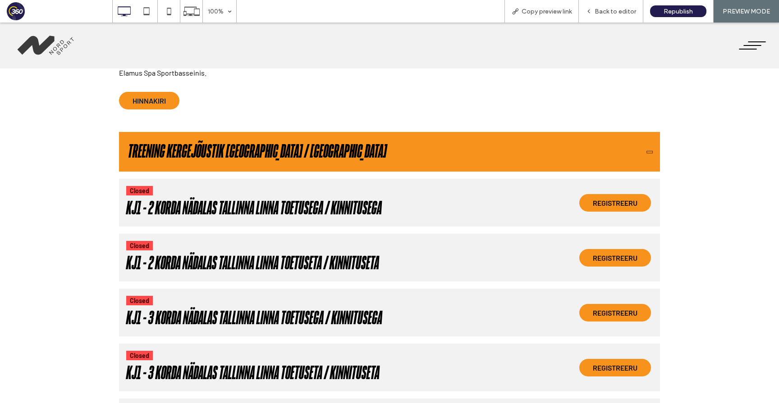
scroll to position [302, 0]
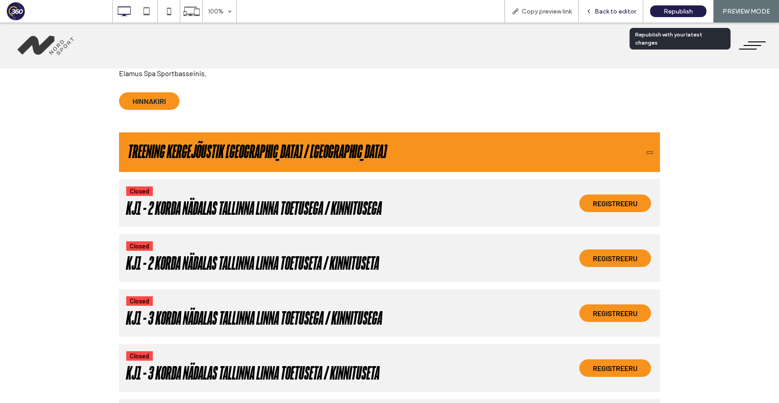
click at [612, 5] on div "Back to editor" at bounding box center [611, 11] width 64 height 23
click at [612, 11] on span "Back to editor" at bounding box center [614, 12] width 41 height 8
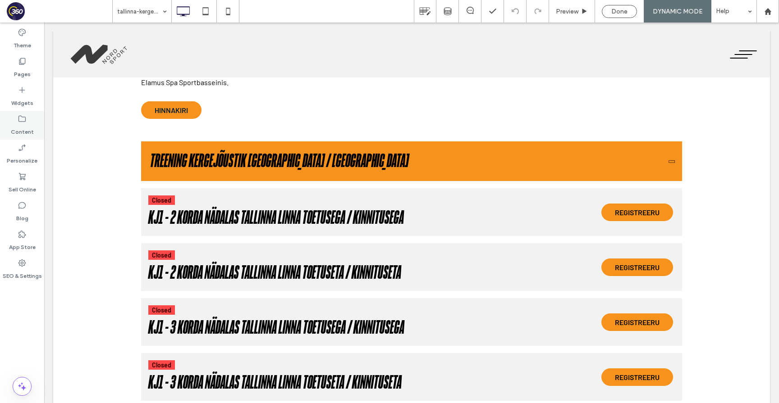
click at [26, 121] on icon at bounding box center [22, 118] width 9 height 9
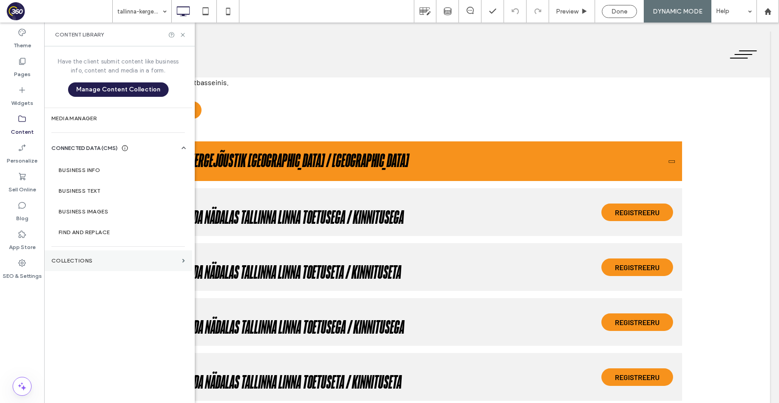
click at [102, 261] on label "Collections" at bounding box center [114, 261] width 127 height 6
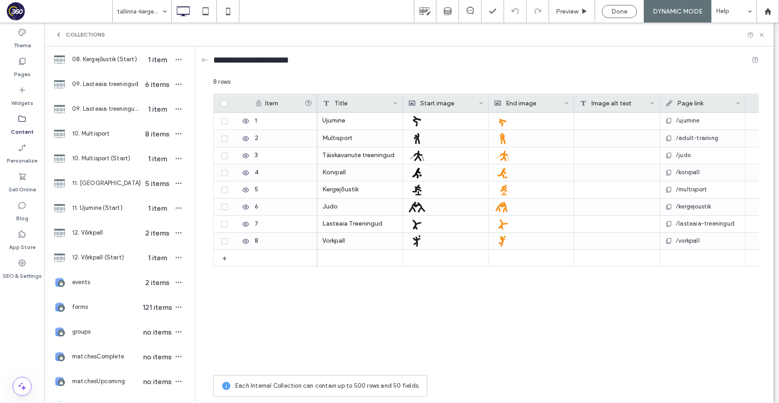
scroll to position [620, 0]
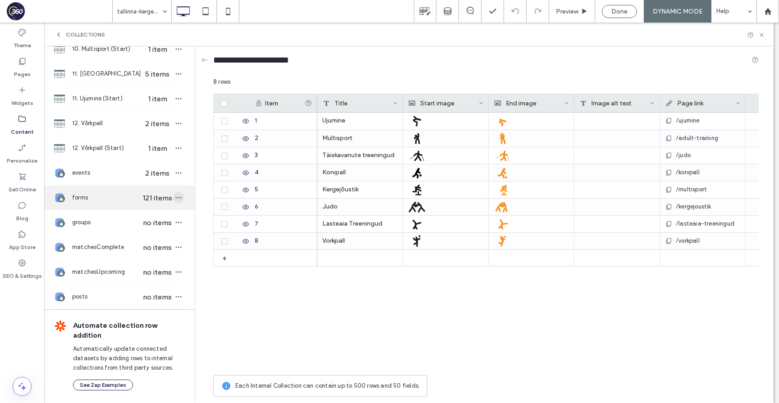
click at [176, 198] on icon "button" at bounding box center [178, 197] width 7 height 7
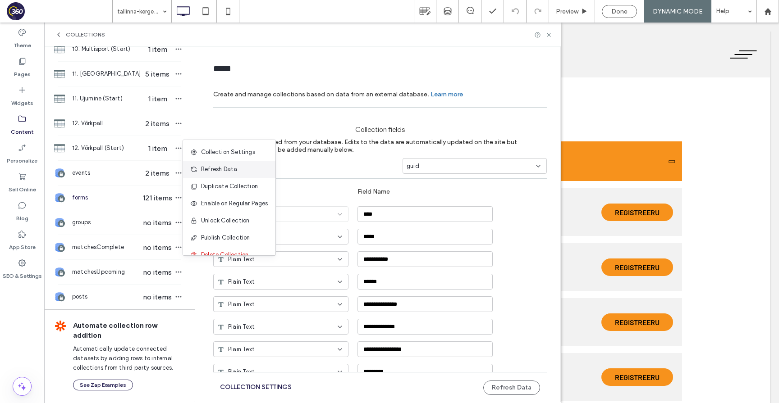
click at [226, 172] on span "Refresh Data" at bounding box center [219, 169] width 36 height 9
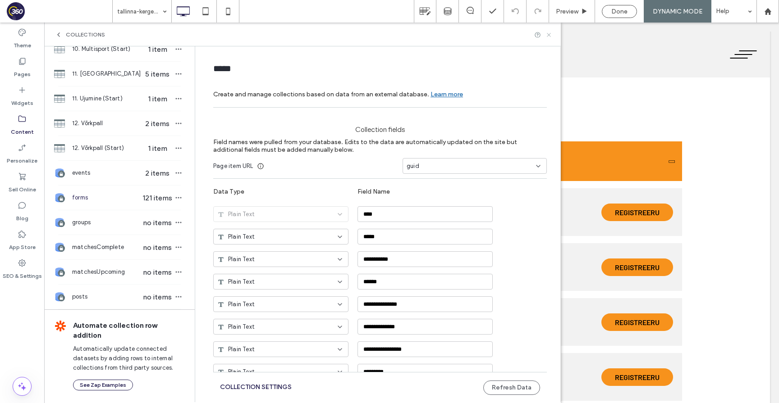
click at [548, 35] on icon at bounding box center [548, 35] width 7 height 7
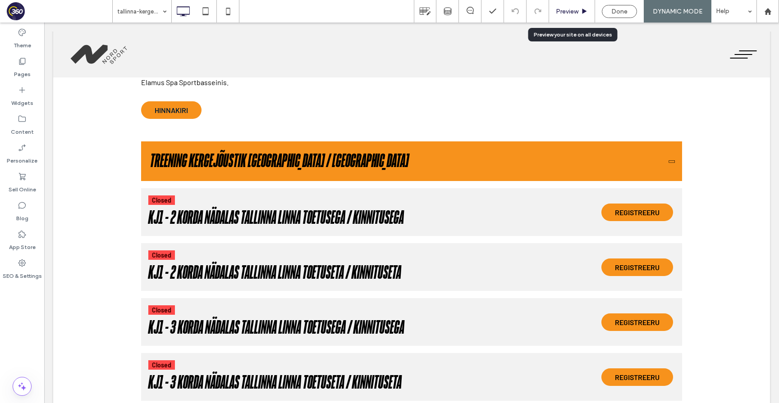
click at [577, 12] on span "Preview" at bounding box center [567, 12] width 23 height 8
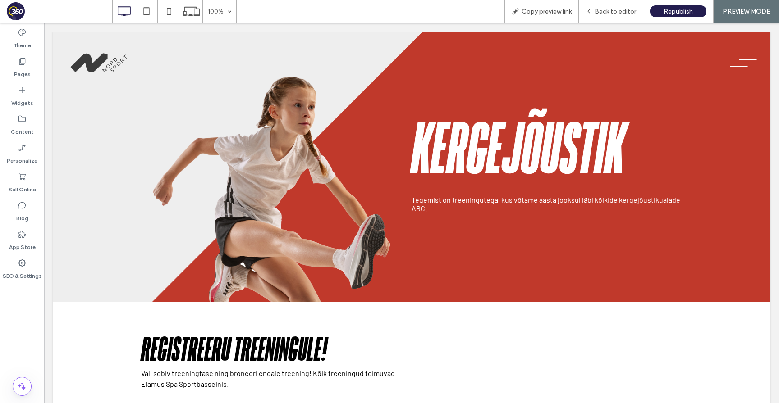
scroll to position [0, 0]
click at [610, 17] on div "Back to editor" at bounding box center [611, 11] width 64 height 23
click at [612, 8] on span "Back to editor" at bounding box center [614, 12] width 41 height 8
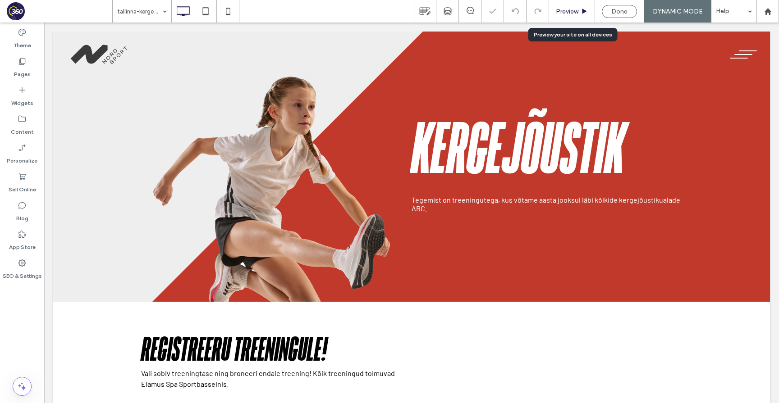
click at [576, 9] on span "Preview" at bounding box center [567, 12] width 23 height 8
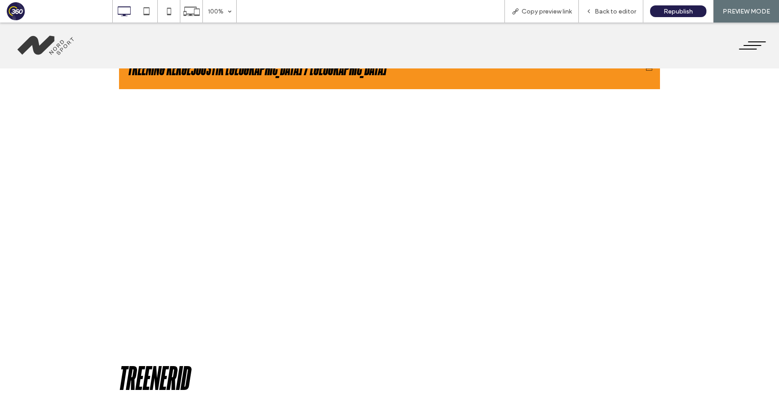
scroll to position [366, 0]
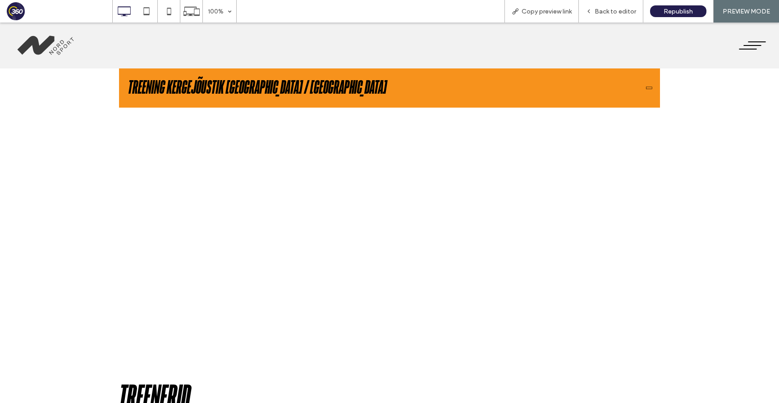
click at [446, 81] on button "Treening Kergejõustik Tallinna Kergejõustiku Hall / Kalevi staadion" at bounding box center [389, 88] width 541 height 40
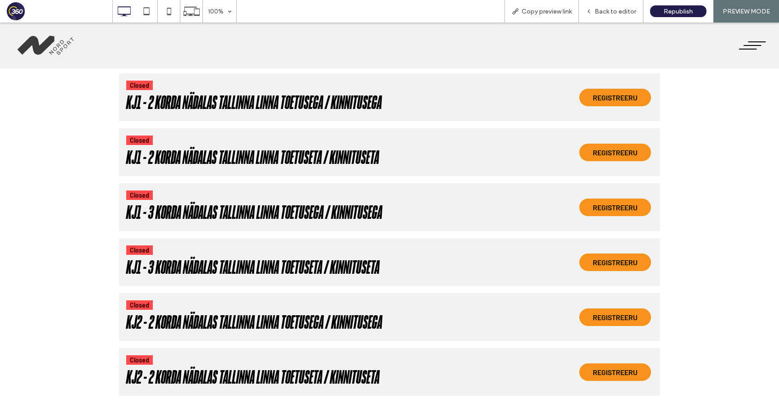
scroll to position [341, 0]
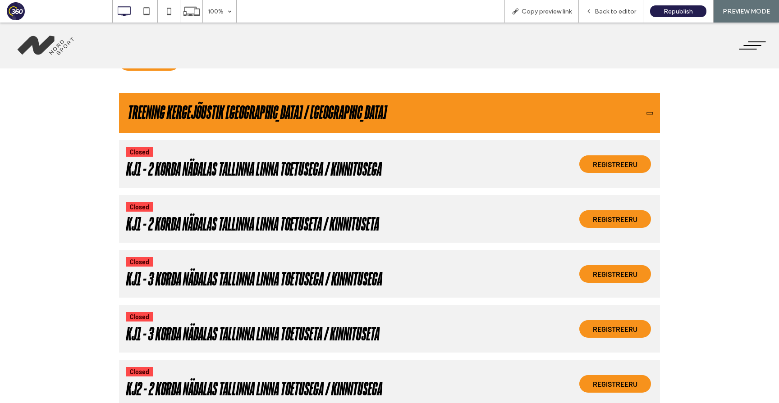
click at [537, 115] on button "Treening Kergejõustik Tallinna Kergejõustiku Hall / Kalevi staadion" at bounding box center [389, 113] width 541 height 40
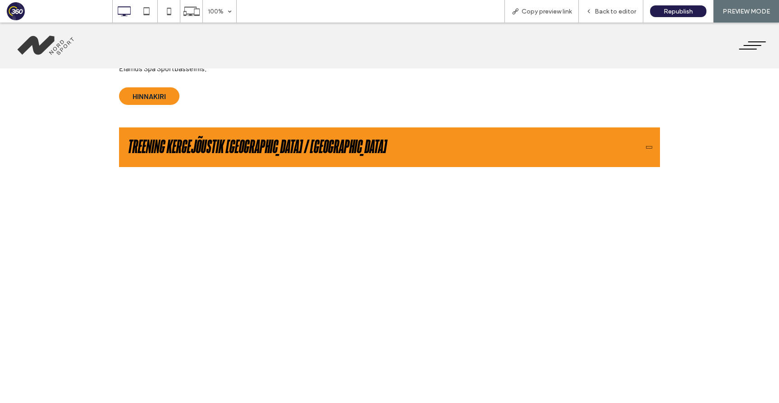
scroll to position [247, 0]
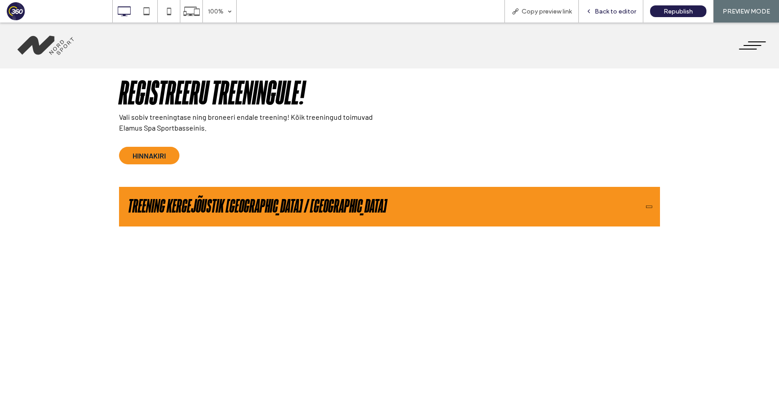
click at [606, 13] on span "Back to editor" at bounding box center [614, 12] width 41 height 8
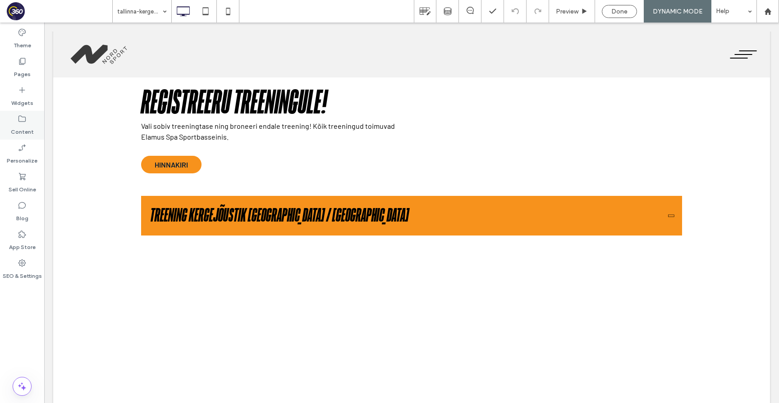
click at [10, 128] on div "Content" at bounding box center [22, 125] width 44 height 29
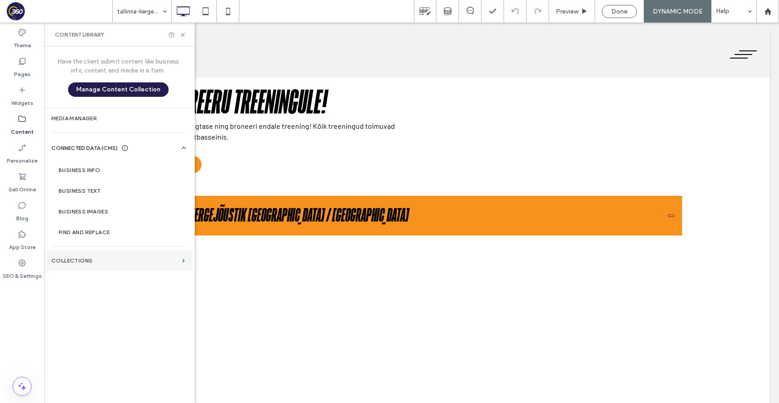
click at [73, 258] on label "Collections" at bounding box center [114, 261] width 127 height 6
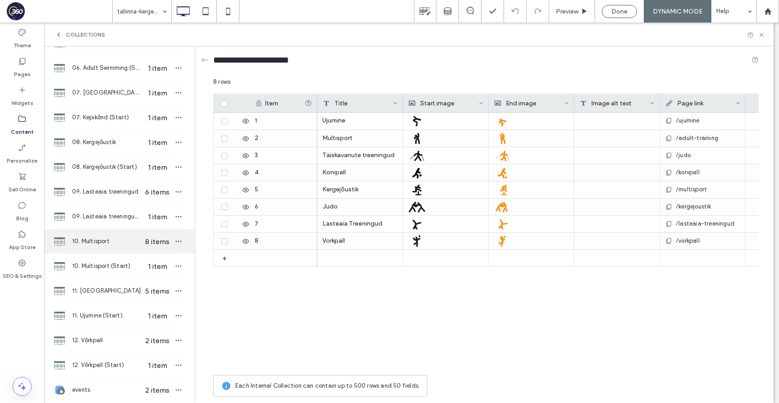
scroll to position [401, 0]
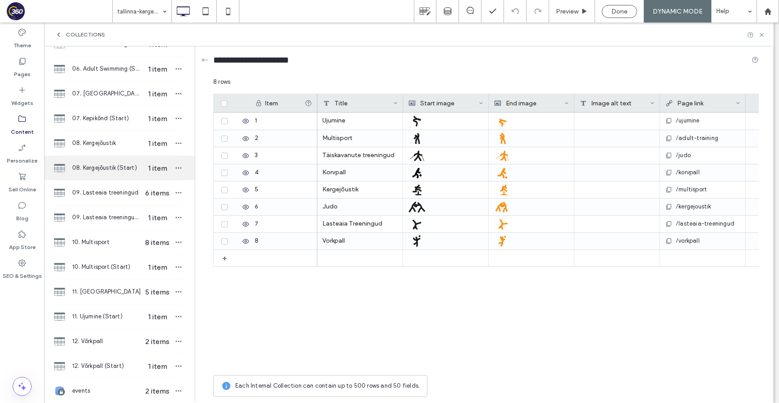
click at [116, 167] on span "08. Kergejõustik (Start)" at bounding box center [106, 168] width 69 height 9
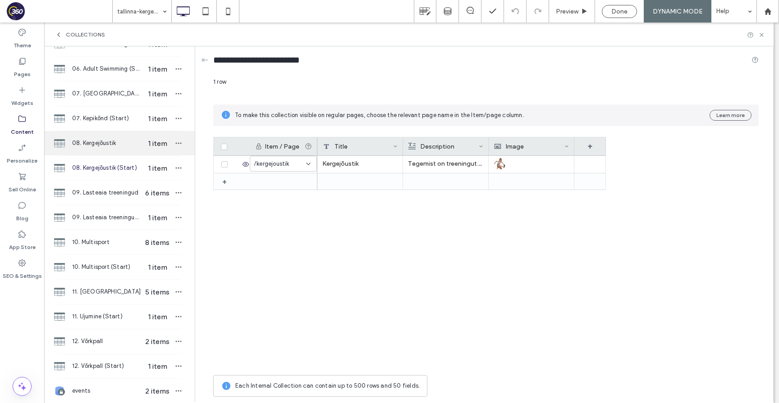
click at [111, 142] on span "08. Kergejõustik" at bounding box center [106, 143] width 69 height 9
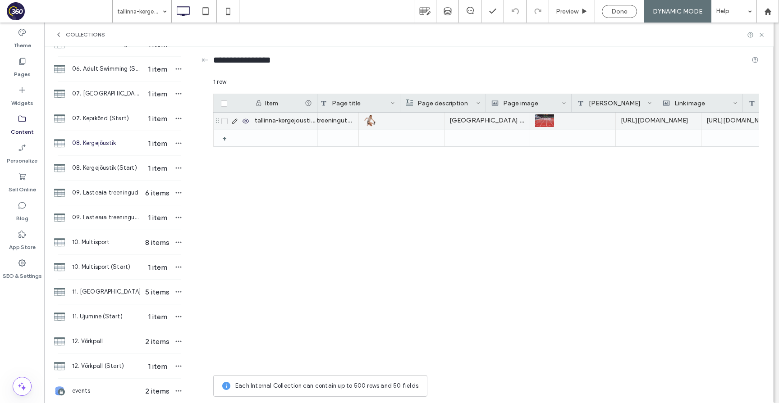
scroll to position [0, 190]
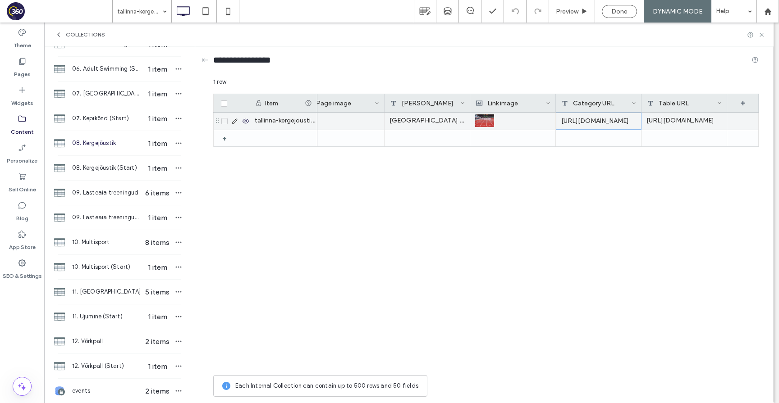
click at [602, 124] on div "https://forms.360player.com/sknord/form-categories/f1fb1325-7363-4f62-96aa-f943…" at bounding box center [599, 121] width 86 height 17
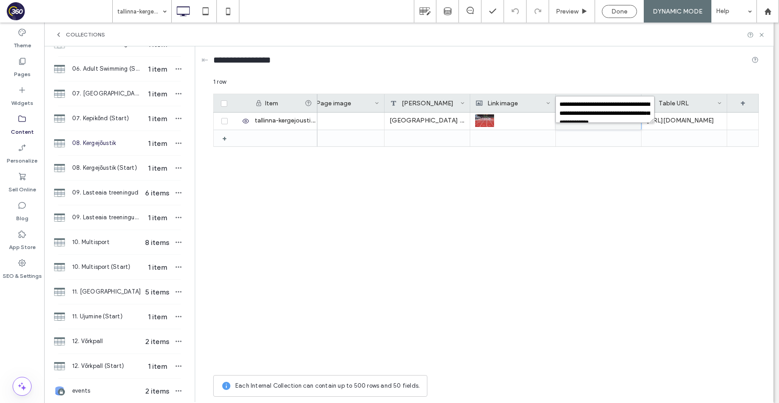
click at [558, 103] on textarea "**********" at bounding box center [604, 109] width 99 height 27
click at [612, 116] on textarea "**********" at bounding box center [604, 109] width 99 height 27
click at [612, 115] on textarea "**********" at bounding box center [604, 109] width 99 height 27
type textarea "**********"
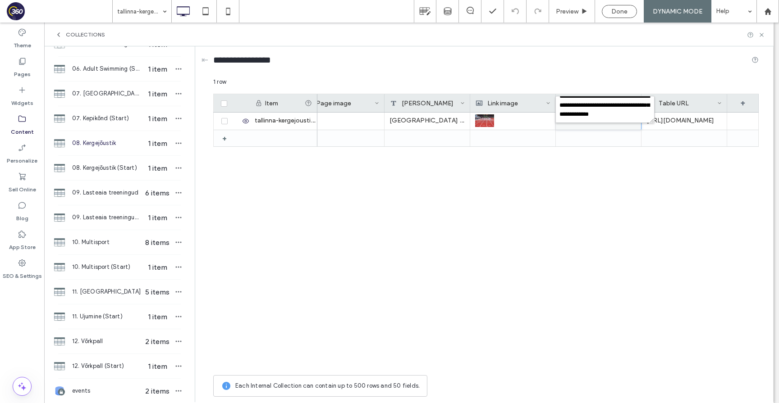
click at [561, 198] on div "Tegemist on treeningutega, kus võtame aasta jooksul läbi kõikide kergejõustikua…" at bounding box center [537, 242] width 441 height 258
click at [612, 39] on div "Collections" at bounding box center [408, 35] width 729 height 24
click at [612, 34] on use at bounding box center [761, 35] width 4 height 4
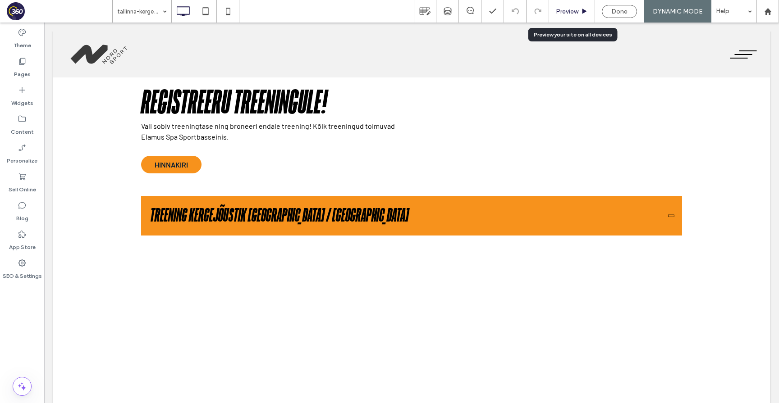
click at [576, 12] on span "Preview" at bounding box center [567, 12] width 23 height 8
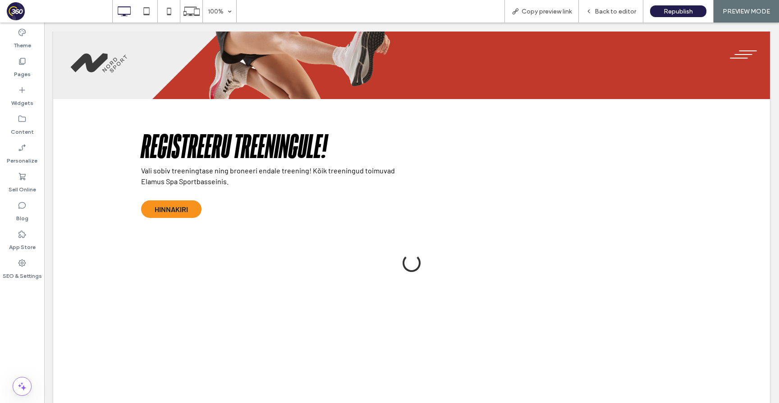
scroll to position [283, 0]
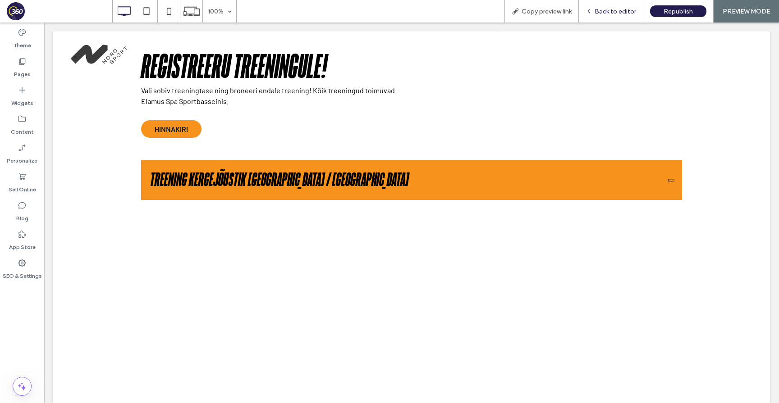
click at [612, 9] on span "Back to editor" at bounding box center [614, 12] width 41 height 8
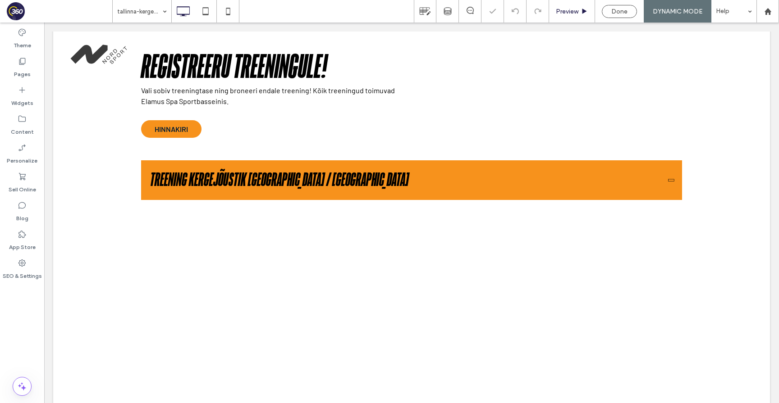
click at [572, 8] on span "Preview" at bounding box center [567, 12] width 23 height 8
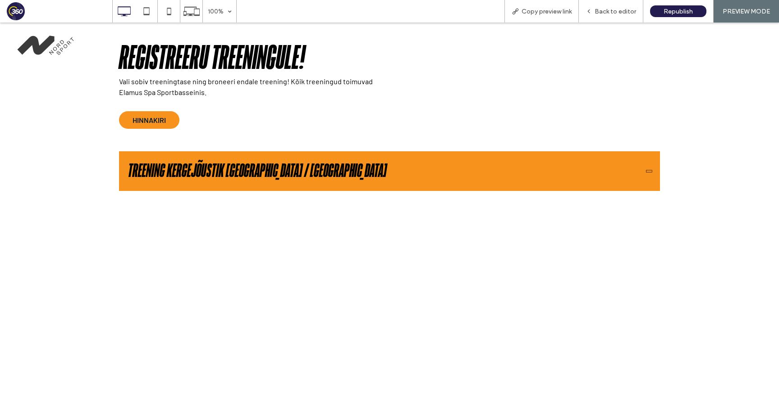
click at [348, 169] on h2 "Treening Kergejõustik Tallinna Kergejõustiku Hall / Kalevi staadion" at bounding box center [257, 171] width 259 height 22
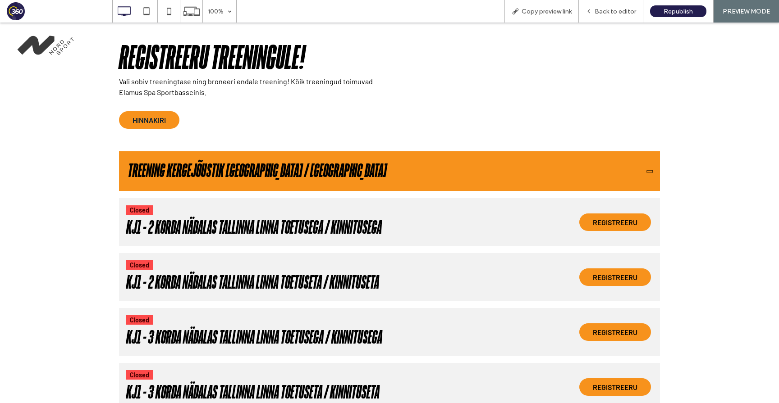
click at [348, 169] on h2 "Treening Kergejõustik Tallinna Kergejõustiku Hall / Kalevi staadion" at bounding box center [257, 171] width 259 height 22
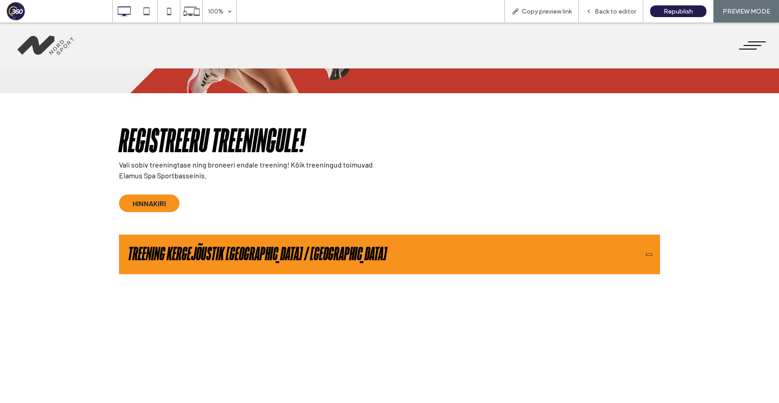
scroll to position [206, 0]
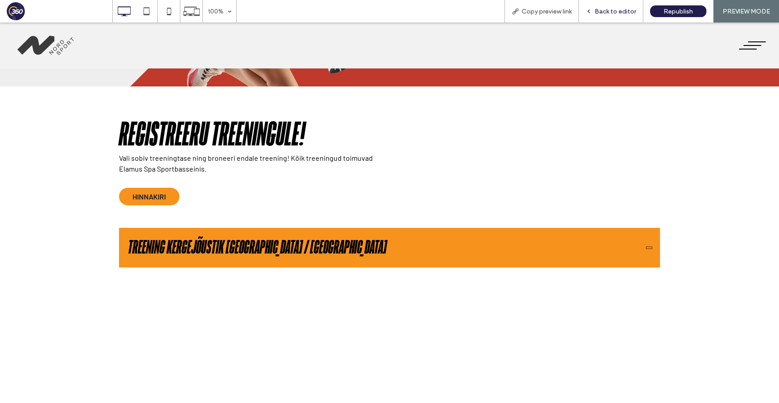
click at [612, 9] on span "Back to editor" at bounding box center [614, 12] width 41 height 8
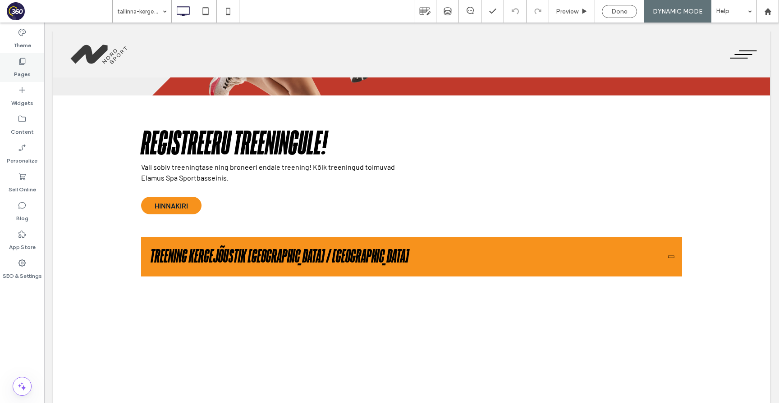
click at [21, 73] on label "Pages" at bounding box center [22, 72] width 17 height 13
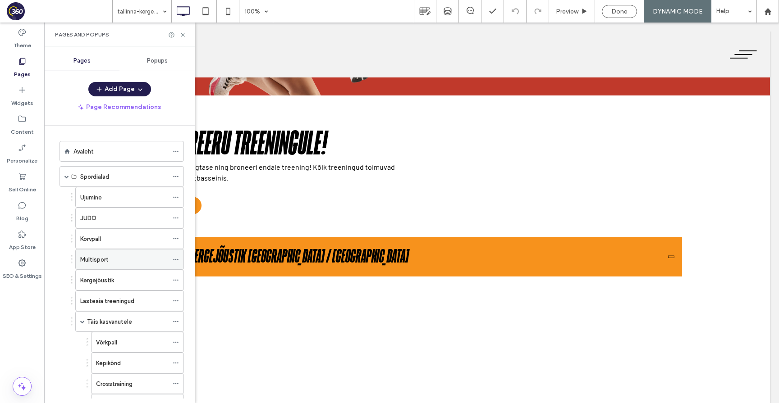
scroll to position [38, 0]
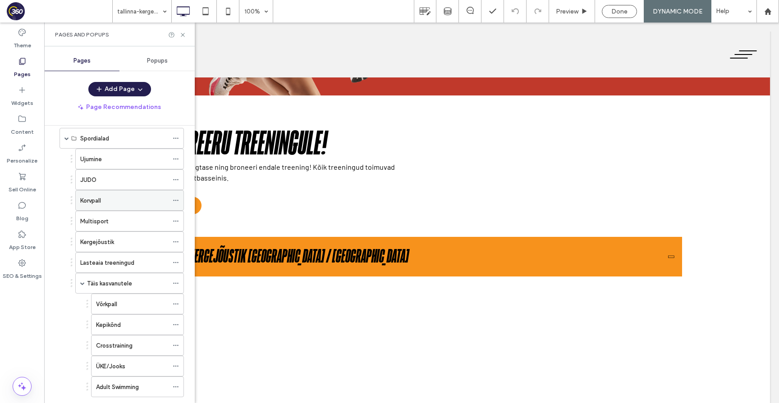
click at [120, 206] on div "Korvpall" at bounding box center [124, 201] width 88 height 20
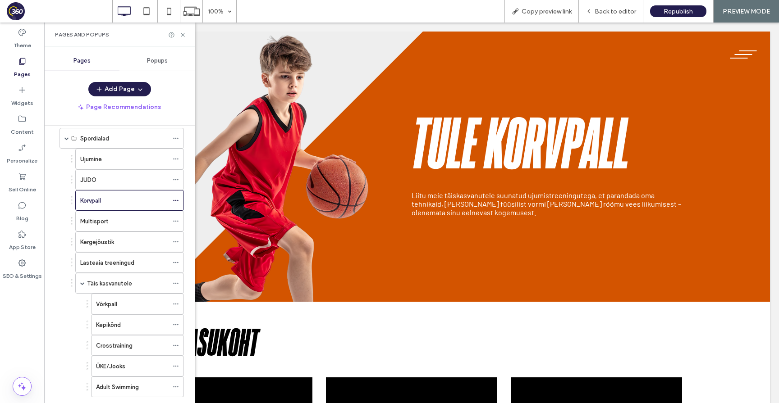
scroll to position [0, 0]
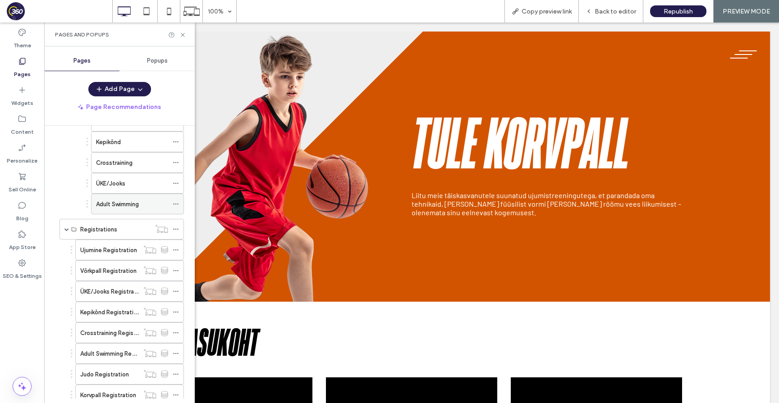
scroll to position [224, 0]
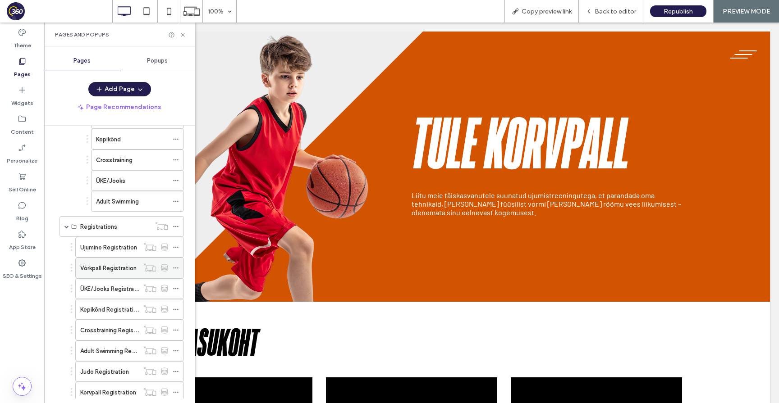
click at [114, 269] on label "Võrkpall Registration" at bounding box center [108, 268] width 56 height 16
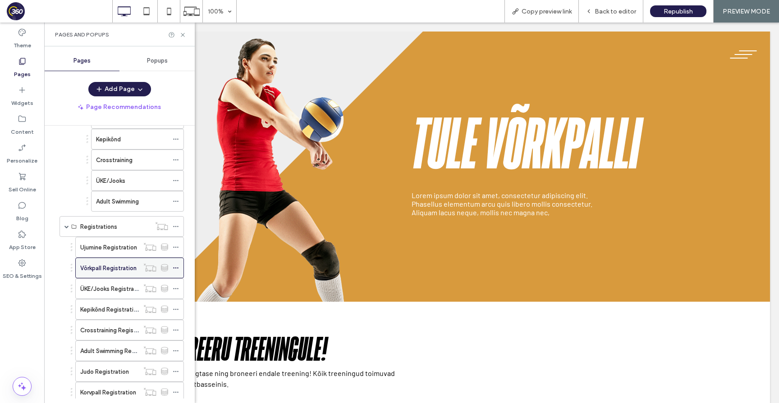
scroll to position [0, 0]
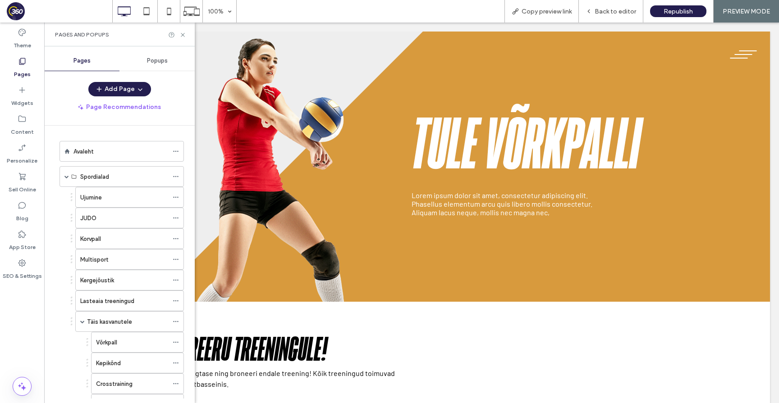
scroll to position [224, 0]
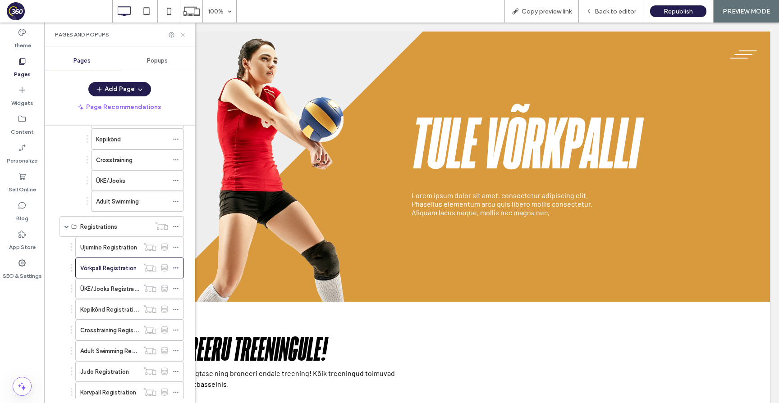
click at [182, 37] on icon at bounding box center [182, 35] width 7 height 7
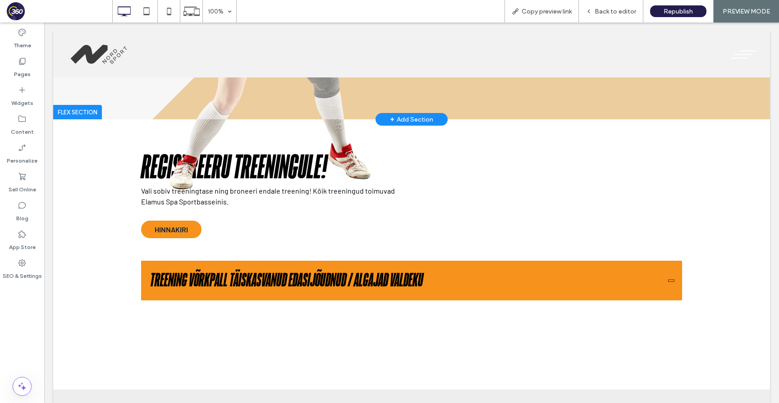
scroll to position [244, 0]
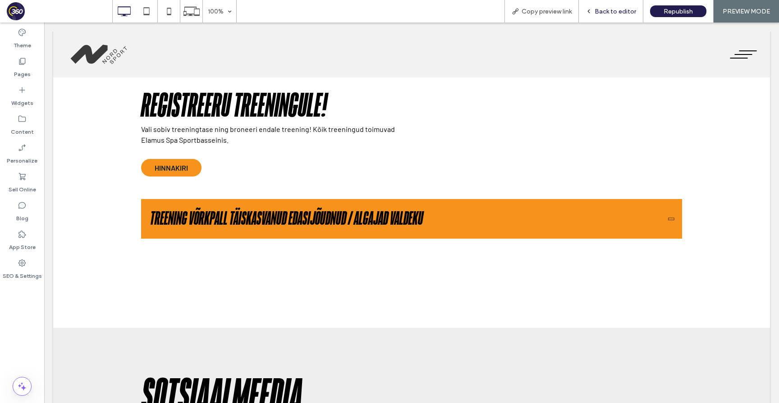
click at [618, 9] on span "Back to editor" at bounding box center [614, 12] width 41 height 8
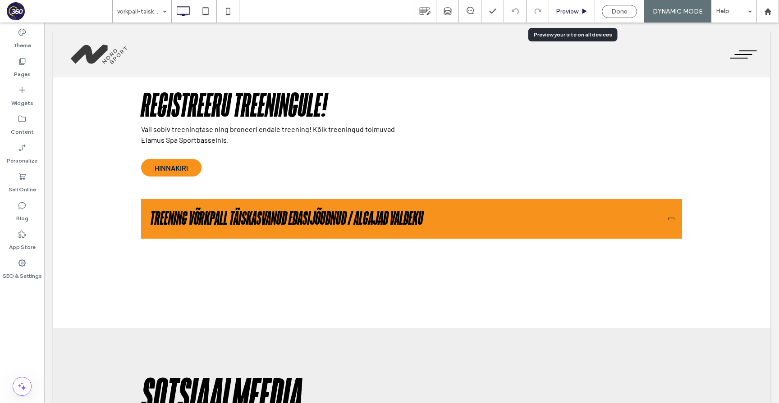
click at [570, 12] on span "Preview" at bounding box center [567, 12] width 23 height 8
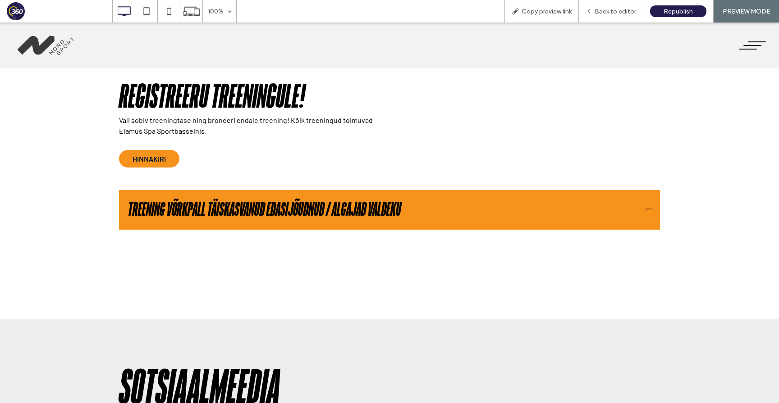
click at [382, 196] on button "Treening Võrkpall Täiskasvanud Edasijõudnud / Algajad Valdeku" at bounding box center [389, 210] width 541 height 40
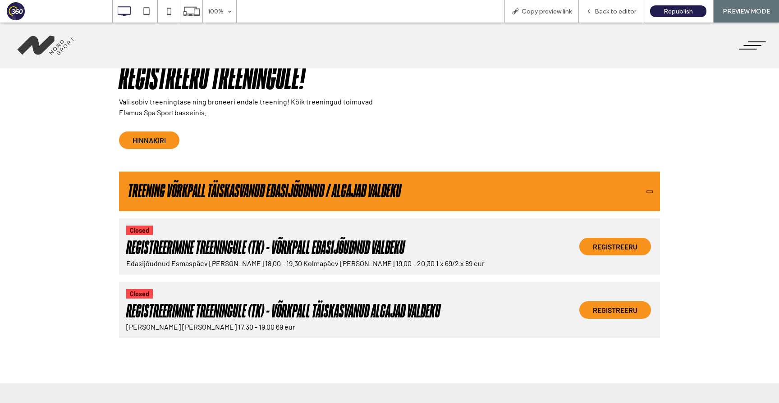
scroll to position [263, 0]
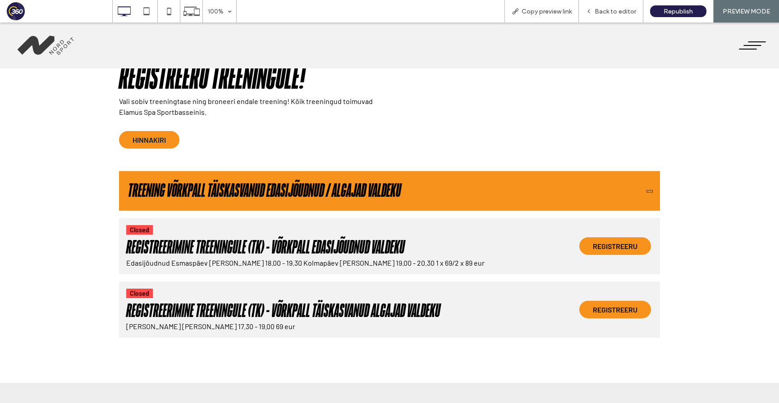
click at [312, 188] on h2 "Treening Võrkpall Täiskasvanud Edasijõudnud / Algajad Valdeku" at bounding box center [264, 191] width 273 height 22
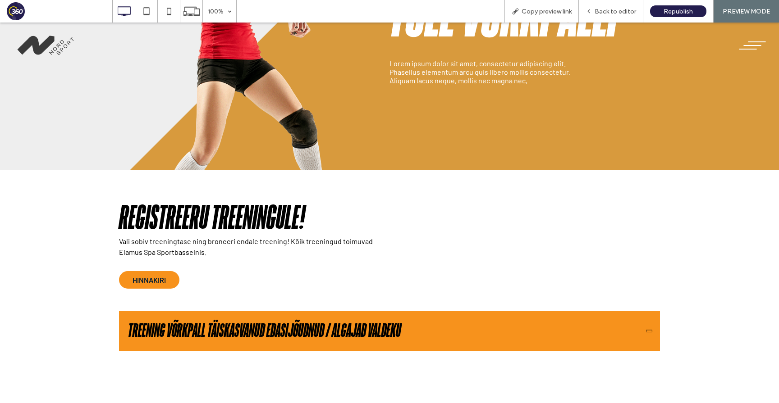
scroll to position [0, 0]
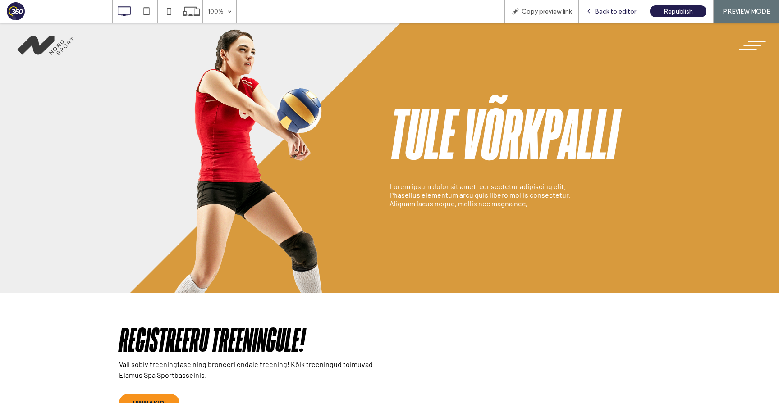
click at [624, 13] on span "Back to editor" at bounding box center [614, 12] width 41 height 8
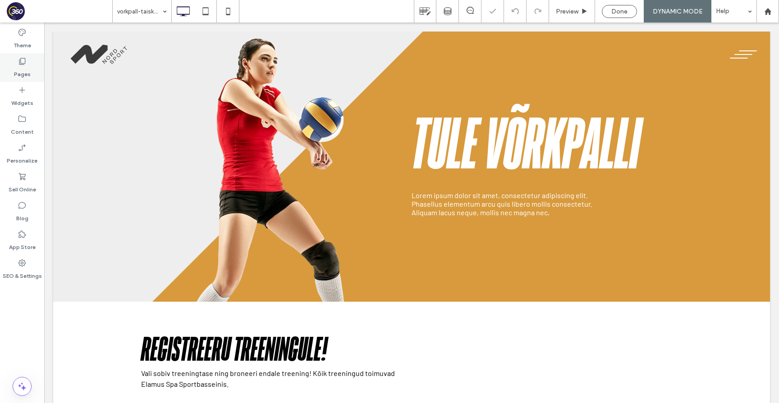
click at [23, 64] on use at bounding box center [22, 61] width 6 height 7
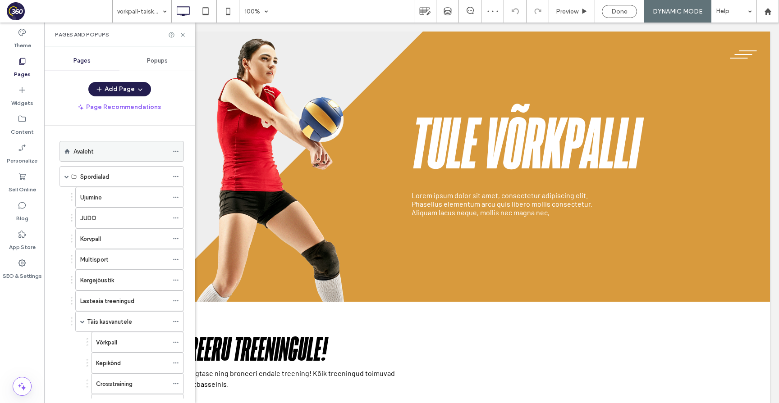
click at [106, 147] on div "Avaleht" at bounding box center [120, 151] width 95 height 9
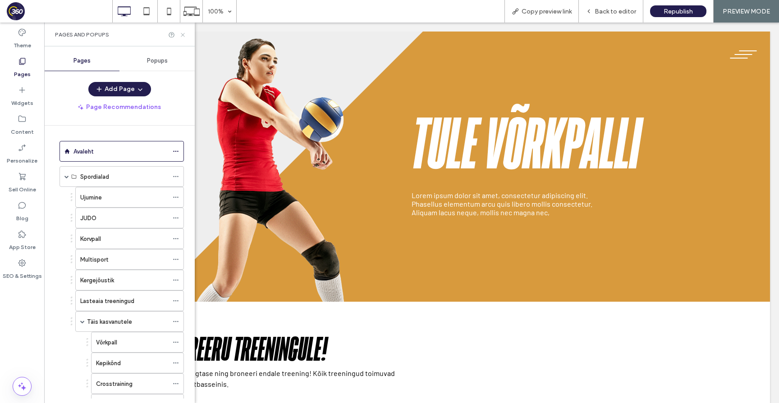
click at [181, 36] on icon at bounding box center [182, 35] width 7 height 7
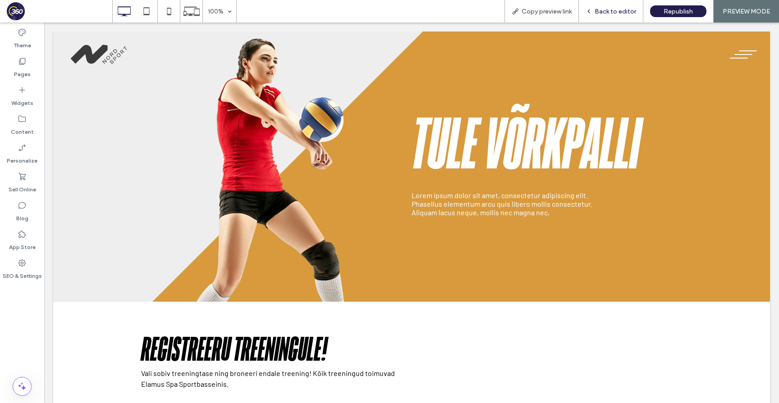
click at [626, 10] on span "Back to editor" at bounding box center [614, 12] width 41 height 8
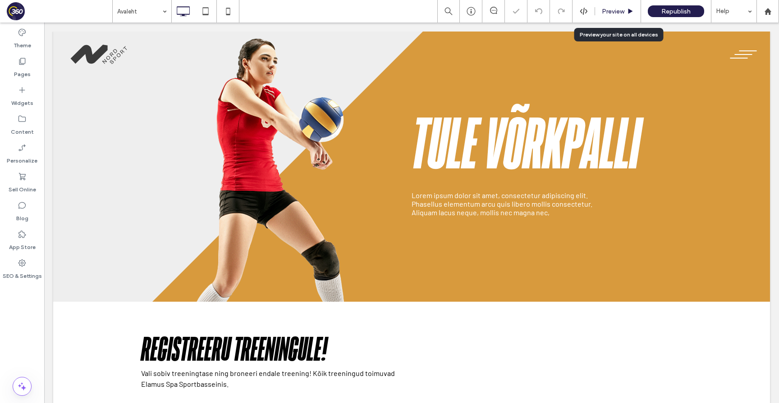
click at [611, 11] on span "Preview" at bounding box center [612, 12] width 23 height 8
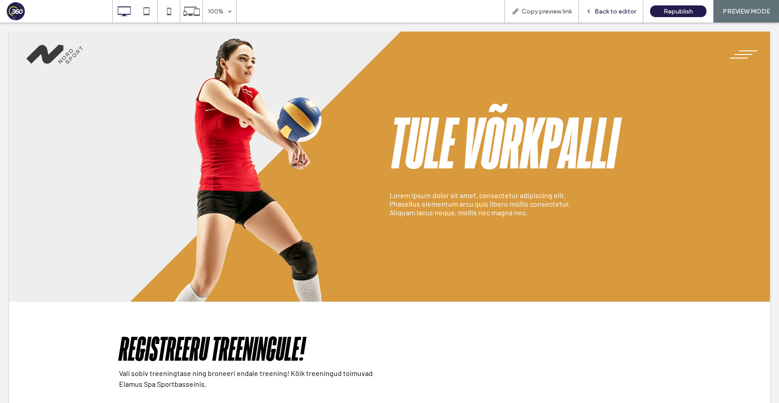
click at [613, 8] on span "Back to editor" at bounding box center [614, 12] width 41 height 8
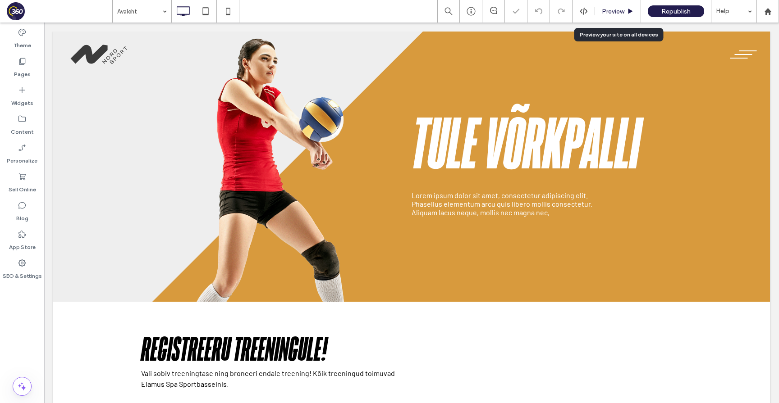
click at [619, 14] on span "Preview" at bounding box center [612, 12] width 23 height 8
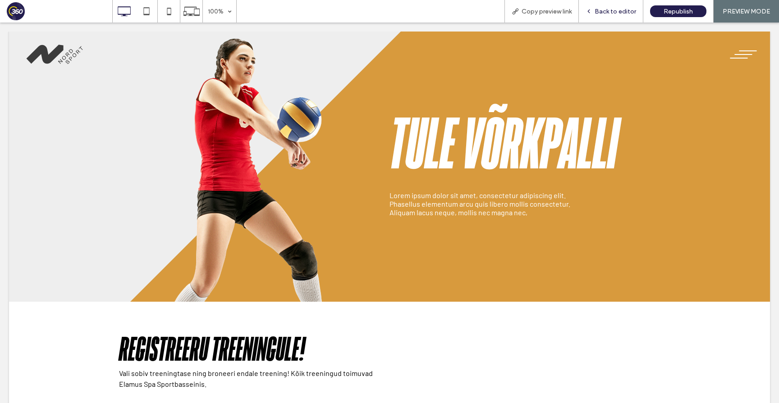
click at [619, 14] on span "Back to editor" at bounding box center [614, 12] width 41 height 8
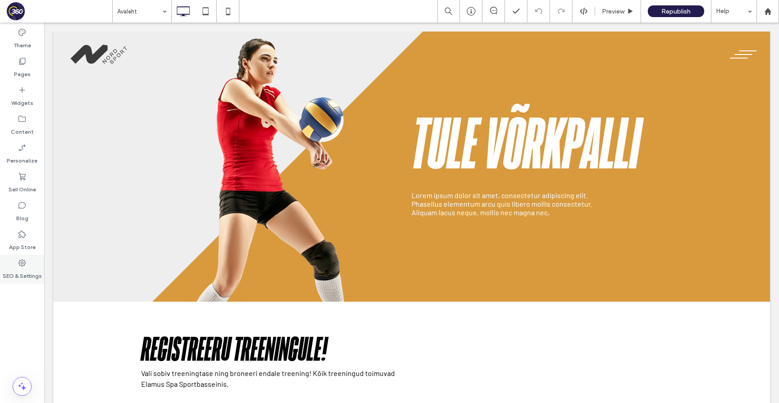
click at [27, 268] on label "SEO & Settings" at bounding box center [22, 274] width 39 height 13
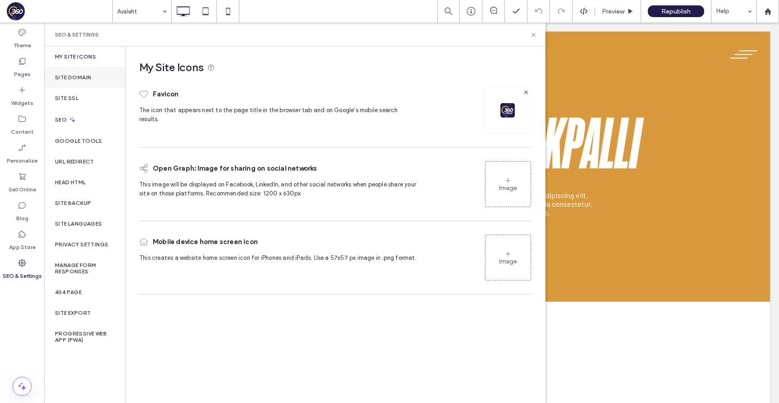
click at [88, 73] on div "Site Domain" at bounding box center [84, 77] width 81 height 21
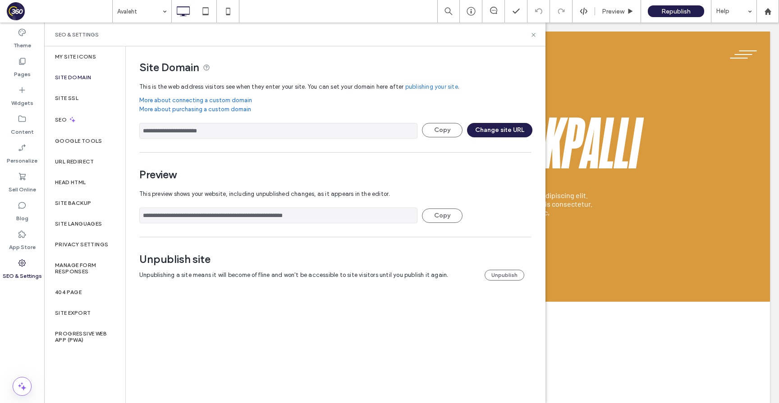
drag, startPoint x: 229, startPoint y: 129, endPoint x: 141, endPoint y: 128, distance: 88.8
click at [141, 128] on input "**********" at bounding box center [278, 131] width 278 height 16
click at [534, 34] on use at bounding box center [533, 35] width 4 height 4
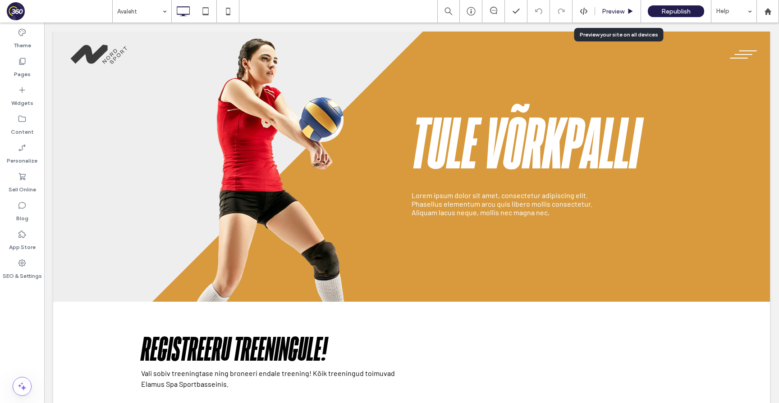
click at [622, 9] on span "Preview" at bounding box center [612, 12] width 23 height 8
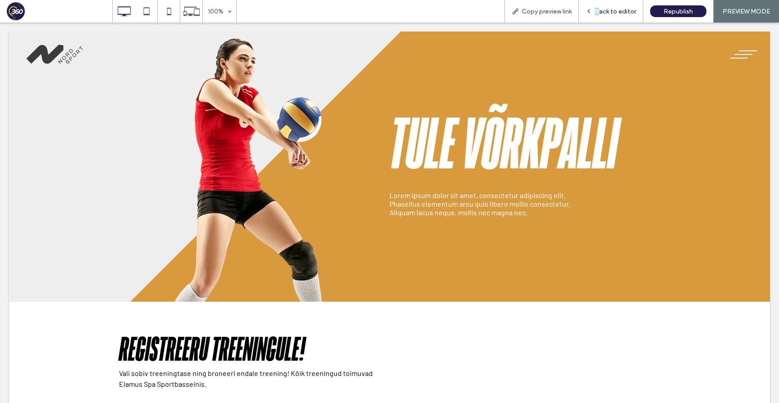
click at [600, 8] on span "Back to editor" at bounding box center [614, 12] width 41 height 8
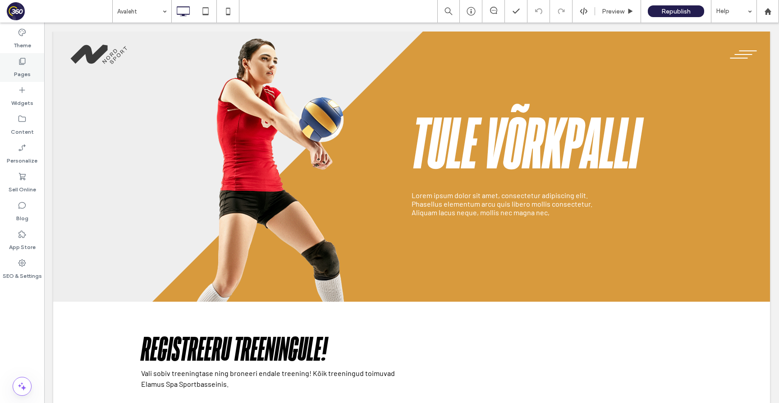
click at [24, 74] on label "Pages" at bounding box center [22, 72] width 17 height 13
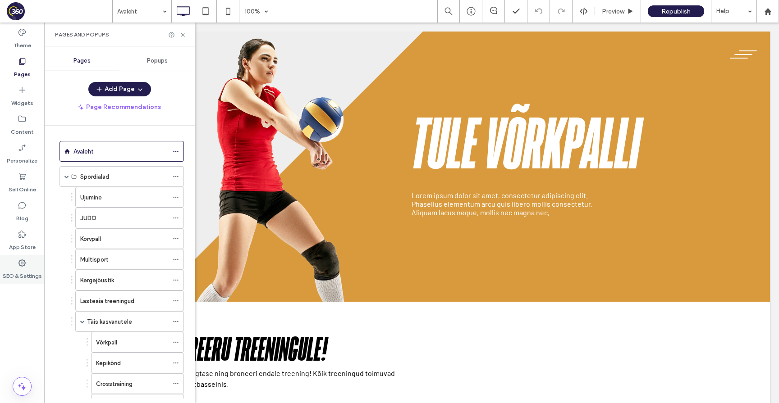
click at [36, 265] on div "SEO & Settings" at bounding box center [22, 269] width 44 height 29
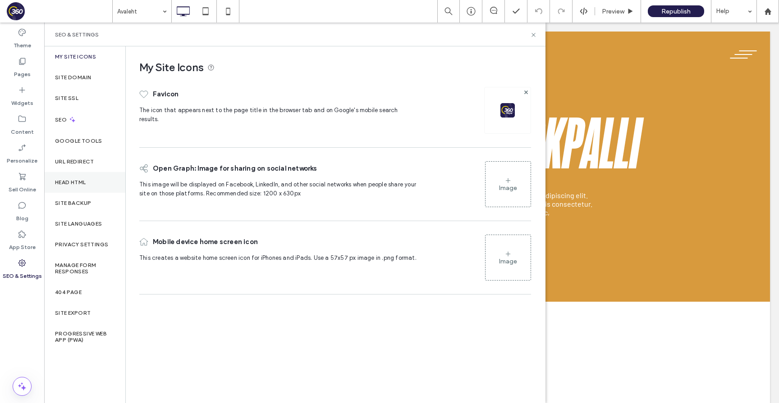
click at [96, 173] on div "Head HTML" at bounding box center [84, 182] width 81 height 21
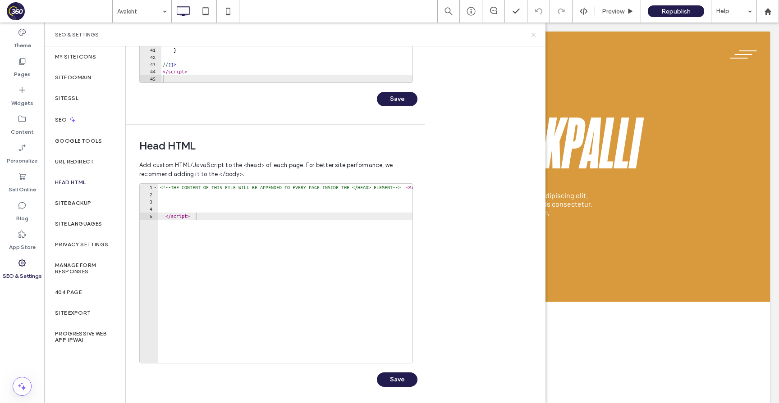
click at [535, 34] on icon at bounding box center [533, 35] width 7 height 7
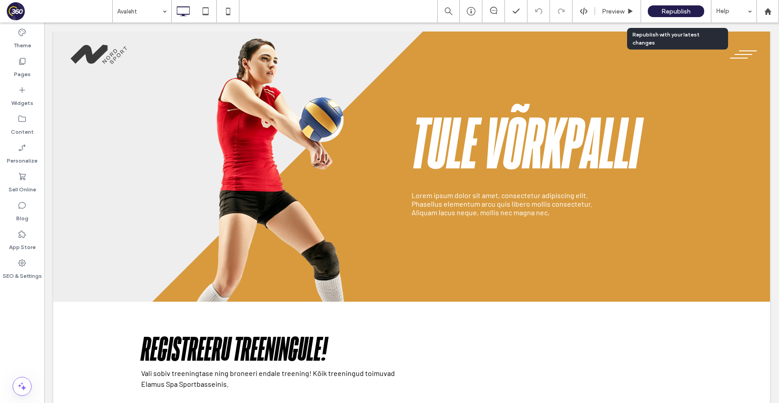
click at [655, 9] on div "Republish" at bounding box center [675, 11] width 56 height 12
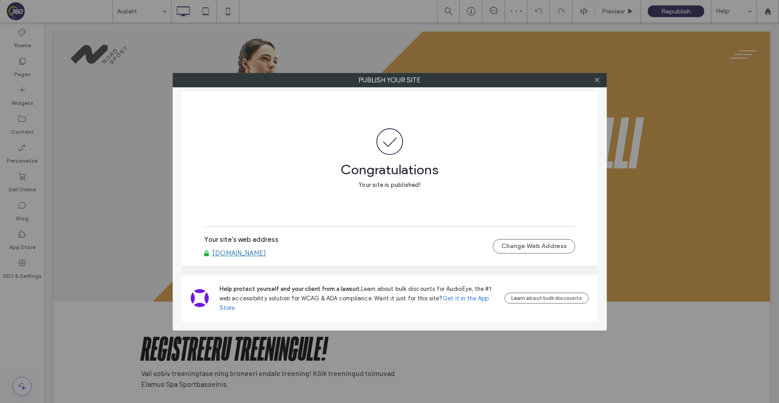
click at [266, 252] on link "[DOMAIN_NAME]" at bounding box center [239, 253] width 54 height 8
click at [597, 79] on icon at bounding box center [596, 80] width 7 height 7
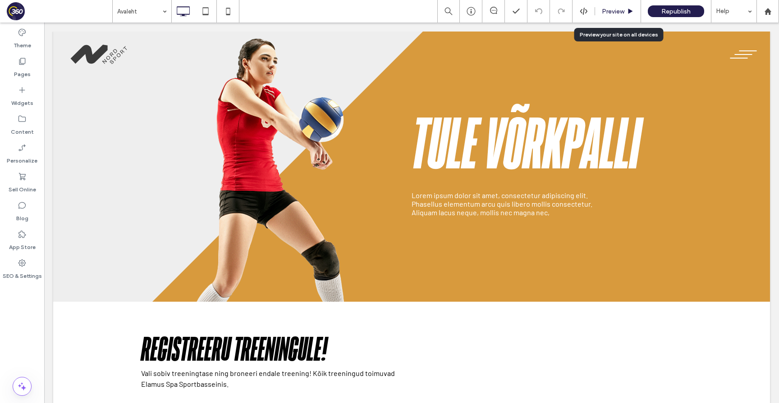
click at [619, 13] on span "Preview" at bounding box center [612, 12] width 23 height 8
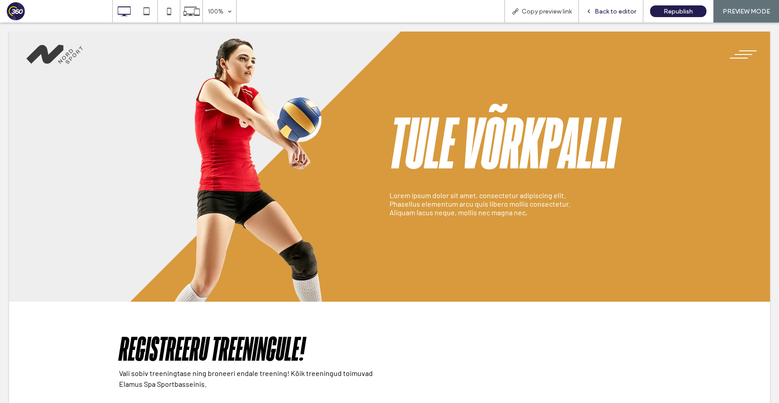
click at [635, 16] on div "Back to editor" at bounding box center [611, 11] width 64 height 23
click at [611, 5] on div "Back to editor" at bounding box center [611, 11] width 64 height 23
click at [611, 13] on span "Back to editor" at bounding box center [614, 12] width 41 height 8
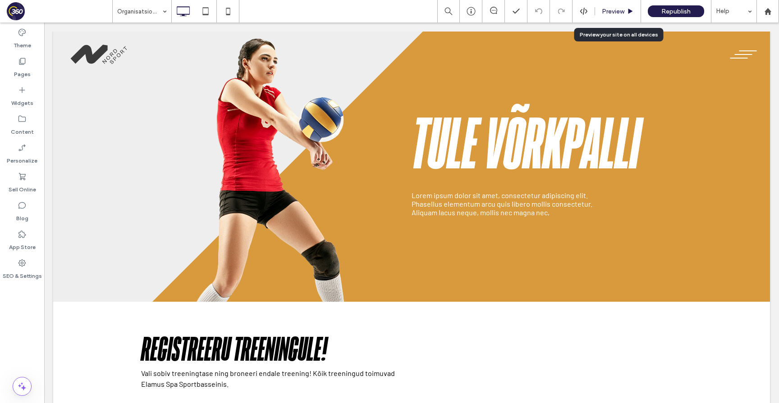
click at [617, 10] on span "Preview" at bounding box center [612, 12] width 23 height 8
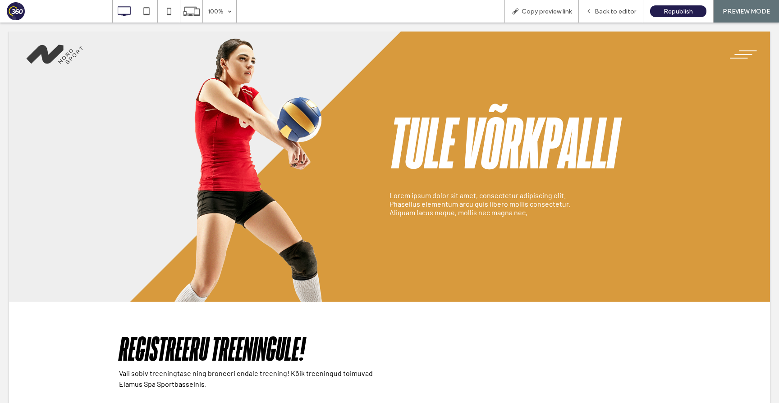
click at [617, 10] on span "Back to editor" at bounding box center [614, 12] width 41 height 8
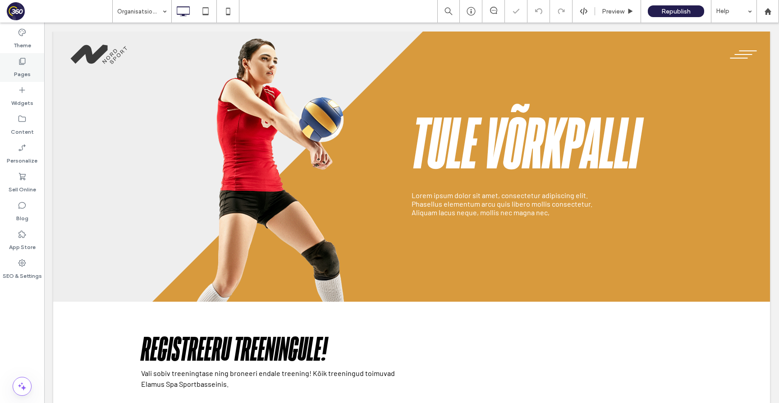
click at [16, 59] on div "Pages" at bounding box center [22, 67] width 44 height 29
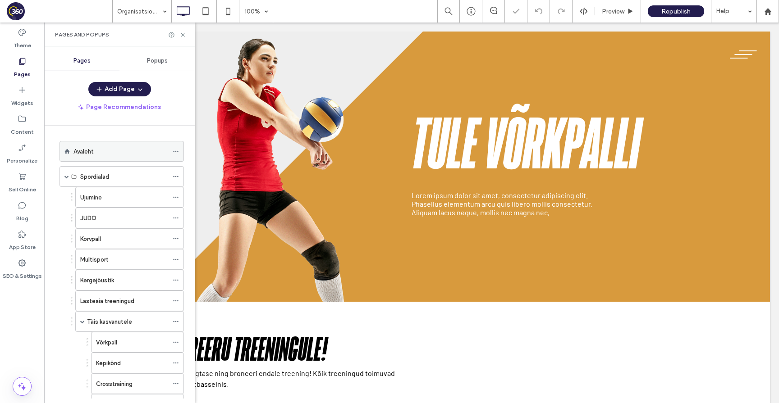
click at [113, 145] on div "Avaleht" at bounding box center [120, 151] width 95 height 20
click at [68, 177] on div at bounding box center [389, 201] width 779 height 403
click at [65, 177] on div at bounding box center [389, 201] width 779 height 403
click at [65, 177] on span at bounding box center [66, 176] width 5 height 5
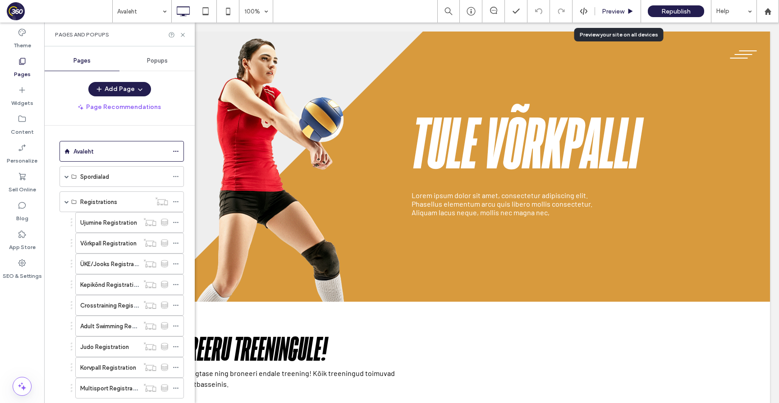
click at [616, 8] on span "Preview" at bounding box center [612, 12] width 23 height 8
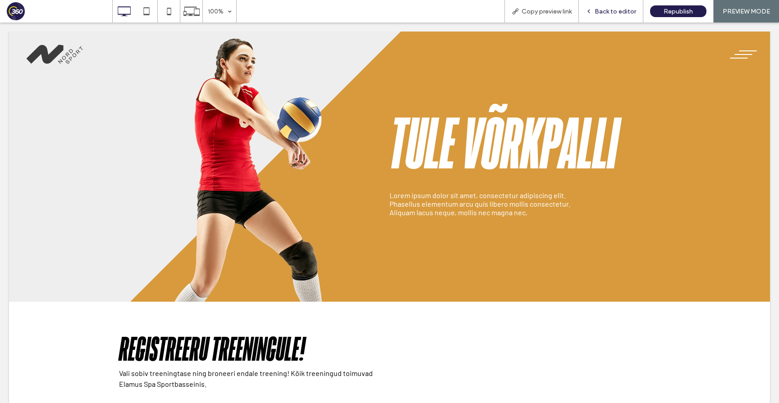
click at [609, 8] on span "Back to editor" at bounding box center [614, 12] width 41 height 8
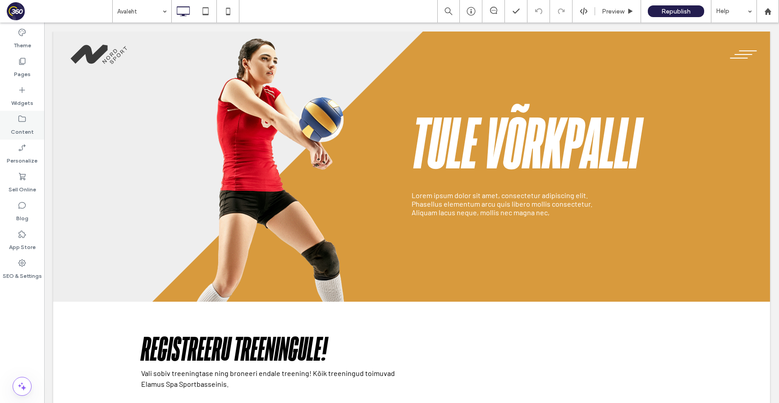
click at [18, 123] on icon at bounding box center [22, 118] width 9 height 9
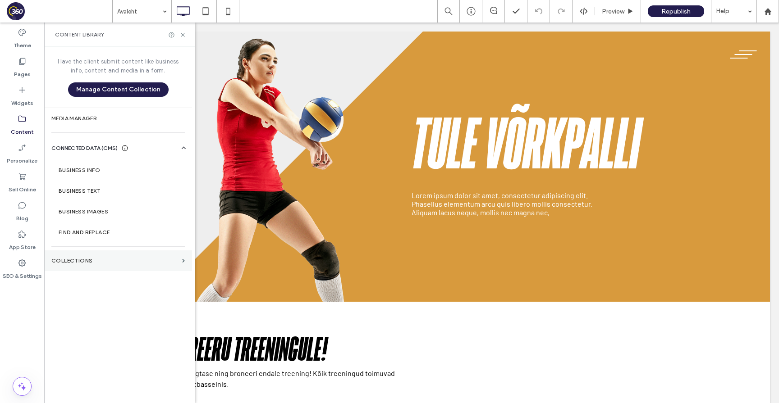
click at [99, 259] on label "Collections" at bounding box center [114, 261] width 127 height 6
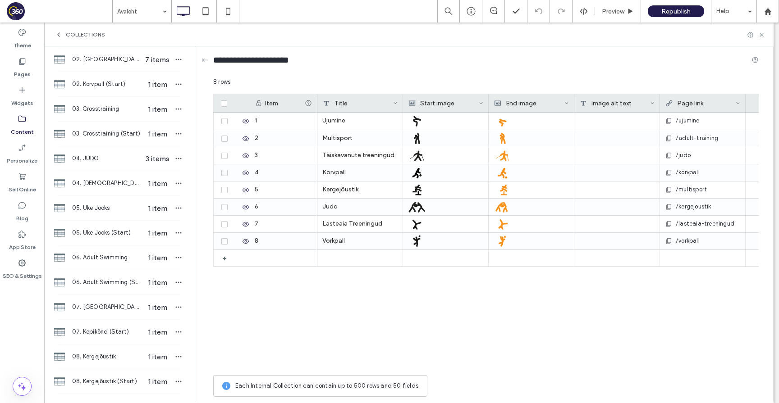
scroll to position [270, 0]
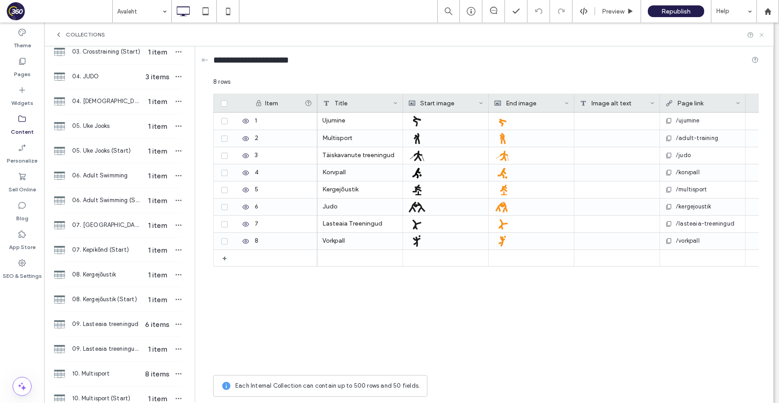
click at [761, 33] on icon at bounding box center [761, 35] width 7 height 7
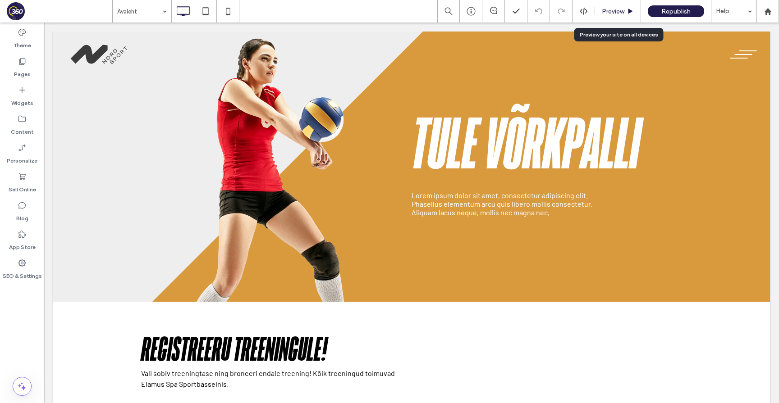
click at [615, 1] on div "Preview" at bounding box center [618, 11] width 46 height 23
click at [613, 11] on span "Preview" at bounding box center [612, 12] width 23 height 8
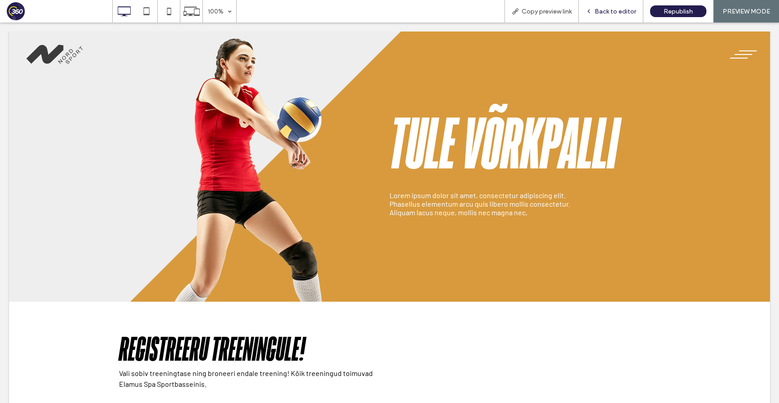
click at [595, 14] on div "Back to editor" at bounding box center [611, 12] width 64 height 8
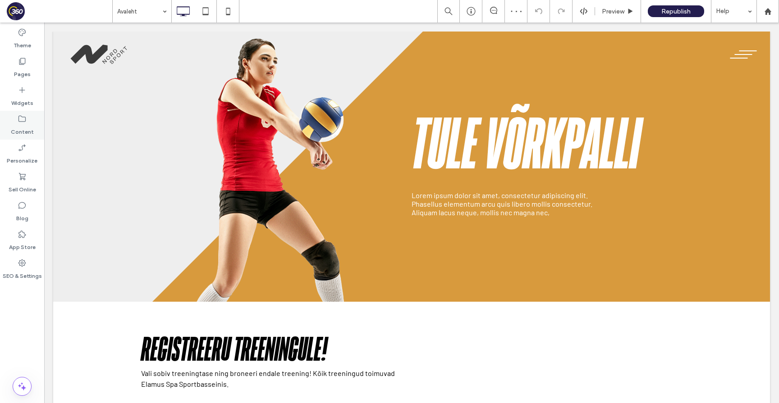
click at [12, 137] on div "Content" at bounding box center [22, 125] width 44 height 29
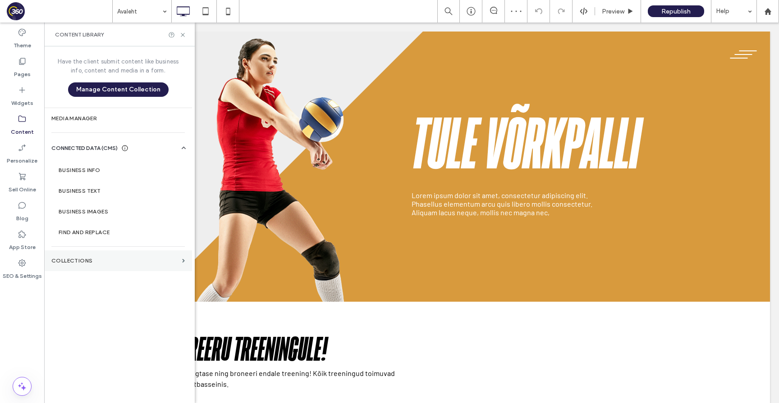
click at [91, 265] on section "Collections" at bounding box center [118, 261] width 148 height 21
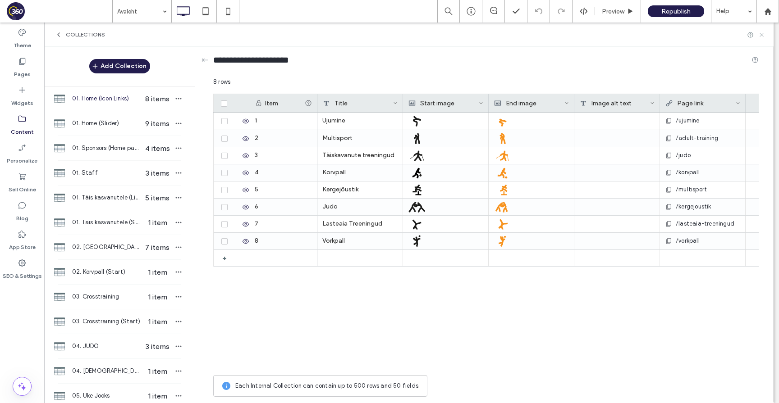
click at [760, 34] on icon at bounding box center [761, 35] width 7 height 7
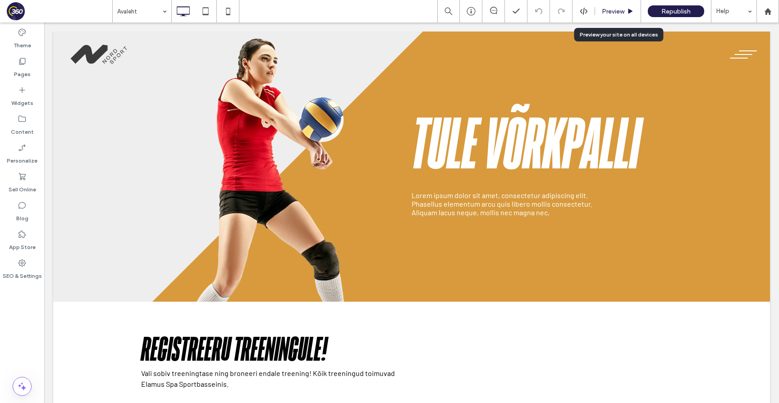
click at [615, 16] on div "Preview" at bounding box center [618, 11] width 46 height 23
click at [618, 11] on span "Preview" at bounding box center [612, 12] width 23 height 8
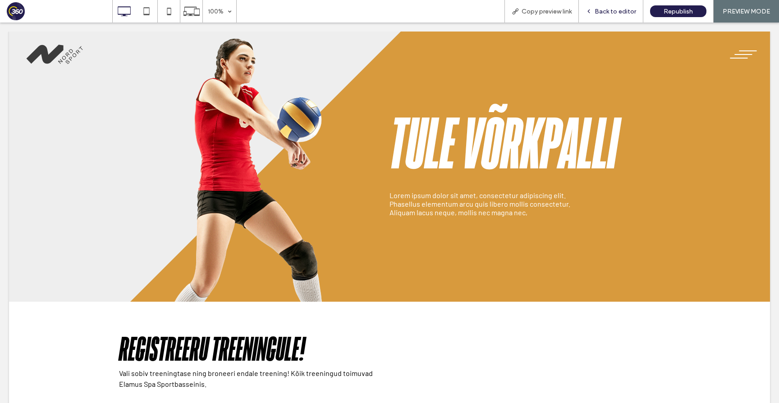
click at [617, 14] on span "Back to editor" at bounding box center [614, 12] width 41 height 8
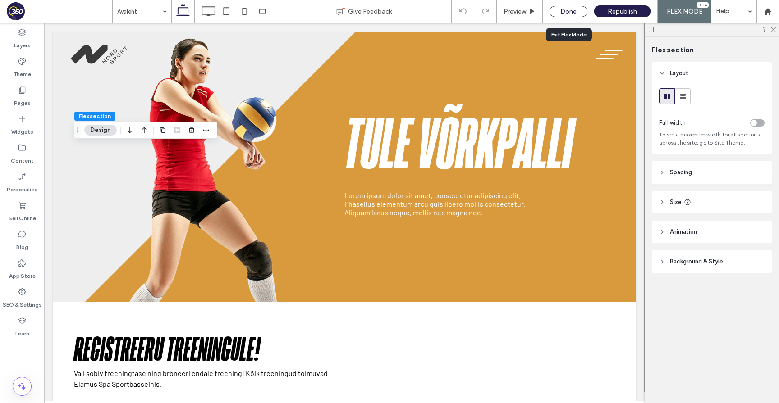
click at [581, 16] on div "Done" at bounding box center [568, 11] width 38 height 11
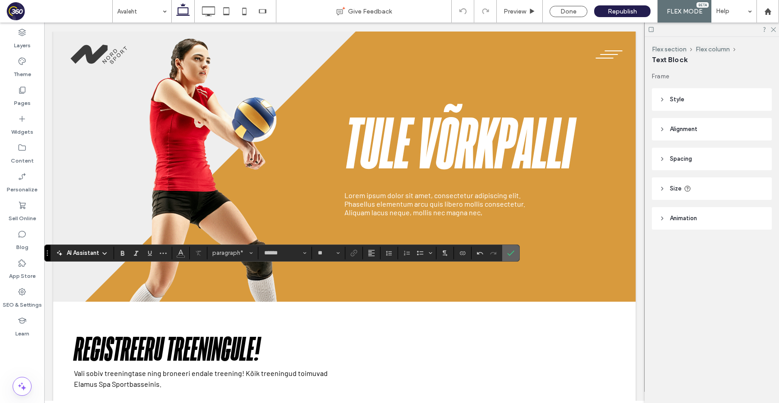
click at [517, 254] on label "Confirm" at bounding box center [511, 253] width 14 height 16
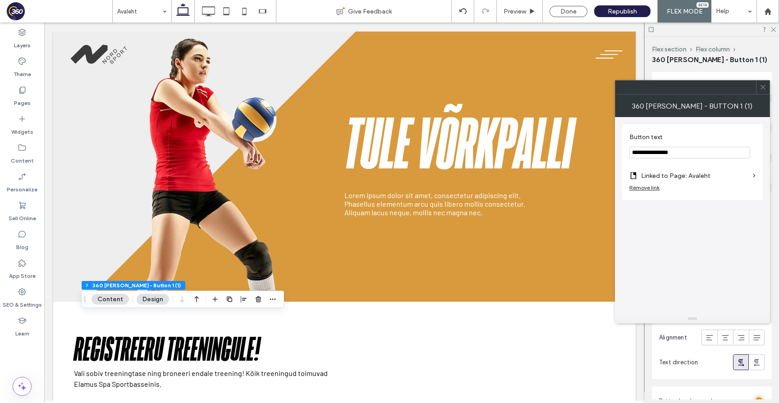
click at [697, 149] on input "**********" at bounding box center [689, 153] width 121 height 12
click at [763, 85] on icon at bounding box center [762, 87] width 7 height 7
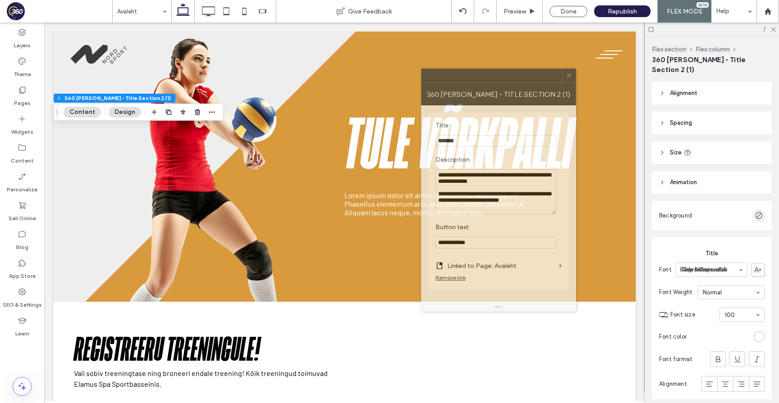
drag, startPoint x: 684, startPoint y: 86, endPoint x: 485, endPoint y: 75, distance: 199.0
click at [485, 74] on div at bounding box center [491, 76] width 141 height 14
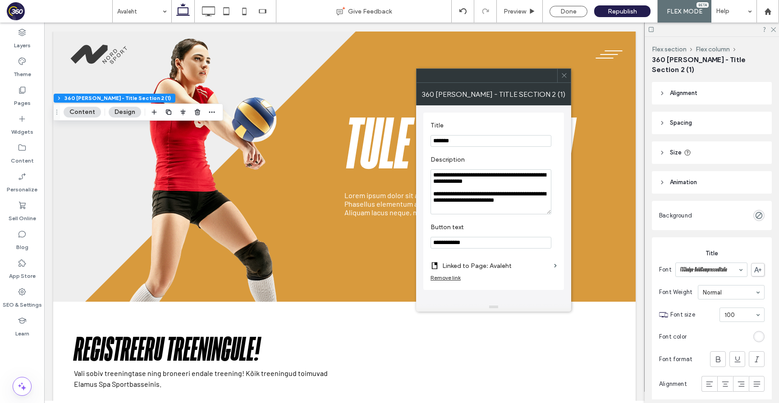
click at [491, 209] on textarea "**********" at bounding box center [490, 191] width 121 height 45
click at [563, 74] on use at bounding box center [563, 75] width 5 height 5
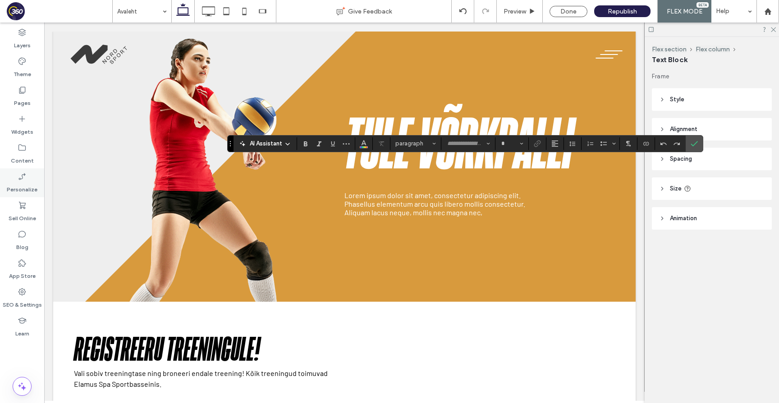
type input "******"
type input "**"
click at [696, 143] on icon "Confirm" at bounding box center [693, 143] width 7 height 7
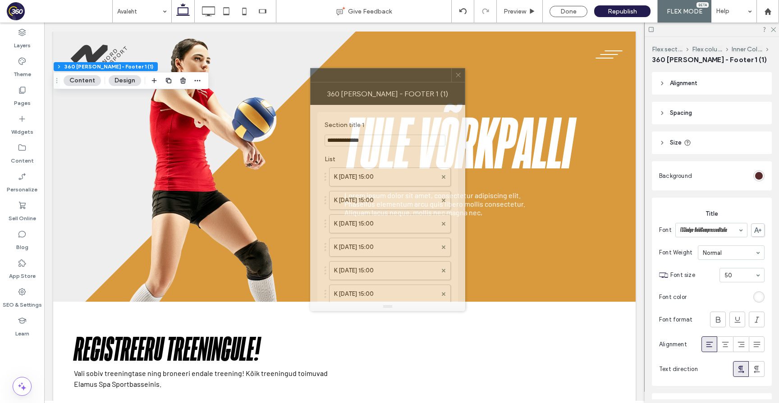
drag, startPoint x: 720, startPoint y: 87, endPoint x: 400, endPoint y: 74, distance: 320.1
click at [400, 74] on div at bounding box center [380, 75] width 141 height 14
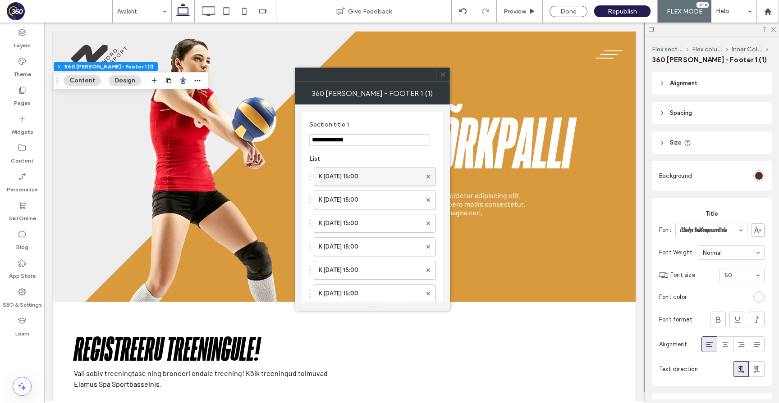
click at [368, 180] on label "K [DATE] 15:00" at bounding box center [370, 177] width 103 height 18
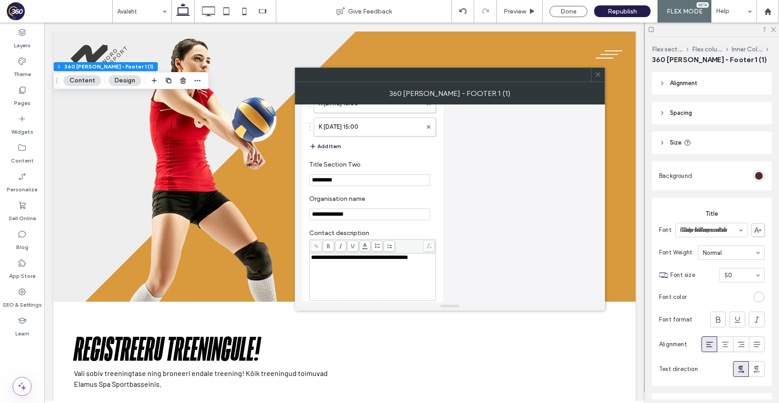
scroll to position [0, 0]
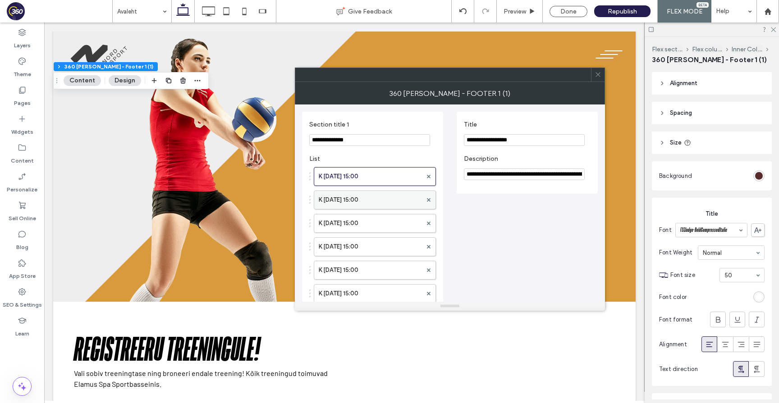
click at [372, 207] on label "K [DATE] 15:00" at bounding box center [370, 200] width 103 height 18
click at [372, 223] on label "K [DATE] 15:00" at bounding box center [370, 223] width 103 height 18
click at [373, 246] on label "K [DATE] 15:00" at bounding box center [370, 247] width 103 height 18
click at [374, 269] on label "K [DATE] 15:00" at bounding box center [370, 270] width 103 height 18
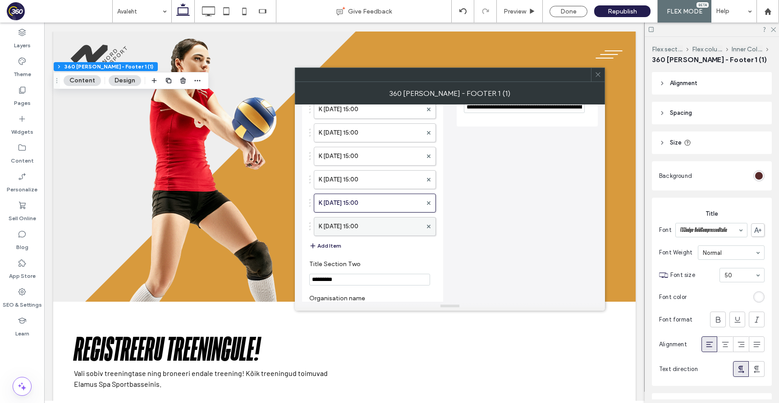
click at [372, 232] on label "K [DATE] 15:00" at bounding box center [370, 227] width 103 height 18
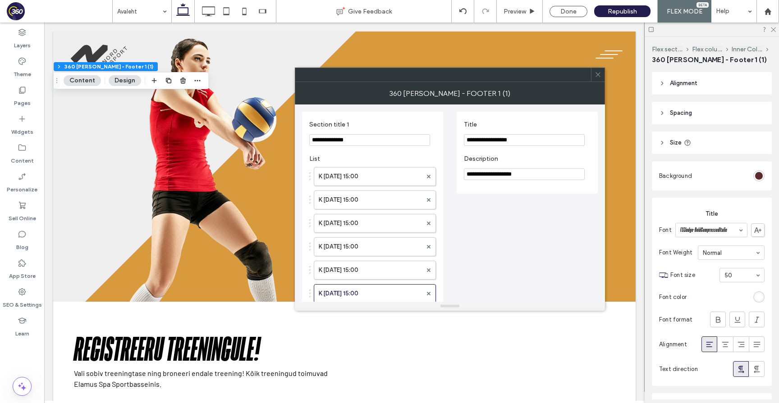
click at [598, 76] on icon at bounding box center [597, 74] width 7 height 7
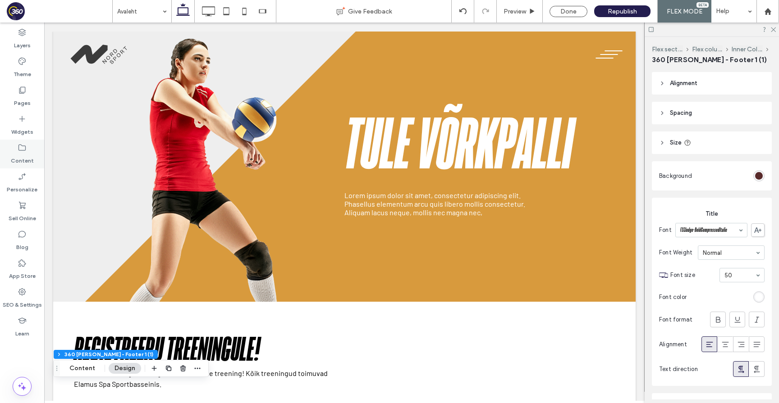
click at [30, 161] on label "Content" at bounding box center [22, 158] width 23 height 13
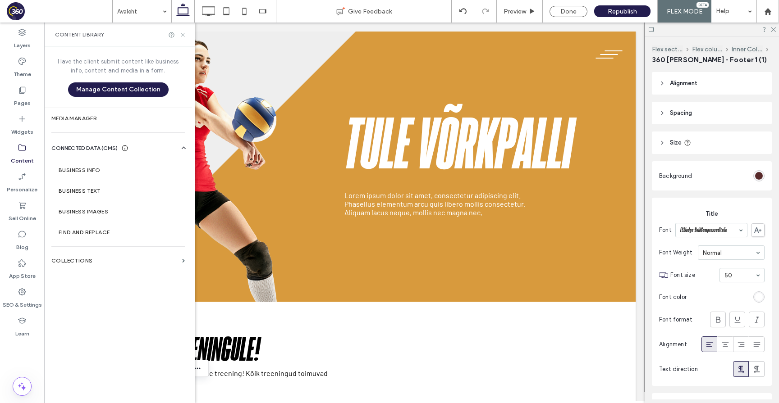
click at [183, 35] on icon at bounding box center [182, 35] width 7 height 7
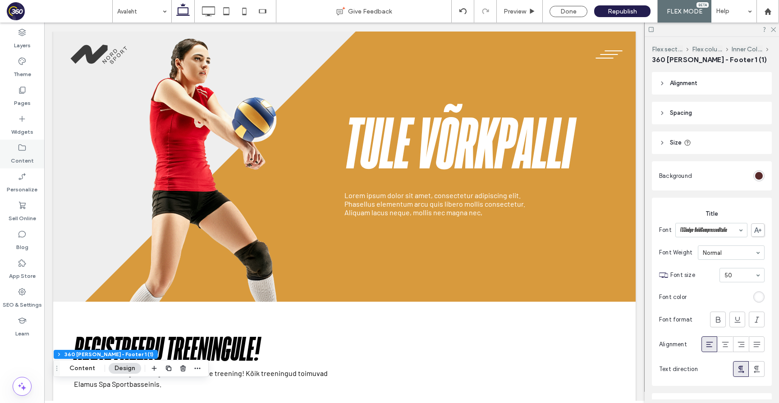
click at [29, 146] on div "Content" at bounding box center [22, 154] width 44 height 29
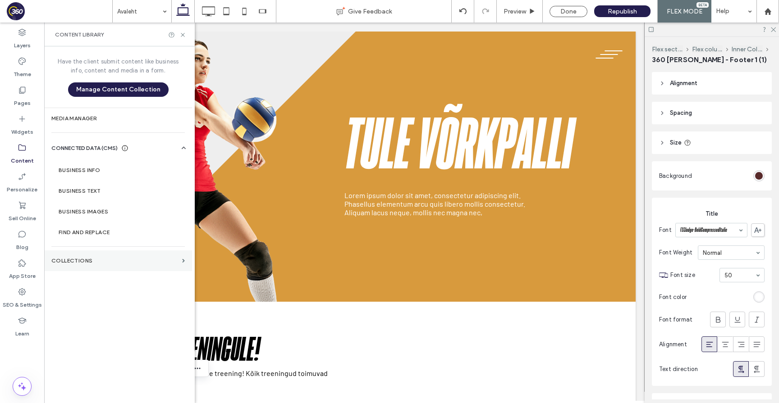
click at [102, 257] on section "Collections" at bounding box center [118, 261] width 148 height 21
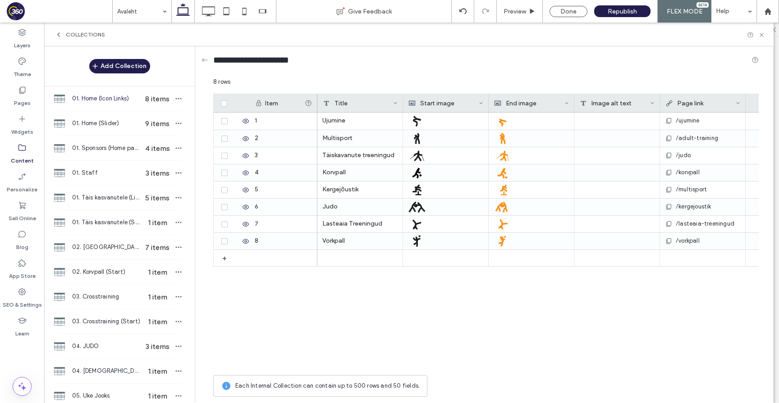
click at [112, 95] on span "01. Home (Icon Links)" at bounding box center [106, 98] width 69 height 9
click at [111, 130] on div "01. Home (Slider) 9 items" at bounding box center [119, 123] width 150 height 24
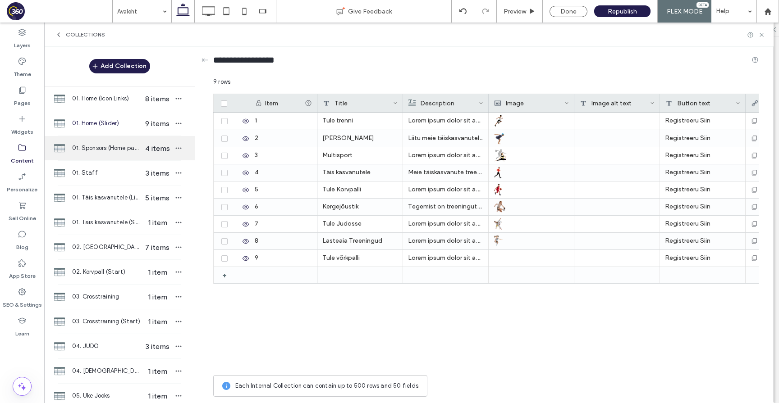
click at [111, 150] on span "01. Sponsors (Home page)" at bounding box center [106, 148] width 69 height 9
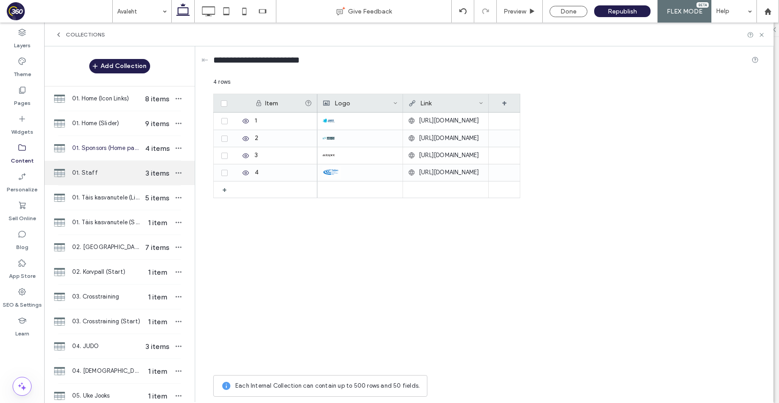
click at [104, 177] on span "01. Staff" at bounding box center [106, 173] width 69 height 9
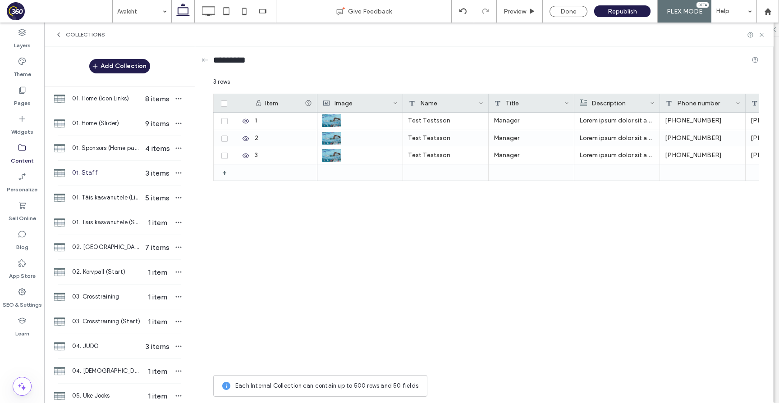
click at [32, 154] on label "Content" at bounding box center [22, 158] width 23 height 13
click at [115, 223] on span "01. Täis kasvanutele (Start)" at bounding box center [106, 222] width 69 height 9
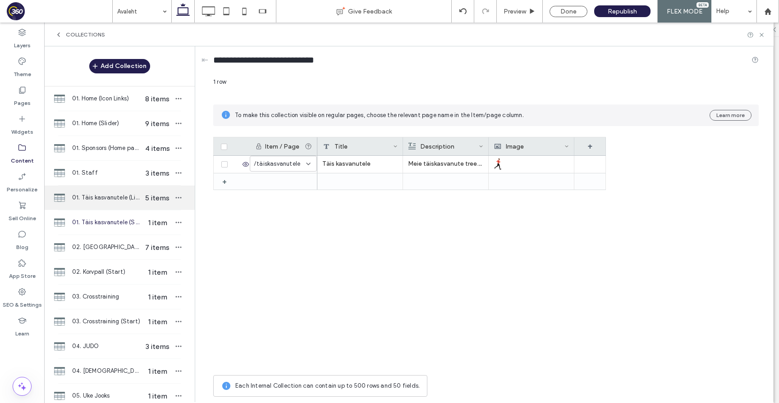
click at [113, 191] on div "01. Täis kasvanutele (Links) 5 items" at bounding box center [119, 198] width 150 height 24
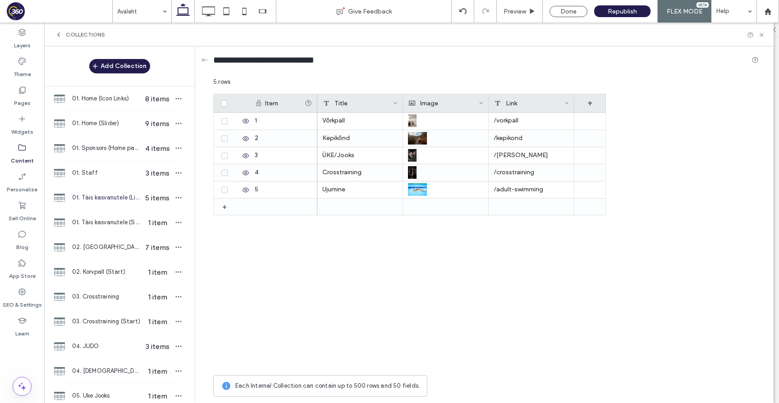
click at [114, 198] on span "01. Täis kasvanutele (Links)" at bounding box center [106, 197] width 69 height 9
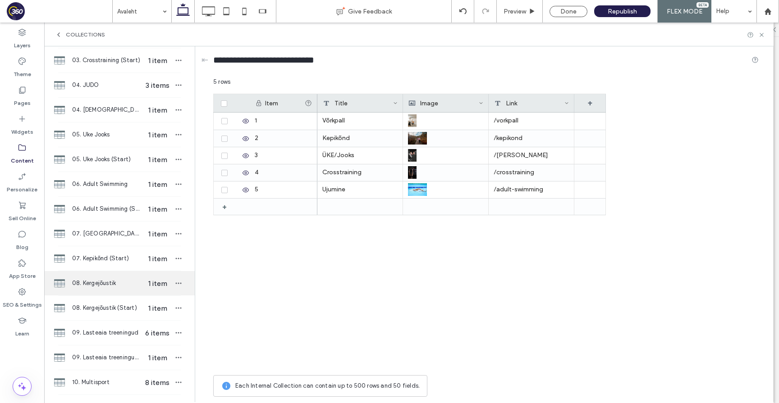
scroll to position [260, 0]
click at [92, 185] on span "06. Adult Swimming" at bounding box center [106, 185] width 69 height 9
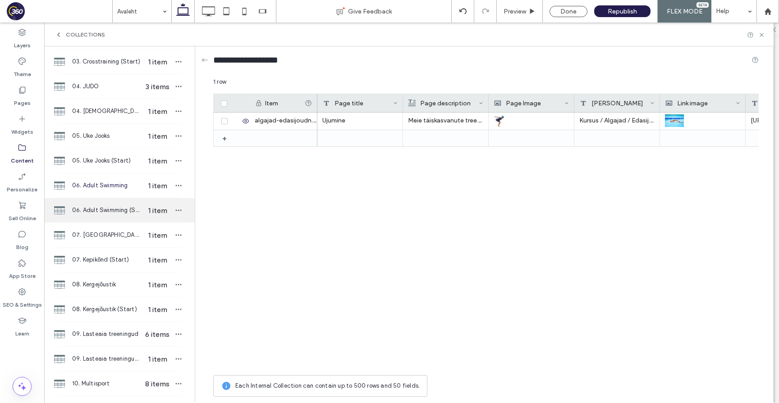
click at [144, 208] on span "1 item" at bounding box center [157, 210] width 32 height 9
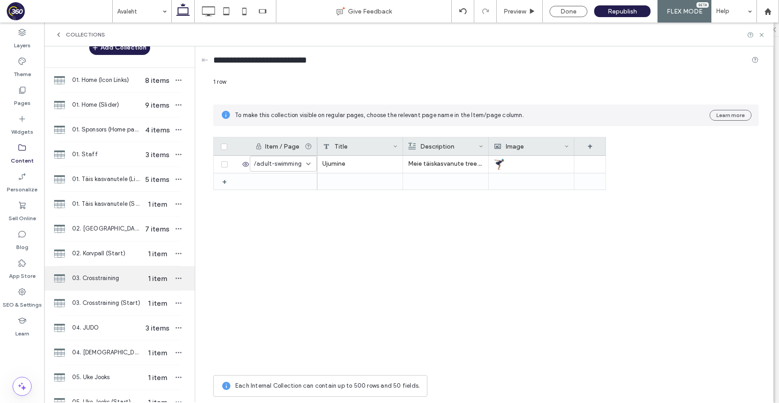
scroll to position [0, 0]
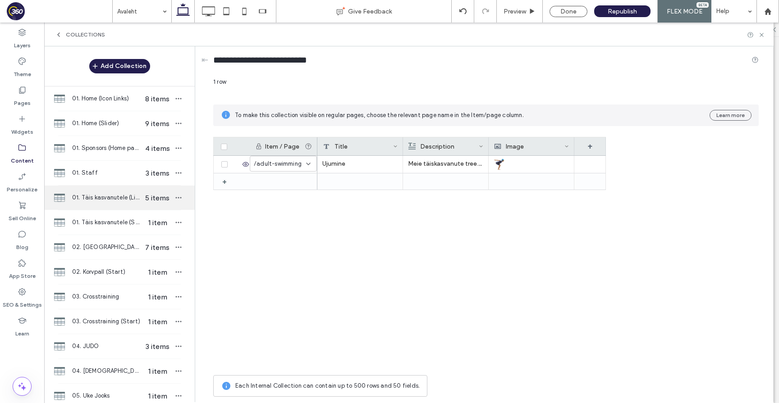
click at [117, 194] on span "01. Täis kasvanutele (Links)" at bounding box center [106, 197] width 69 height 9
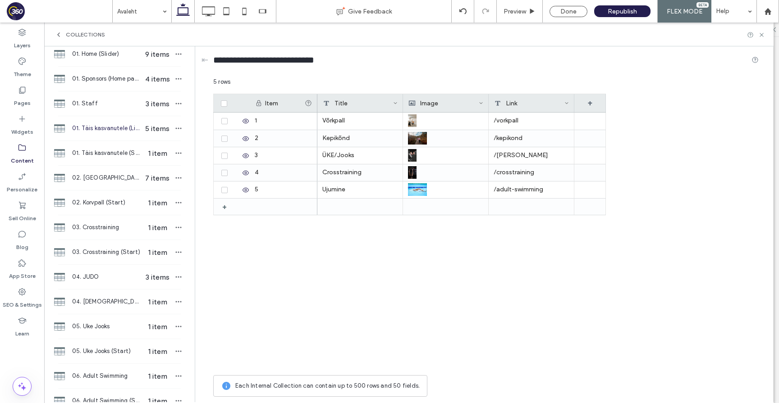
scroll to position [60, 0]
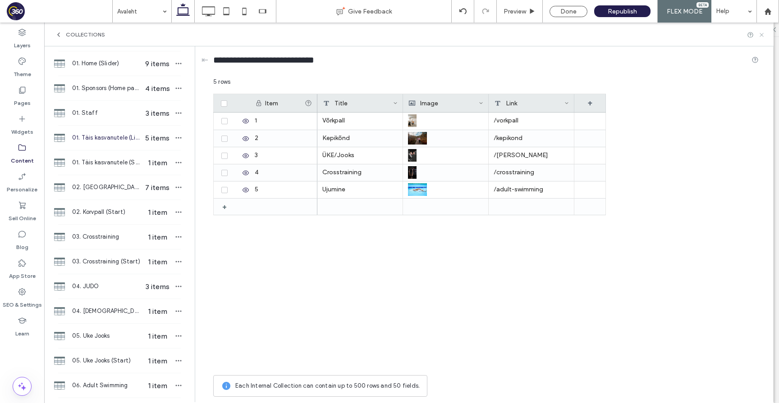
click at [761, 33] on icon at bounding box center [761, 35] width 7 height 7
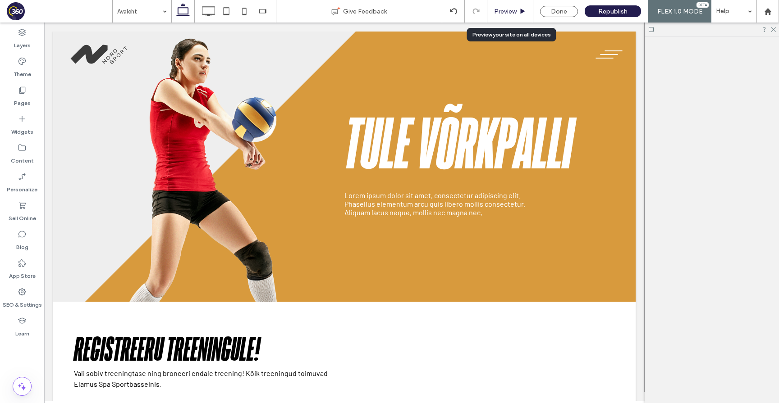
click at [510, 9] on span "Preview" at bounding box center [505, 12] width 23 height 8
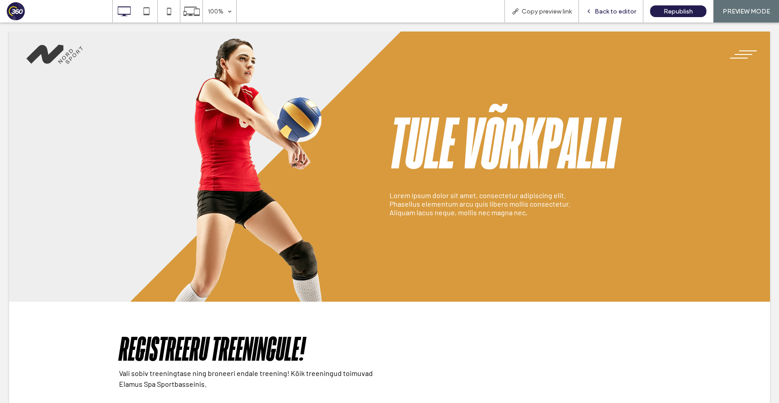
click at [616, 9] on span "Back to editor" at bounding box center [614, 12] width 41 height 8
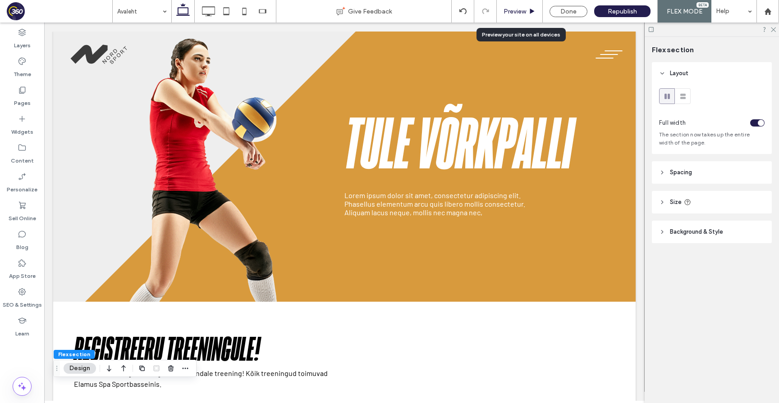
click at [503, 15] on div "Preview" at bounding box center [520, 12] width 46 height 8
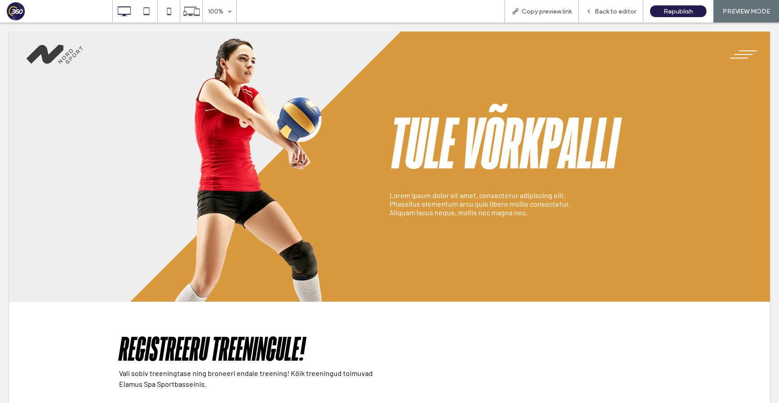
click at [512, 8] on icon at bounding box center [514, 11] width 7 height 7
click at [614, 12] on div at bounding box center [389, 201] width 779 height 403
click at [616, 11] on span "Back to editor" at bounding box center [614, 12] width 41 height 8
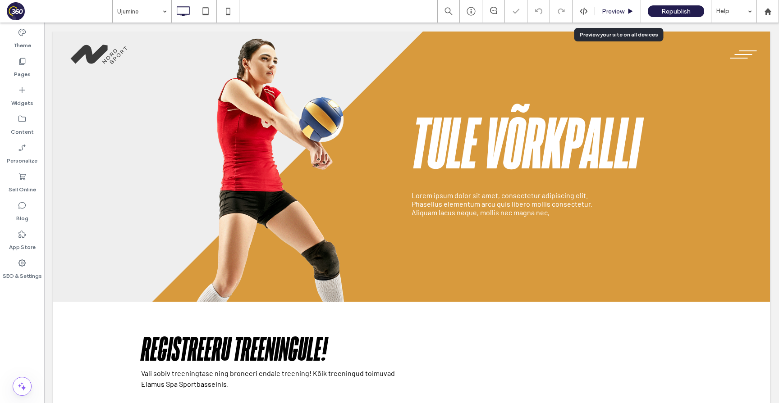
click at [608, 8] on span "Preview" at bounding box center [612, 12] width 23 height 8
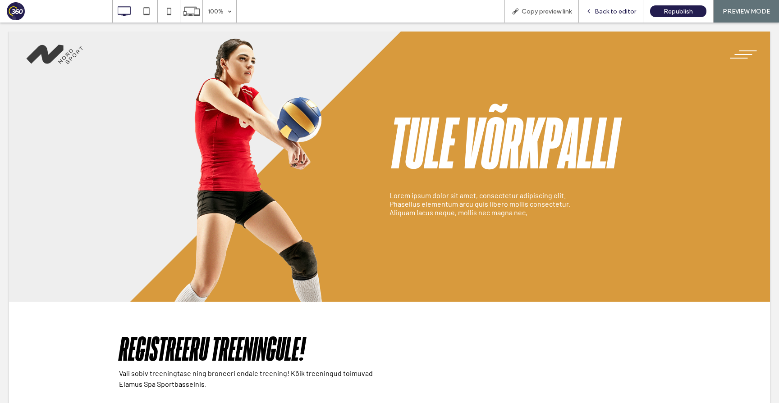
click at [615, 10] on span "Back to editor" at bounding box center [614, 12] width 41 height 8
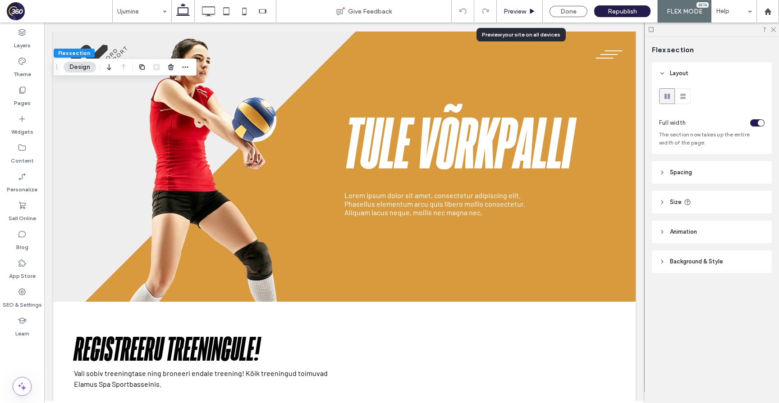
click at [524, 10] on span "Preview" at bounding box center [514, 12] width 23 height 8
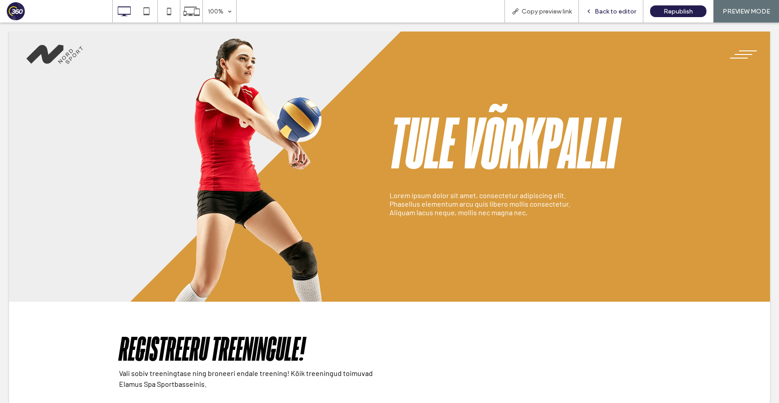
click at [612, 10] on span "Back to editor" at bounding box center [614, 12] width 41 height 8
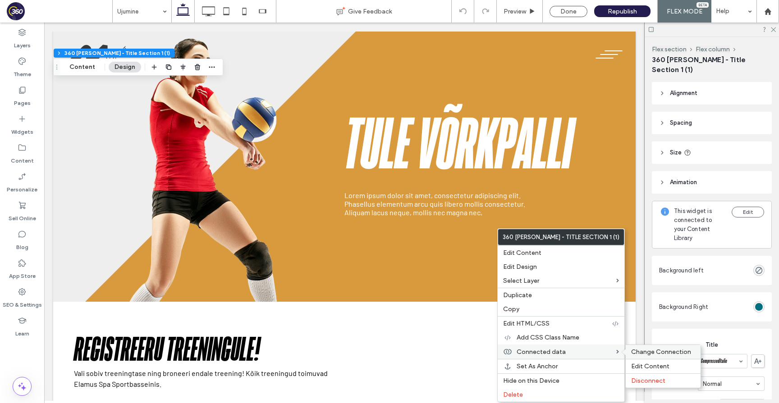
click at [631, 350] on span "Change Connection" at bounding box center [661, 352] width 60 height 8
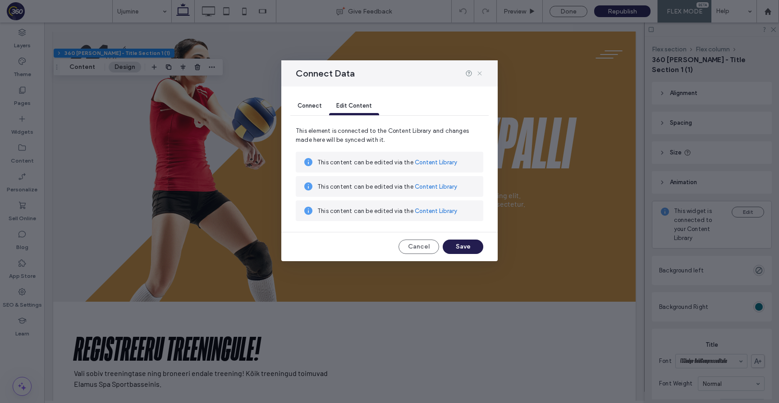
click at [478, 72] on icon at bounding box center [479, 73] width 7 height 7
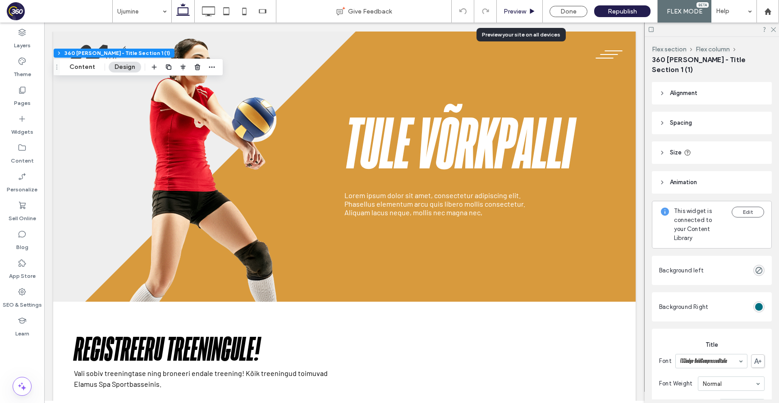
click at [519, 10] on span "Preview" at bounding box center [514, 12] width 23 height 8
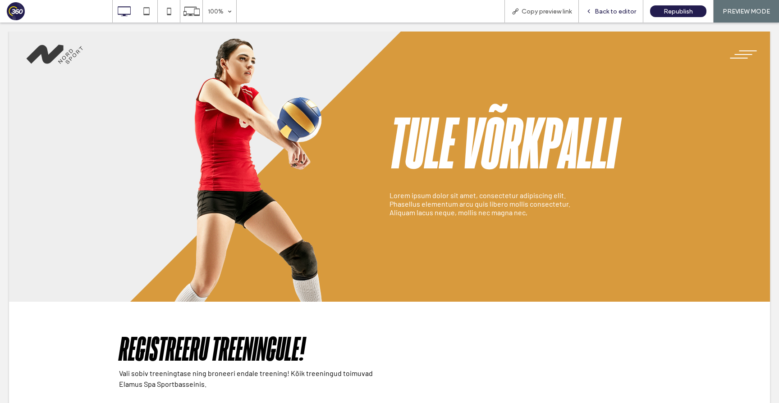
click at [622, 6] on div "Back to editor" at bounding box center [611, 11] width 64 height 23
click at [617, 11] on span "Back to editor" at bounding box center [614, 12] width 41 height 8
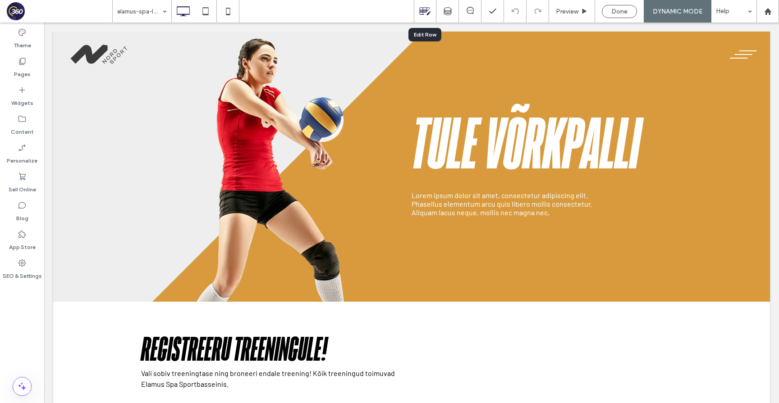
click at [423, 10] on use at bounding box center [424, 12] width 11 height 8
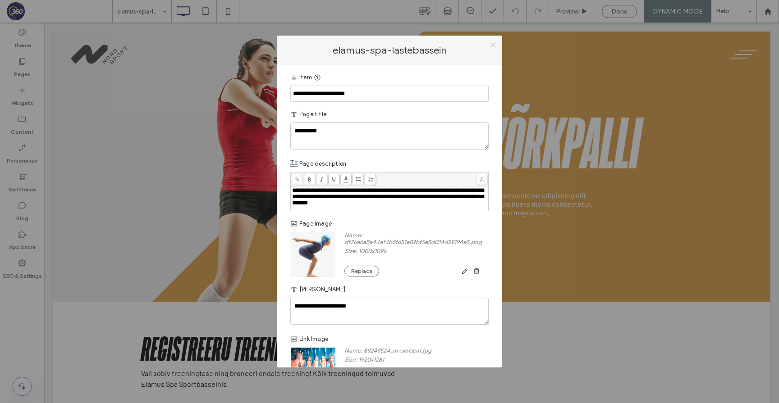
click at [495, 46] on icon at bounding box center [493, 44] width 7 height 7
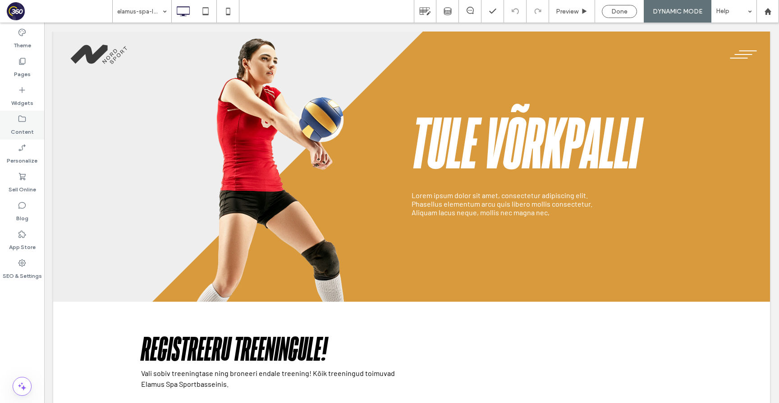
click at [32, 120] on div "Content" at bounding box center [22, 125] width 44 height 29
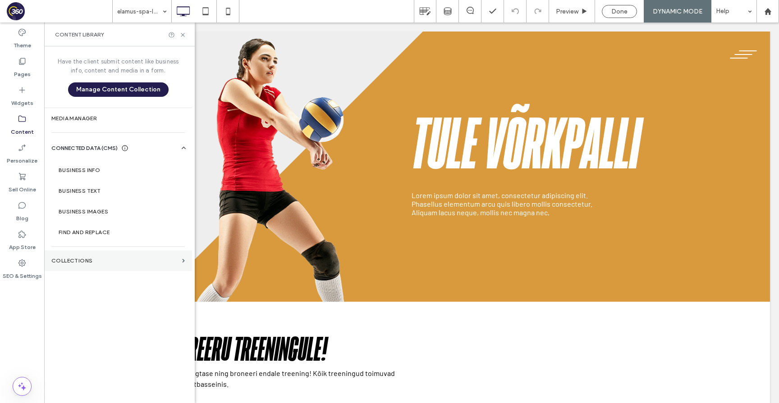
click at [110, 262] on label "Collections" at bounding box center [114, 261] width 127 height 6
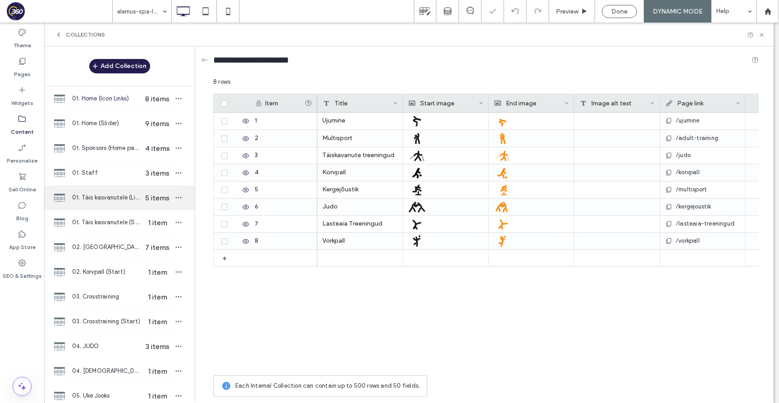
click at [96, 208] on div "01. Täis kasvanutele (Links) 5 items" at bounding box center [119, 198] width 150 height 24
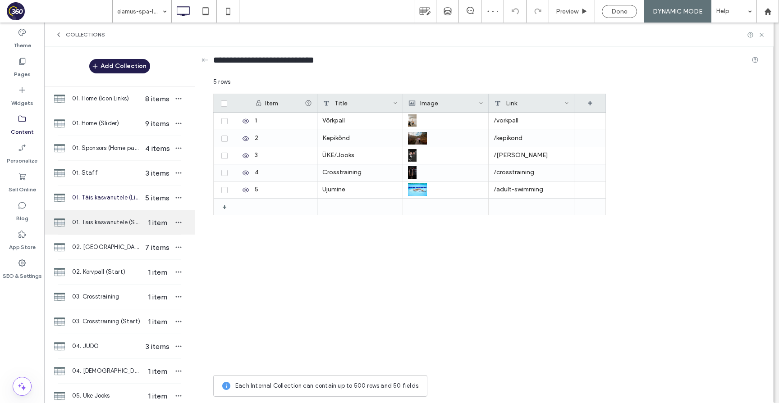
click at [100, 226] on span "01. Täis kasvanutele (Start)" at bounding box center [106, 222] width 69 height 9
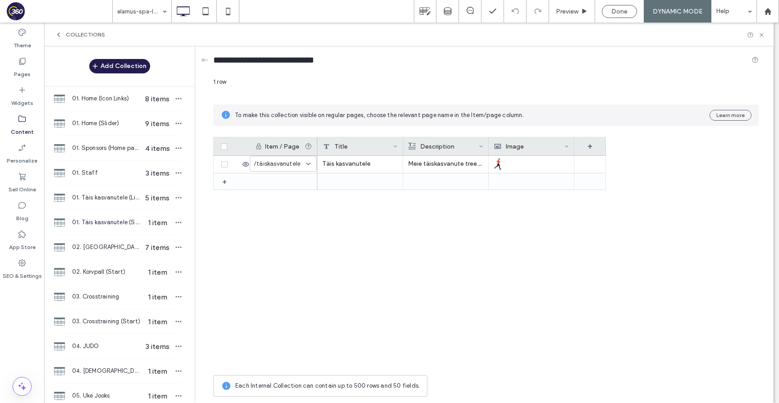
click at [121, 224] on span "01. Täis kasvanutele (Start)" at bounding box center [106, 222] width 69 height 9
click at [111, 247] on span "02. [GEOGRAPHIC_DATA]" at bounding box center [106, 247] width 69 height 9
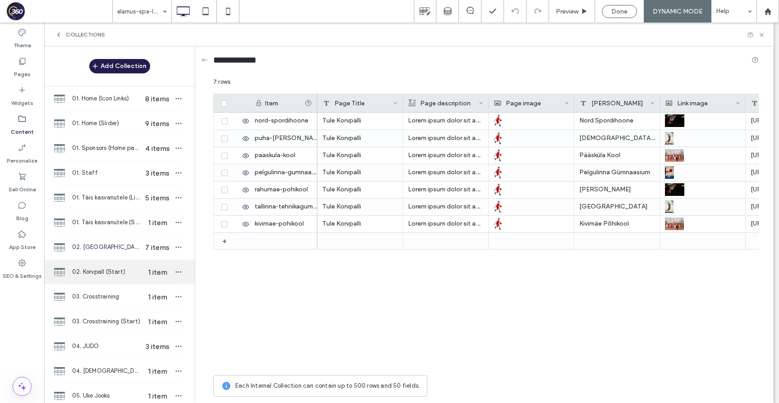
click at [118, 268] on span "02. Korvpall (Start)" at bounding box center [106, 272] width 69 height 9
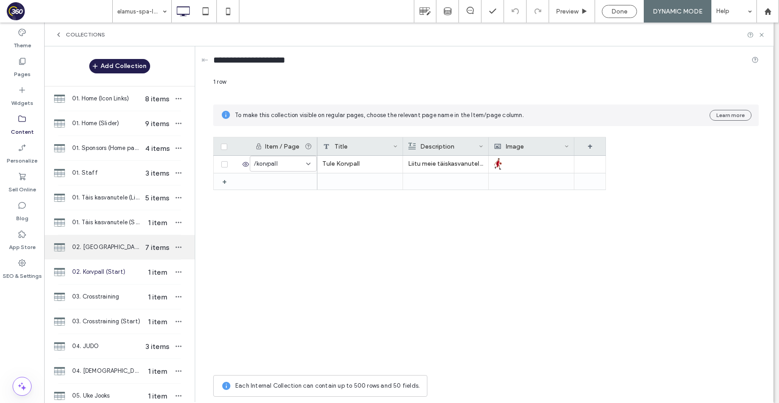
click at [110, 250] on span "02. [GEOGRAPHIC_DATA]" at bounding box center [106, 247] width 69 height 9
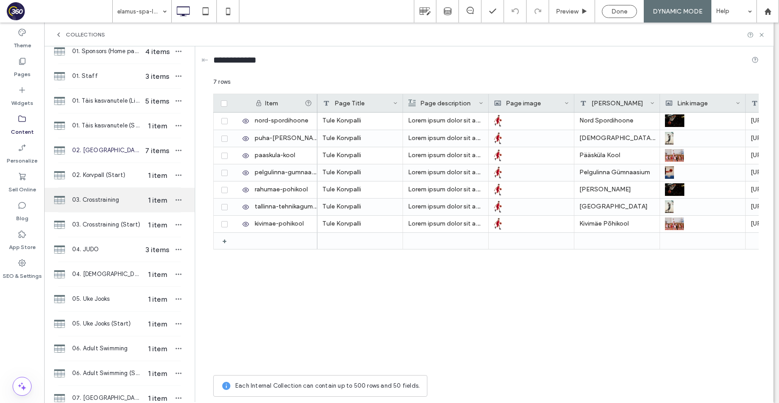
scroll to position [108, 0]
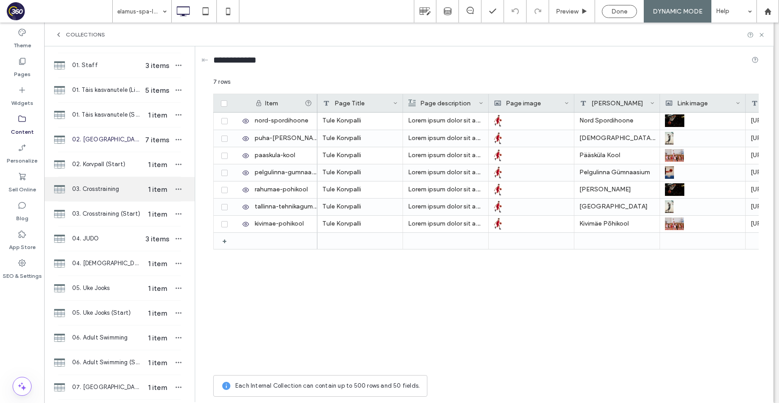
click at [113, 191] on span "03. Crosstraining" at bounding box center [106, 189] width 69 height 9
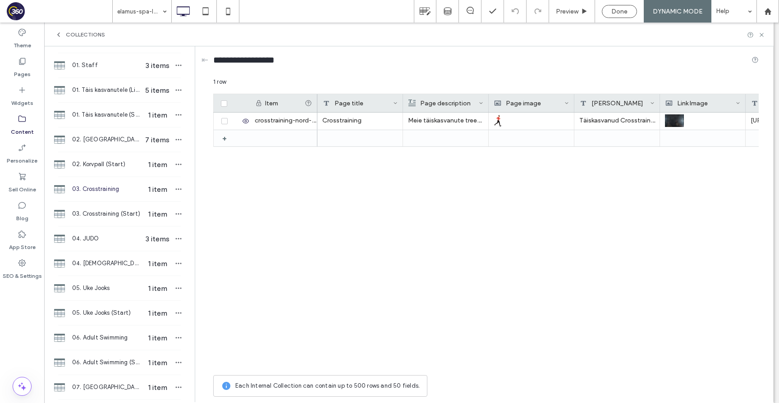
click at [22, 127] on label "Content" at bounding box center [22, 129] width 23 height 13
click at [32, 66] on div "Pages" at bounding box center [22, 67] width 44 height 29
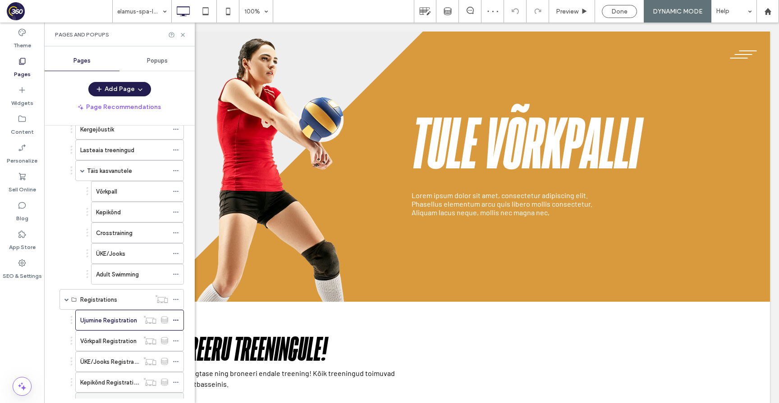
scroll to position [134, 0]
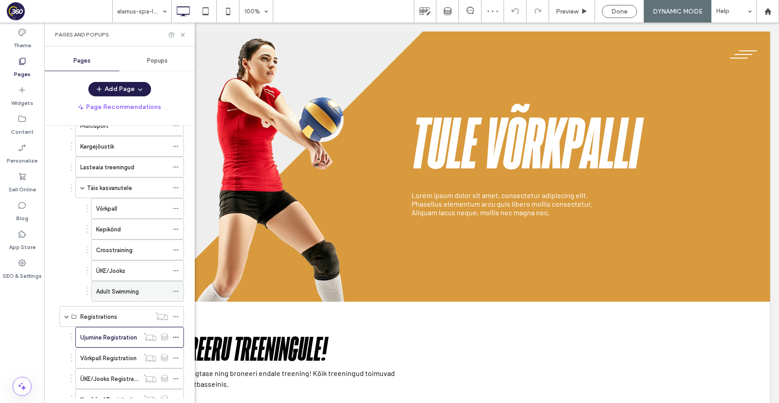
click at [126, 297] on div "Adult Swimming" at bounding box center [132, 292] width 72 height 20
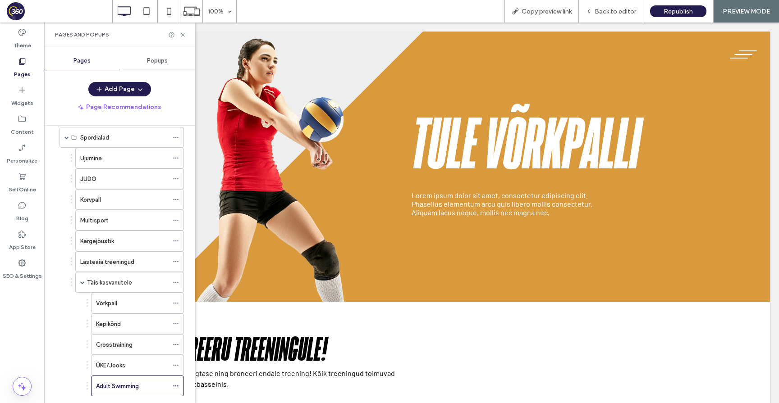
scroll to position [13, 0]
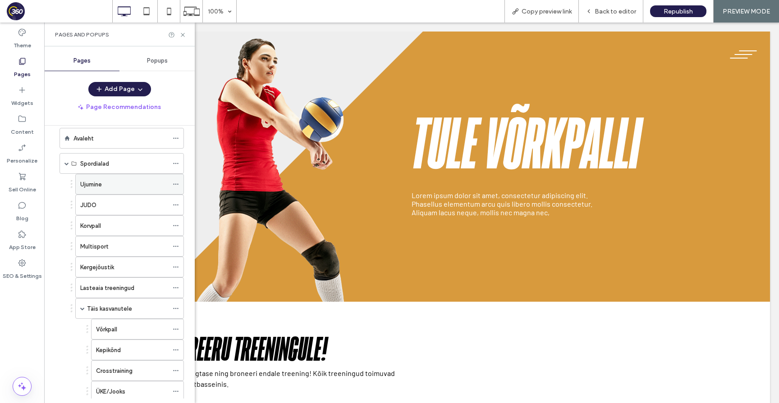
click at [109, 182] on div "Ujumine" at bounding box center [124, 184] width 88 height 9
click at [180, 36] on icon at bounding box center [182, 35] width 7 height 7
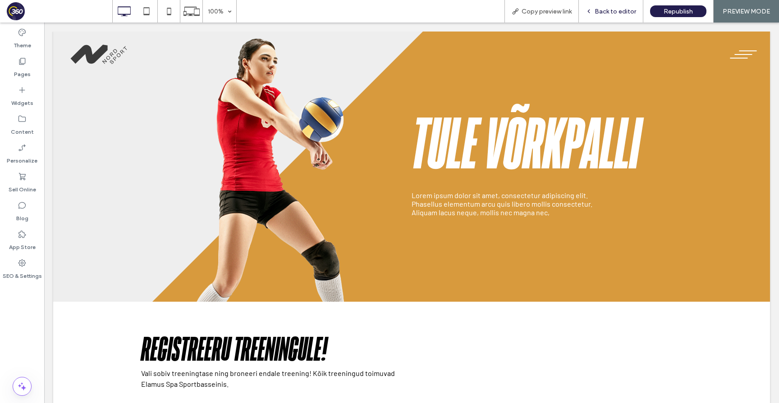
click at [617, 11] on span "Back to editor" at bounding box center [614, 12] width 41 height 8
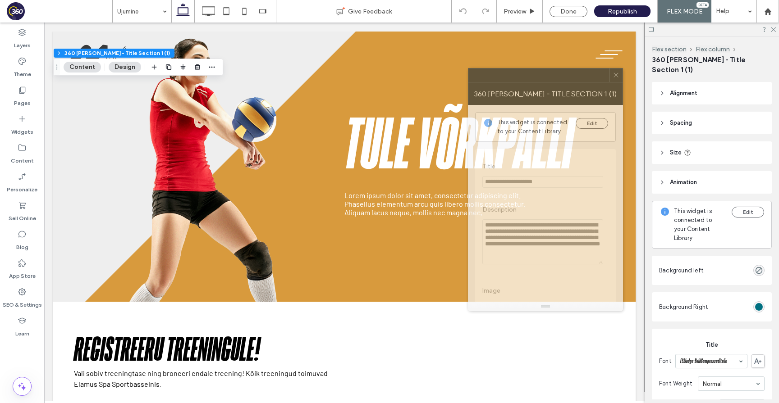
drag, startPoint x: 693, startPoint y: 92, endPoint x: 544, endPoint y: 81, distance: 150.0
click at [544, 81] on div at bounding box center [538, 75] width 141 height 14
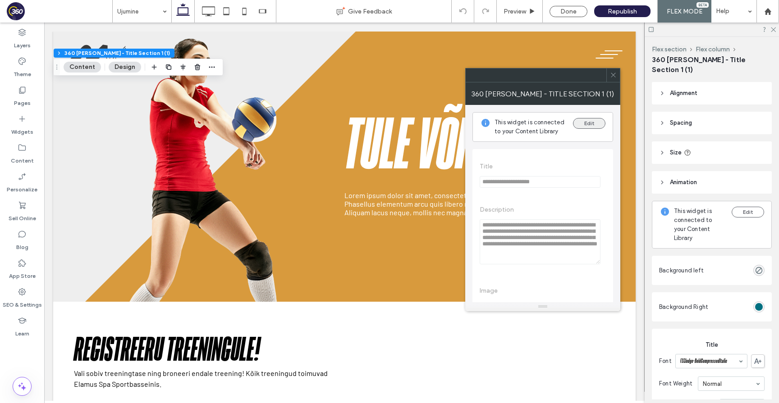
click at [590, 122] on button "Edit" at bounding box center [589, 123] width 32 height 11
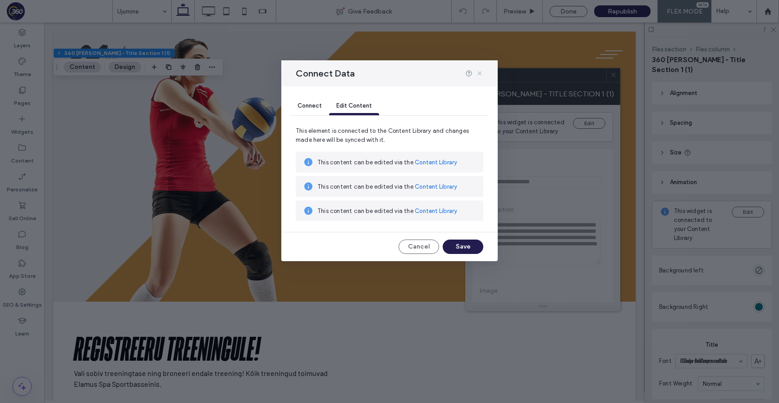
click at [479, 70] on icon at bounding box center [479, 73] width 7 height 7
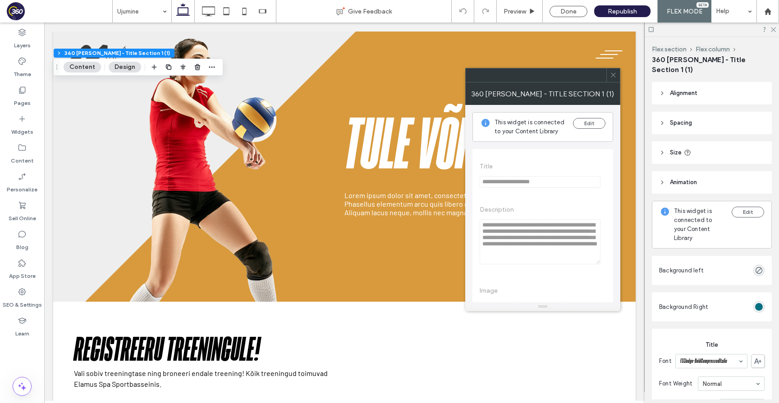
click at [614, 79] on span at bounding box center [613, 75] width 7 height 14
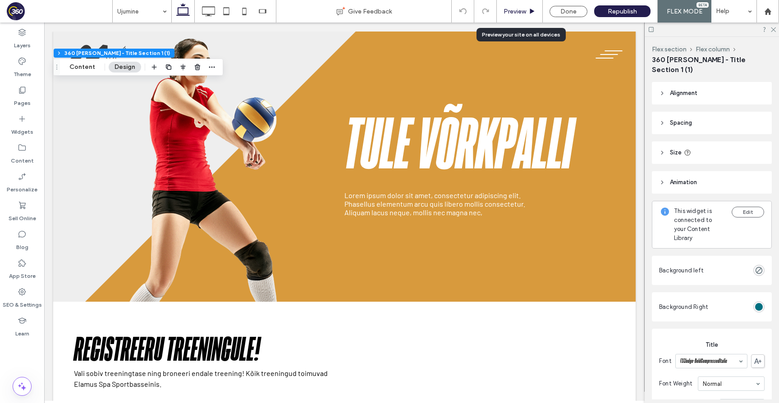
click at [524, 11] on span "Preview" at bounding box center [514, 12] width 23 height 8
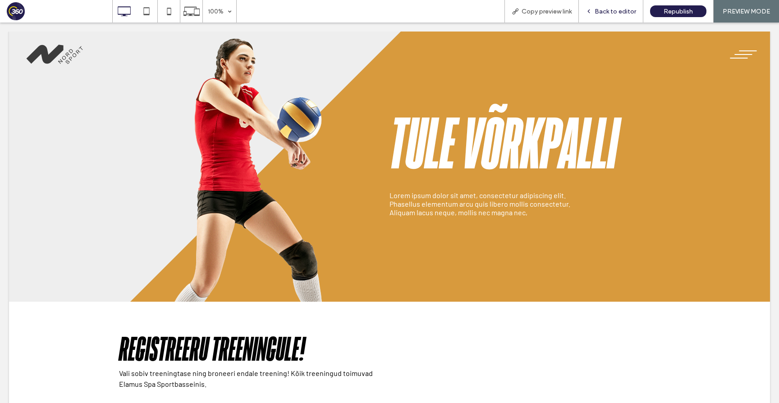
click at [616, 14] on span "Back to editor" at bounding box center [614, 12] width 41 height 8
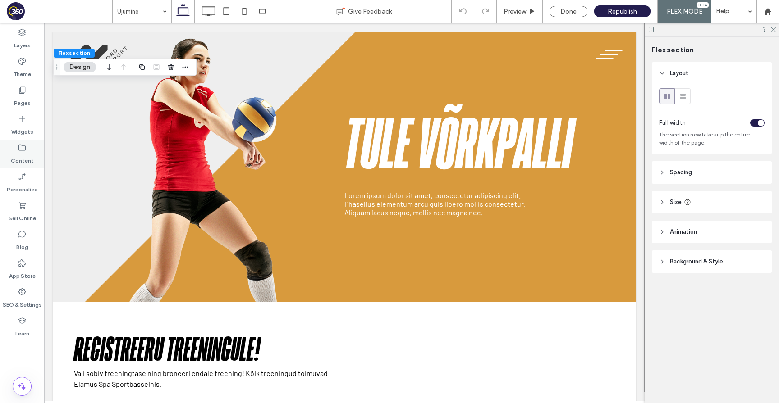
click at [15, 157] on label "Content" at bounding box center [22, 158] width 23 height 13
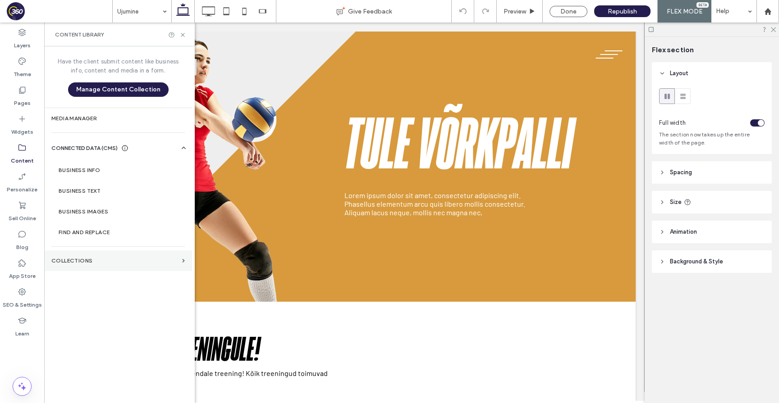
click at [109, 260] on label "Collections" at bounding box center [114, 261] width 127 height 6
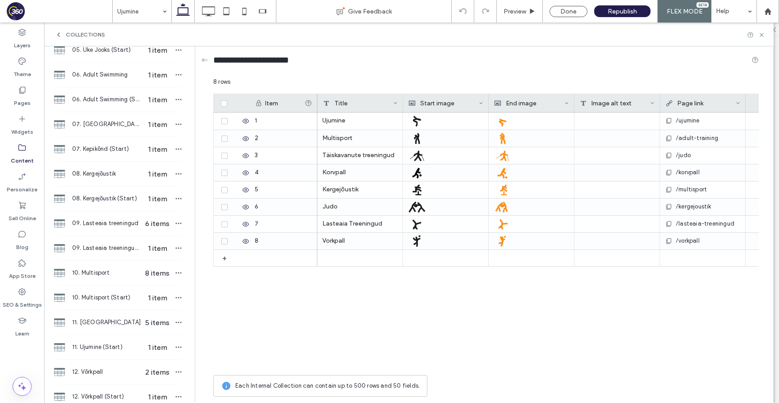
scroll to position [372, 0]
click at [114, 321] on span "11. [GEOGRAPHIC_DATA]" at bounding box center [106, 321] width 69 height 9
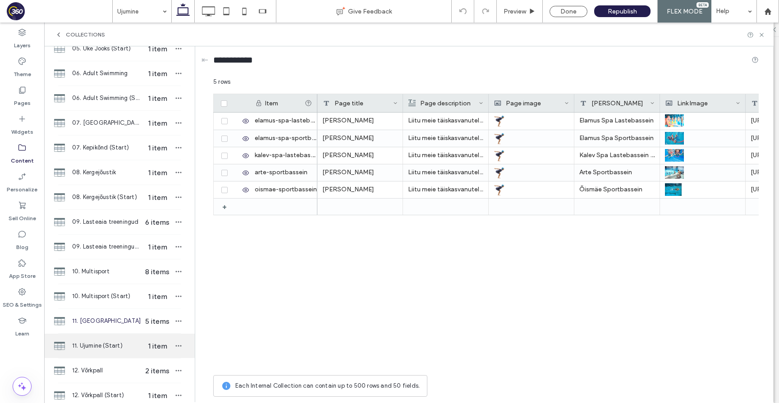
click at [114, 344] on span "11. Ujumine (Start)" at bounding box center [106, 346] width 69 height 9
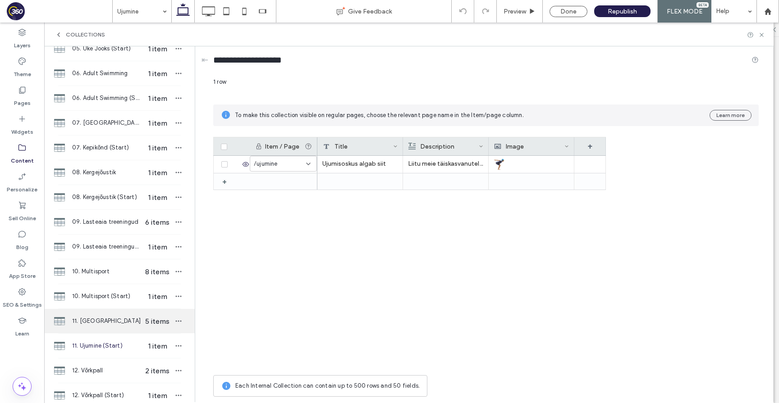
click at [102, 322] on span "11. [GEOGRAPHIC_DATA]" at bounding box center [106, 321] width 69 height 9
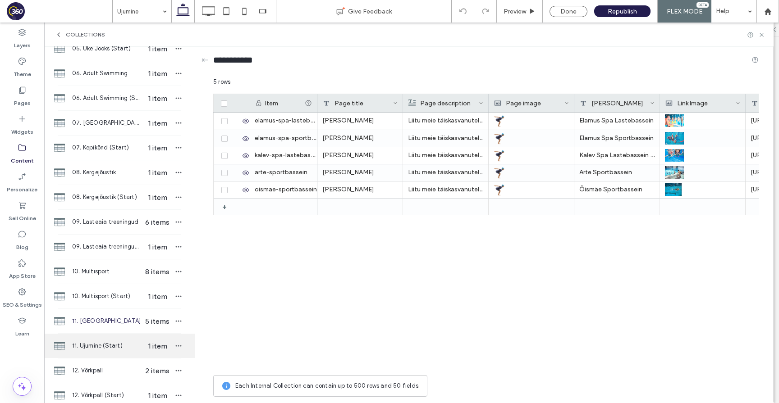
click at [96, 351] on div "11. Ujumine (Start) 1 item" at bounding box center [119, 346] width 150 height 24
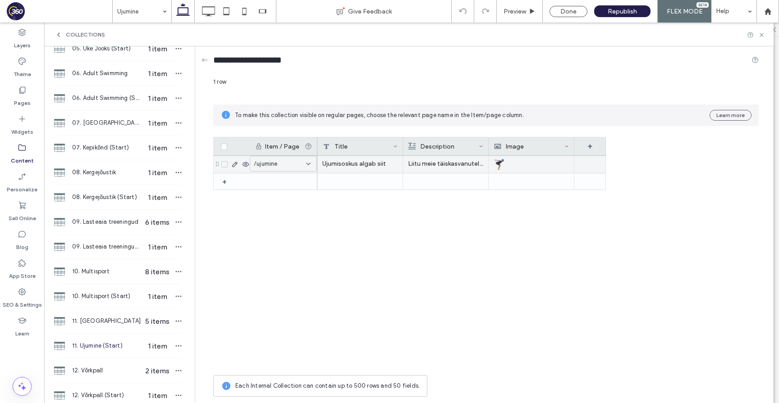
click at [461, 170] on p "Liitu meie täiskasvanutele suunatud ujumistreeningutega, et parandada oma tehni…" at bounding box center [445, 164] width 75 height 16
click at [556, 165] on div at bounding box center [530, 164] width 75 height 16
click at [367, 164] on div "Ujumisoskus algab siit" at bounding box center [360, 164] width 86 height 17
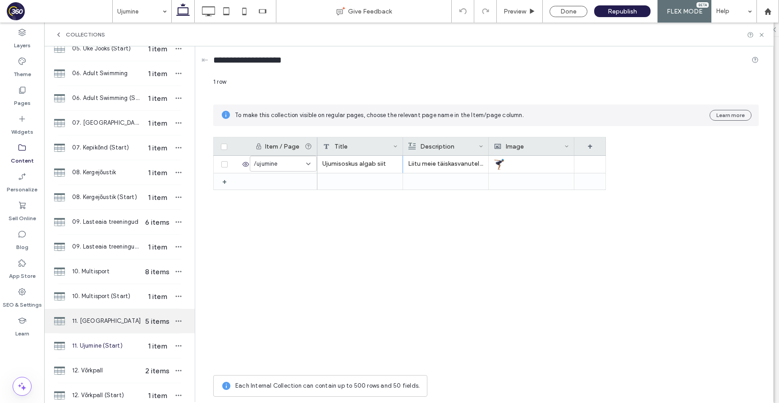
click at [113, 330] on div "11. Ujumine 5 items" at bounding box center [119, 321] width 150 height 24
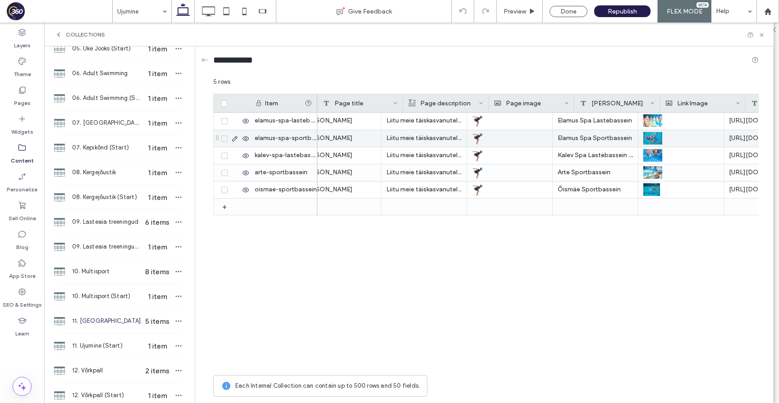
scroll to position [0, 0]
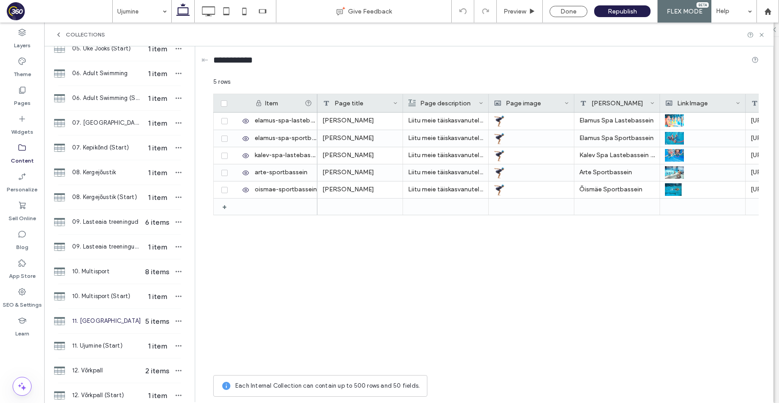
click at [95, 320] on span "11. [GEOGRAPHIC_DATA]" at bounding box center [106, 321] width 69 height 9
click at [99, 321] on span "11. [GEOGRAPHIC_DATA]" at bounding box center [106, 321] width 69 height 9
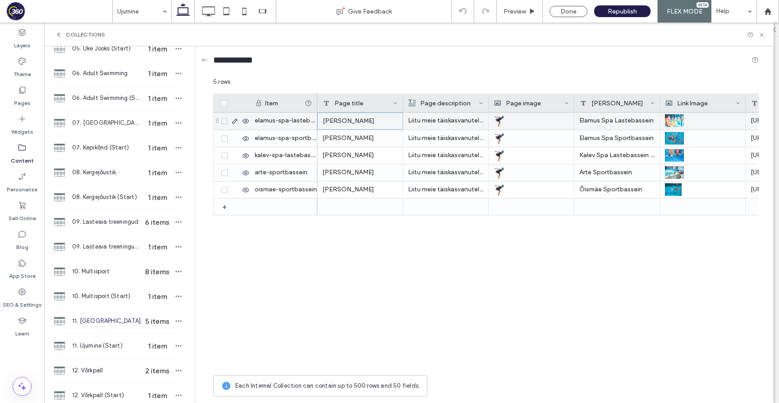
click at [364, 126] on div "[PERSON_NAME]" at bounding box center [360, 121] width 86 height 17
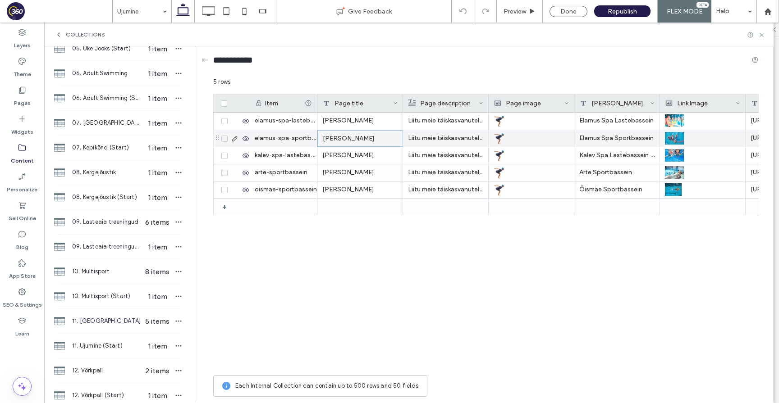
click at [362, 142] on div "[PERSON_NAME]" at bounding box center [360, 138] width 86 height 17
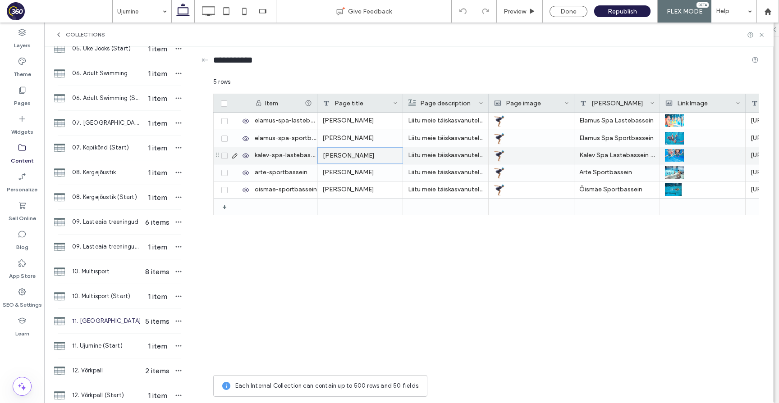
click at [359, 162] on div "[PERSON_NAME]" at bounding box center [360, 155] width 86 height 17
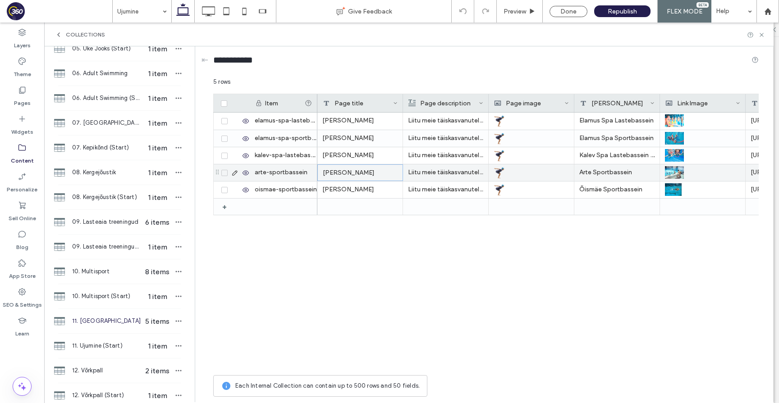
click at [359, 177] on div "[PERSON_NAME]" at bounding box center [360, 172] width 86 height 17
click at [359, 187] on div "[PERSON_NAME]" at bounding box center [360, 190] width 86 height 17
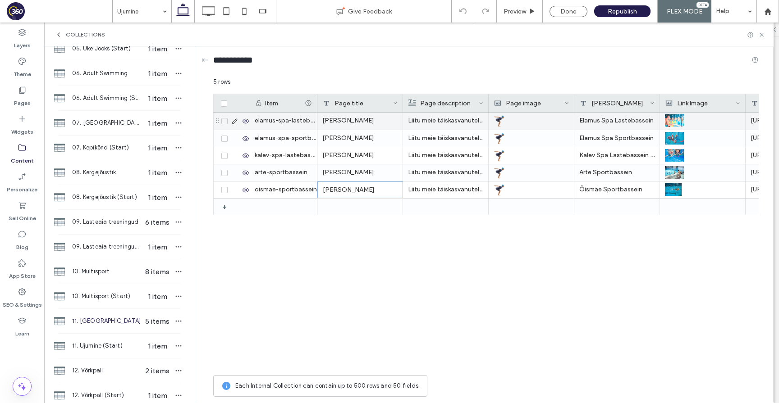
click at [357, 118] on div "[PERSON_NAME]" at bounding box center [360, 121] width 86 height 17
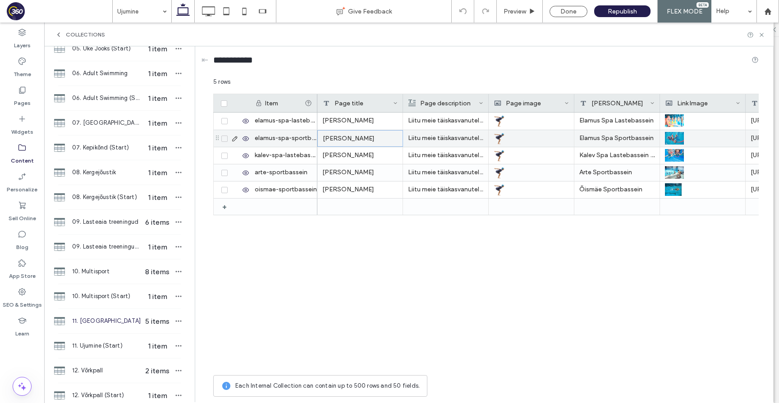
click at [373, 138] on div "[PERSON_NAME]" at bounding box center [360, 138] width 86 height 17
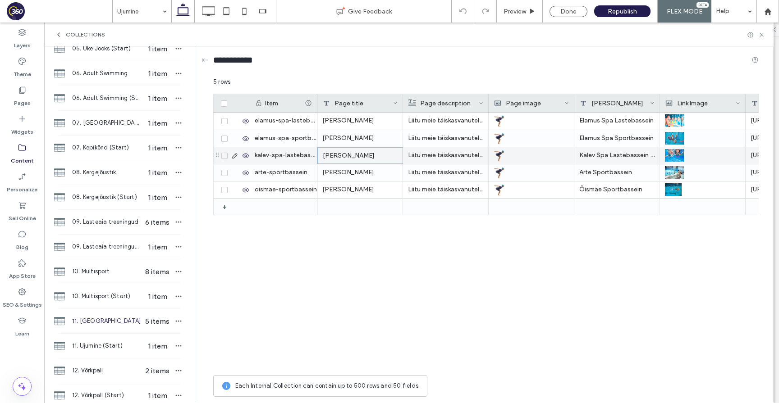
click at [364, 152] on div "[PERSON_NAME]" at bounding box center [360, 155] width 86 height 17
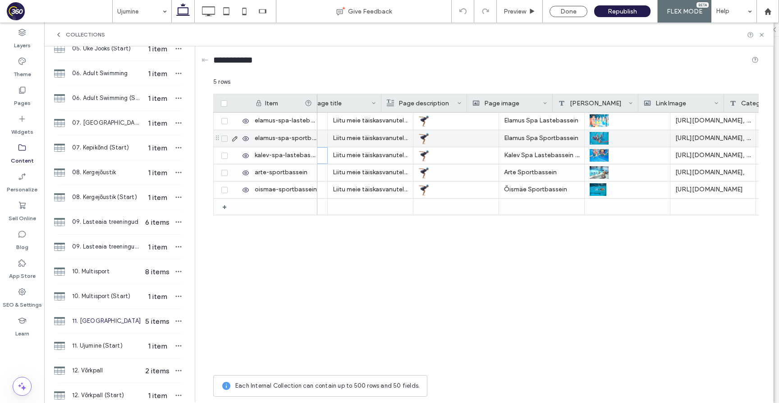
scroll to position [0, 104]
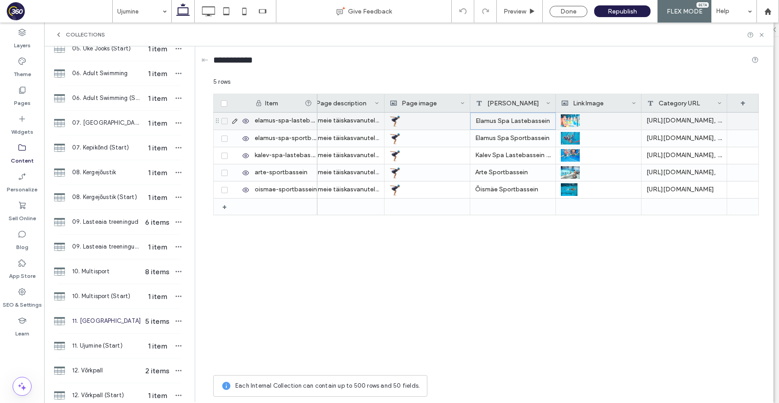
click at [501, 120] on div "Elamus Spa Lastebassein" at bounding box center [513, 121] width 86 height 17
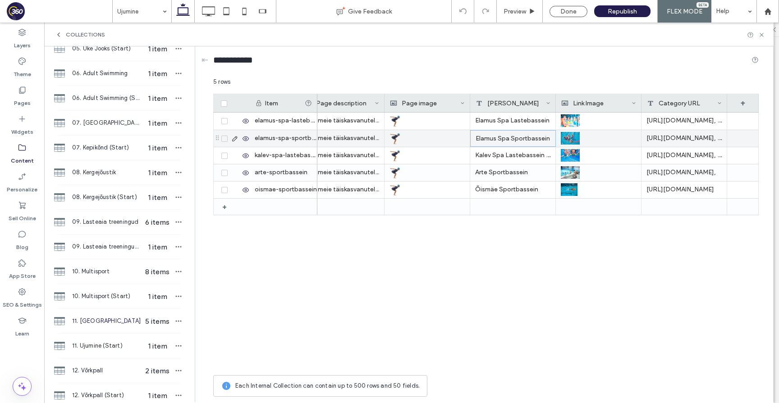
click at [502, 137] on div "Elamus Spa Sportbassein" at bounding box center [513, 138] width 86 height 17
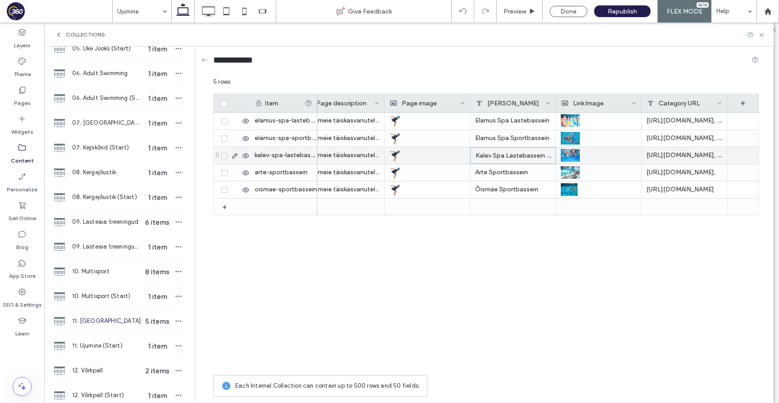
click at [505, 157] on div "Kalev Spa Lastebassein / 0-korruse bassein" at bounding box center [513, 155] width 86 height 17
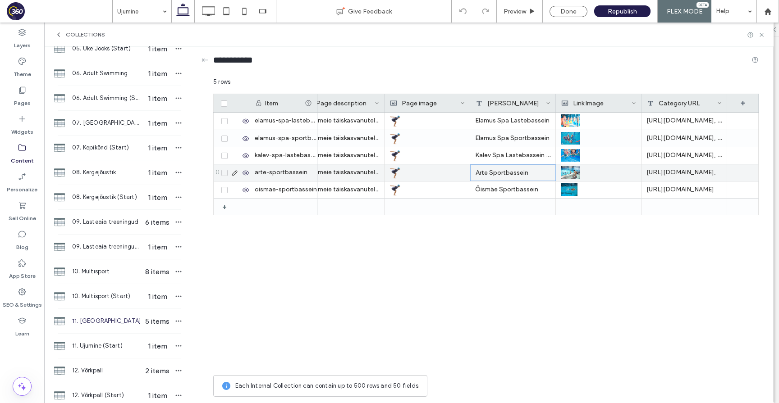
click at [504, 172] on div "Arte Sportbassein" at bounding box center [513, 172] width 86 height 17
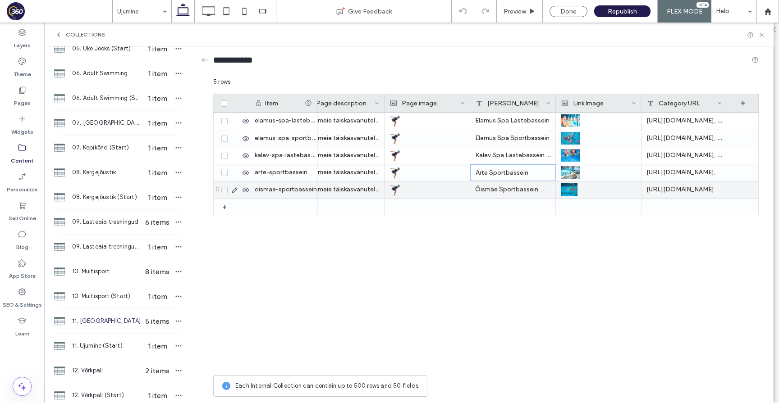
click at [511, 189] on div "Õismäe Sportbassein" at bounding box center [513, 190] width 86 height 17
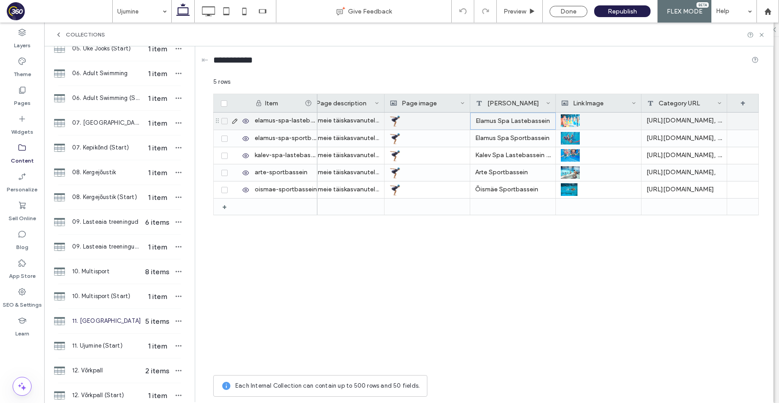
click at [506, 125] on div "Elamus Spa Lastebassein" at bounding box center [513, 121] width 86 height 17
click at [676, 121] on div "[URL][DOMAIN_NAME], [URL][DOMAIN_NAME], [URL][DOMAIN_NAME], [URL][DOMAIN_NAME]" at bounding box center [684, 121] width 86 height 17
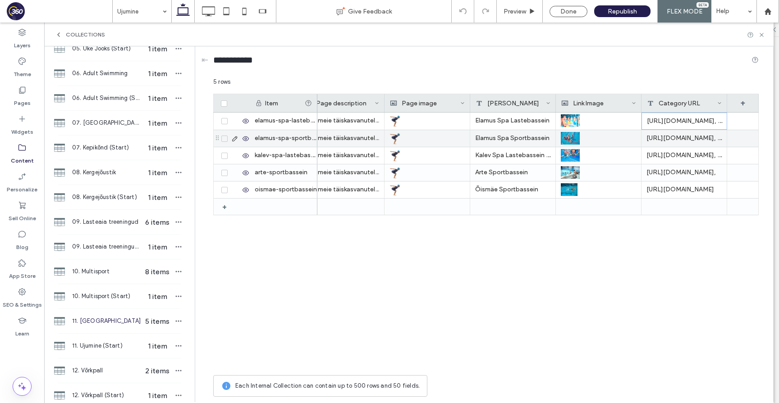
click at [686, 139] on div "[URL][DOMAIN_NAME], [URL][DOMAIN_NAME], [URL][DOMAIN_NAME], [URL][DOMAIN_NAME]" at bounding box center [684, 138] width 86 height 17
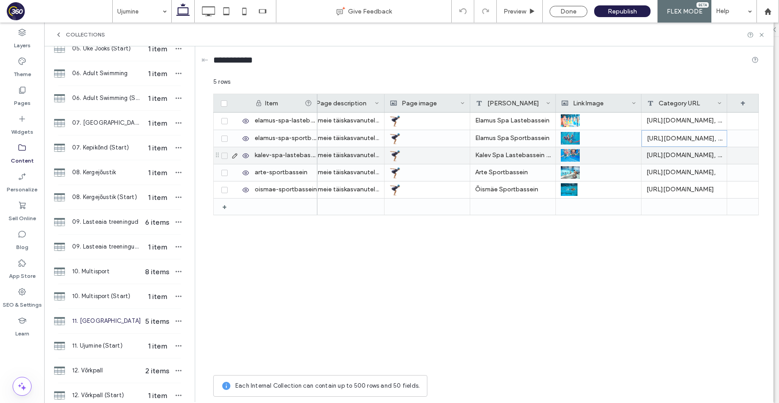
click at [690, 158] on div "[URL][DOMAIN_NAME], [URL][DOMAIN_NAME]" at bounding box center [684, 155] width 86 height 17
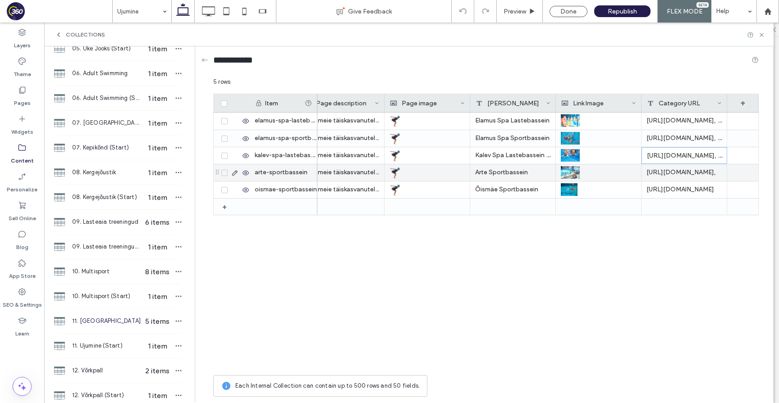
click at [689, 179] on div "[URL][DOMAIN_NAME]," at bounding box center [684, 172] width 86 height 17
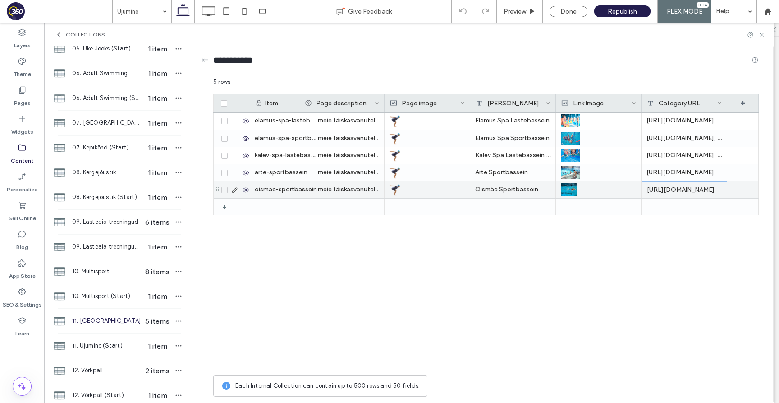
click at [689, 188] on div "[URL][DOMAIN_NAME]" at bounding box center [684, 190] width 86 height 17
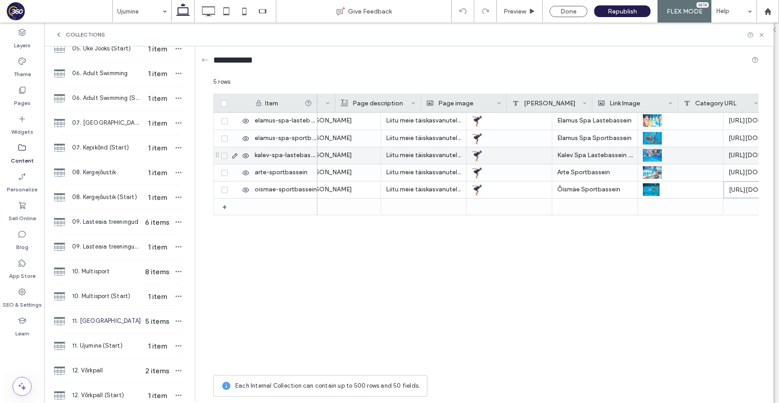
scroll to position [0, 0]
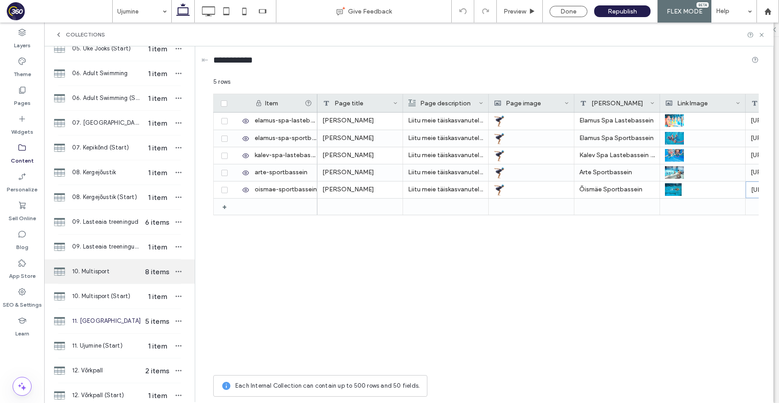
click at [115, 275] on span "10. Multisport" at bounding box center [106, 271] width 69 height 9
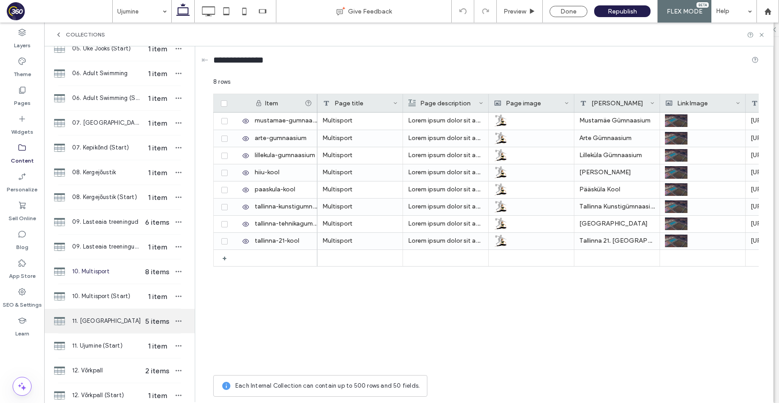
click at [96, 331] on div "11. Ujumine 5 items" at bounding box center [119, 321] width 150 height 24
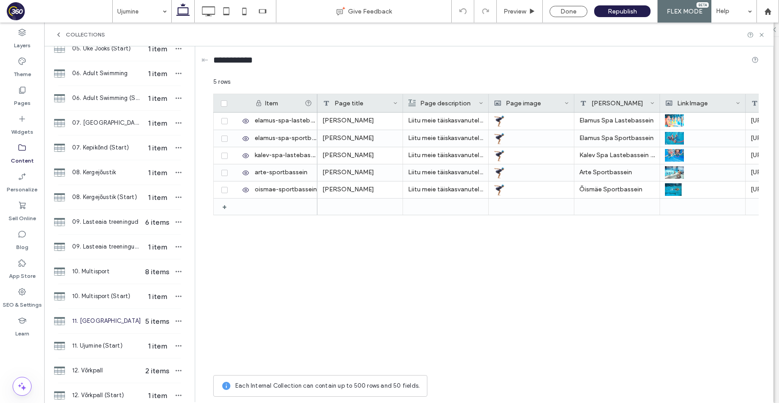
click at [113, 323] on span "11. [GEOGRAPHIC_DATA]" at bounding box center [106, 321] width 69 height 9
click at [104, 344] on span "11. Ujumine (Start)" at bounding box center [106, 346] width 69 height 9
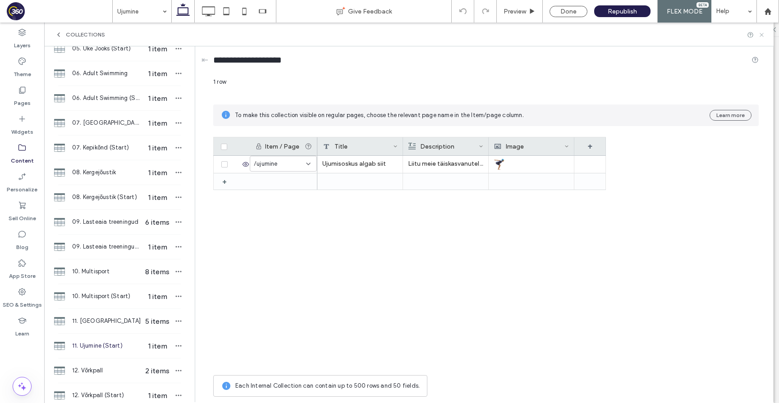
click at [760, 37] on icon at bounding box center [761, 35] width 7 height 7
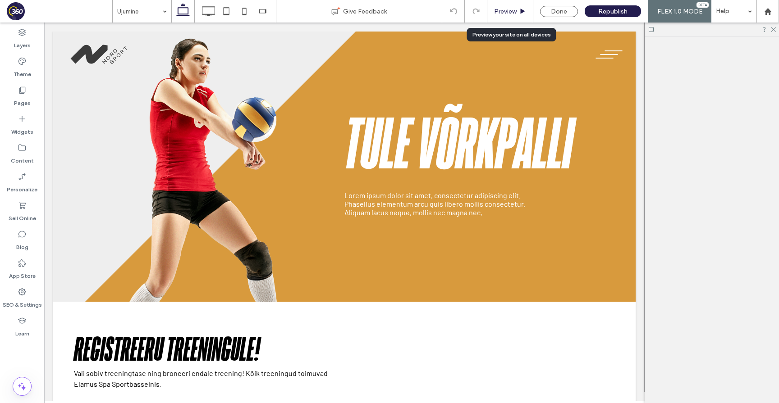
click at [511, 11] on span "Preview" at bounding box center [505, 12] width 23 height 8
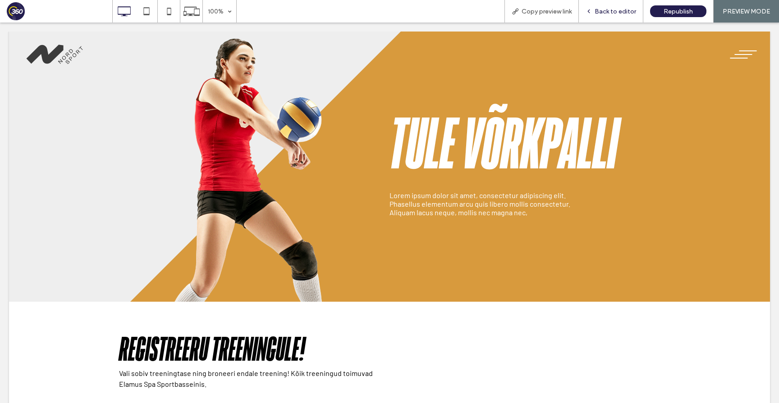
click at [596, 11] on span "Back to editor" at bounding box center [614, 12] width 41 height 8
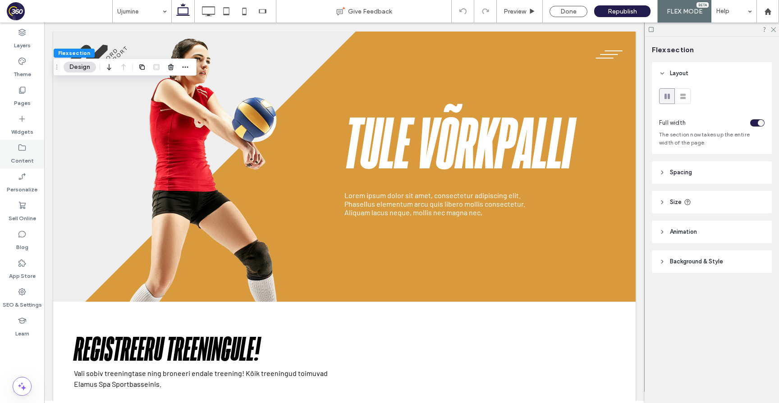
click at [20, 153] on label "Content" at bounding box center [22, 158] width 23 height 13
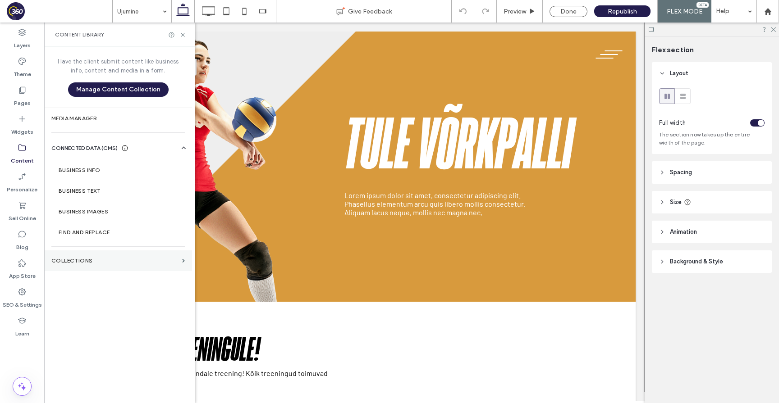
click at [116, 260] on label "Collections" at bounding box center [114, 261] width 127 height 6
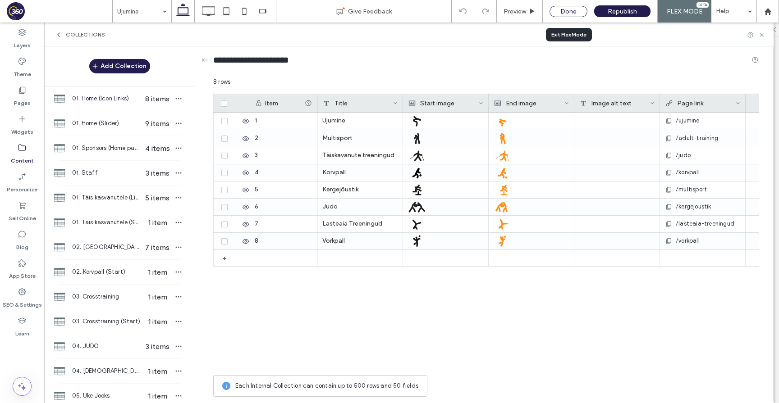
click at [571, 14] on div "Done" at bounding box center [568, 11] width 38 height 11
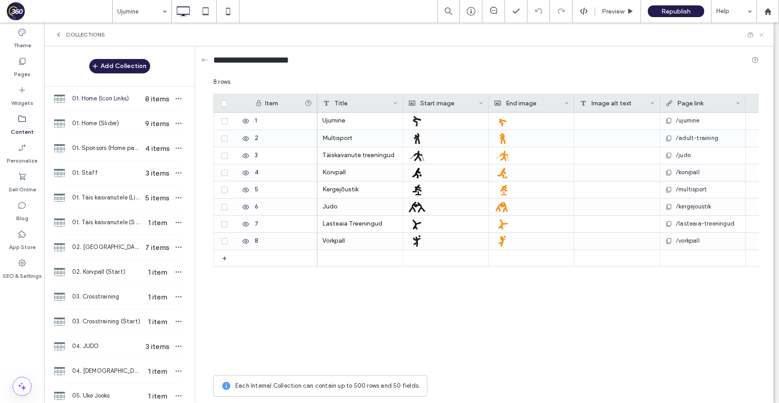
click at [761, 36] on icon at bounding box center [761, 35] width 7 height 7
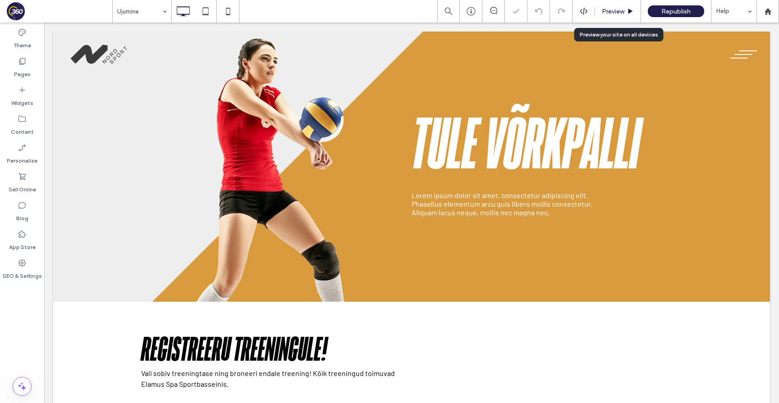
click at [602, 11] on span "Preview" at bounding box center [612, 12] width 23 height 8
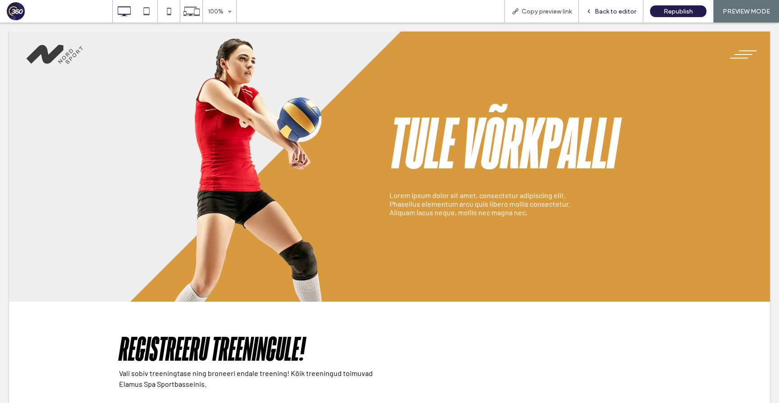
click at [615, 9] on span "Back to editor" at bounding box center [614, 12] width 41 height 8
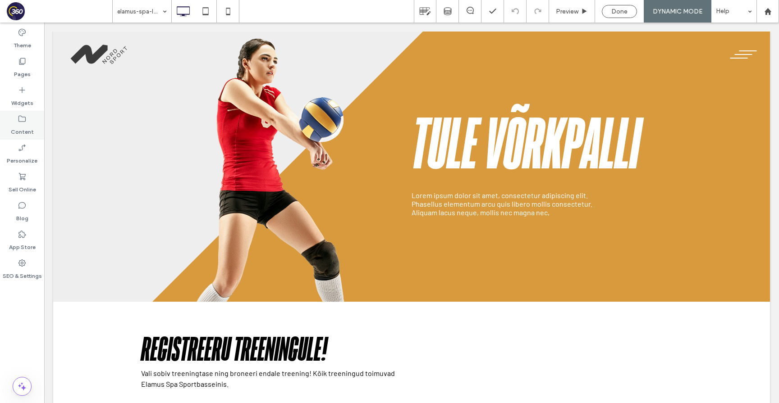
click at [29, 120] on div "Content" at bounding box center [22, 125] width 44 height 29
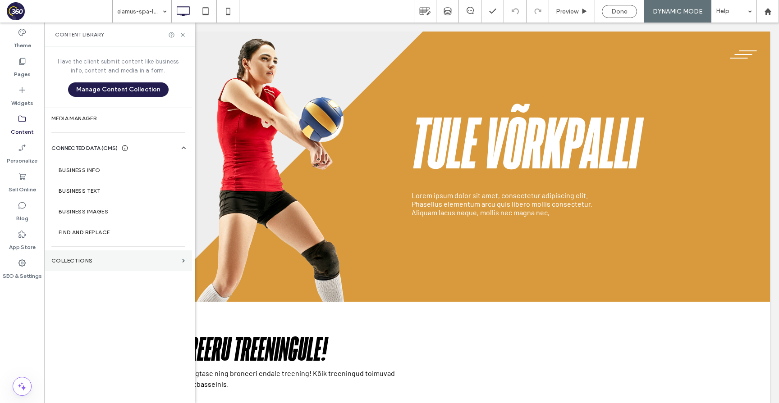
click at [96, 264] on section "Collections" at bounding box center [118, 261] width 148 height 21
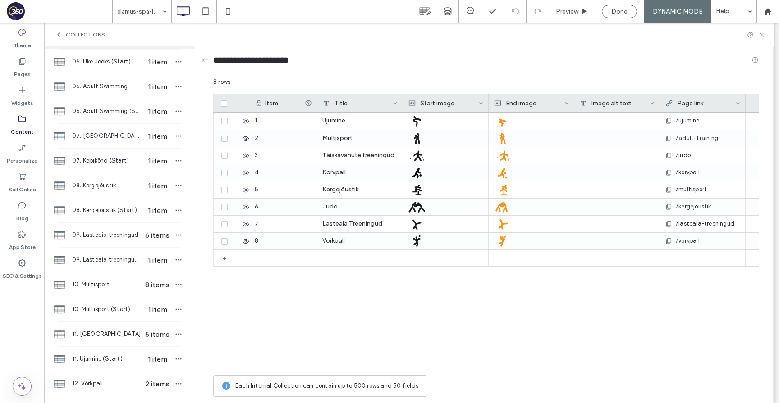
scroll to position [394, 0]
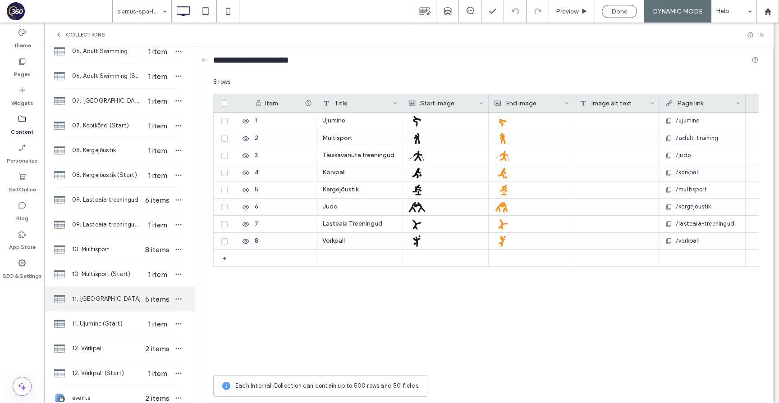
click at [117, 297] on span "11. [GEOGRAPHIC_DATA]" at bounding box center [106, 299] width 69 height 9
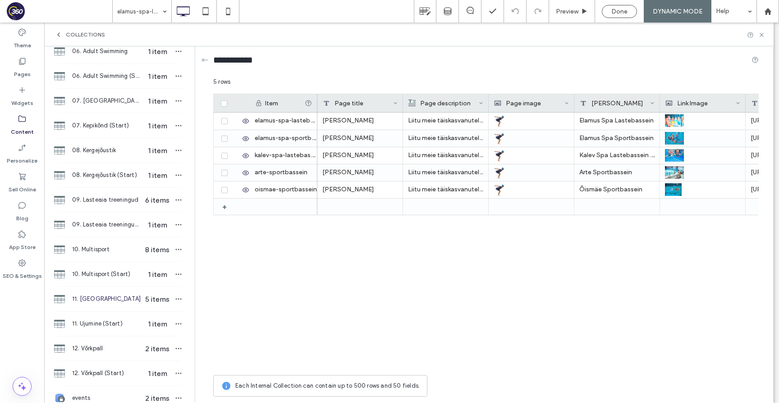
click at [109, 307] on div "11. Ujumine 5 items" at bounding box center [119, 299] width 150 height 24
click at [105, 300] on span "11. [GEOGRAPHIC_DATA]" at bounding box center [106, 299] width 69 height 9
click at [99, 297] on span "11. [GEOGRAPHIC_DATA]" at bounding box center [106, 299] width 69 height 9
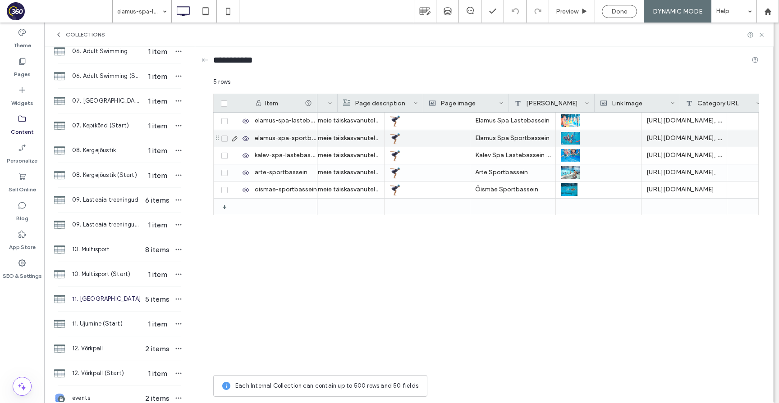
scroll to position [0, 0]
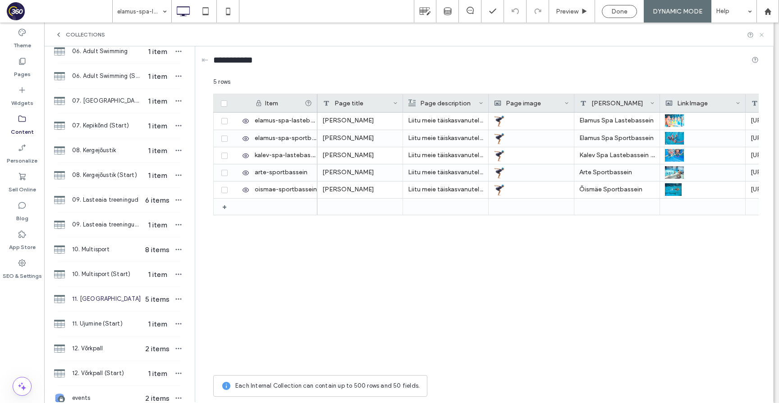
click at [761, 35] on icon at bounding box center [761, 35] width 7 height 7
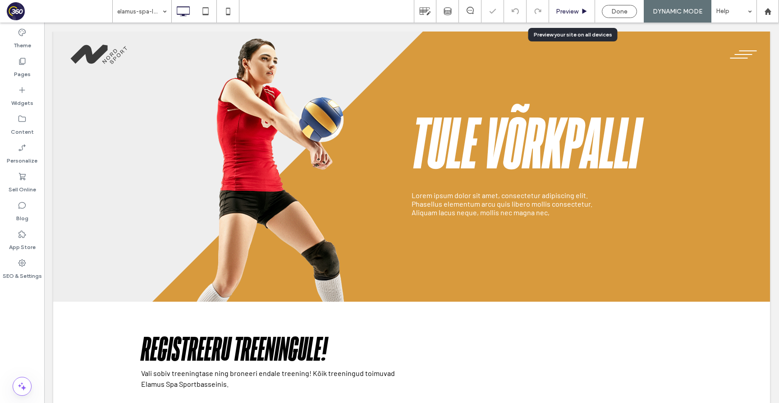
click at [575, 8] on span "Preview" at bounding box center [567, 12] width 23 height 8
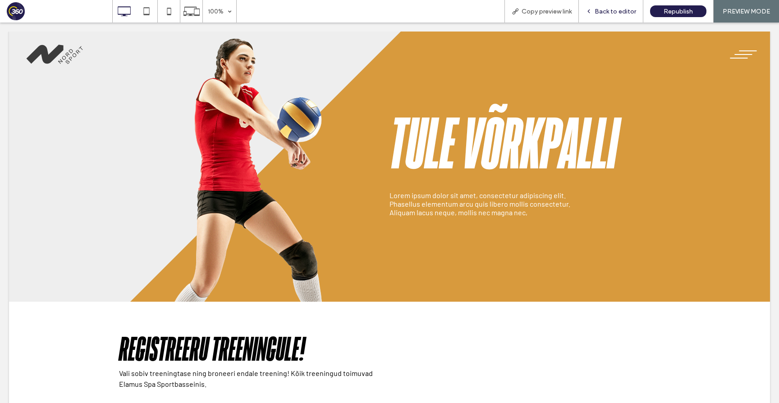
click at [625, 8] on span "Back to editor" at bounding box center [614, 12] width 41 height 8
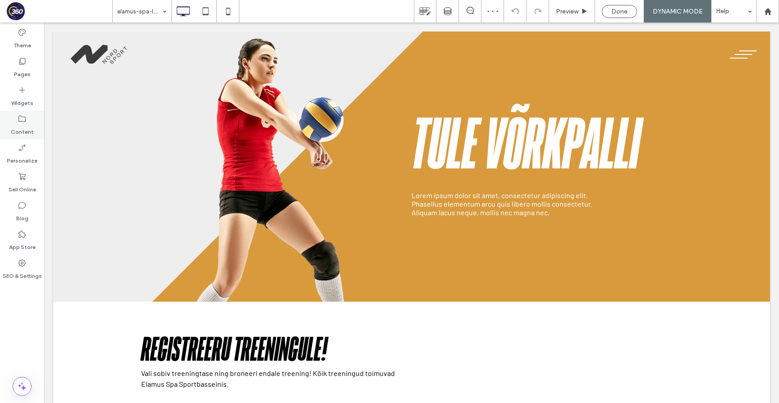
click at [20, 123] on icon at bounding box center [22, 118] width 9 height 9
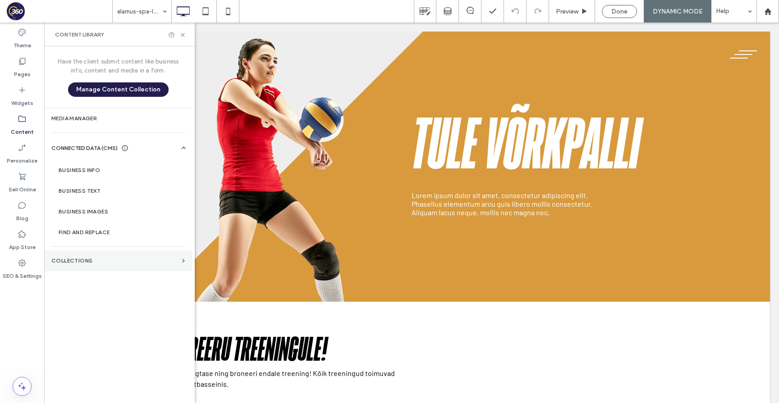
click at [80, 255] on section "Collections" at bounding box center [118, 261] width 148 height 21
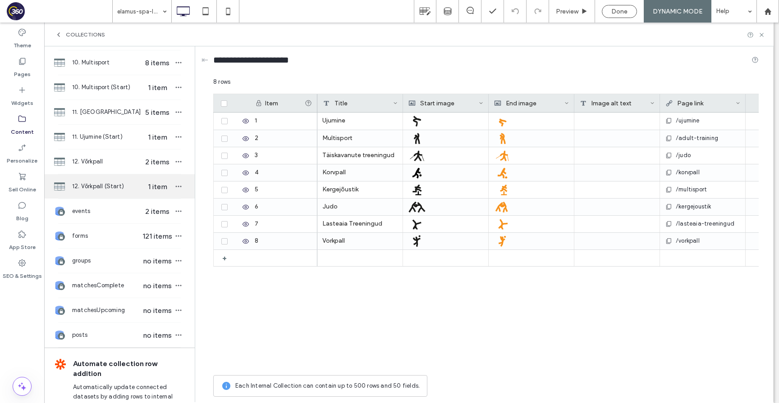
scroll to position [579, 0]
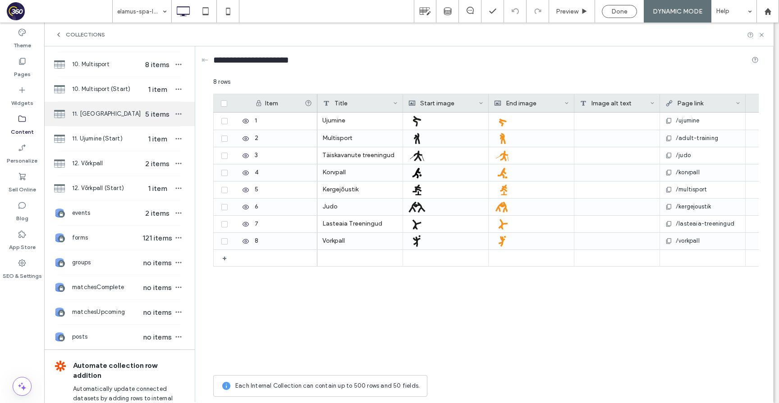
click at [107, 113] on span "11. [GEOGRAPHIC_DATA]" at bounding box center [106, 113] width 69 height 9
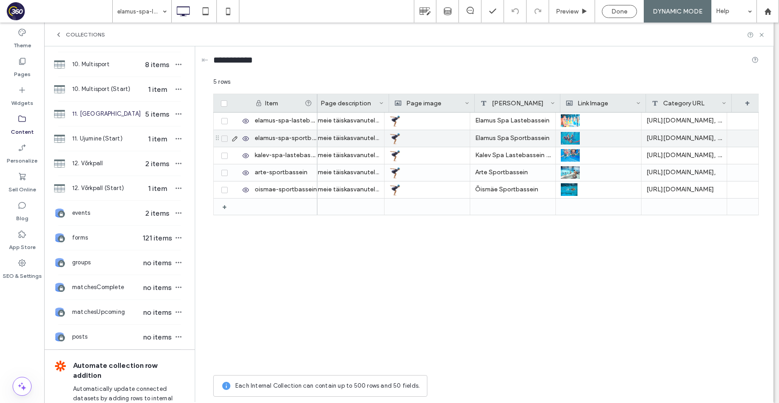
scroll to position [0, 0]
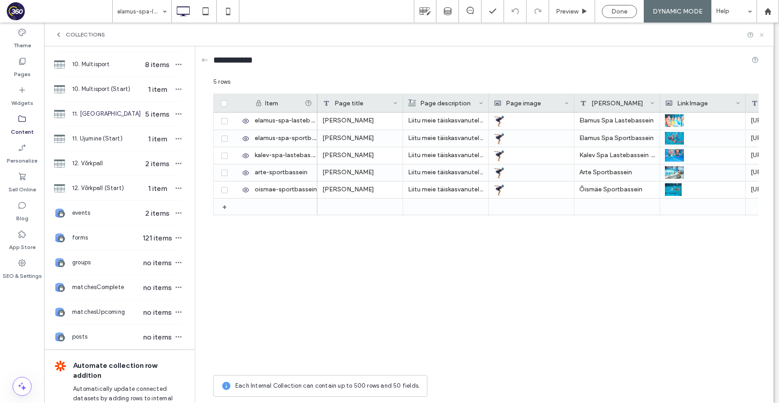
click at [759, 34] on icon at bounding box center [761, 35] width 7 height 7
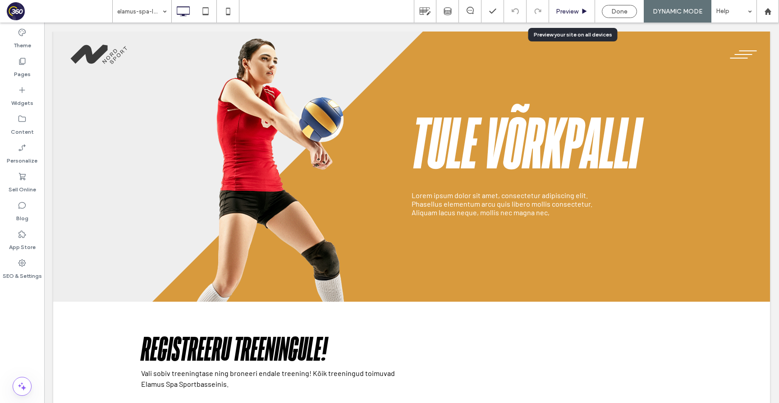
click at [575, 11] on span "Preview" at bounding box center [567, 12] width 23 height 8
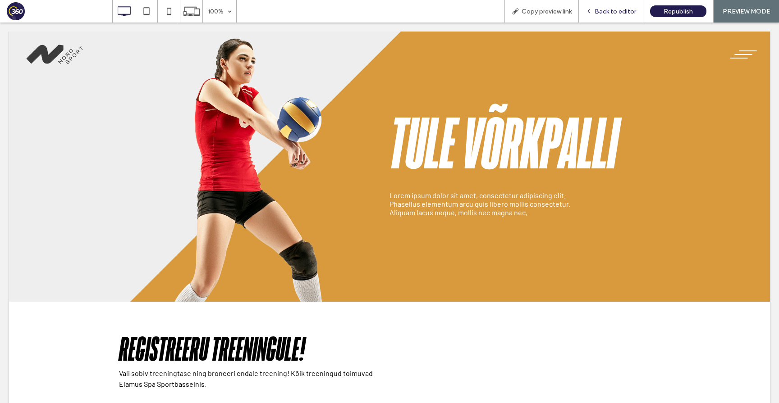
click at [620, 14] on span "Back to editor" at bounding box center [614, 12] width 41 height 8
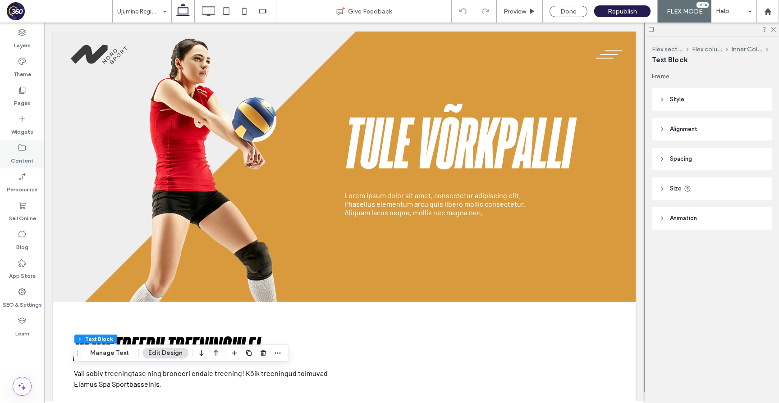
click at [23, 150] on icon at bounding box center [22, 147] width 9 height 9
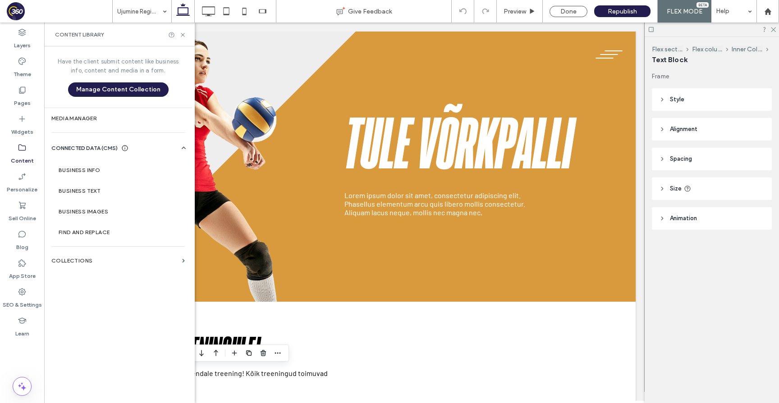
click at [134, 246] on hr at bounding box center [117, 246] width 133 height 0
click at [134, 257] on section "Collections" at bounding box center [118, 261] width 148 height 21
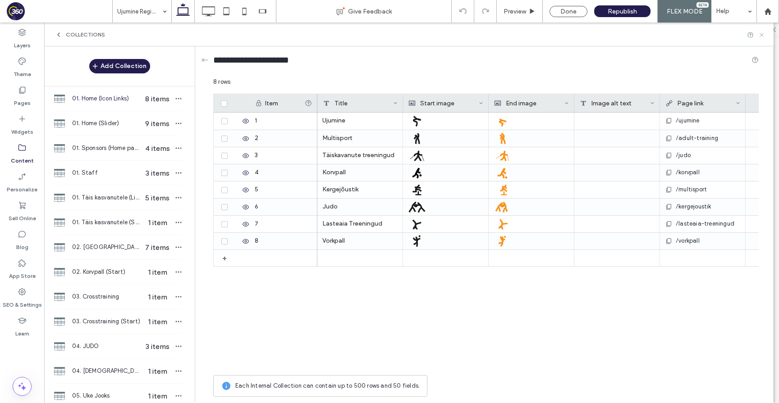
click at [761, 34] on icon at bounding box center [761, 35] width 7 height 7
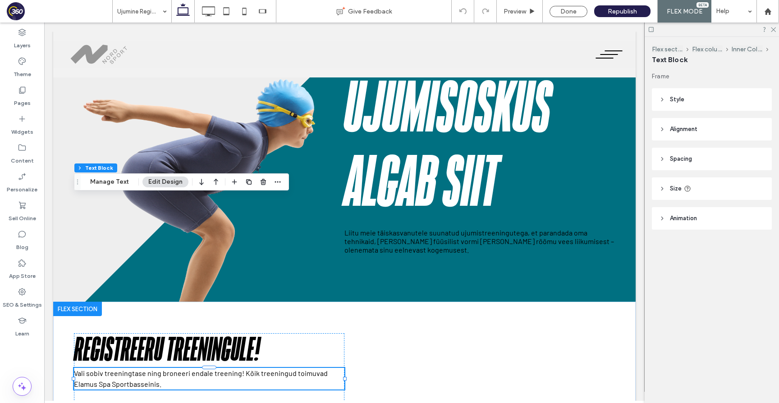
scroll to position [171, 0]
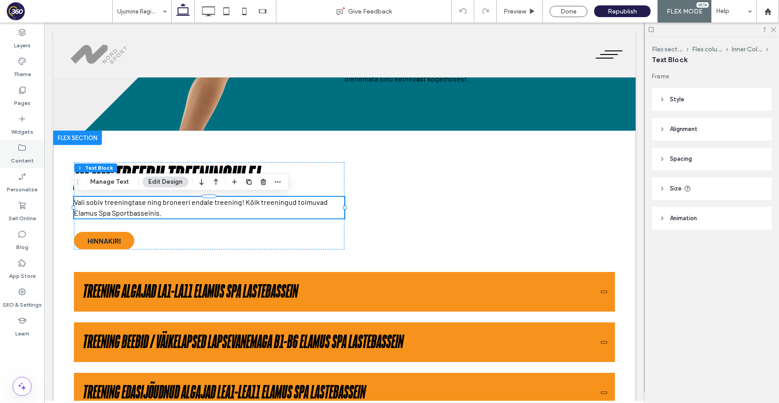
click at [19, 150] on icon at bounding box center [22, 147] width 9 height 9
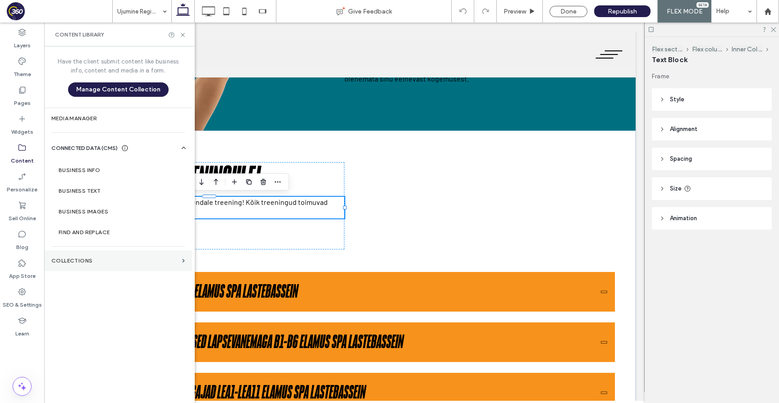
click at [132, 257] on section "Collections" at bounding box center [118, 261] width 148 height 21
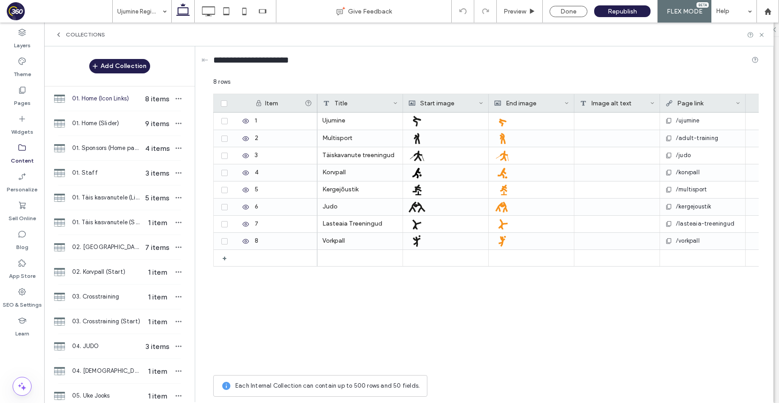
click at [760, 31] on div "Collections" at bounding box center [408, 35] width 729 height 24
click at [761, 33] on icon at bounding box center [761, 35] width 7 height 7
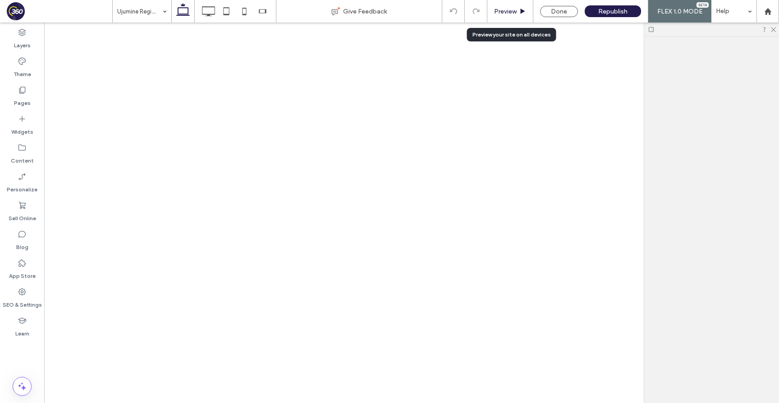
click at [499, 6] on div "Preview" at bounding box center [510, 11] width 46 height 23
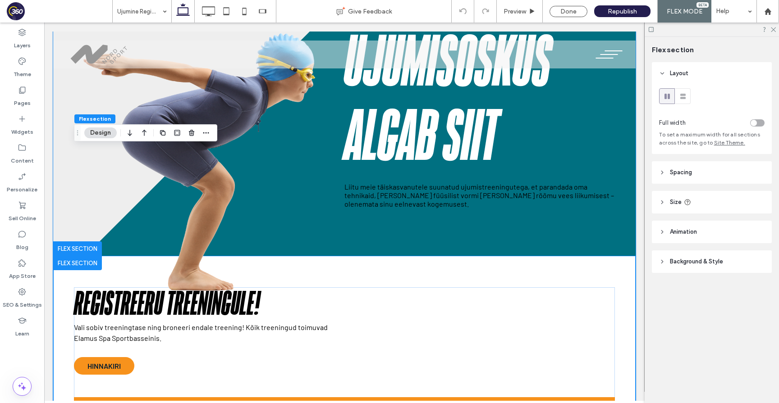
scroll to position [0, 0]
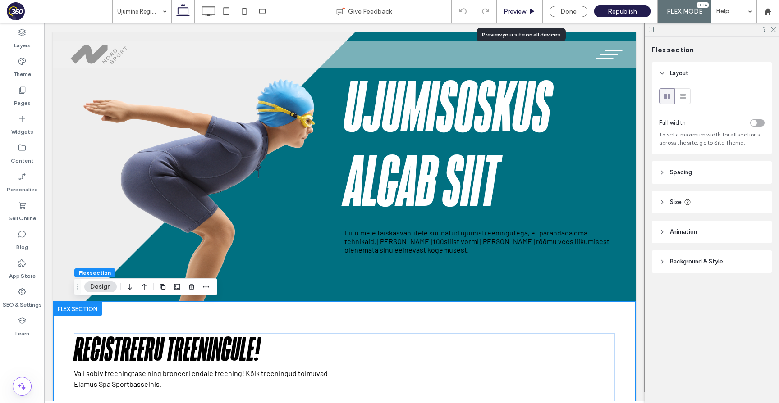
drag, startPoint x: 410, startPoint y: 122, endPoint x: 522, endPoint y: 12, distance: 156.8
click at [522, 12] on span "Preview" at bounding box center [514, 12] width 23 height 8
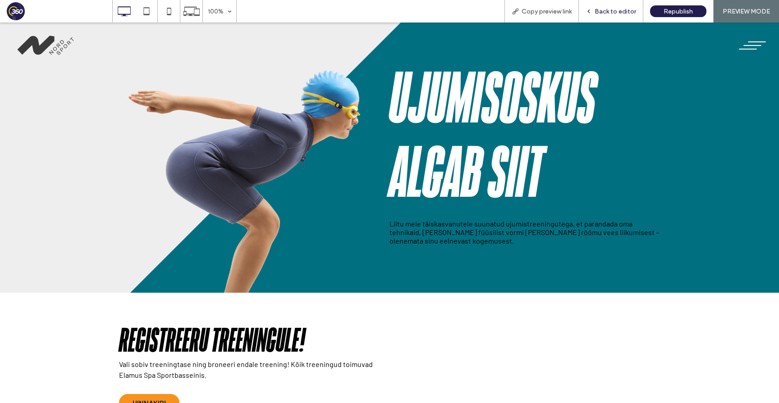
click at [616, 14] on span "Back to editor" at bounding box center [614, 12] width 41 height 8
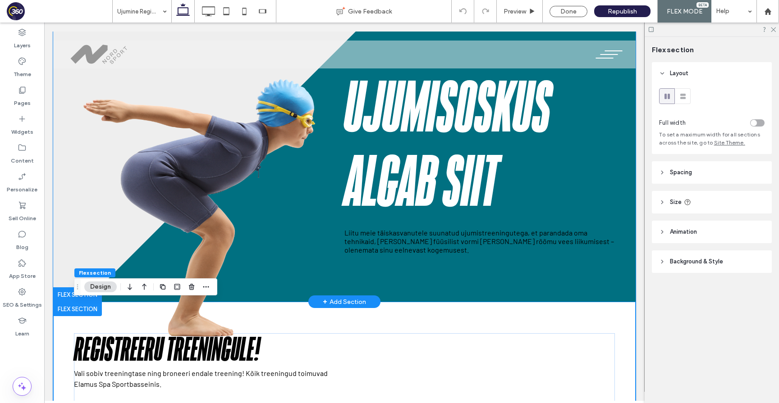
click at [492, 164] on h1 "Ujumisoskus algab siit" at bounding box center [479, 147] width 270 height 149
click at [492, 165] on h1 "Ujumisoskus algab siit" at bounding box center [479, 147] width 270 height 149
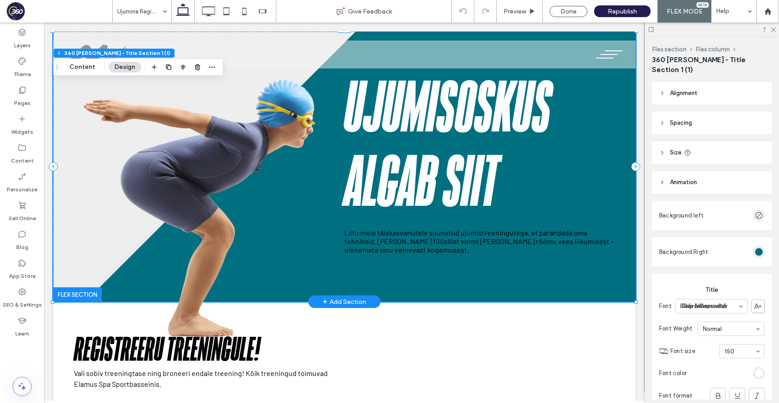
click at [494, 164] on h1 "Ujumisoskus algab siit" at bounding box center [479, 147] width 270 height 149
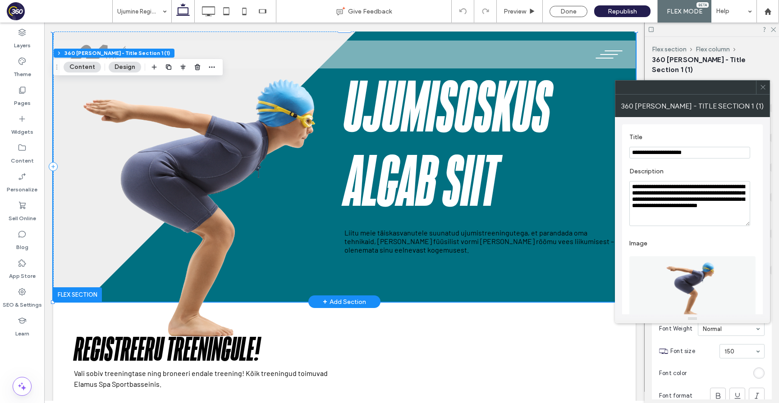
click at [494, 164] on h1 "Ujumisoskus algab siit" at bounding box center [479, 147] width 270 height 149
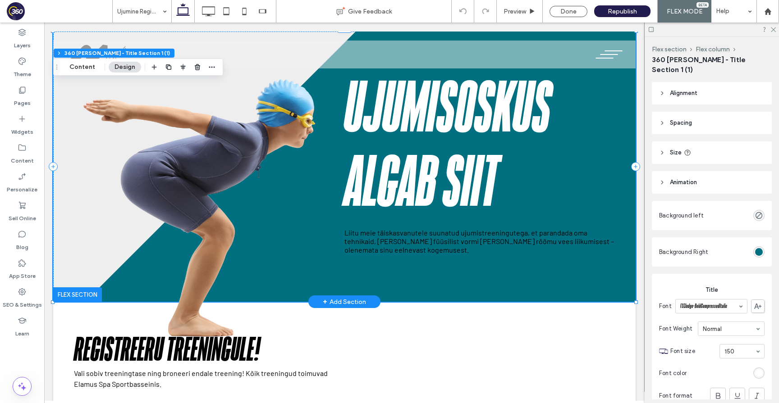
click at [534, 164] on h1 "Ujumisoskus algab siit" at bounding box center [479, 147] width 270 height 149
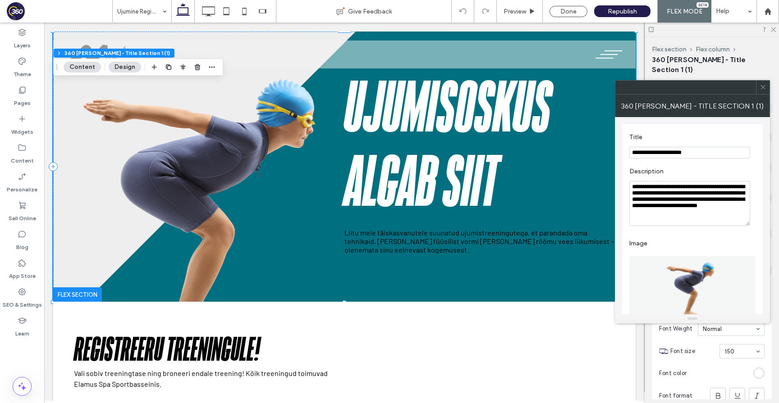
drag, startPoint x: 680, startPoint y: 88, endPoint x: 464, endPoint y: 88, distance: 216.3
click at [615, 88] on div at bounding box center [685, 88] width 141 height 14
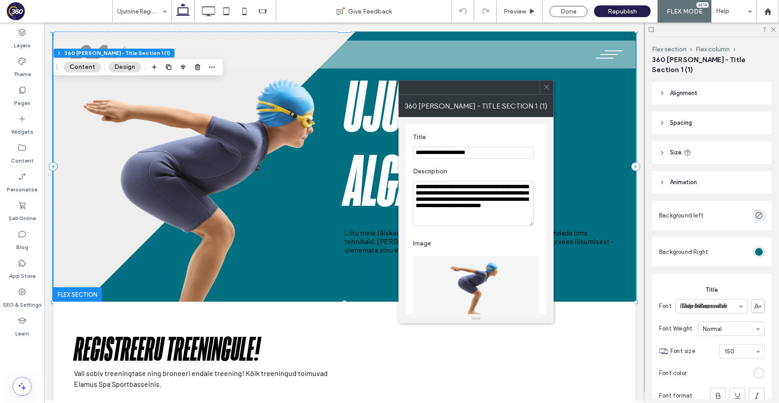
click at [544, 86] on icon at bounding box center [546, 87] width 7 height 7
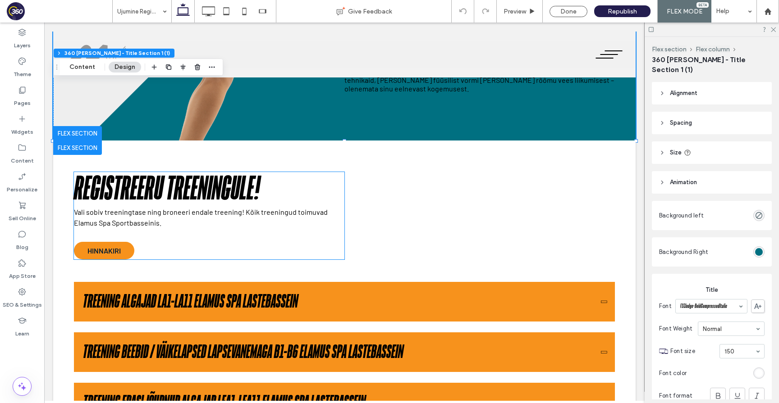
click at [178, 201] on span "Registreeru treeningule!" at bounding box center [167, 189] width 186 height 32
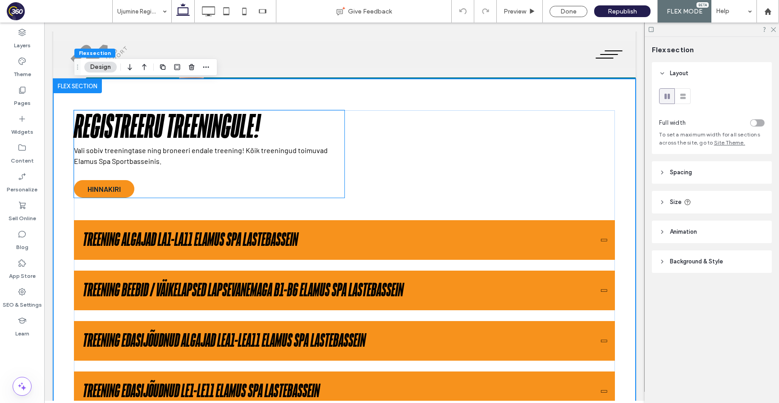
scroll to position [219, 0]
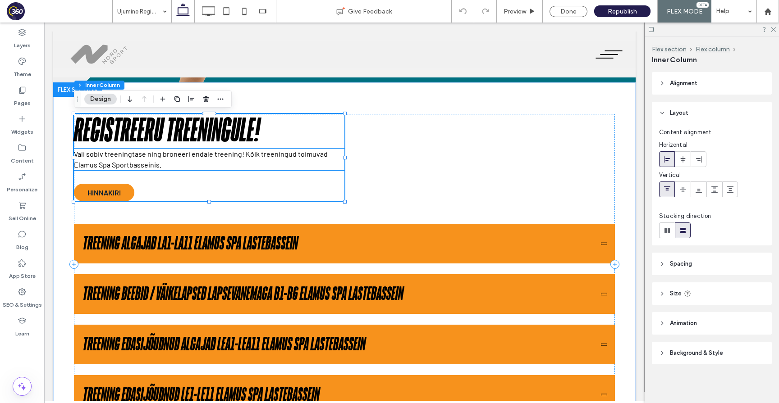
click at [156, 159] on p "Vali sobiv treeningtase ning broneeri endale treening! Kõik treeningud toimuvad…" at bounding box center [209, 160] width 270 height 22
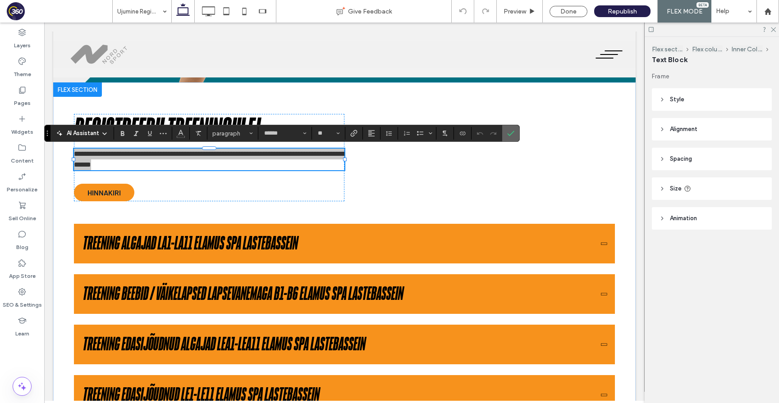
click at [515, 126] on label "Confirm" at bounding box center [511, 133] width 14 height 16
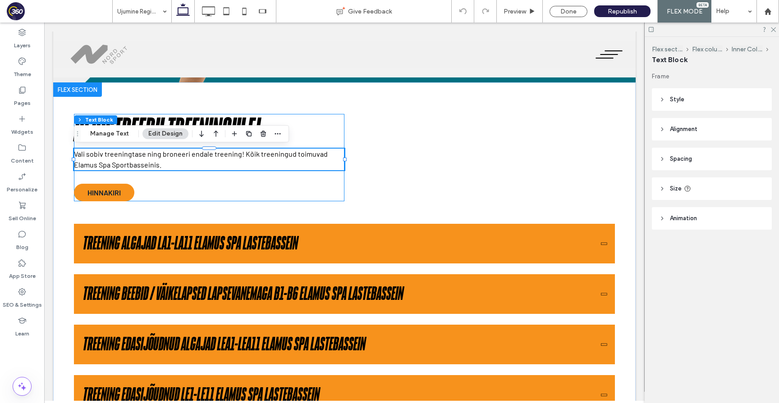
click at [265, 199] on div "Registreeru treeningule! Vali sobiv treeningtase ning broneeri endale treening!…" at bounding box center [209, 157] width 270 height 87
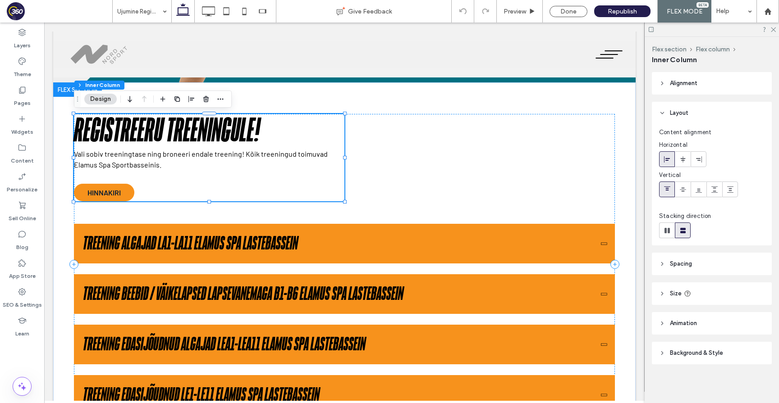
click at [283, 190] on div "Registreeru treeningule! Vali sobiv treeningtase ning broneeri endale treening!…" at bounding box center [209, 157] width 270 height 87
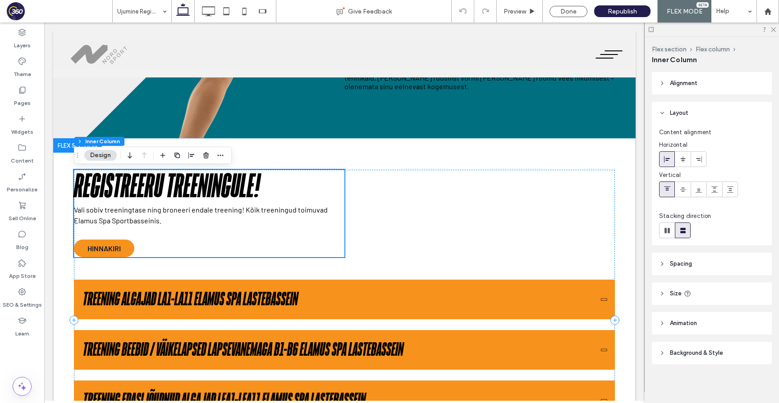
scroll to position [163, 0]
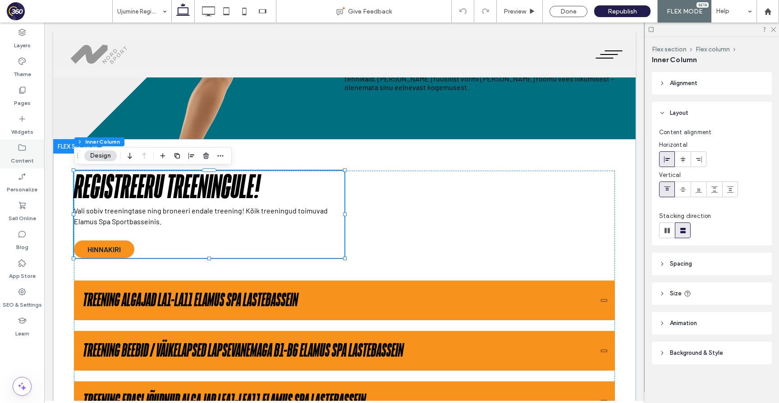
click at [39, 150] on div "Content" at bounding box center [22, 154] width 44 height 29
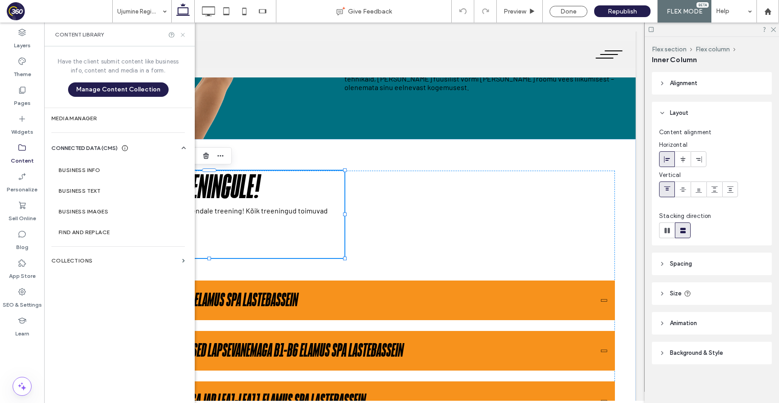
click at [183, 33] on icon at bounding box center [182, 35] width 7 height 7
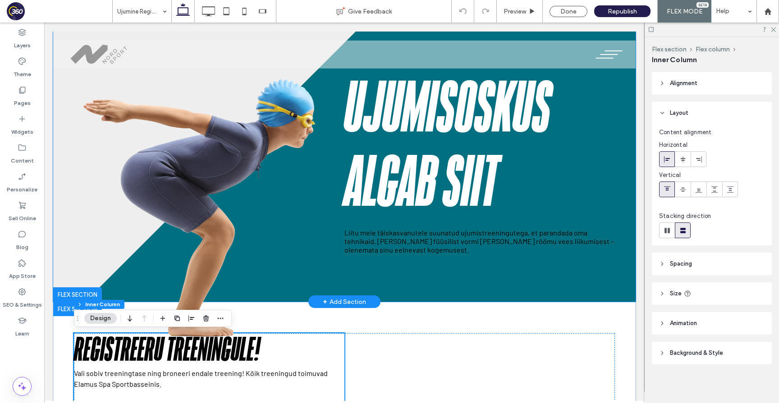
scroll to position [5, 0]
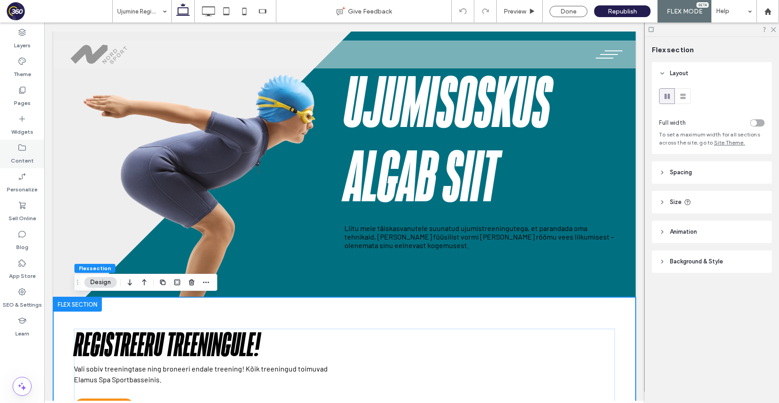
click at [25, 153] on label "Content" at bounding box center [22, 158] width 23 height 13
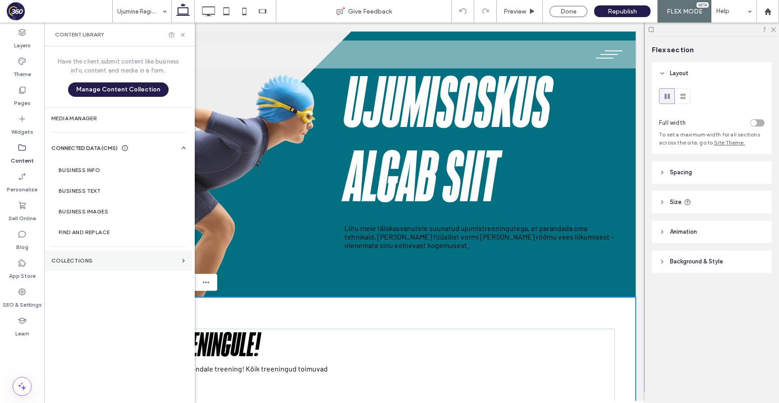
click at [102, 255] on section "Collections" at bounding box center [118, 261] width 148 height 21
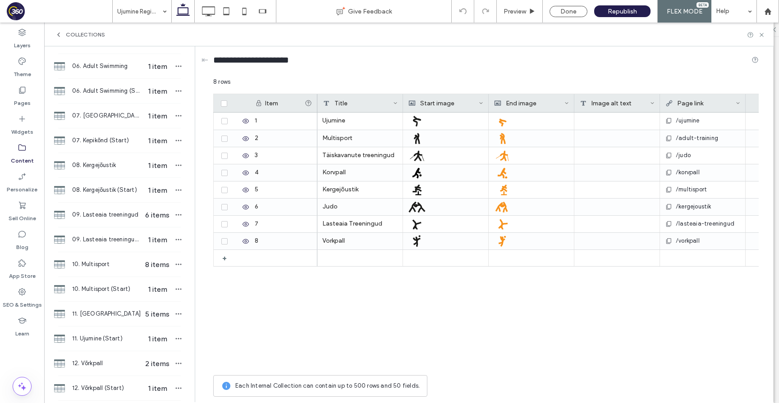
scroll to position [446, 0]
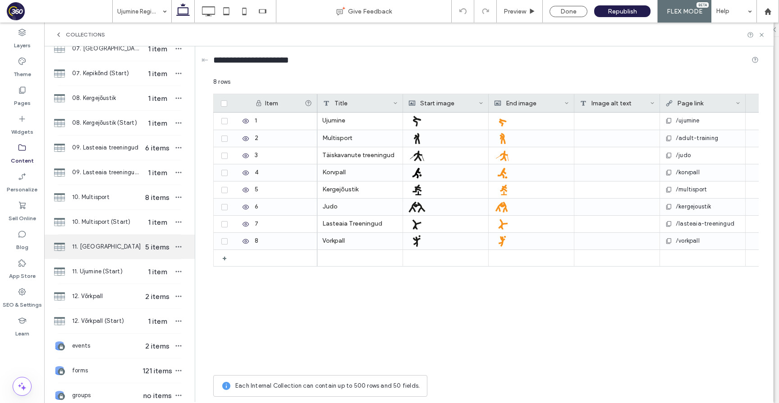
click at [115, 251] on span "11. [GEOGRAPHIC_DATA]" at bounding box center [106, 246] width 69 height 9
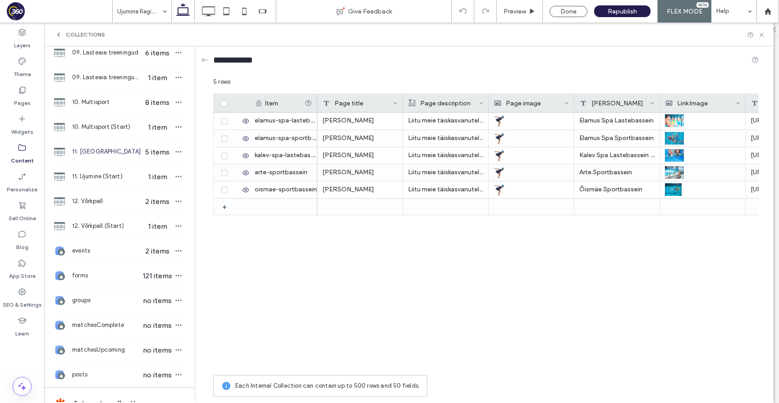
scroll to position [543, 0]
click at [113, 150] on span "11. [GEOGRAPHIC_DATA]" at bounding box center [106, 150] width 69 height 9
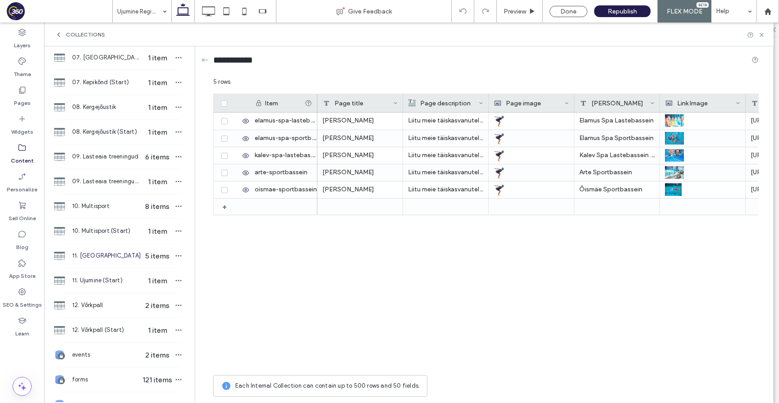
scroll to position [437, 0]
click at [113, 253] on span "11. [GEOGRAPHIC_DATA]" at bounding box center [106, 256] width 69 height 9
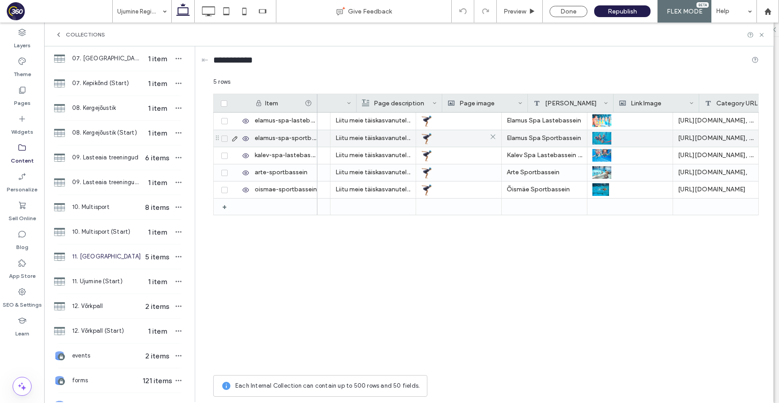
scroll to position [0, 104]
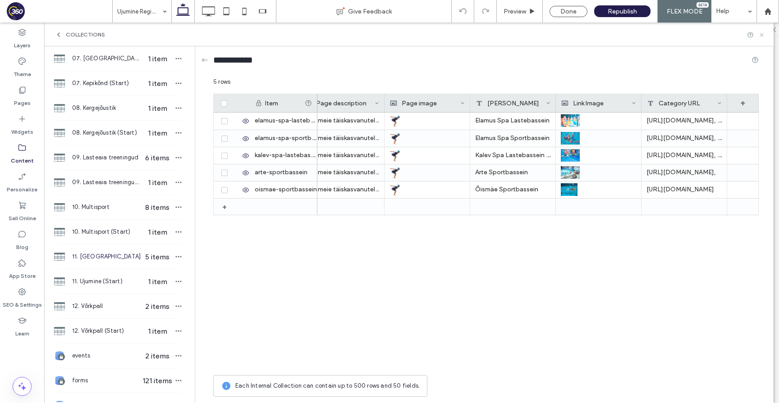
click at [761, 35] on use at bounding box center [761, 35] width 4 height 4
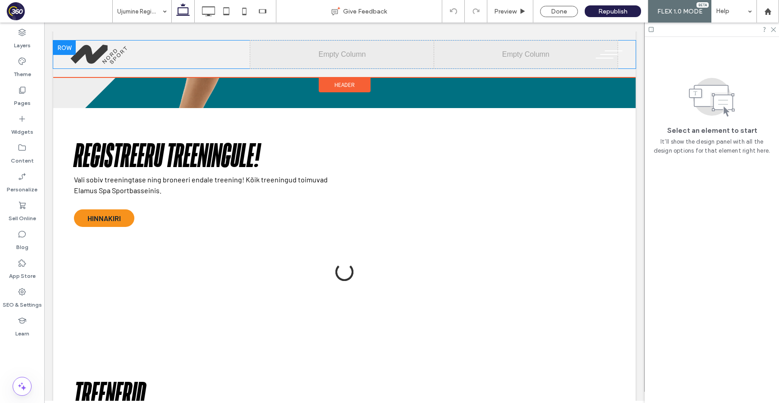
scroll to position [133, 0]
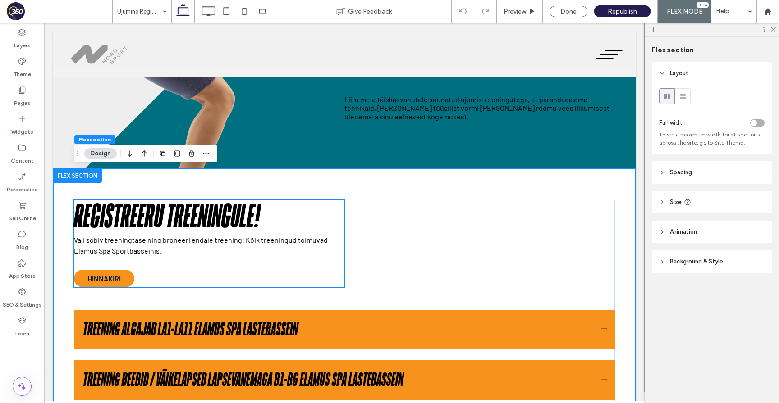
click at [236, 262] on div "Registreeru treeningule! Vali sobiv treeningtase ning broneeri endale treening!…" at bounding box center [209, 243] width 270 height 87
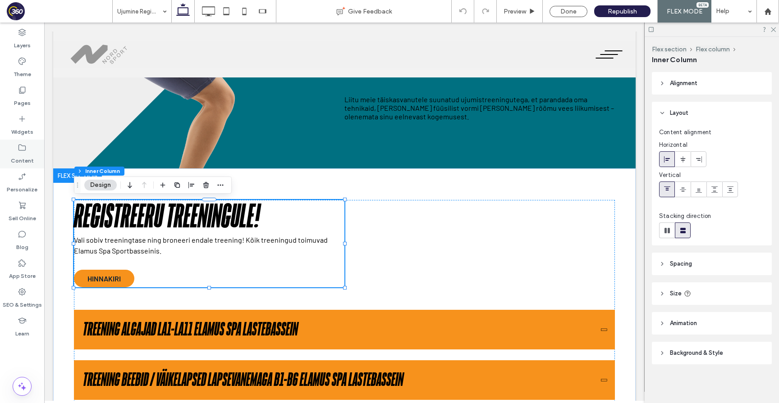
click at [35, 152] on div "Content" at bounding box center [22, 154] width 44 height 29
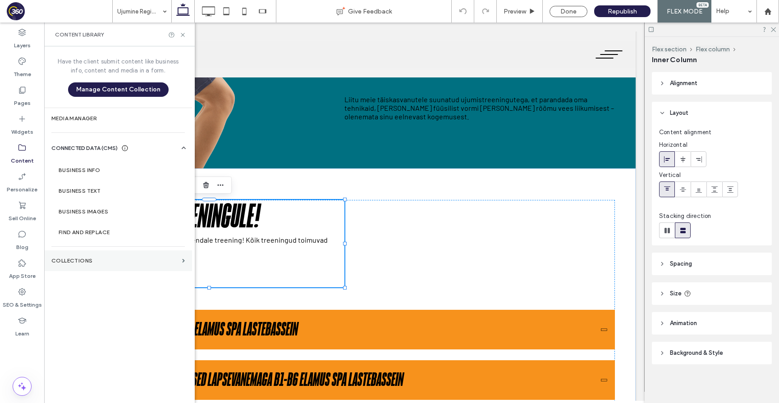
click at [112, 258] on label "Collections" at bounding box center [114, 261] width 127 height 6
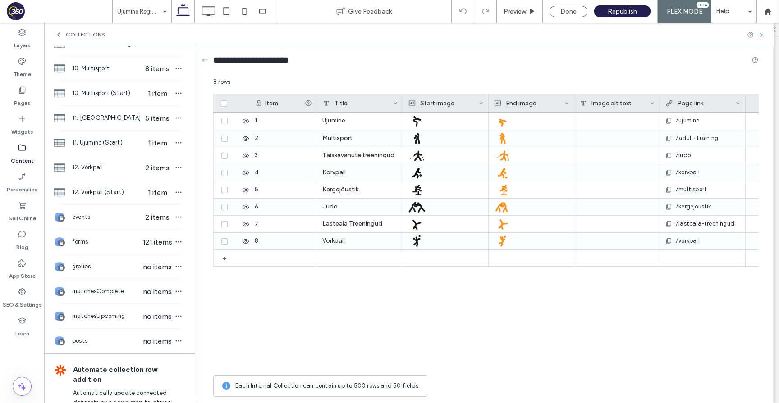
scroll to position [581, 0]
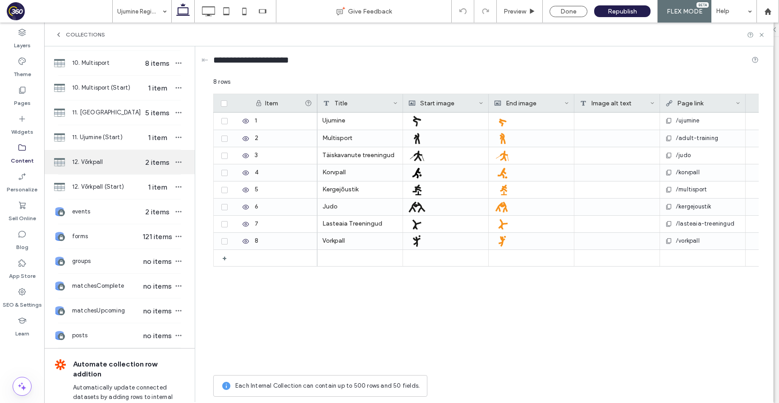
click at [113, 162] on span "12. Võrkpall" at bounding box center [106, 162] width 69 height 9
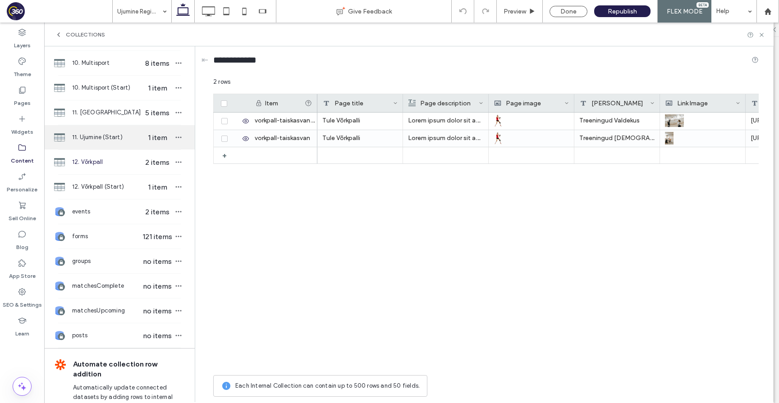
click at [112, 133] on span "11. Ujumine (Start)" at bounding box center [106, 137] width 69 height 9
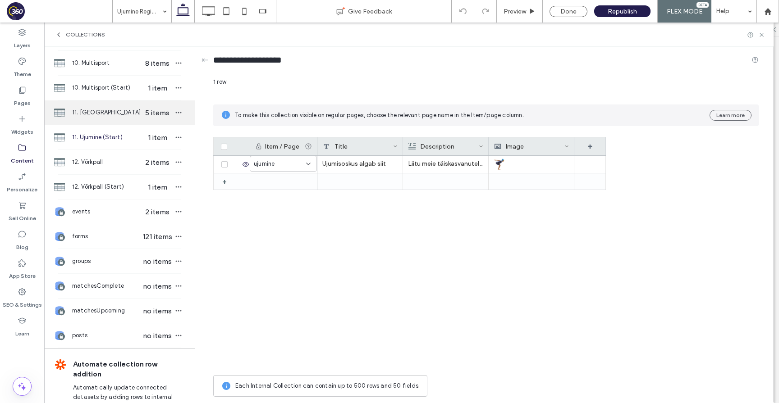
click at [108, 116] on span "11. [GEOGRAPHIC_DATA]" at bounding box center [106, 112] width 69 height 9
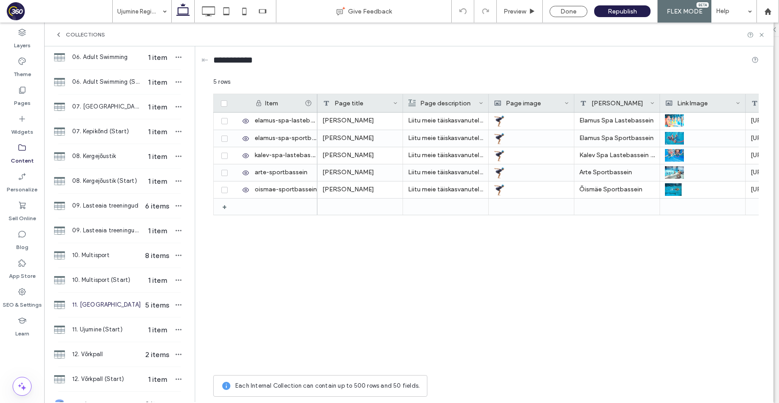
scroll to position [0, 0]
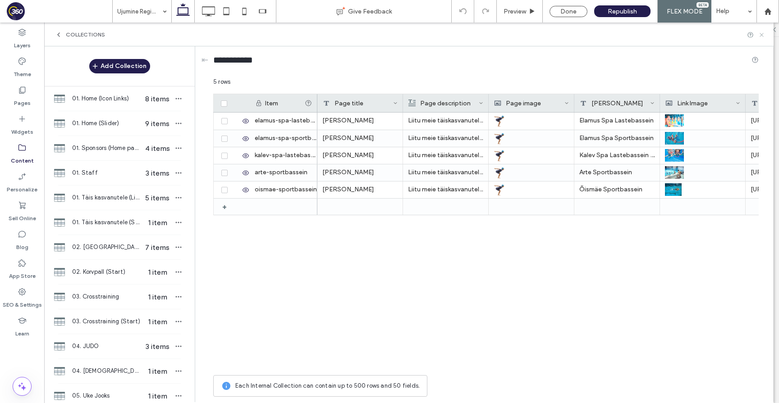
click at [761, 33] on icon at bounding box center [761, 35] width 7 height 7
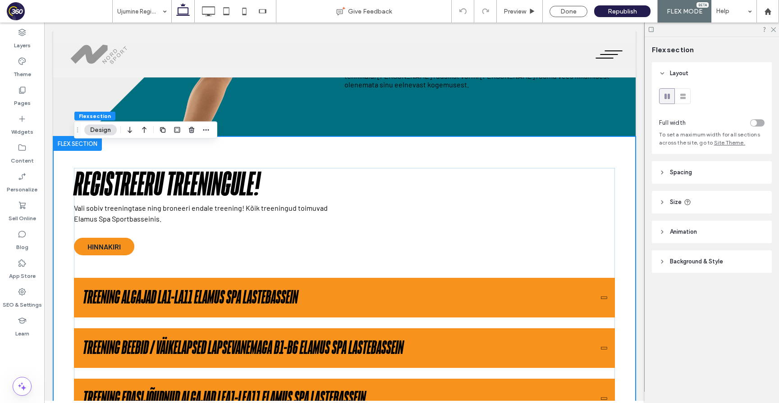
scroll to position [171, 0]
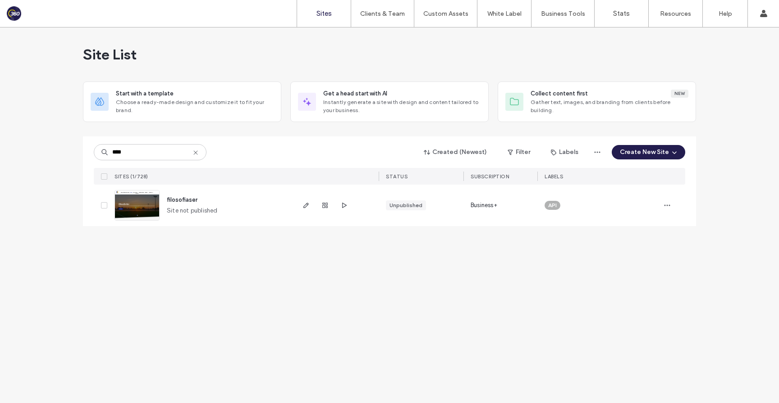
type input "****"
click at [188, 199] on span "filosofiaser" at bounding box center [182, 199] width 31 height 7
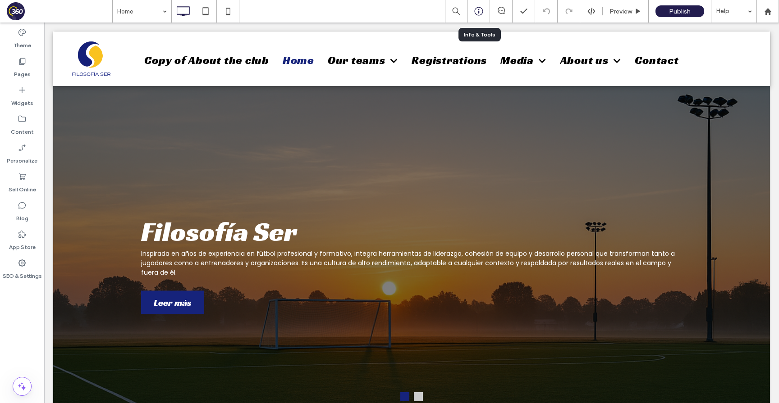
click at [478, 12] on use at bounding box center [478, 11] width 9 height 9
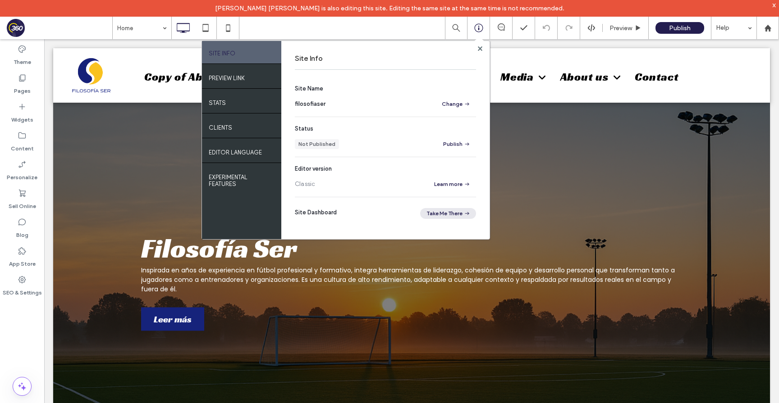
click at [446, 215] on button "Take Me There" at bounding box center [448, 213] width 56 height 11
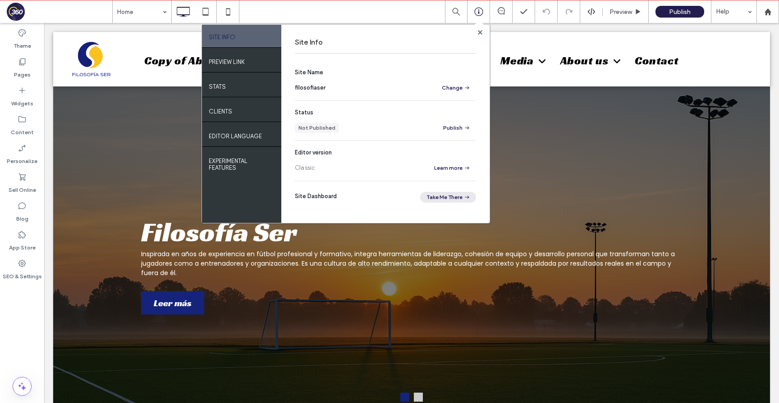
click at [460, 193] on button "Take Me There" at bounding box center [448, 197] width 56 height 11
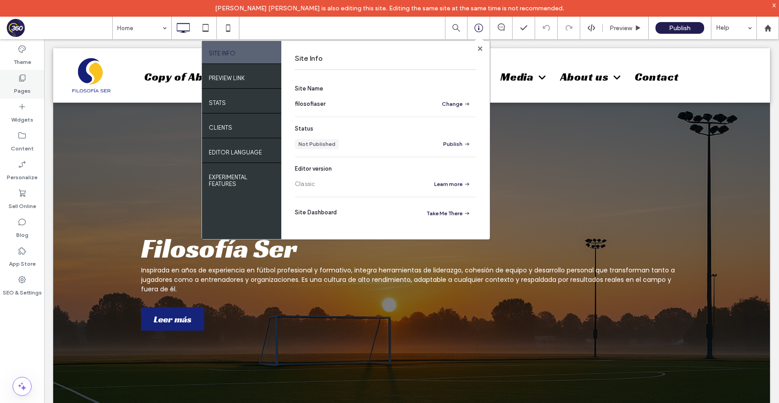
click at [26, 79] on icon at bounding box center [22, 77] width 9 height 9
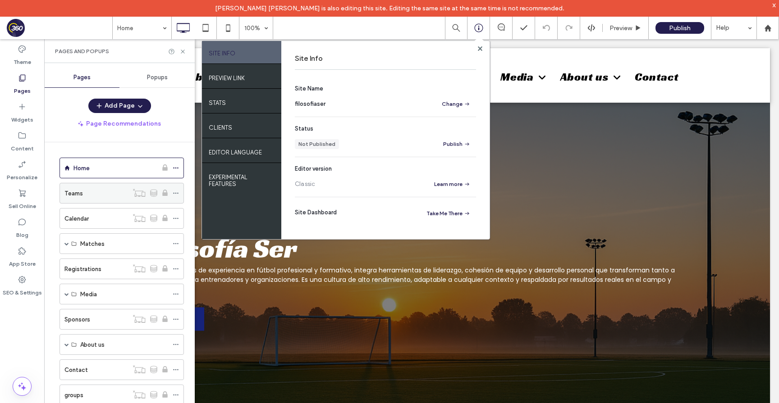
click at [174, 193] on icon at bounding box center [176, 193] width 6 height 6
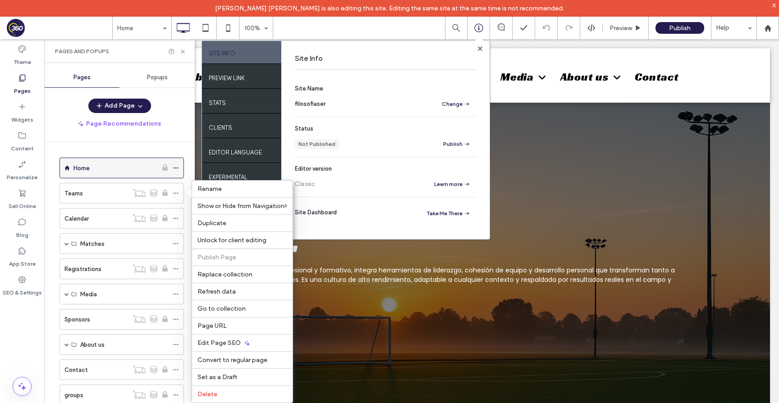
click at [176, 164] on span at bounding box center [176, 168] width 6 height 14
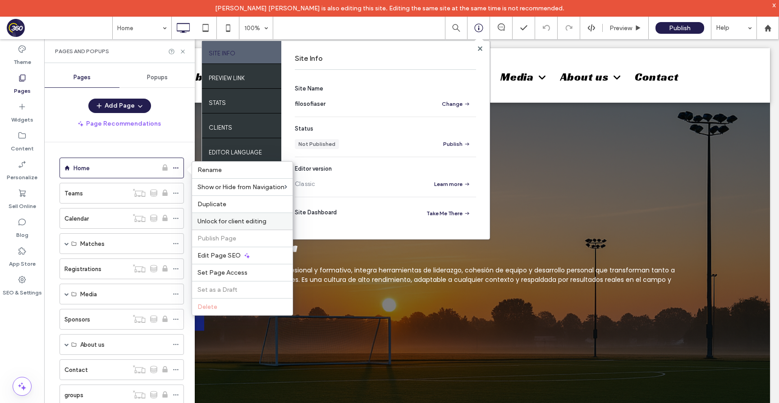
click at [261, 222] on span "Unlock for client editing" at bounding box center [231, 222] width 69 height 8
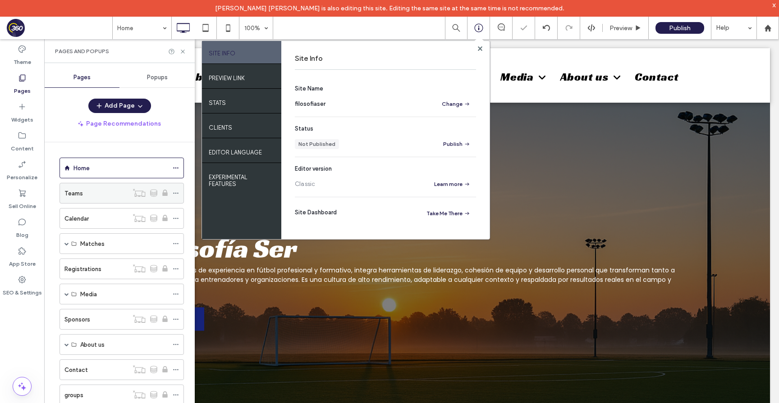
click at [176, 192] on icon at bounding box center [176, 193] width 6 height 6
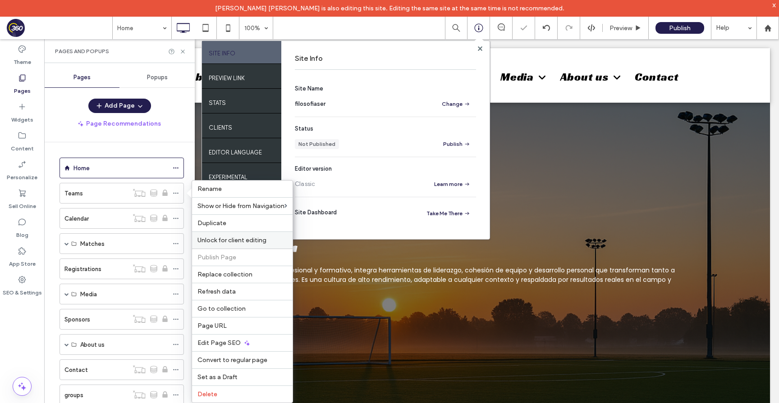
click at [228, 241] on span "Unlock for client editing" at bounding box center [231, 241] width 69 height 8
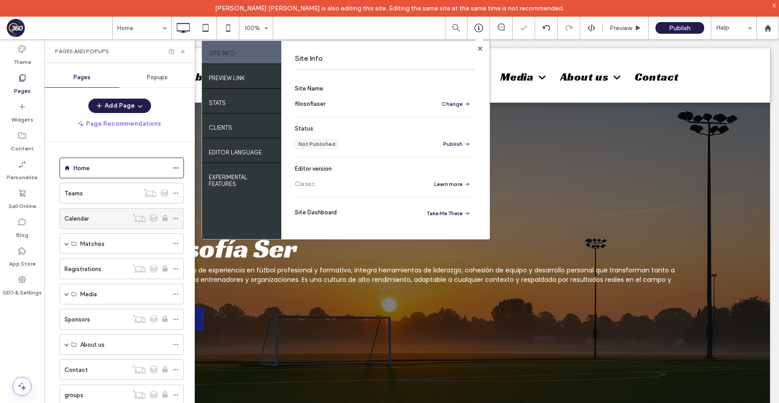
click at [173, 217] on icon at bounding box center [176, 218] width 6 height 6
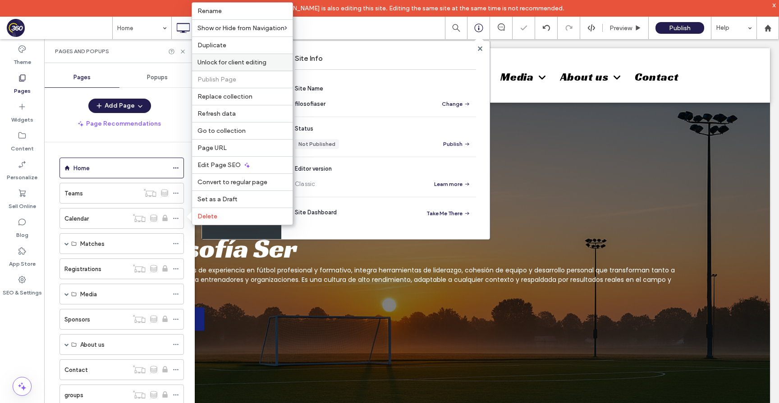
click at [264, 67] on div "Unlock for client editing" at bounding box center [242, 62] width 100 height 17
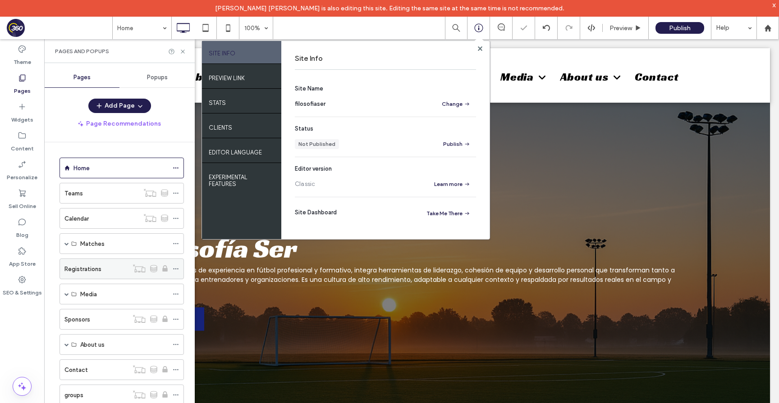
click at [177, 269] on use at bounding box center [175, 269] width 5 height 1
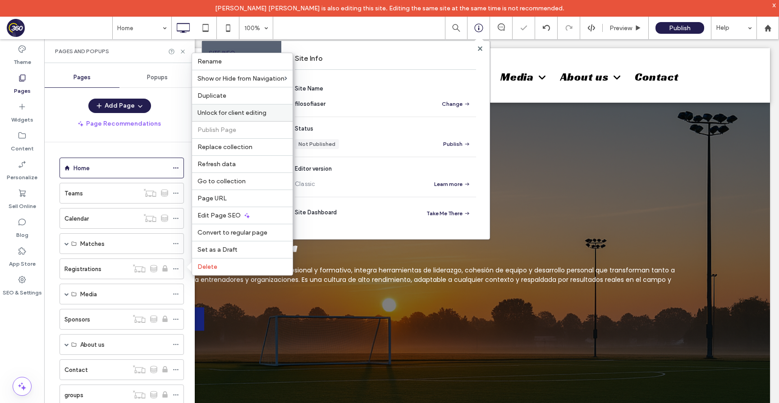
click at [277, 112] on label "Unlock for client editing" at bounding box center [242, 113] width 90 height 8
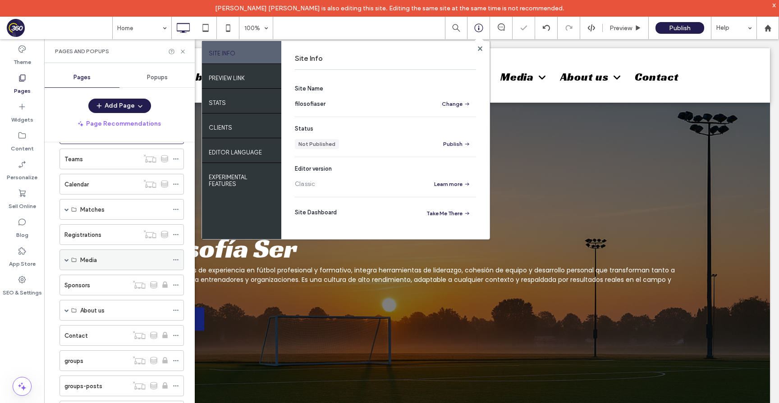
scroll to position [63, 0]
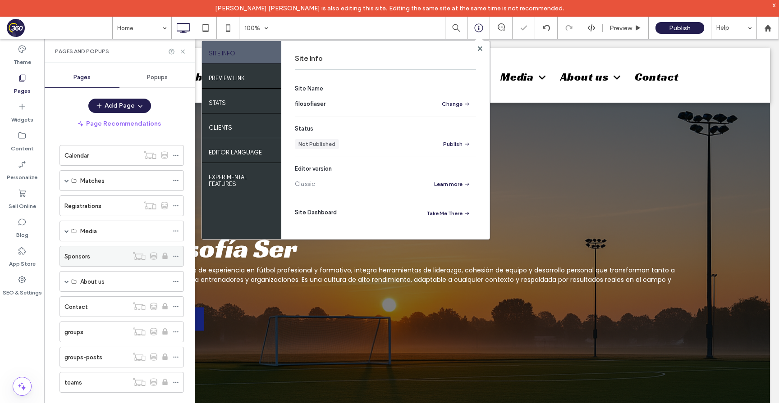
click at [178, 256] on icon at bounding box center [176, 256] width 6 height 6
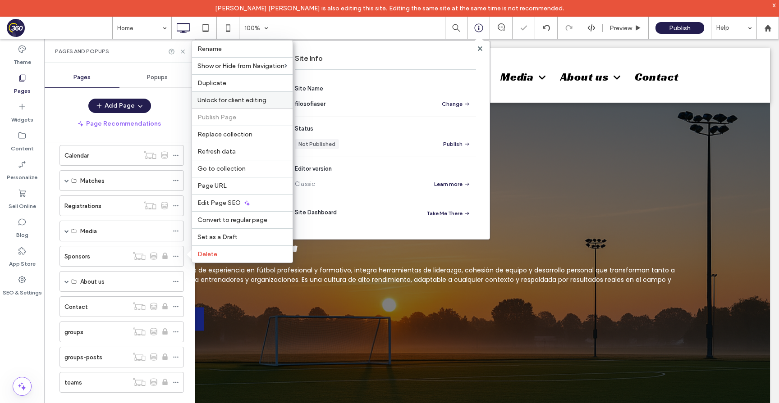
click at [266, 99] on span "Unlock for client editing" at bounding box center [231, 100] width 69 height 8
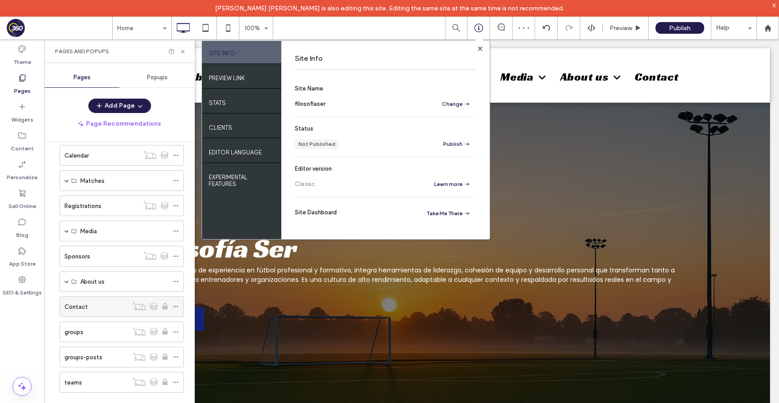
click at [174, 306] on icon at bounding box center [176, 307] width 6 height 6
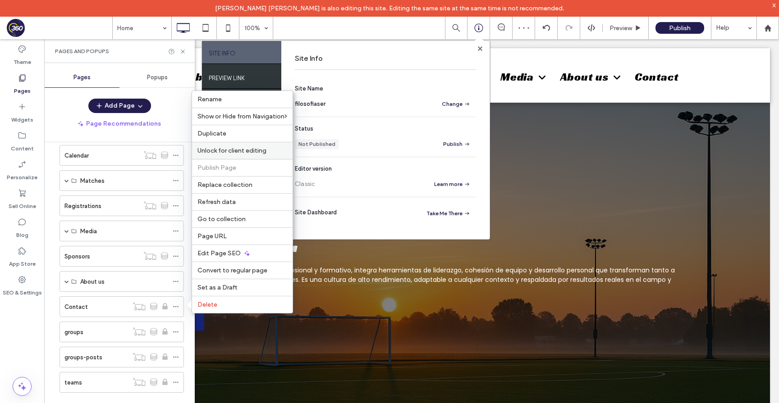
click at [253, 154] on span "Unlock for client editing" at bounding box center [231, 151] width 69 height 8
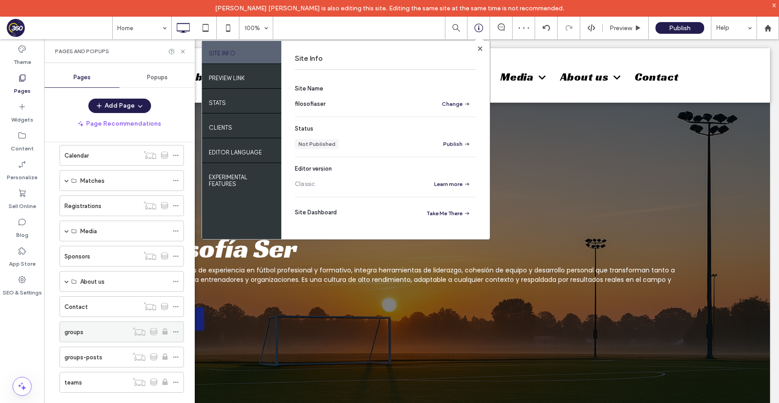
click at [179, 332] on div at bounding box center [178, 332] width 11 height 14
click at [66, 280] on span at bounding box center [66, 281] width 5 height 5
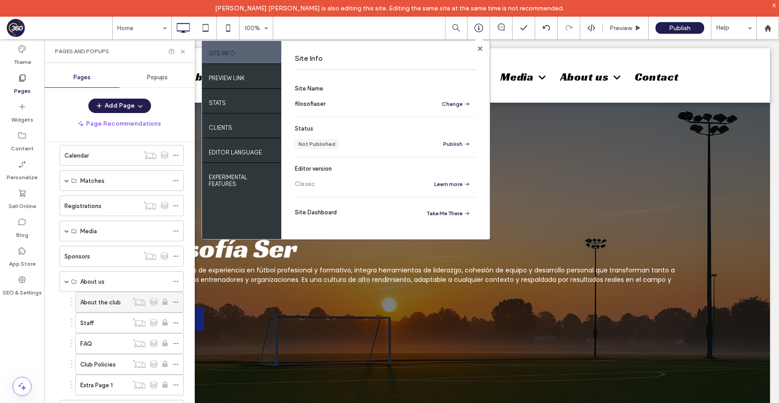
click at [176, 301] on icon at bounding box center [176, 302] width 6 height 6
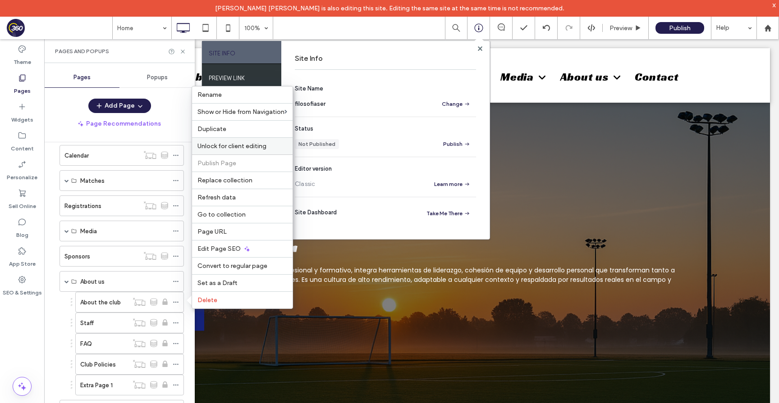
click at [236, 147] on span "Unlock for client editing" at bounding box center [231, 146] width 69 height 8
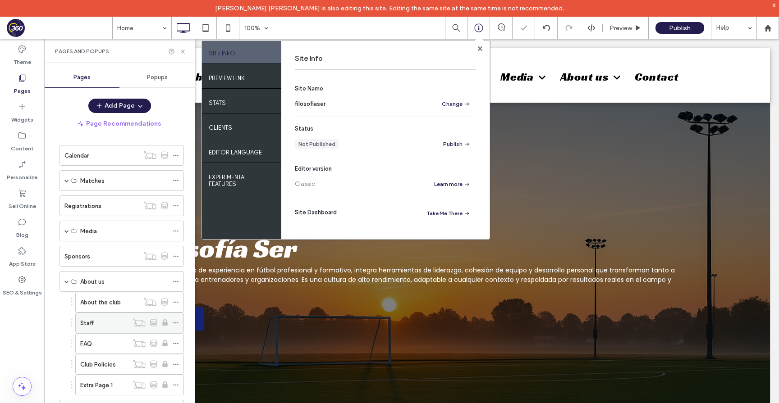
click at [174, 324] on icon at bounding box center [176, 323] width 6 height 6
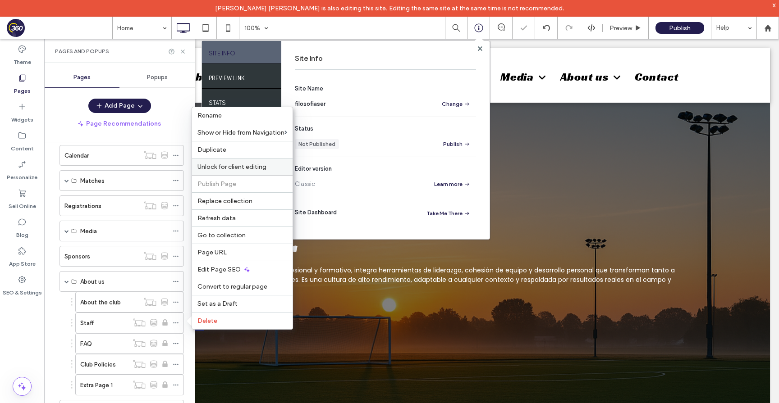
click at [241, 167] on span "Unlock for client editing" at bounding box center [231, 167] width 69 height 8
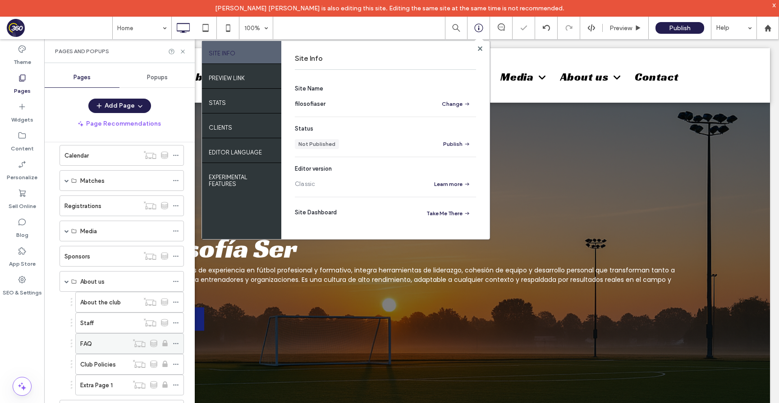
click at [176, 342] on icon at bounding box center [176, 344] width 6 height 6
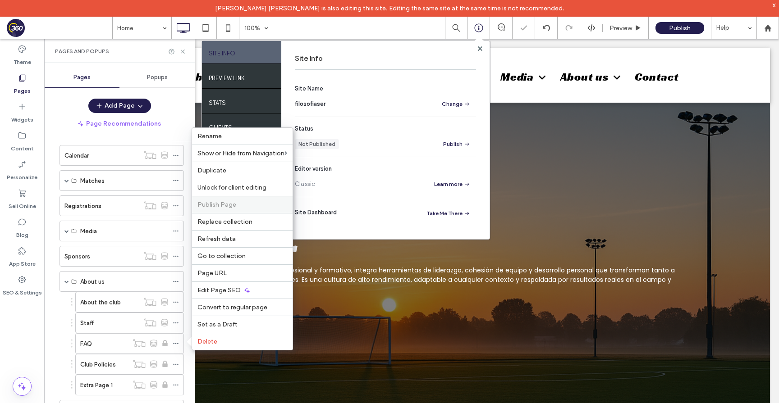
click at [240, 196] on div "Publish Page" at bounding box center [242, 204] width 100 height 17
click at [240, 189] on span "Unlock for client editing" at bounding box center [231, 188] width 69 height 8
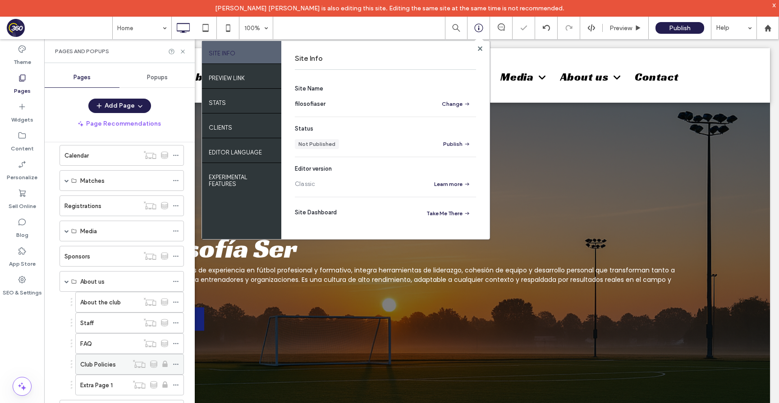
click at [177, 363] on icon at bounding box center [176, 364] width 6 height 6
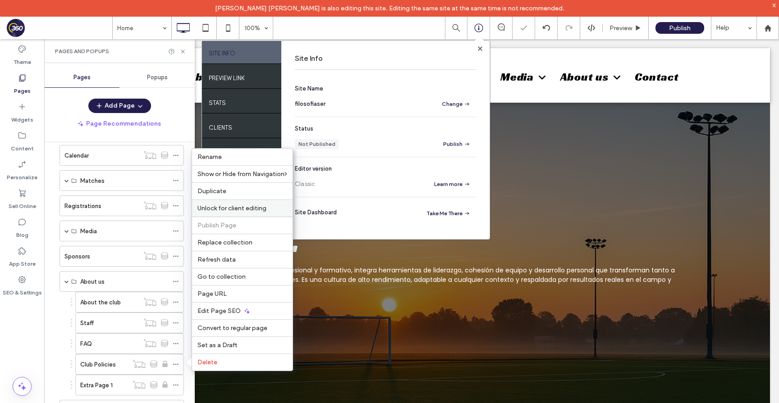
click at [228, 210] on span "Unlock for client editing" at bounding box center [231, 209] width 69 height 8
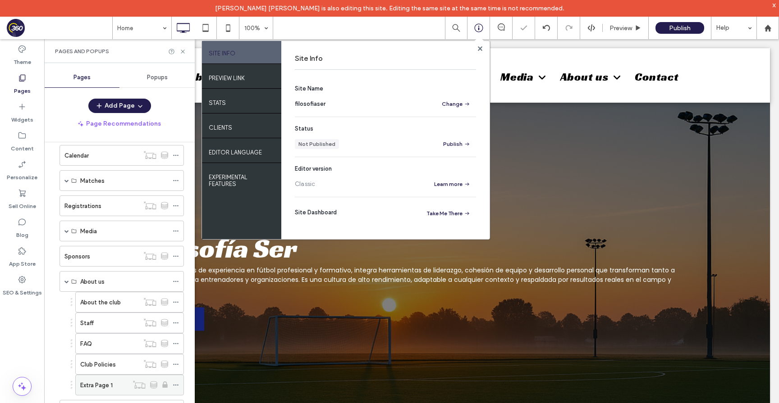
click at [177, 386] on icon at bounding box center [176, 385] width 6 height 6
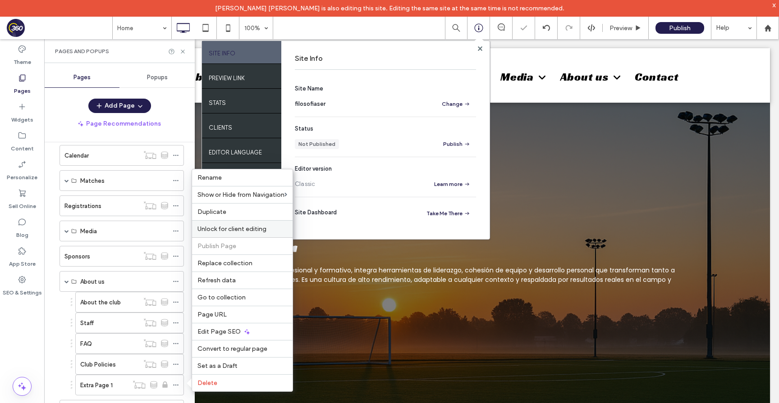
click at [241, 228] on span "Unlock for client editing" at bounding box center [231, 229] width 69 height 8
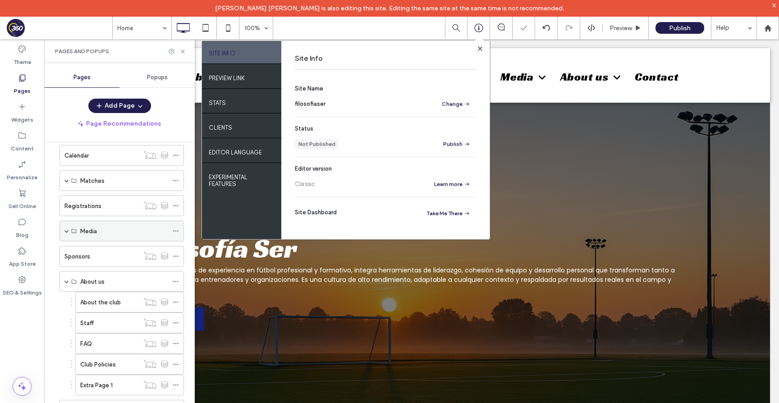
click at [68, 231] on span at bounding box center [66, 231] width 5 height 5
click at [177, 252] on use at bounding box center [175, 251] width 5 height 1
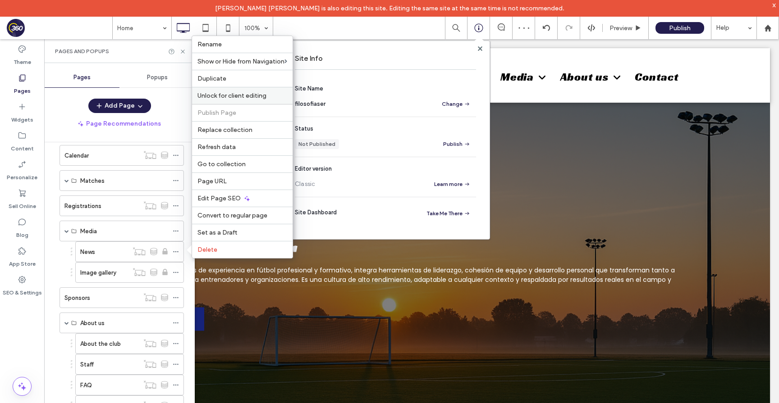
click at [257, 93] on span "Unlock for client editing" at bounding box center [231, 96] width 69 height 8
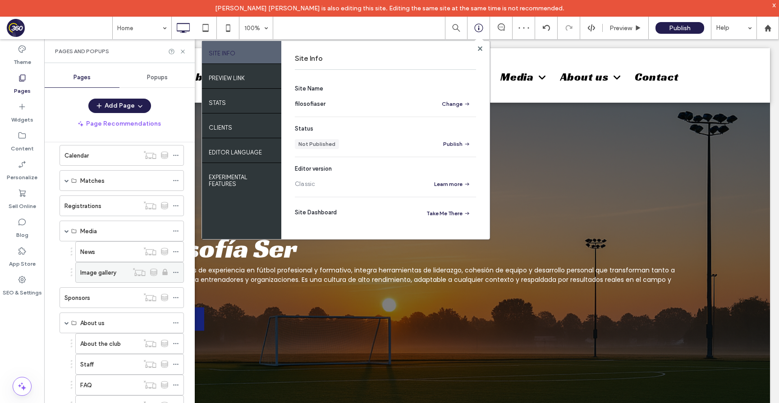
click at [179, 271] on div at bounding box center [178, 273] width 11 height 14
click at [175, 269] on icon at bounding box center [176, 272] width 6 height 6
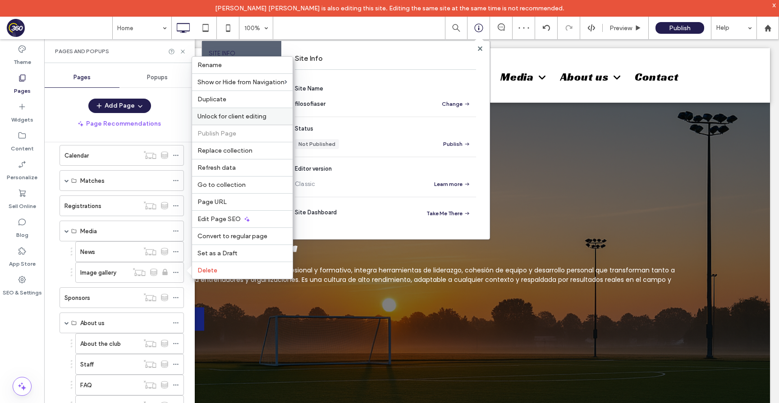
click at [253, 117] on span "Unlock for client editing" at bounding box center [231, 117] width 69 height 8
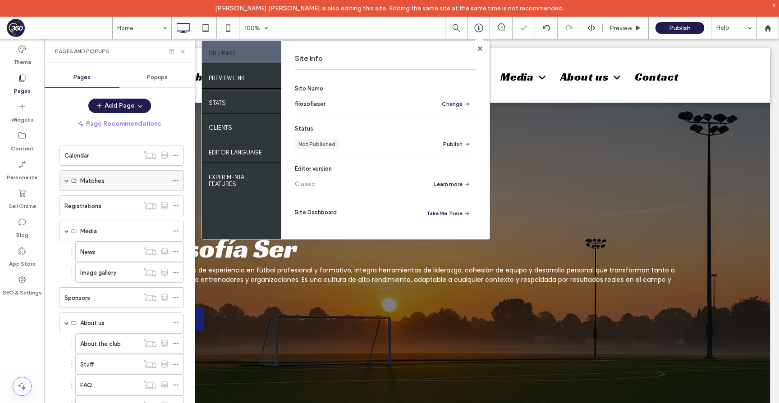
click at [67, 181] on span at bounding box center [66, 180] width 5 height 5
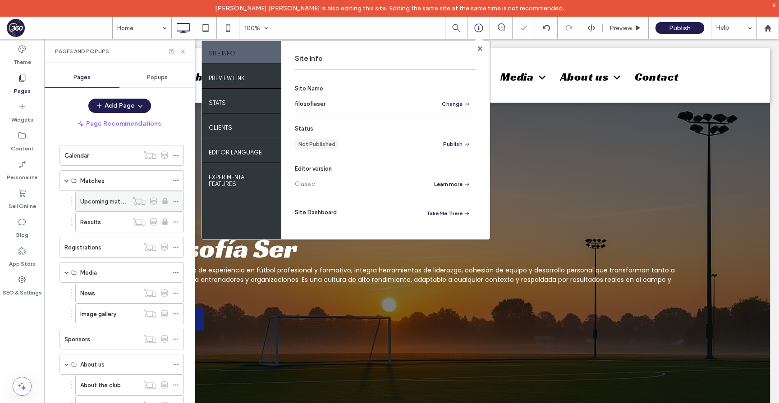
click at [176, 201] on icon at bounding box center [176, 201] width 6 height 6
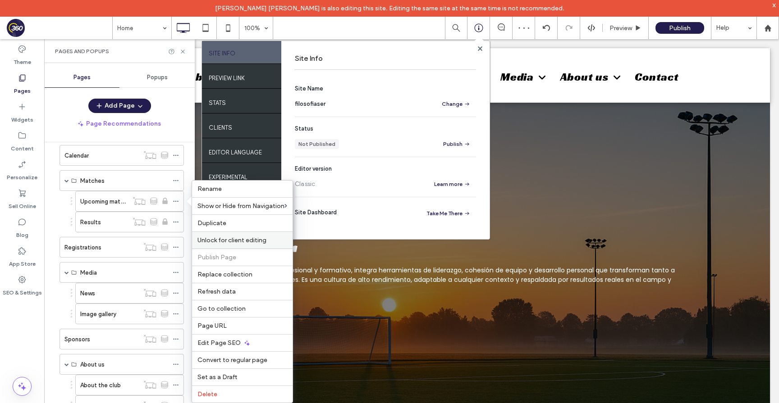
click at [213, 236] on div "Unlock for client editing" at bounding box center [242, 240] width 100 height 17
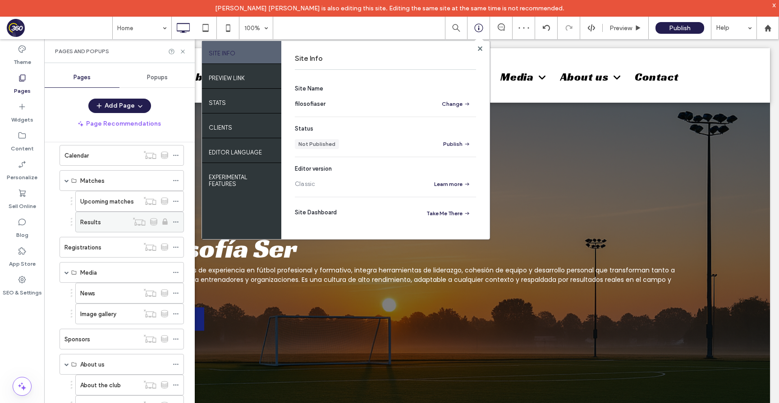
click at [177, 222] on use at bounding box center [175, 222] width 5 height 1
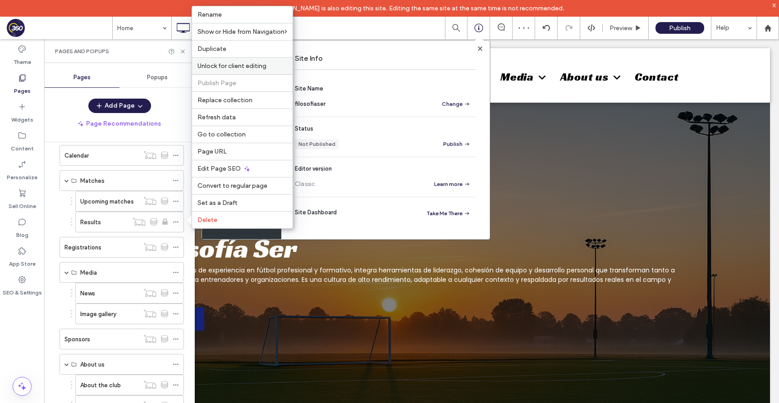
click at [233, 71] on div "Unlock for client editing" at bounding box center [242, 65] width 100 height 17
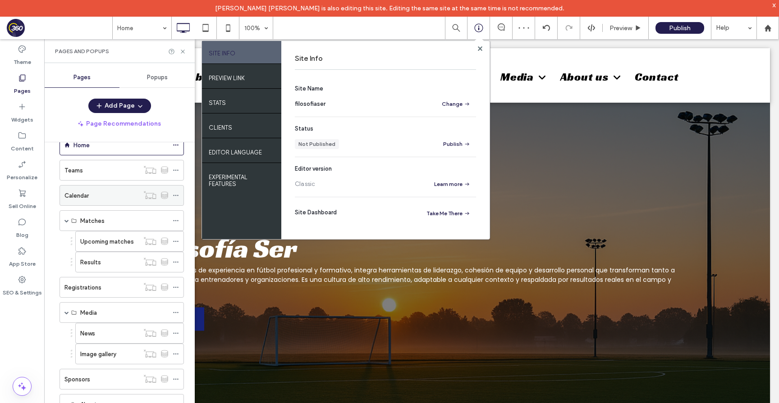
scroll to position [0, 0]
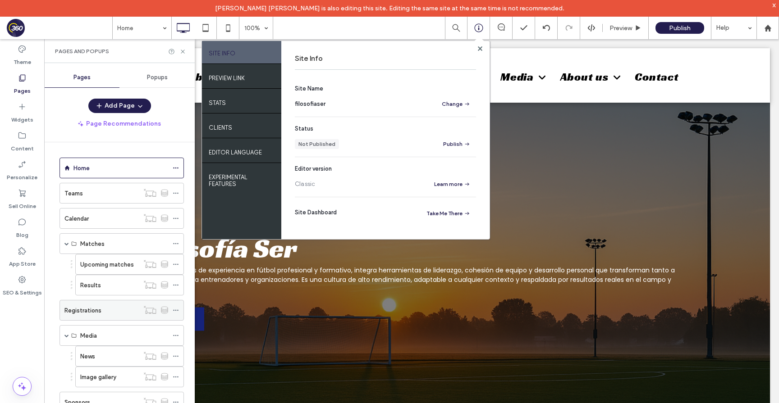
click at [98, 311] on label "Registrations" at bounding box center [82, 311] width 37 height 16
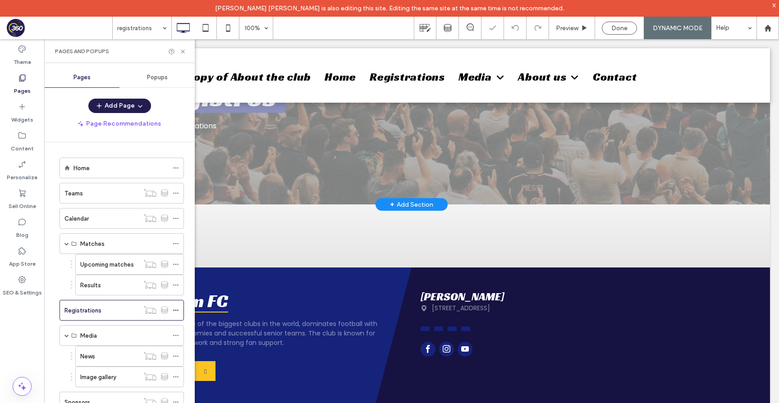
scroll to position [119, 0]
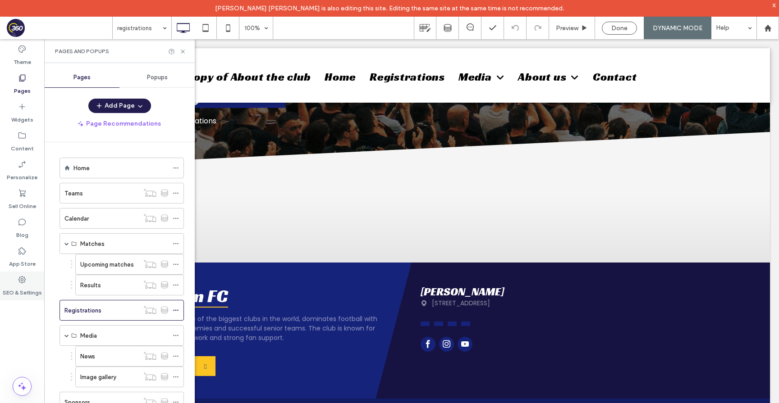
click at [26, 276] on icon at bounding box center [22, 279] width 9 height 9
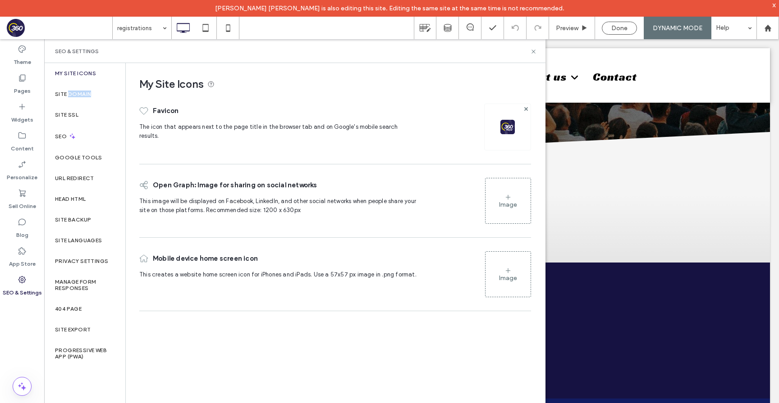
click at [83, 96] on label "Site Domain" at bounding box center [73, 94] width 36 height 6
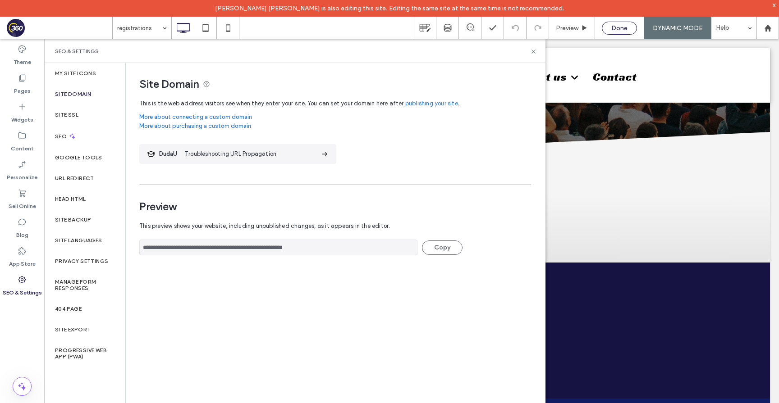
click at [617, 24] on span "Done" at bounding box center [619, 28] width 16 height 8
click at [682, 31] on div at bounding box center [389, 201] width 779 height 403
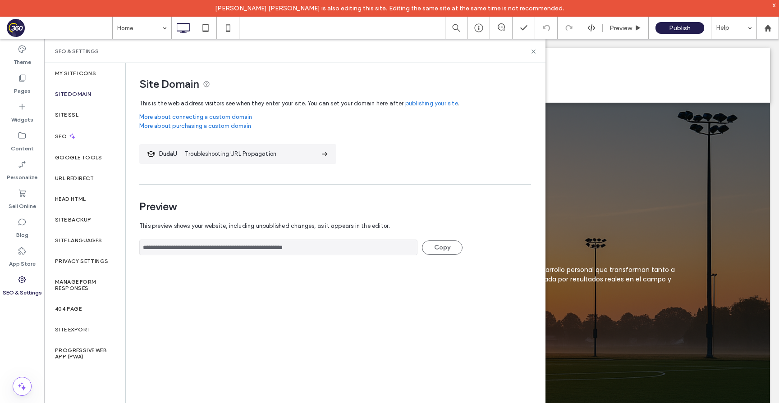
scroll to position [0, 0]
click at [674, 27] on span "Publish" at bounding box center [680, 28] width 22 height 8
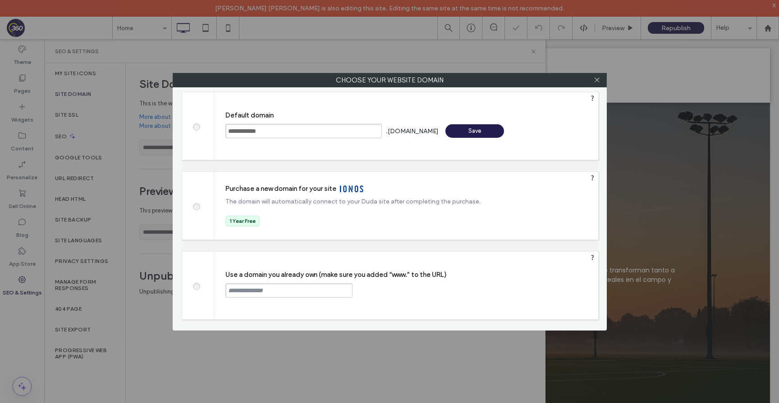
click at [199, 288] on label at bounding box center [196, 285] width 16 height 7
click at [273, 292] on input "text" at bounding box center [288, 290] width 127 height 14
click at [268, 290] on input "text" at bounding box center [288, 290] width 127 height 14
type input "**********"
click at [393, 289] on div "Continue" at bounding box center [386, 290] width 59 height 14
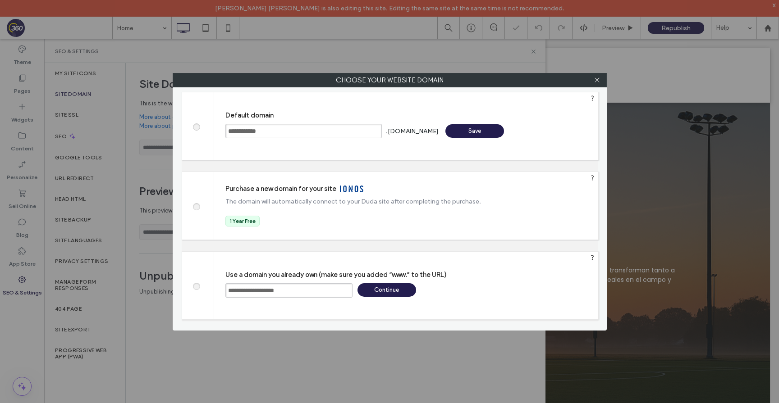
type input "**********"
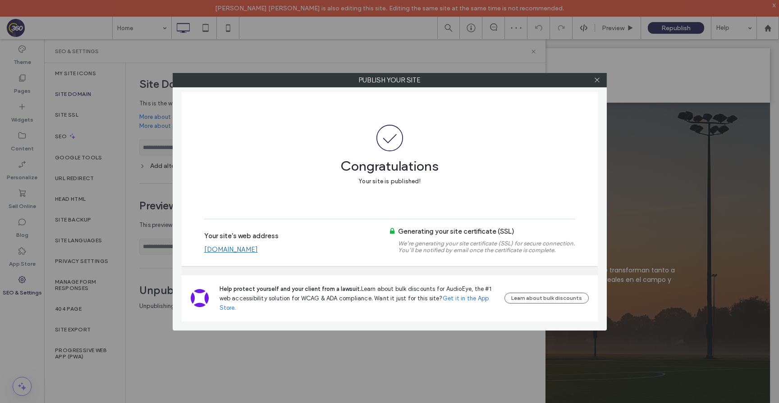
click at [257, 246] on link "www.filosofiaser.com" at bounding box center [231, 250] width 54 height 8
click at [601, 82] on div at bounding box center [597, 80] width 14 height 14
click at [596, 82] on icon at bounding box center [596, 80] width 7 height 7
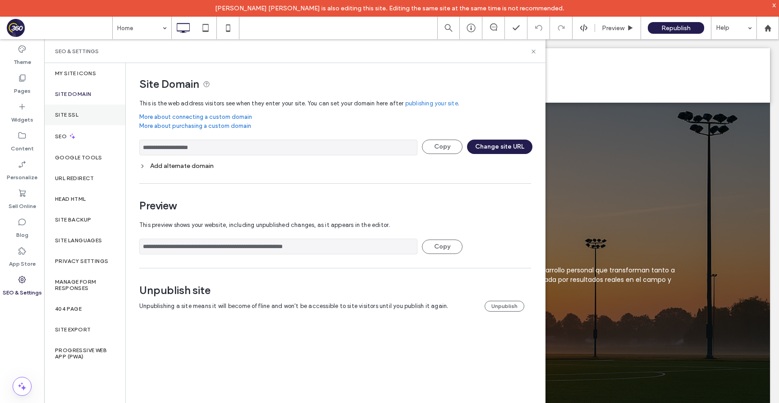
click at [68, 117] on label "Site SSL" at bounding box center [66, 115] width 23 height 6
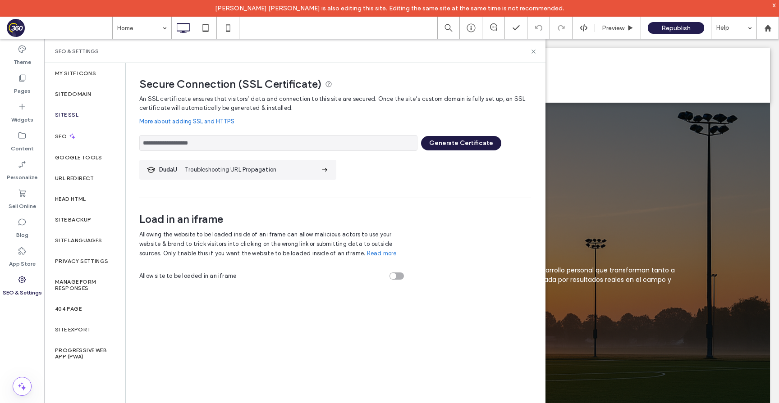
click at [442, 148] on button "Generate Certificate" at bounding box center [461, 143] width 80 height 14
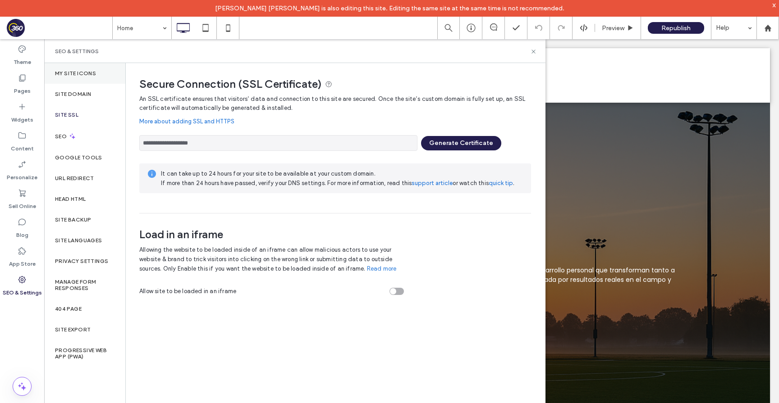
click at [93, 77] on div "My Site Icons" at bounding box center [84, 73] width 81 height 21
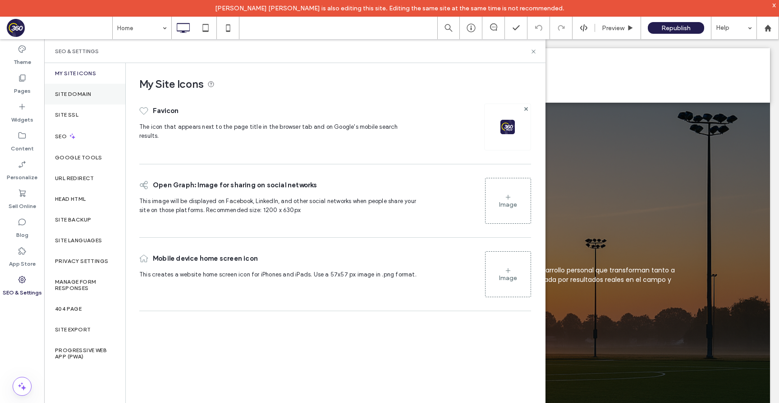
click at [93, 95] on div "Site Domain" at bounding box center [84, 94] width 81 height 21
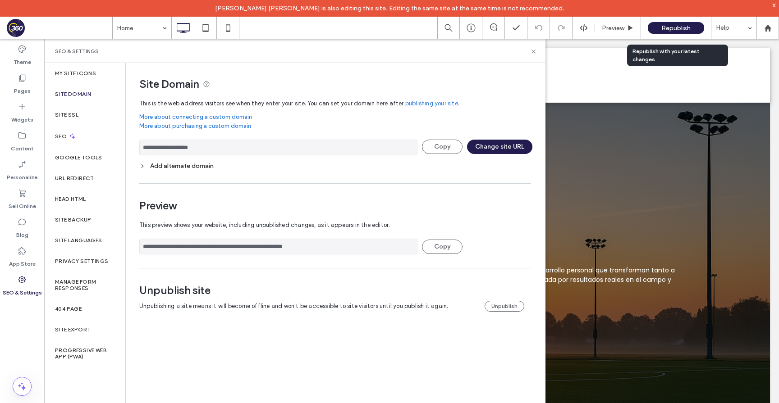
click at [665, 25] on span "Republish" at bounding box center [675, 28] width 29 height 8
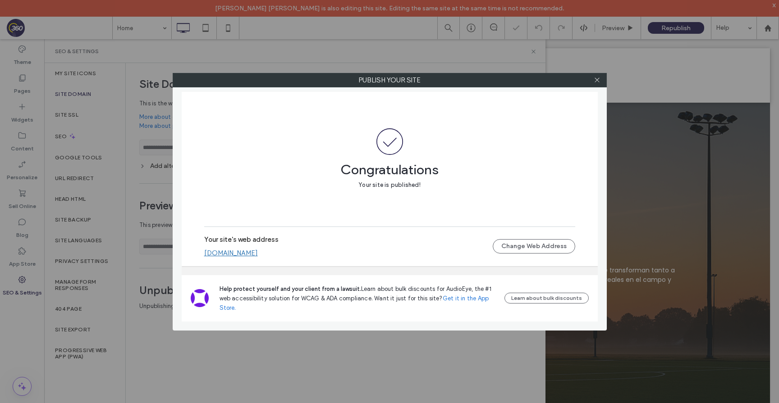
click at [253, 255] on link "www.filosofiaser.com" at bounding box center [231, 253] width 54 height 8
click at [599, 80] on icon at bounding box center [596, 80] width 7 height 7
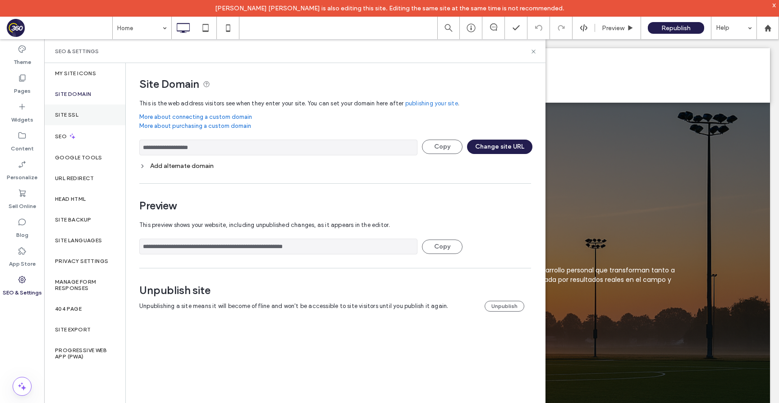
click at [80, 114] on div "Site SSL" at bounding box center [84, 115] width 81 height 21
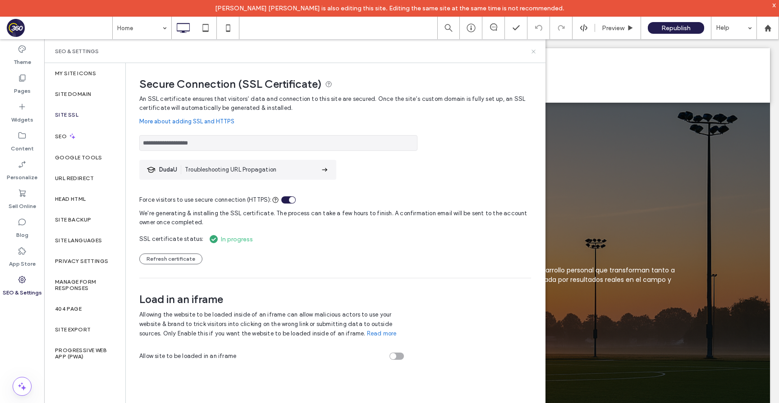
click at [532, 51] on icon at bounding box center [533, 51] width 7 height 7
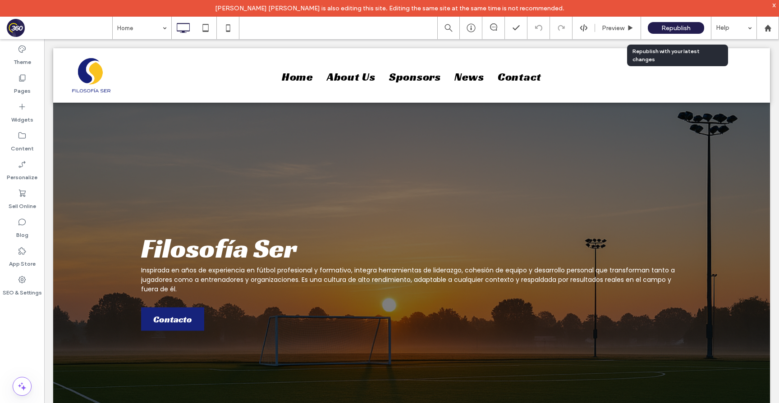
click at [679, 30] on span "Republish" at bounding box center [675, 28] width 29 height 8
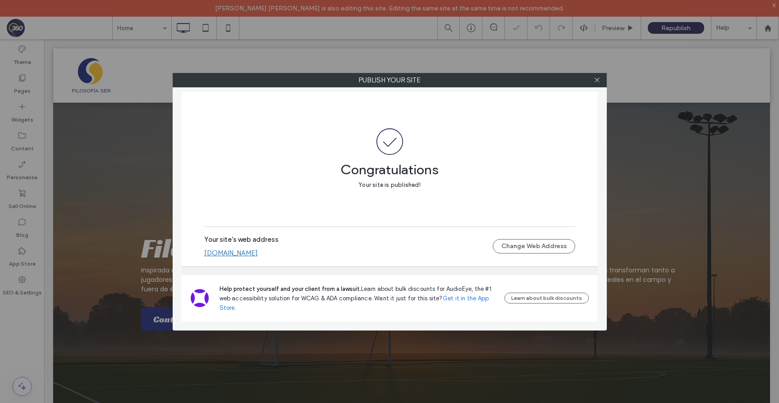
click at [253, 255] on link "www.filosofiaser.com" at bounding box center [231, 253] width 54 height 8
click at [243, 253] on link "www.filosofiaser.com" at bounding box center [231, 253] width 54 height 8
click at [597, 83] on span at bounding box center [596, 80] width 7 height 14
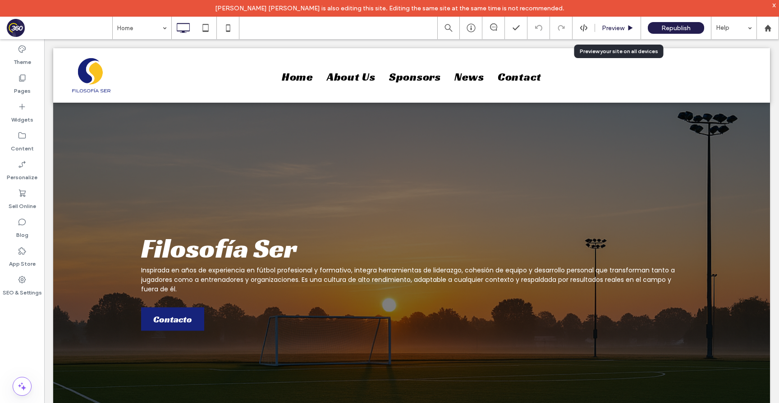
click at [612, 31] on span "Preview" at bounding box center [612, 28] width 23 height 8
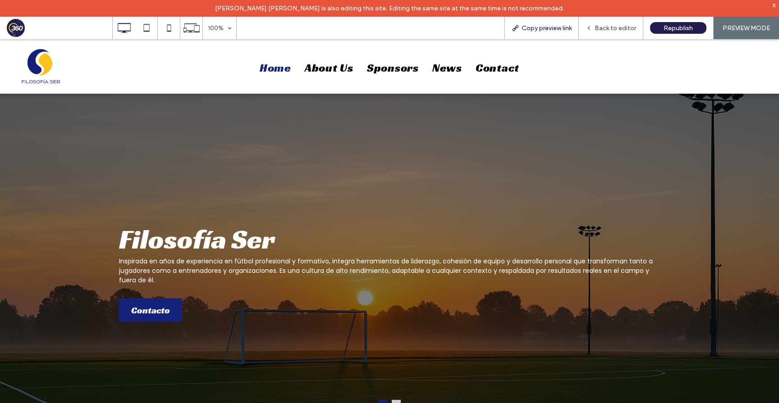
click at [565, 32] on div "Copy preview link" at bounding box center [541, 28] width 74 height 23
click at [539, 31] on span "Copy preview link" at bounding box center [546, 28] width 50 height 8
click at [619, 26] on span "Back to editor" at bounding box center [614, 28] width 41 height 8
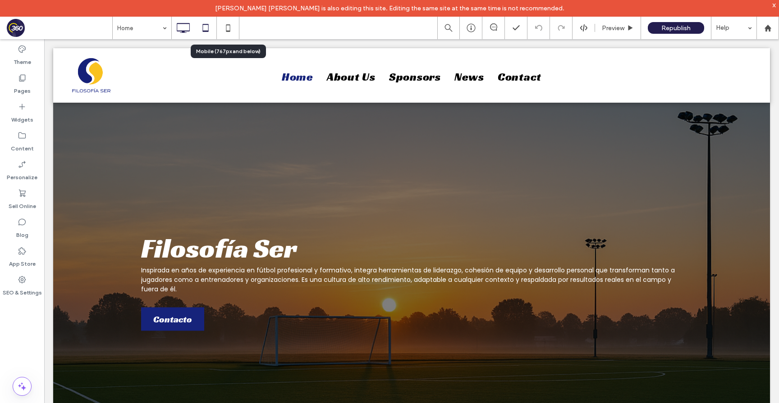
click at [206, 27] on icon at bounding box center [205, 28] width 18 height 18
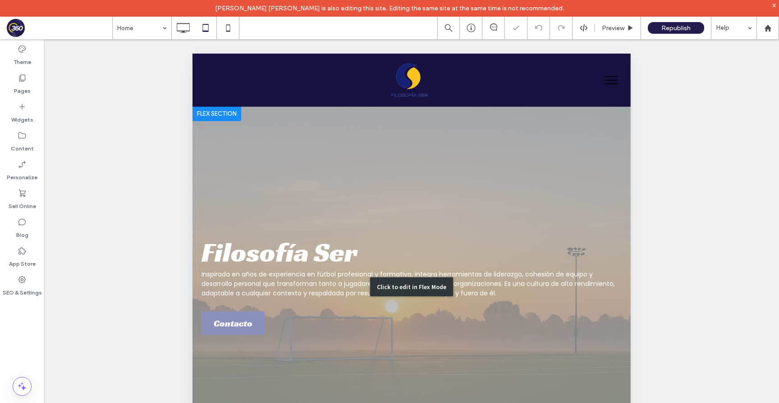
click at [427, 116] on div "Click to edit in Flex Mode" at bounding box center [411, 287] width 438 height 360
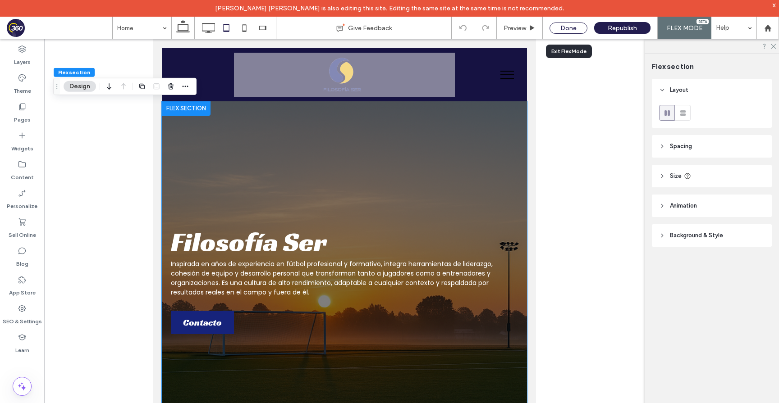
click at [569, 24] on div "Done" at bounding box center [568, 28] width 38 height 11
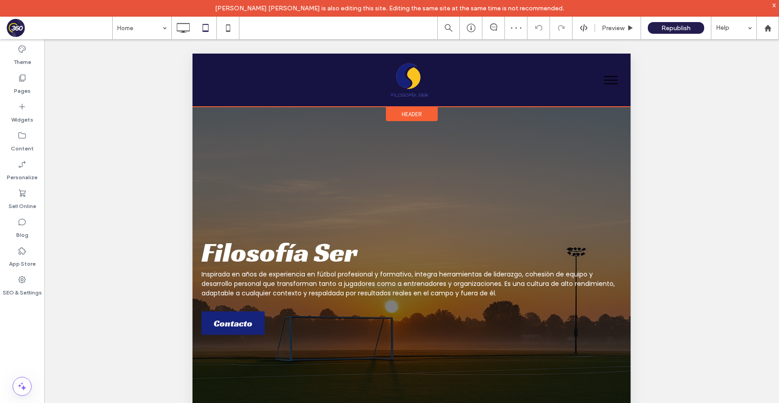
click at [412, 115] on span "Header" at bounding box center [411, 114] width 20 height 8
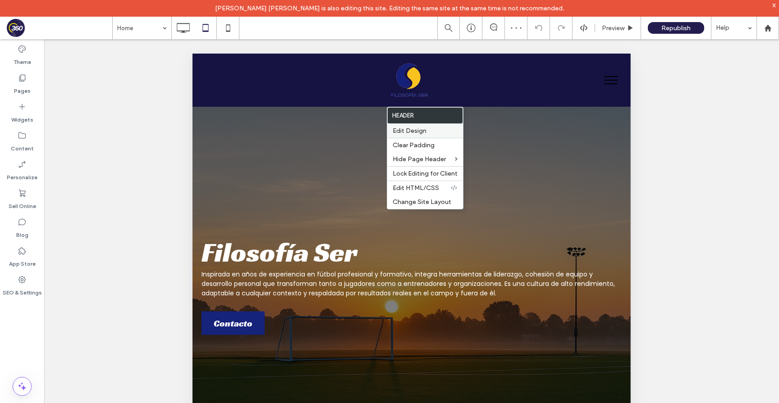
click at [428, 132] on label "Edit Design" at bounding box center [424, 131] width 65 height 8
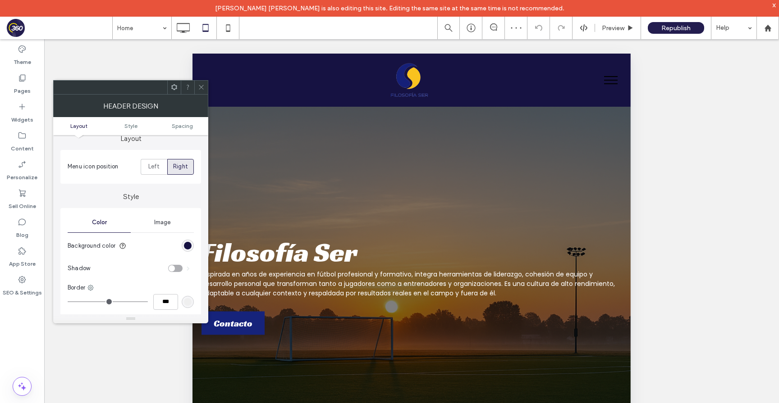
scroll to position [49, 0]
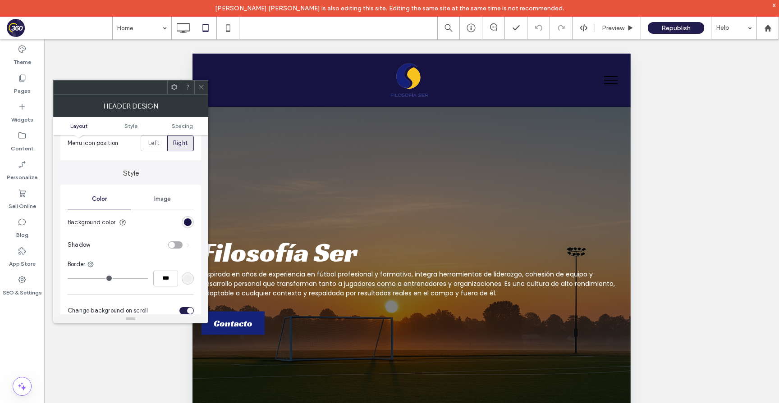
click at [190, 219] on div "rgb(22, 18, 66)" at bounding box center [188, 222] width 12 height 12
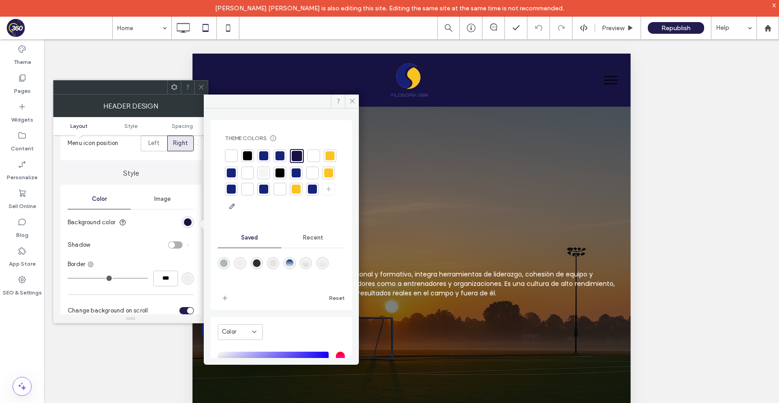
click at [230, 159] on div at bounding box center [231, 155] width 9 height 9
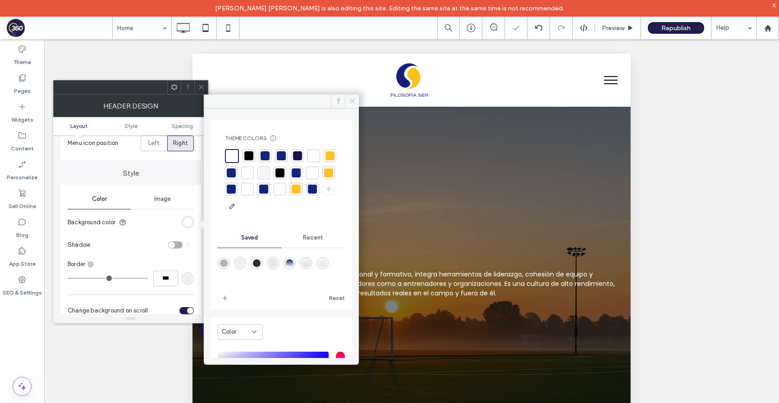
click at [349, 101] on icon at bounding box center [352, 101] width 7 height 7
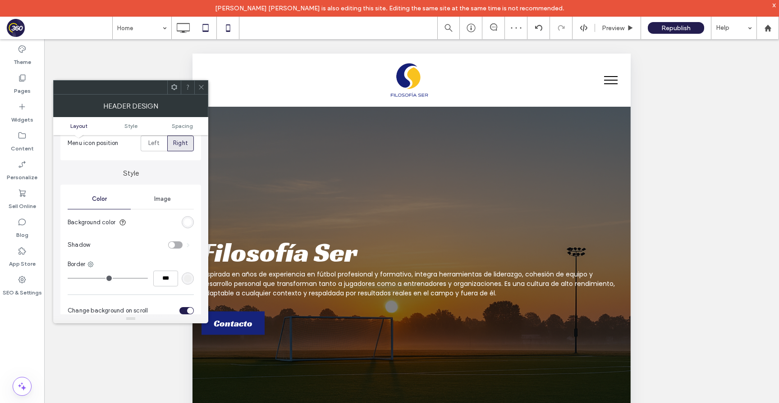
click at [222, 27] on icon at bounding box center [228, 28] width 18 height 18
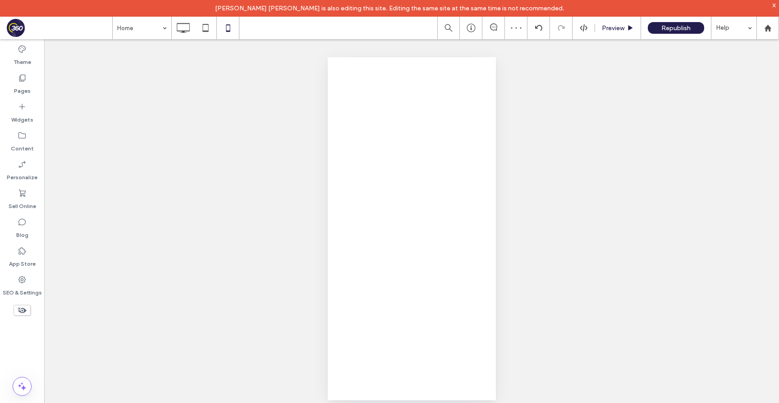
scroll to position [0, 0]
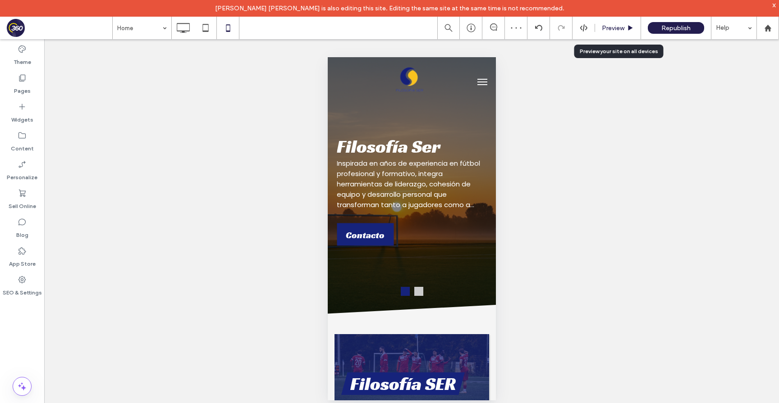
click at [610, 29] on span "Preview" at bounding box center [612, 28] width 23 height 8
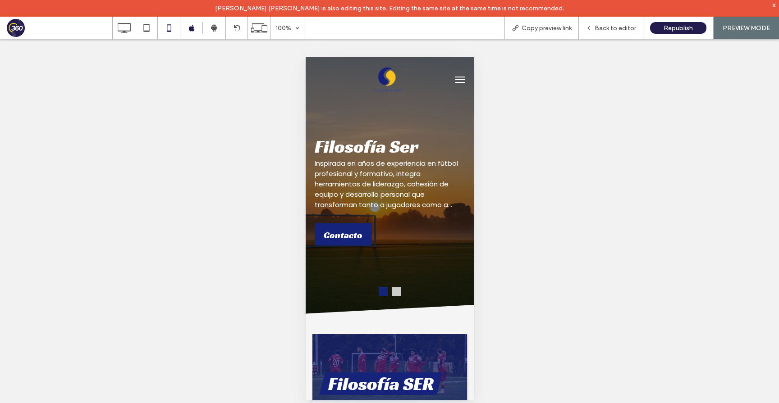
click at [465, 84] on button "menu" at bounding box center [460, 80] width 18 height 18
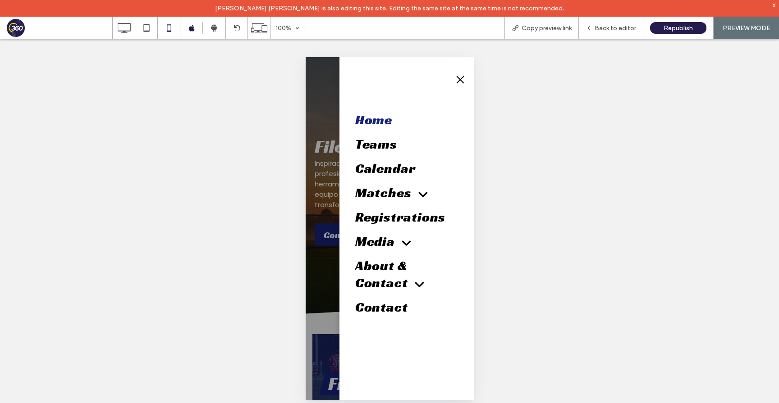
click at [453, 82] on button "menu" at bounding box center [460, 80] width 18 height 18
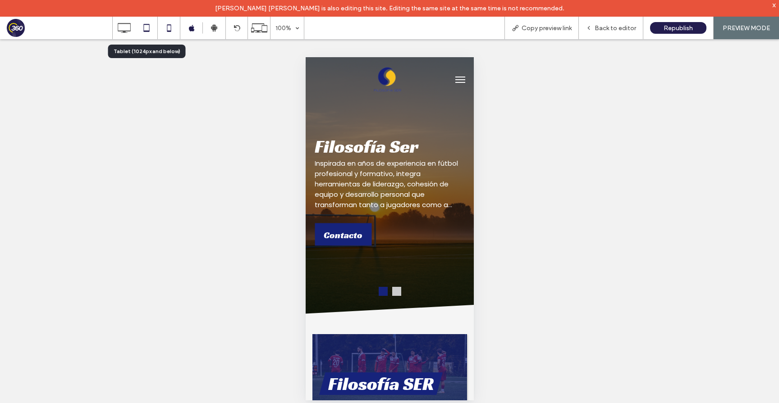
click at [144, 27] on icon at bounding box center [146, 28] width 18 height 18
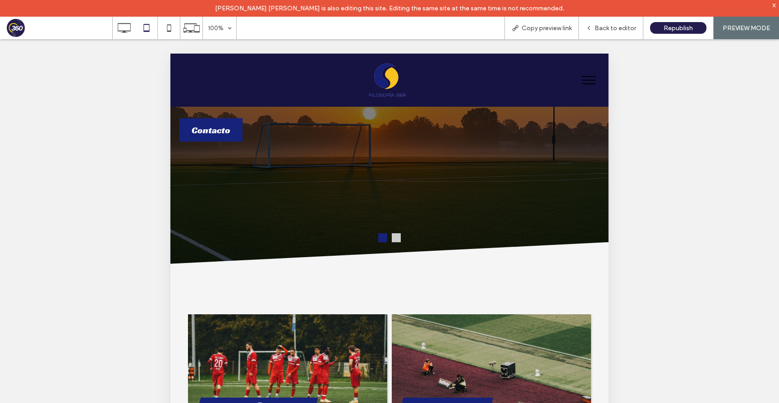
scroll to position [305, 0]
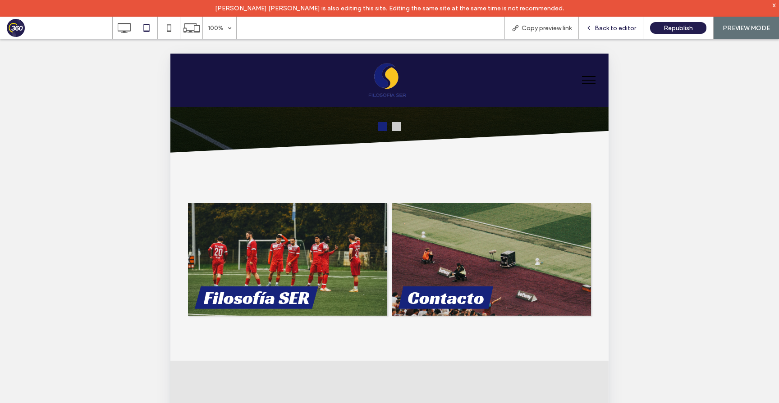
click at [612, 29] on span "Back to editor" at bounding box center [614, 28] width 41 height 8
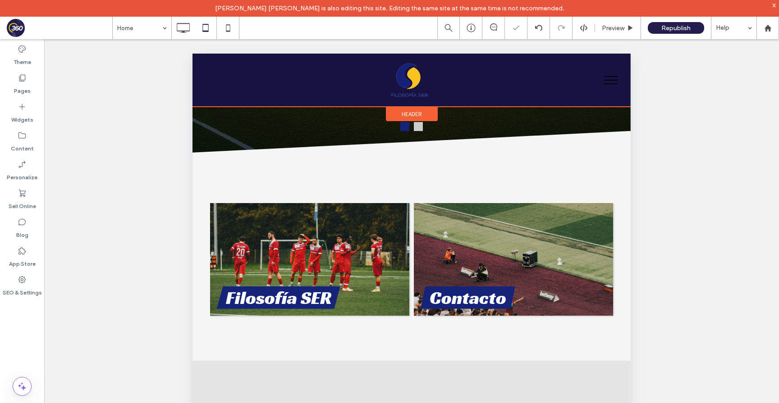
click at [418, 112] on span "Header" at bounding box center [411, 114] width 20 height 8
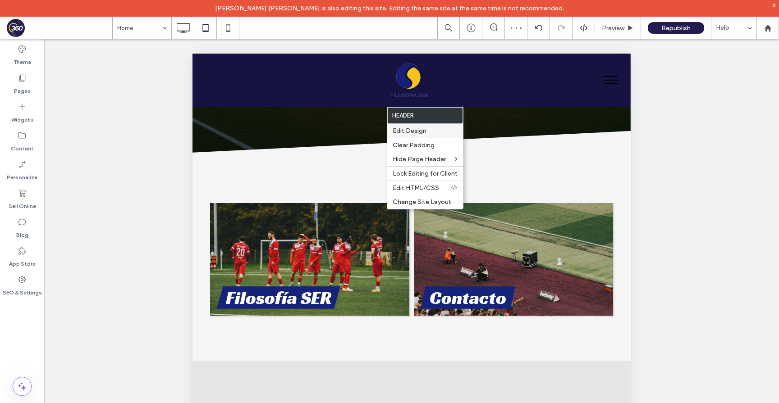
click at [405, 126] on div "Edit Design" at bounding box center [425, 131] width 76 height 14
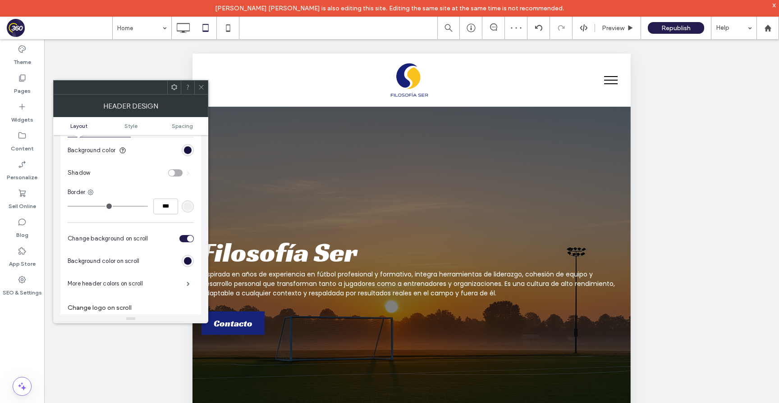
scroll to position [132, 0]
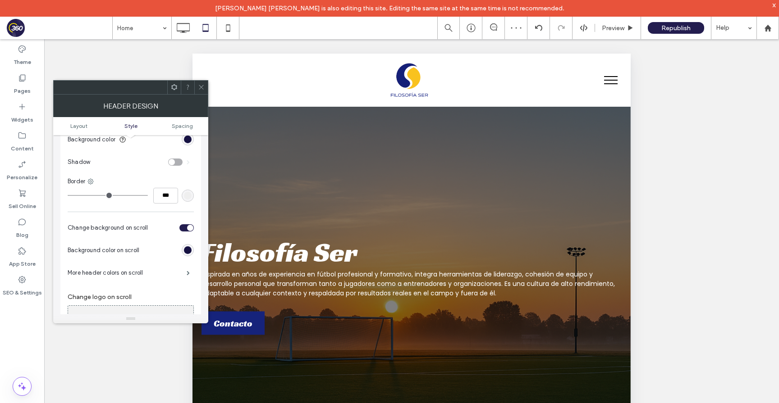
click at [186, 145] on div "rgb(22, 18, 66)" at bounding box center [188, 139] width 12 height 12
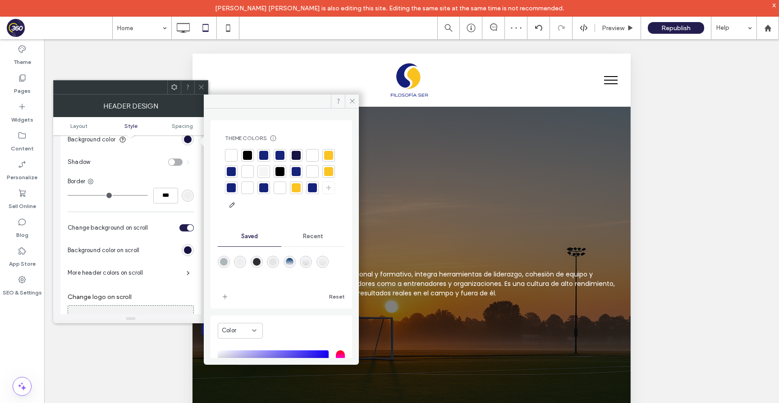
scroll to position [107, 0]
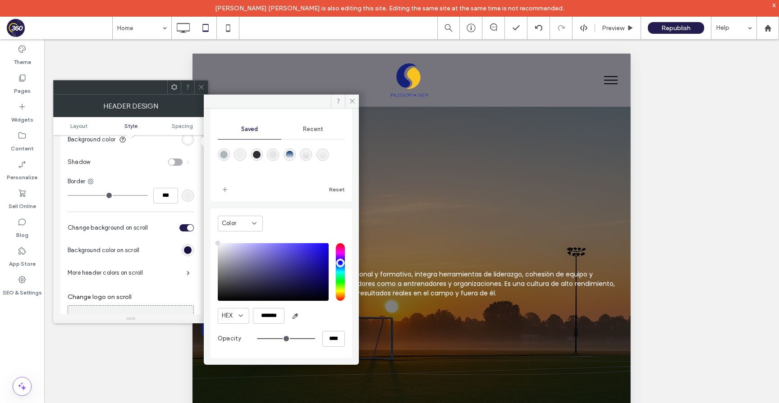
type input "*******"
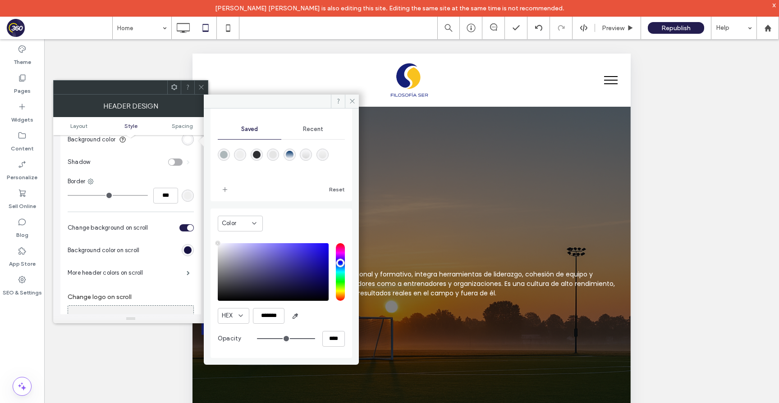
drag, startPoint x: 230, startPoint y: 287, endPoint x: 206, endPoint y: 230, distance: 62.0
click at [206, 230] on div "Theme Colors Save time with Theme Colors Create a color palette to instantly ad…" at bounding box center [281, 234] width 155 height 250
click at [198, 88] on icon at bounding box center [201, 87] width 7 height 7
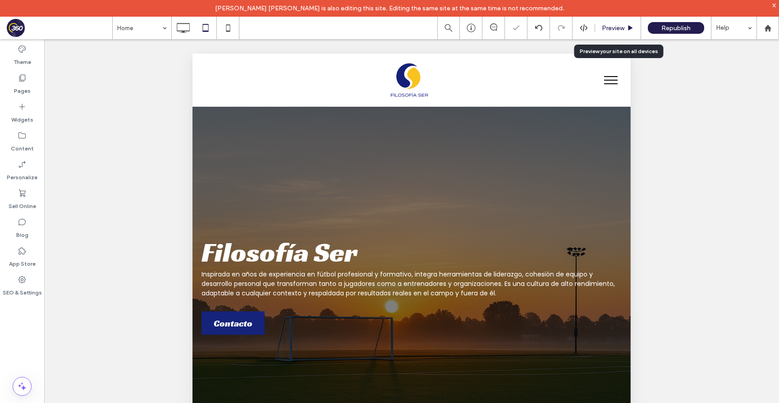
click at [611, 31] on span "Preview" at bounding box center [612, 28] width 23 height 8
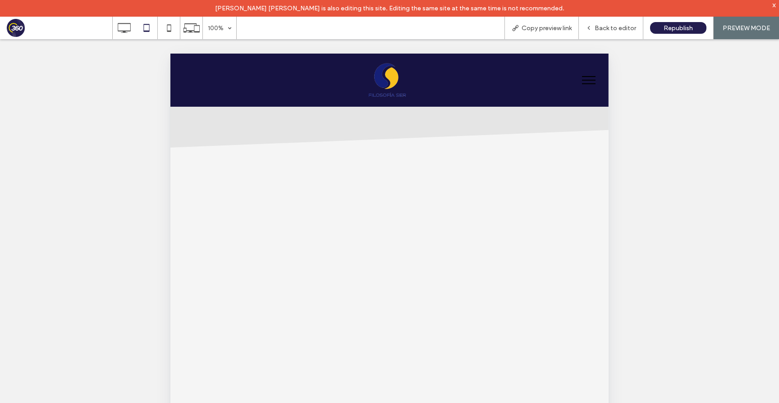
scroll to position [618, 0]
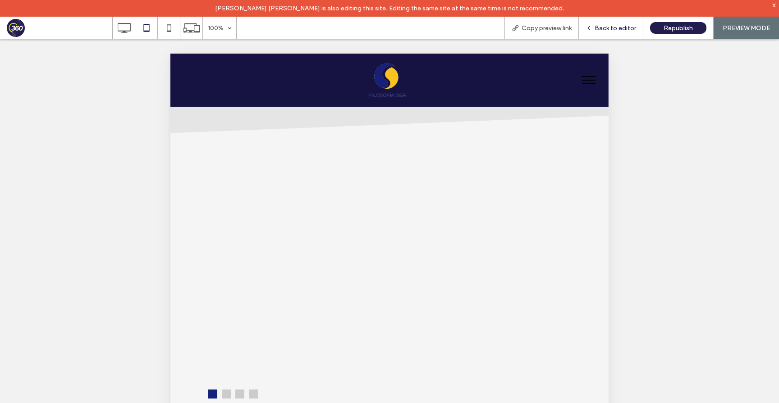
click at [623, 27] on span "Back to editor" at bounding box center [614, 28] width 41 height 8
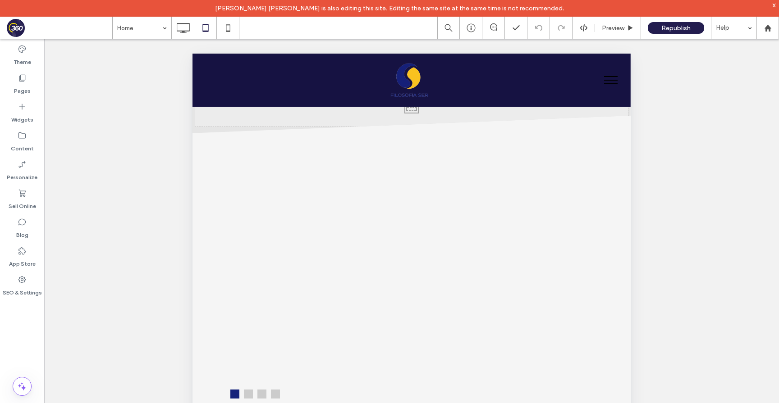
click at [421, 108] on div "Click To Paste" at bounding box center [411, 104] width 433 height 45
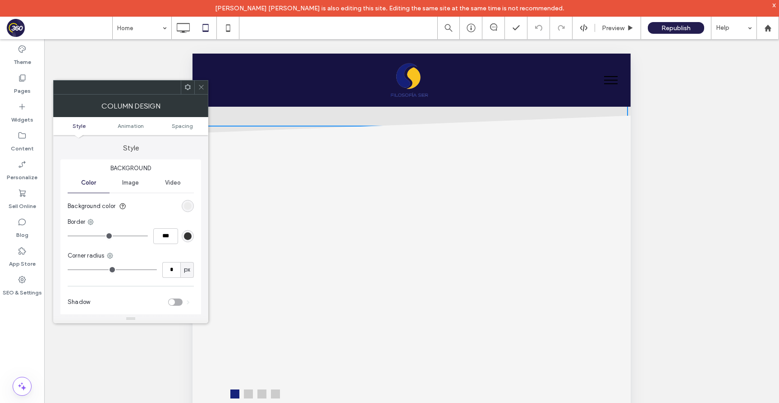
click at [201, 90] on icon at bounding box center [201, 87] width 7 height 7
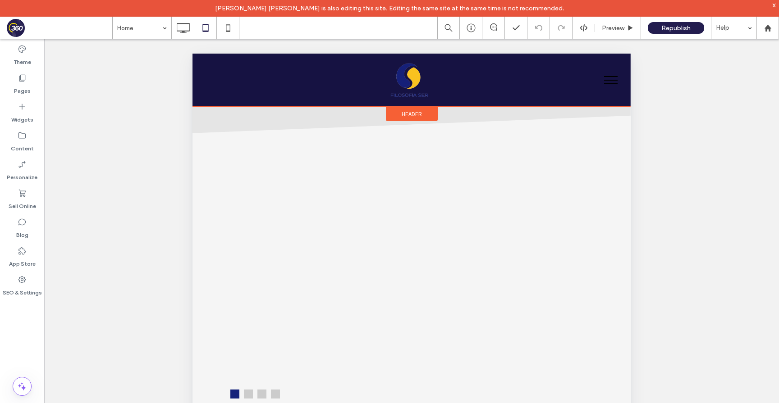
click at [421, 114] on span "Header" at bounding box center [411, 114] width 20 height 8
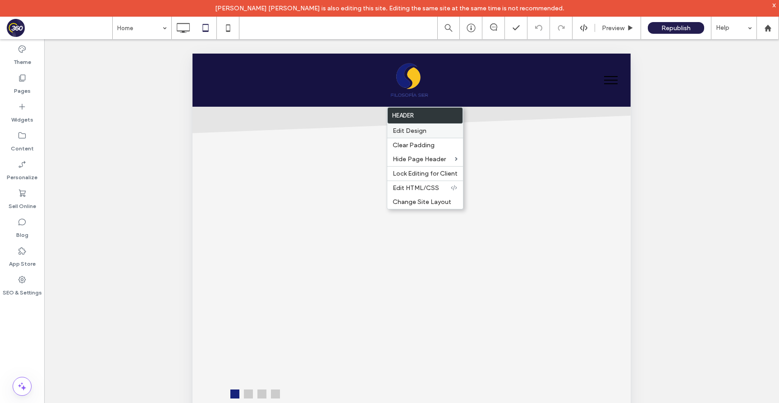
click at [404, 128] on span "Edit Design" at bounding box center [409, 131] width 34 height 8
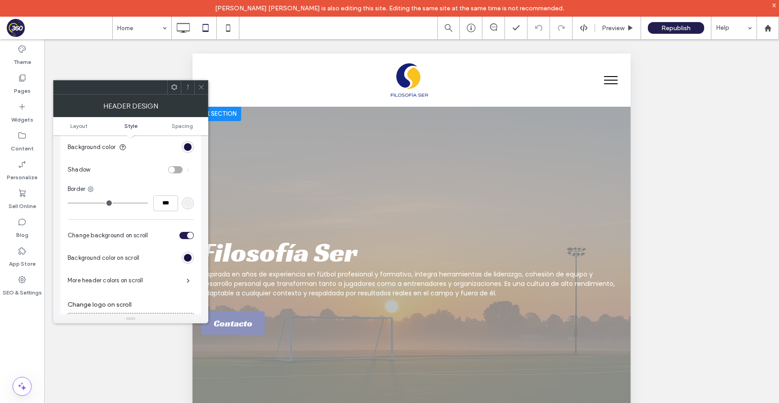
scroll to position [143, 0]
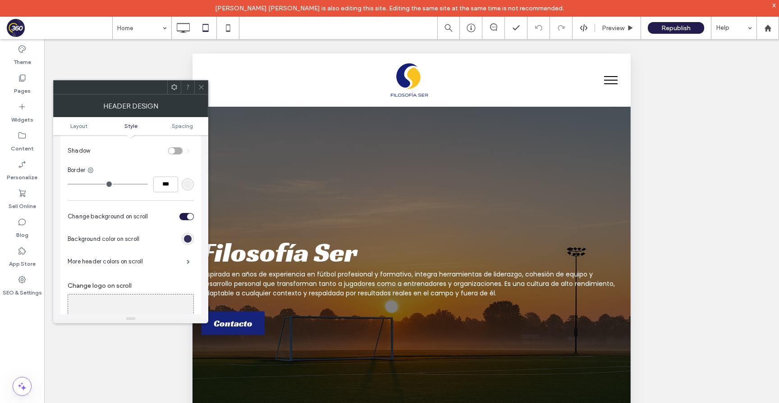
click at [186, 241] on div "rgb(22, 18, 66)" at bounding box center [188, 239] width 8 height 8
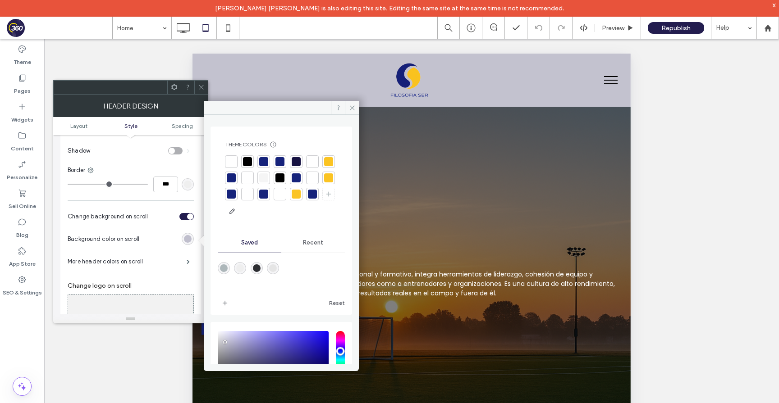
type input "*******"
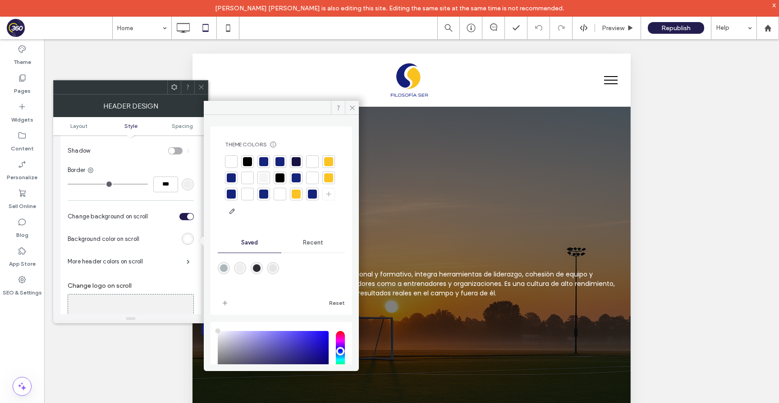
drag, startPoint x: 225, startPoint y: 342, endPoint x: 213, endPoint y: 319, distance: 26.0
click at [213, 319] on div "Theme Colors Save time with Theme Colors Create a color palette to instantly ad…" at bounding box center [280, 286] width 141 height 319
click at [214, 318] on div "Theme Colors Save time with Theme Colors Create a color palette to instantly ad…" at bounding box center [280, 286] width 141 height 319
click at [198, 86] on icon at bounding box center [201, 87] width 7 height 7
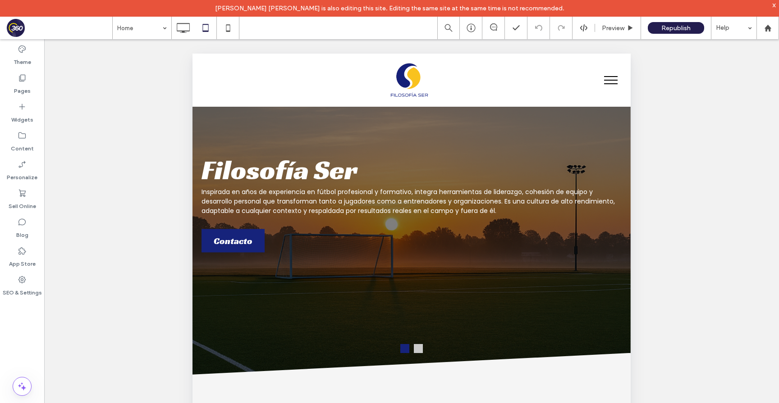
scroll to position [0, 0]
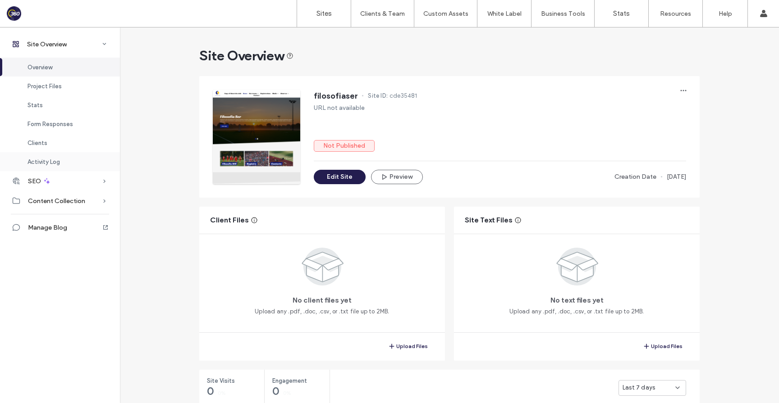
click at [54, 162] on span "Activity Log" at bounding box center [43, 162] width 32 height 7
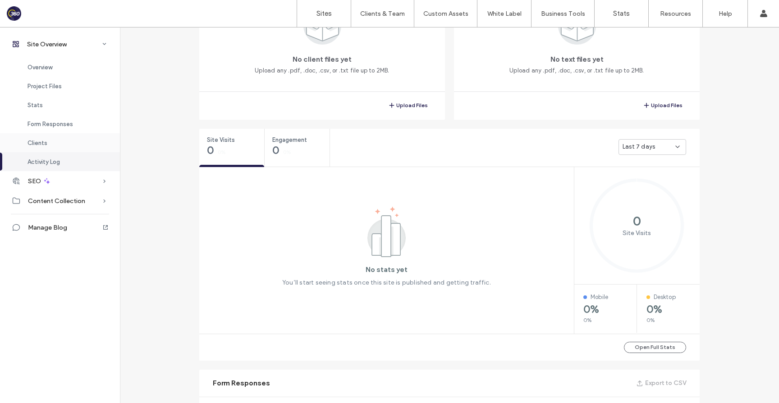
click at [46, 138] on div "Clients" at bounding box center [60, 142] width 120 height 19
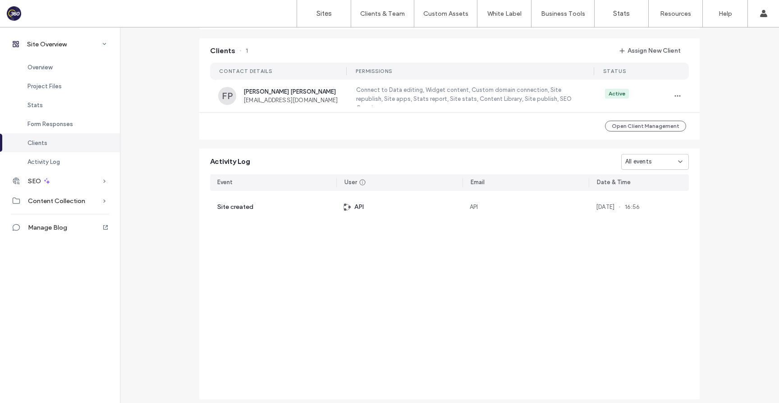
scroll to position [734, 0]
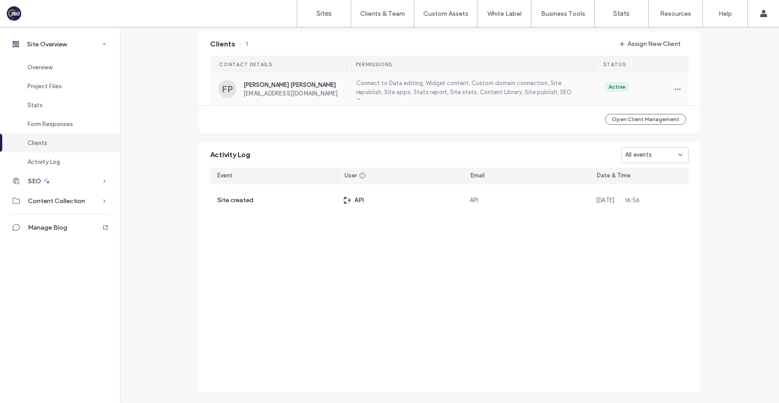
click at [583, 84] on div "Connect to Data editing, Widget content, Custom domain connection, Site republi…" at bounding box center [469, 89] width 246 height 21
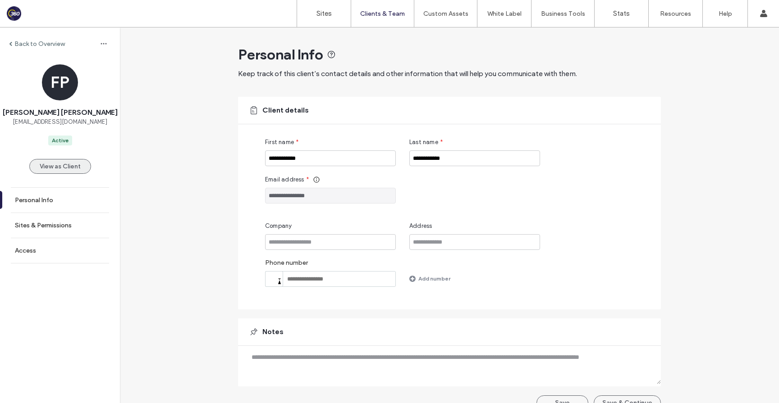
click at [55, 163] on button "View as Client" at bounding box center [60, 166] width 62 height 15
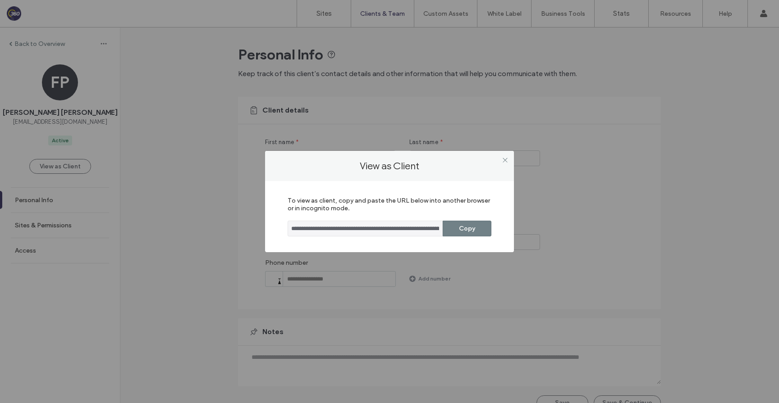
click at [476, 231] on button "Copy" at bounding box center [466, 229] width 49 height 16
click at [505, 159] on use at bounding box center [504, 160] width 5 height 5
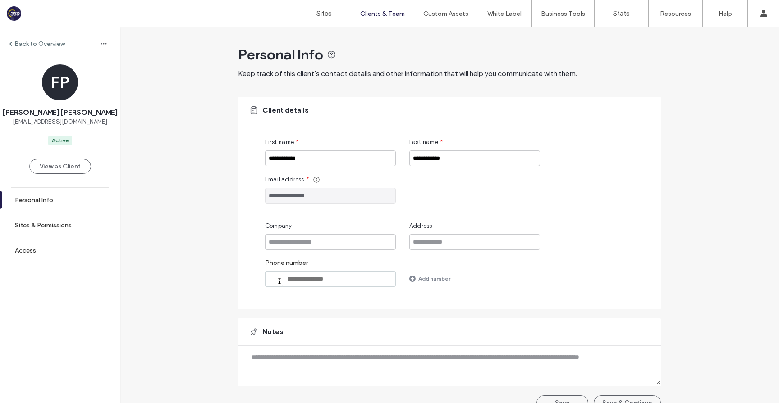
scroll to position [16, 0]
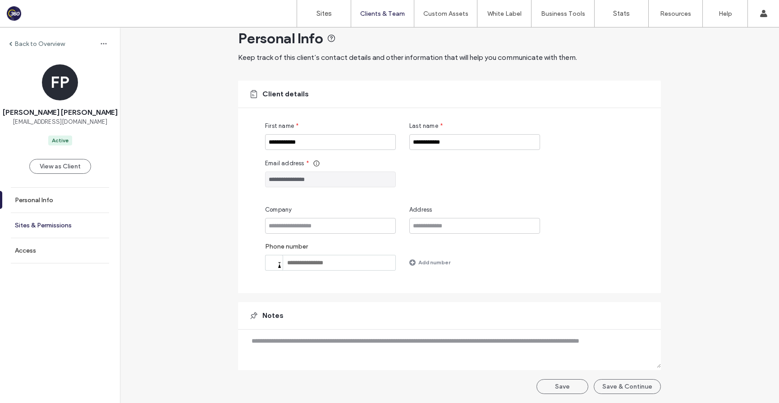
click at [64, 228] on label "Sites & Permissions" at bounding box center [43, 226] width 57 height 8
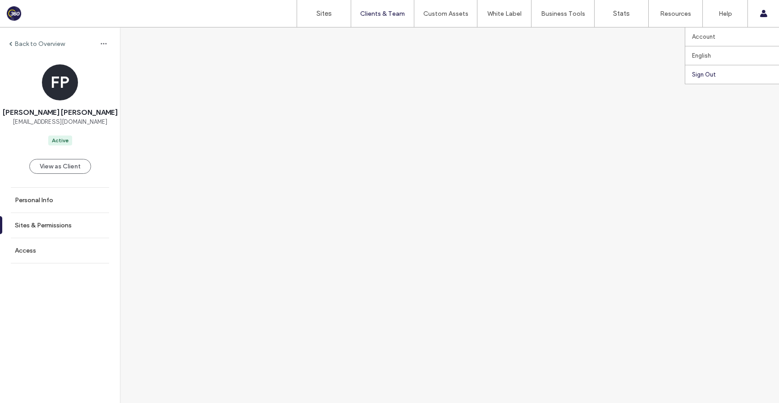
click at [713, 73] on label "Sign Out" at bounding box center [704, 74] width 24 height 7
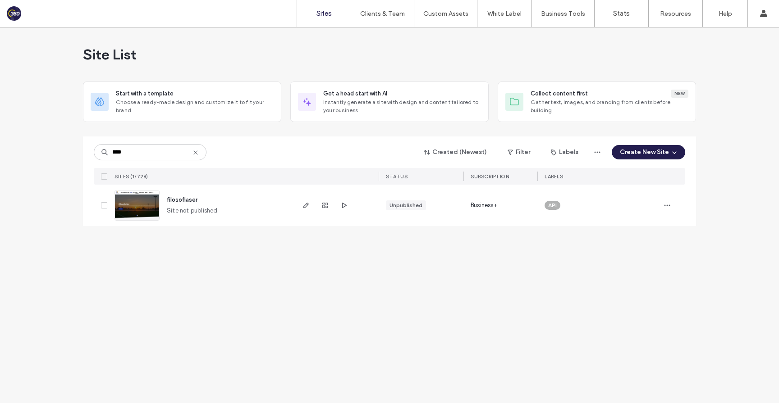
type input "****"
click at [193, 202] on span "filosofiaser" at bounding box center [182, 199] width 31 height 7
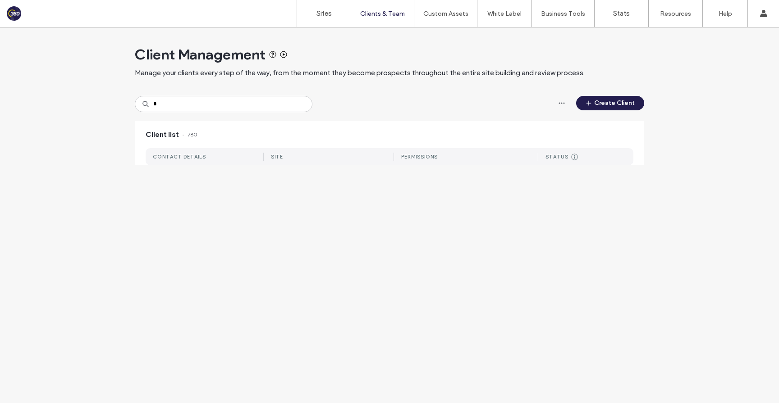
type input "*"
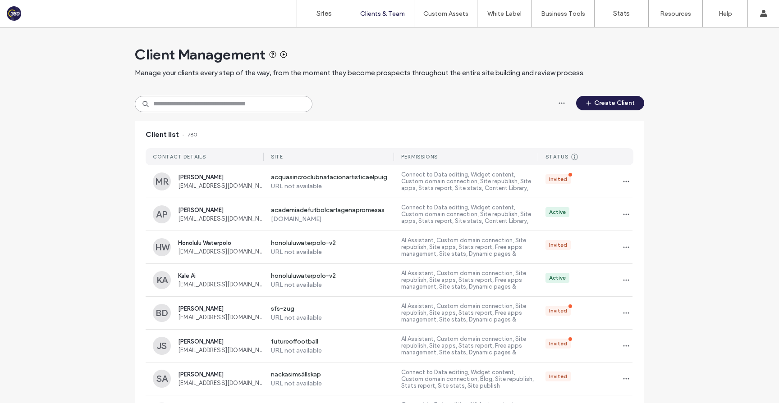
click at [210, 106] on input at bounding box center [224, 104] width 178 height 16
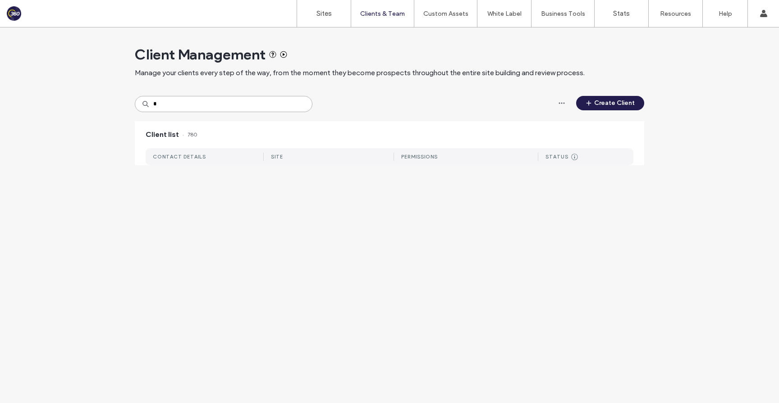
type input "*"
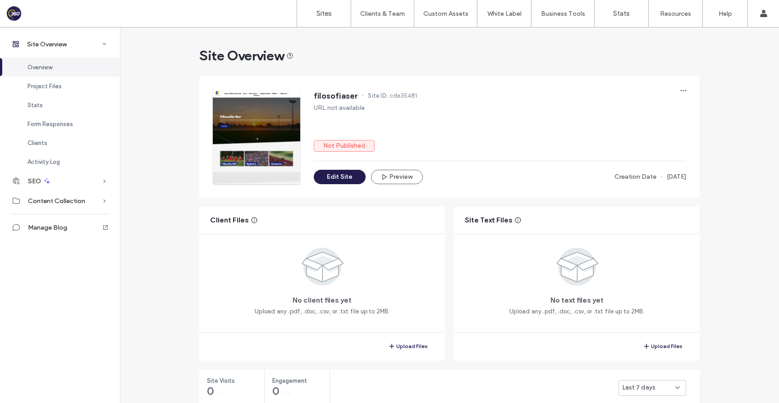
click at [44, 146] on div "Clients" at bounding box center [60, 142] width 120 height 19
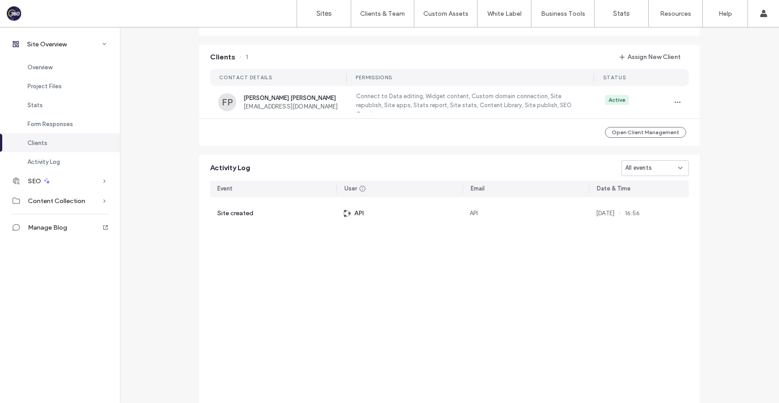
scroll to position [734, 0]
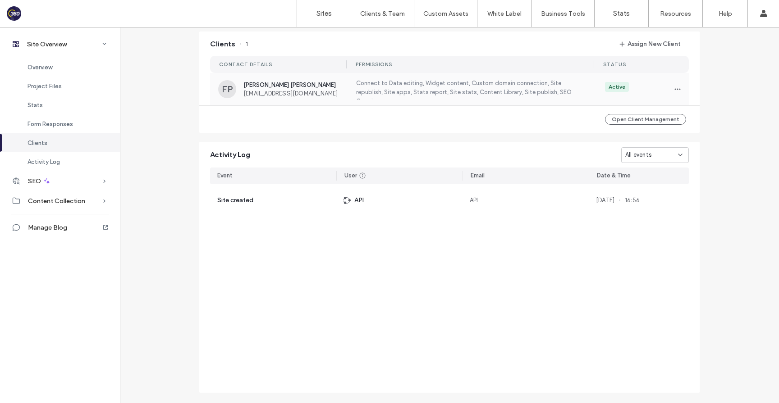
click at [394, 96] on label "Connect to Data editing, Widget content, Custom domain connection, Site republi…" at bounding box center [469, 89] width 228 height 21
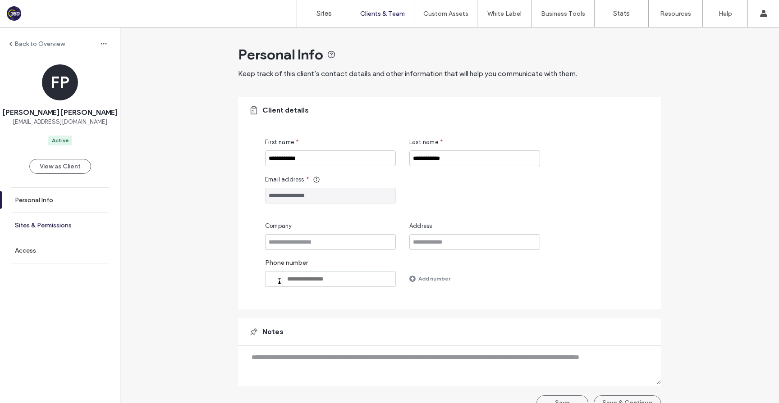
click at [28, 226] on label "Sites & Permissions" at bounding box center [43, 226] width 57 height 8
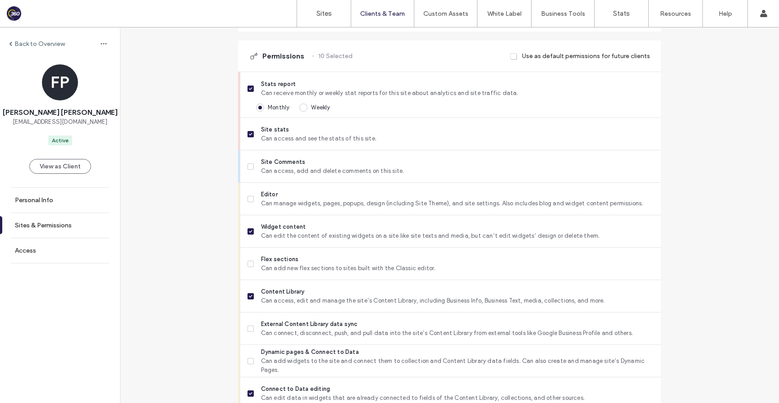
scroll to position [286, 0]
